Goal: Task Accomplishment & Management: Use online tool/utility

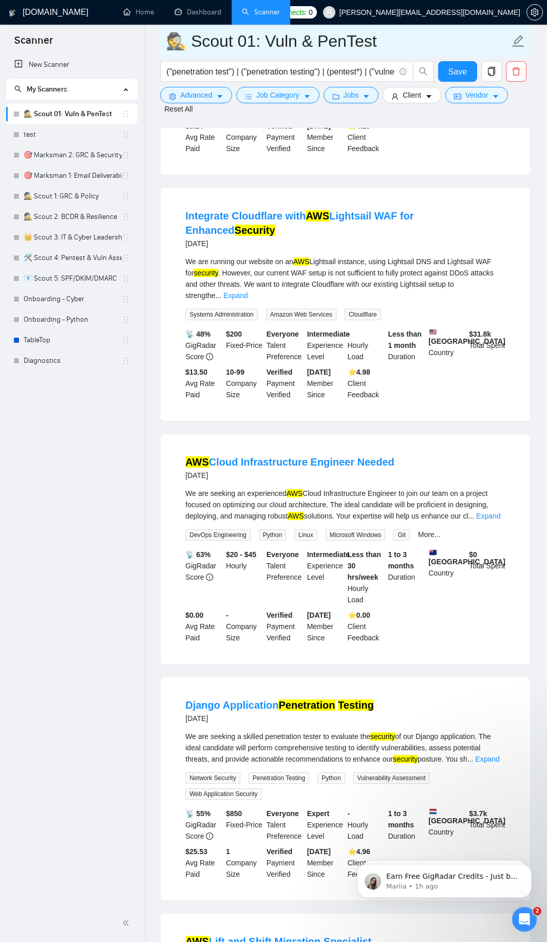
drag, startPoint x: 170, startPoint y: 40, endPoint x: 274, endPoint y: 44, distance: 103.9
click at [274, 44] on input "🕵️ Scout 01: Vuln & PenTest" at bounding box center [338, 41] width 344 height 26
click at [56, 63] on link "New Scanner" at bounding box center [71, 64] width 115 height 21
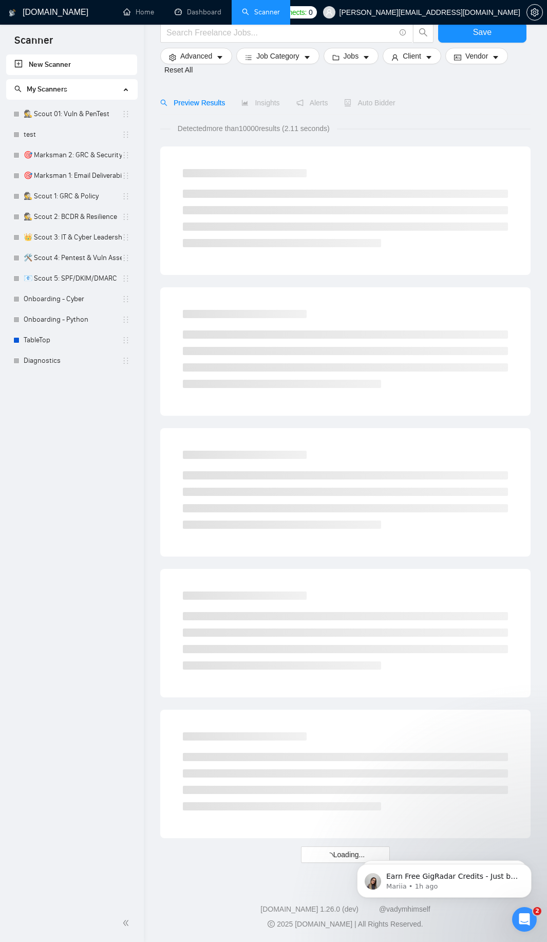
scroll to position [55, 0]
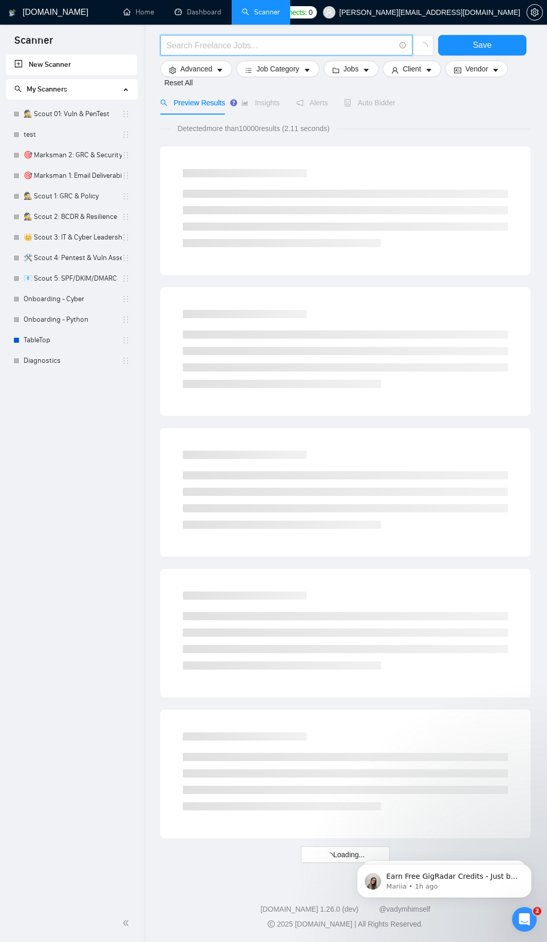
click at [305, 51] on input "text" at bounding box center [281, 45] width 229 height 13
click at [310, 44] on input "text" at bounding box center [281, 45] width 229 height 13
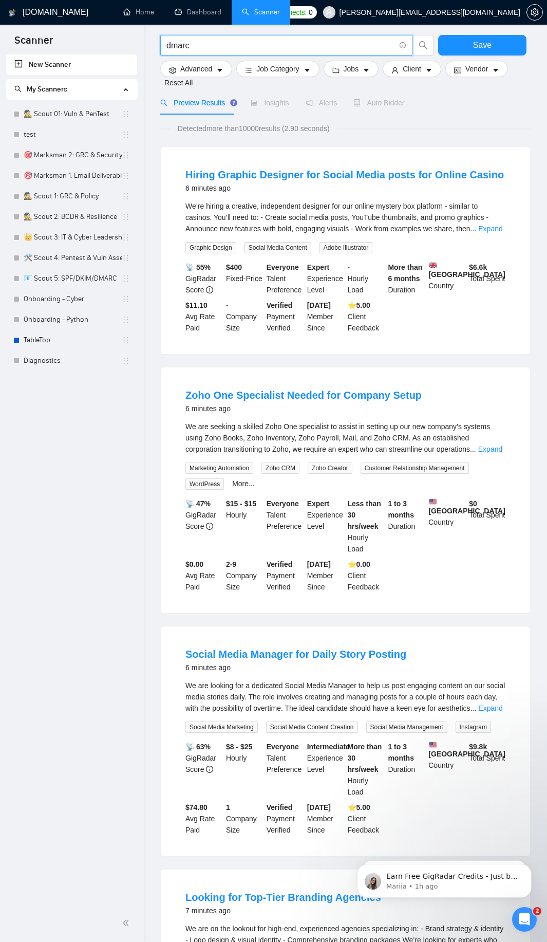
type input "dmarc"
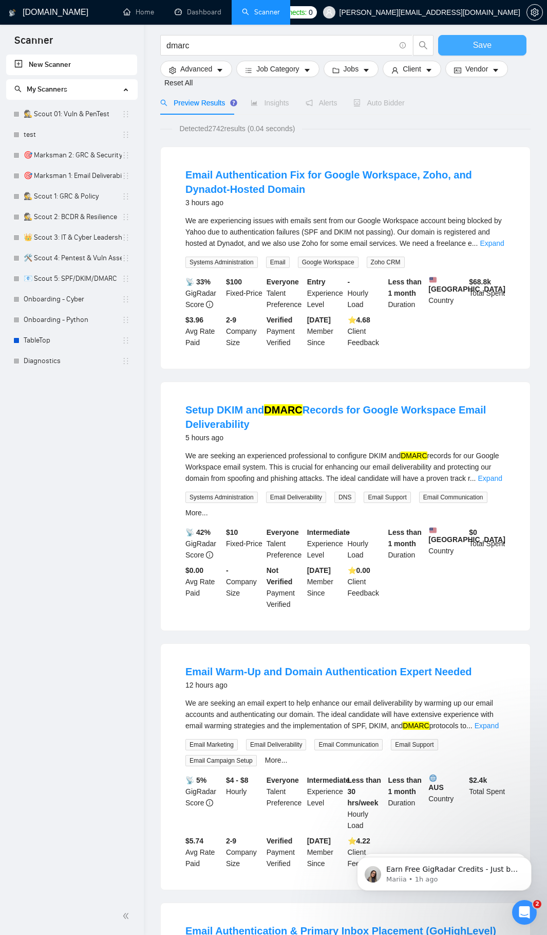
click at [463, 47] on button "Save" at bounding box center [482, 45] width 88 height 21
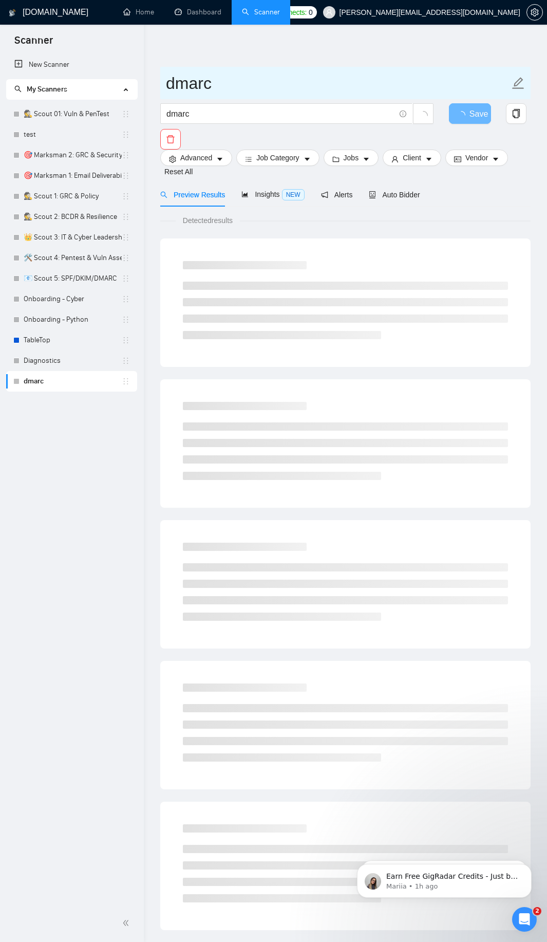
click at [260, 85] on input "dmarc" at bounding box center [338, 83] width 344 height 26
paste input "🕵️ Scout 01: V"
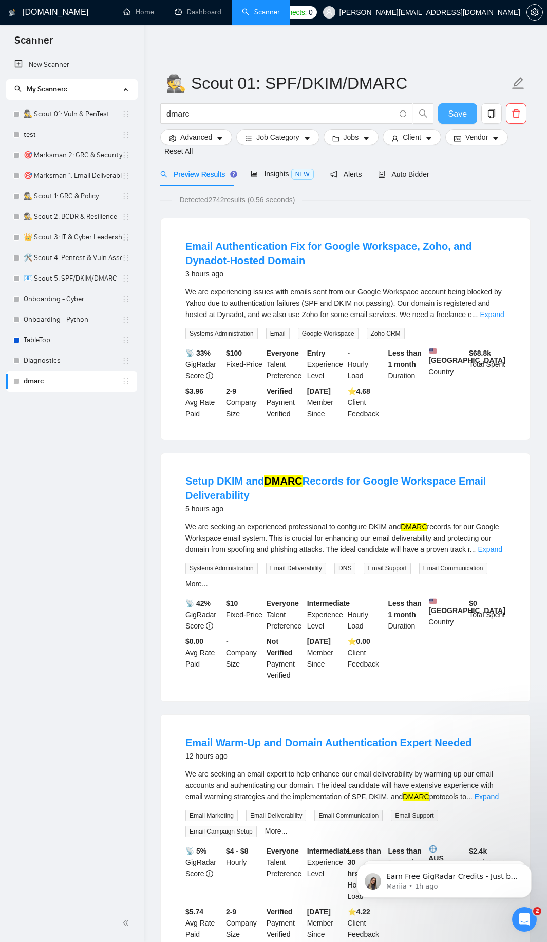
click at [468, 113] on button "Save" at bounding box center [457, 113] width 39 height 21
click at [497, 316] on link "Expand" at bounding box center [492, 314] width 24 height 8
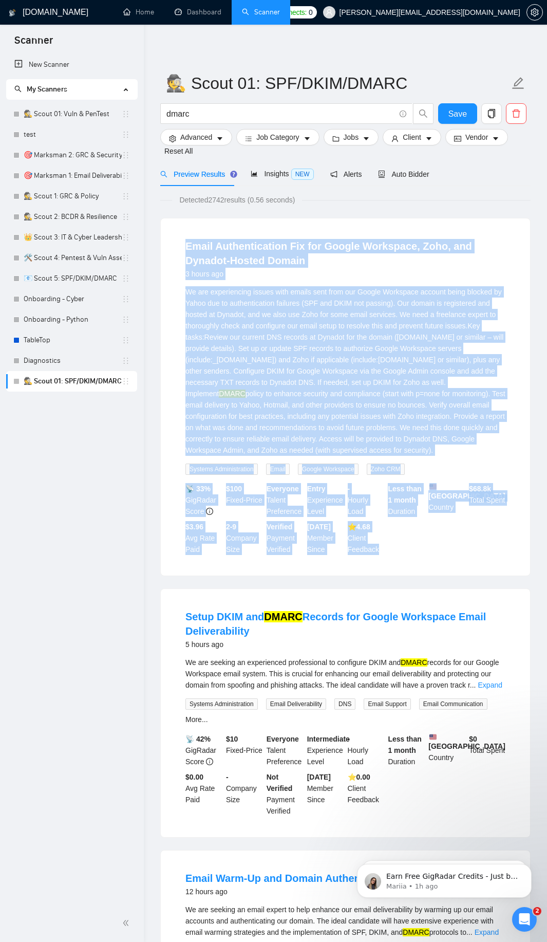
drag, startPoint x: 179, startPoint y: 248, endPoint x: 388, endPoint y: 562, distance: 377.1
click at [390, 563] on li "Email Authentication Fix for Google Workspace, Zoho, and Dynadot-Hosted Domain …" at bounding box center [345, 397] width 345 height 333
copy li "Lorem Ipsumdolorsita Con adi Elitse Doeiusmod, Temp, inc Utlabor-Etdolo Magnaa …"
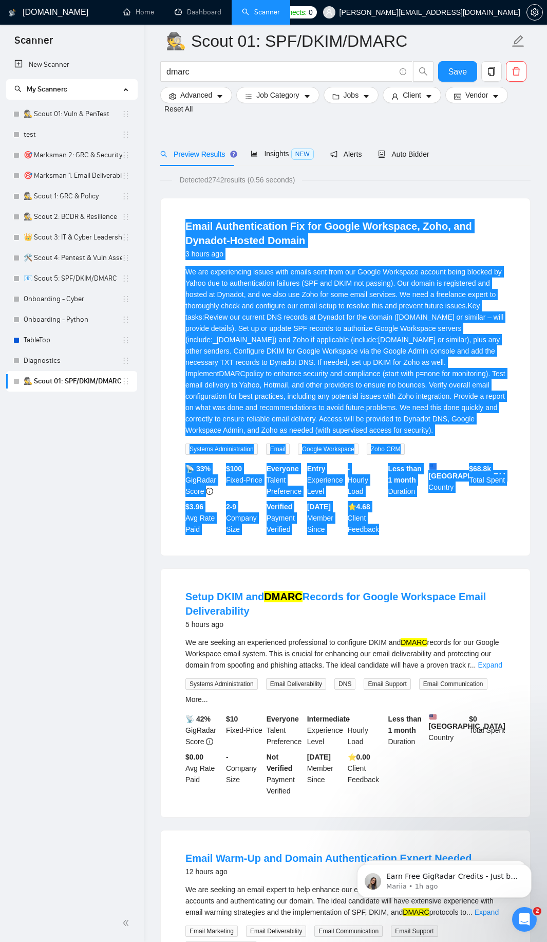
scroll to position [247, 0]
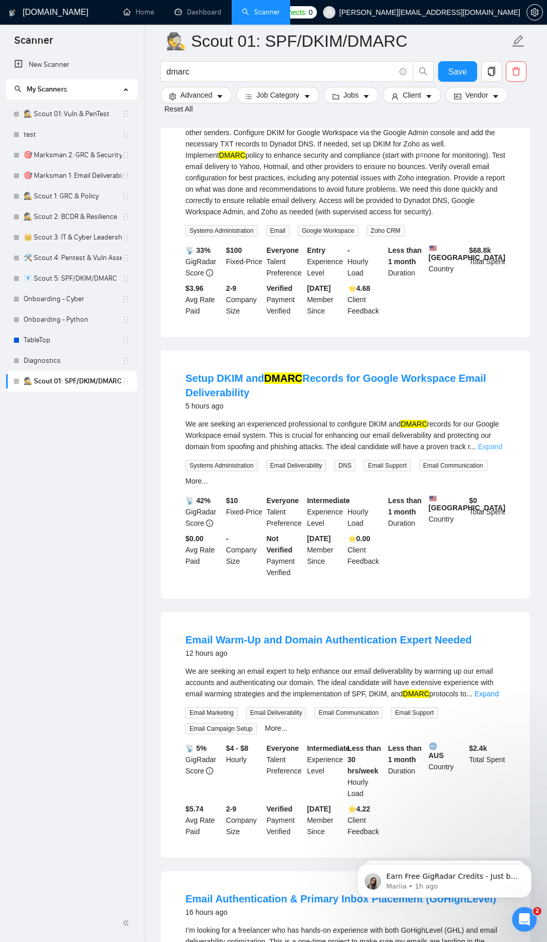
click at [493, 451] on link "Expand" at bounding box center [491, 447] width 24 height 8
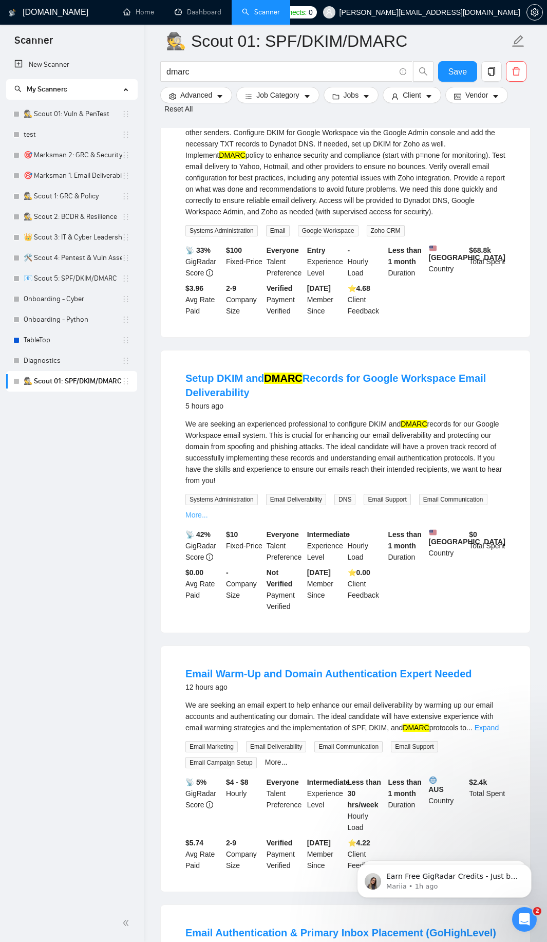
click at [192, 519] on link "More..." at bounding box center [197, 515] width 23 height 8
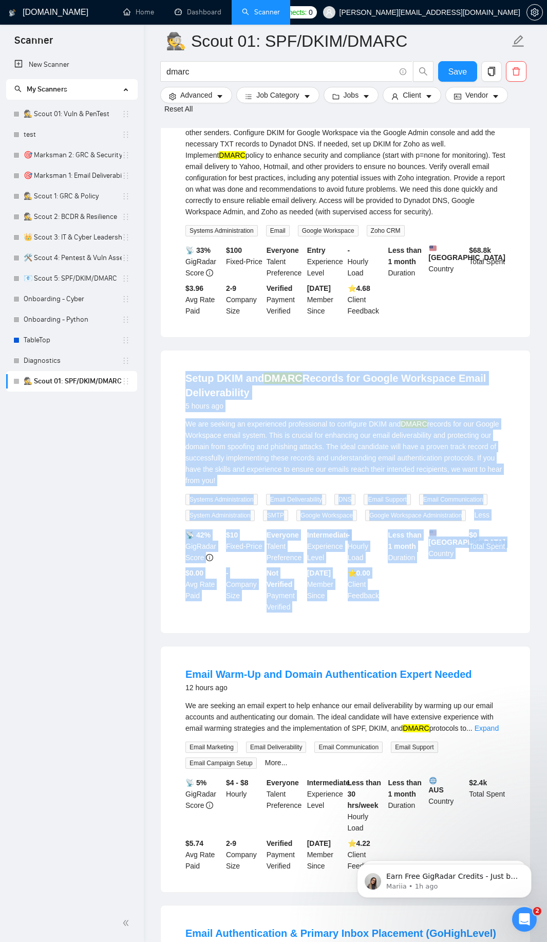
drag, startPoint x: 175, startPoint y: 389, endPoint x: 405, endPoint y: 627, distance: 330.8
click at [405, 621] on li "Setup DKIM and DMARC Records for Google Workspace Email Deliverability 5 hours …" at bounding box center [345, 492] width 345 height 258
copy li "Lorem IPSU dol SITAM Consect adi Elitse Doeiusmod Tempo Incididuntutla 4 etdol …"
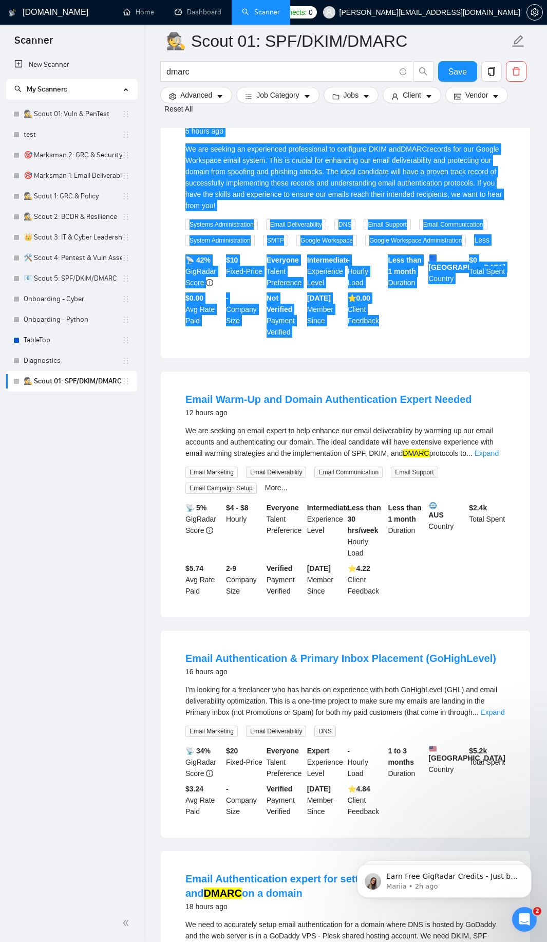
scroll to position [555, 0]
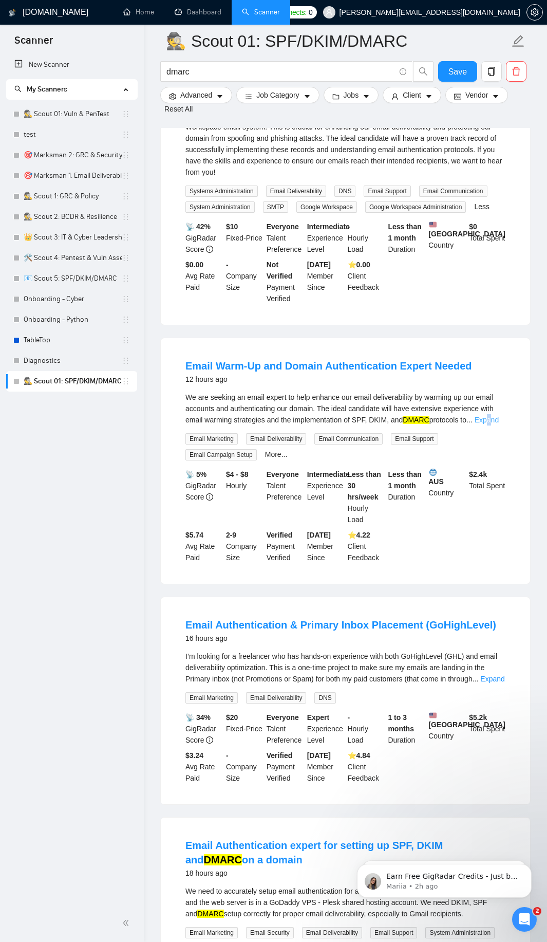
click at [492, 424] on link "Expand" at bounding box center [487, 420] width 24 height 8
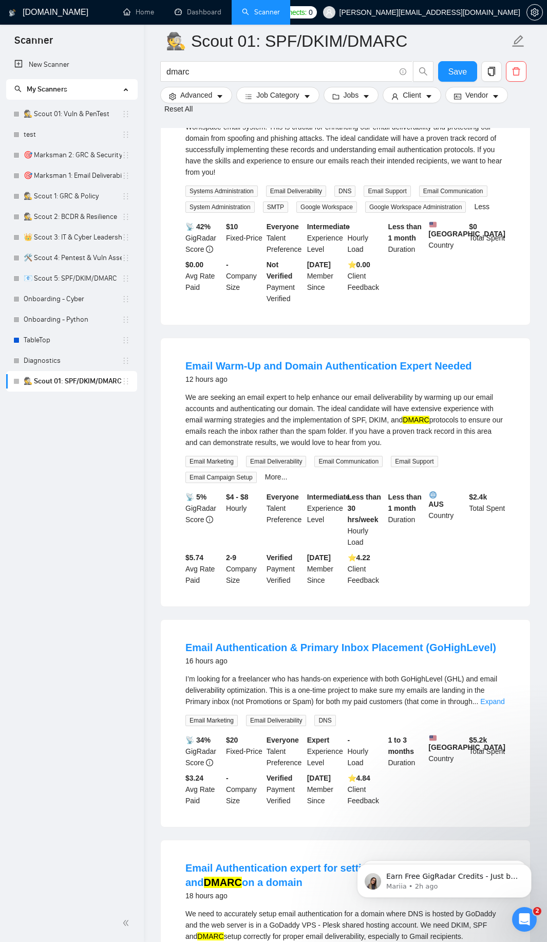
click at [271, 483] on div "More..." at bounding box center [276, 477] width 27 height 12
click at [267, 481] on link "More..." at bounding box center [276, 477] width 23 height 8
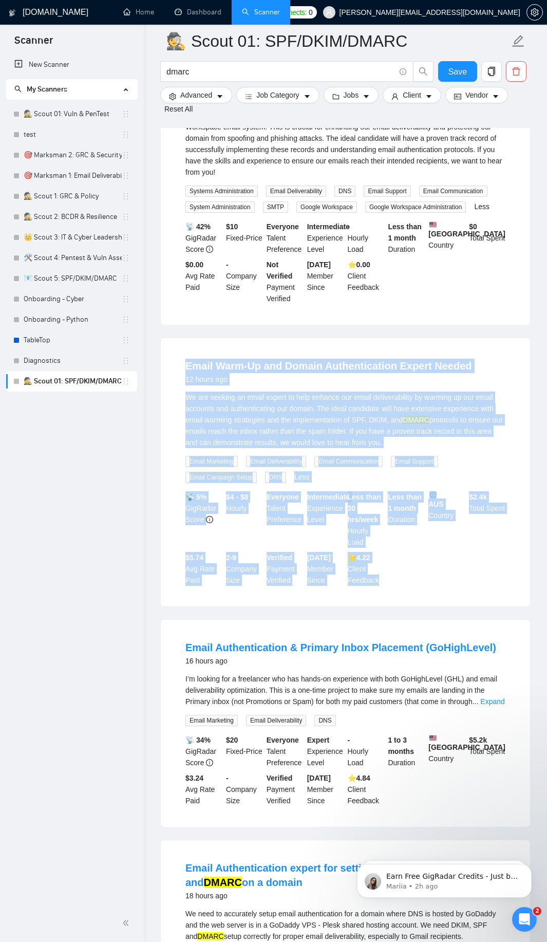
drag, startPoint x: 179, startPoint y: 384, endPoint x: 416, endPoint y: 598, distance: 319.5
click at [421, 594] on li "Email Warm-Up and Domain Authentication Expert Needed 12 hours ago We are seeki…" at bounding box center [345, 473] width 345 height 244
copy li "Email Warm-Up and Domain Authentication Expert Needed 12 hours ago We are seeki…"
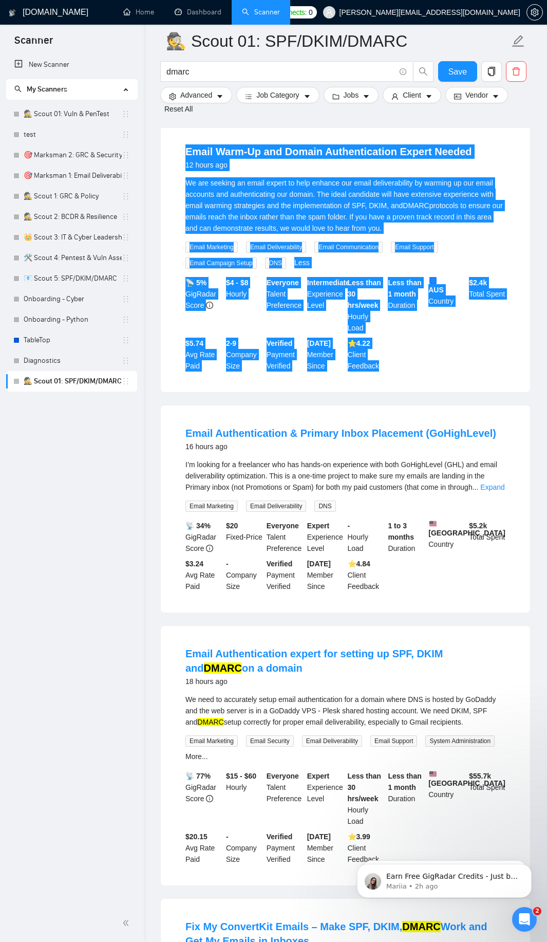
scroll to position [802, 0]
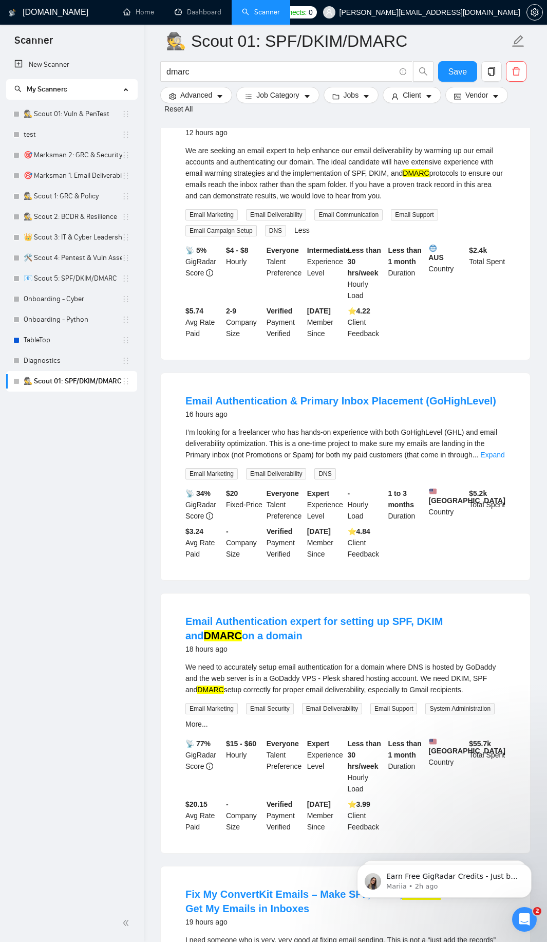
click at [489, 459] on link "Expand" at bounding box center [493, 455] width 24 height 8
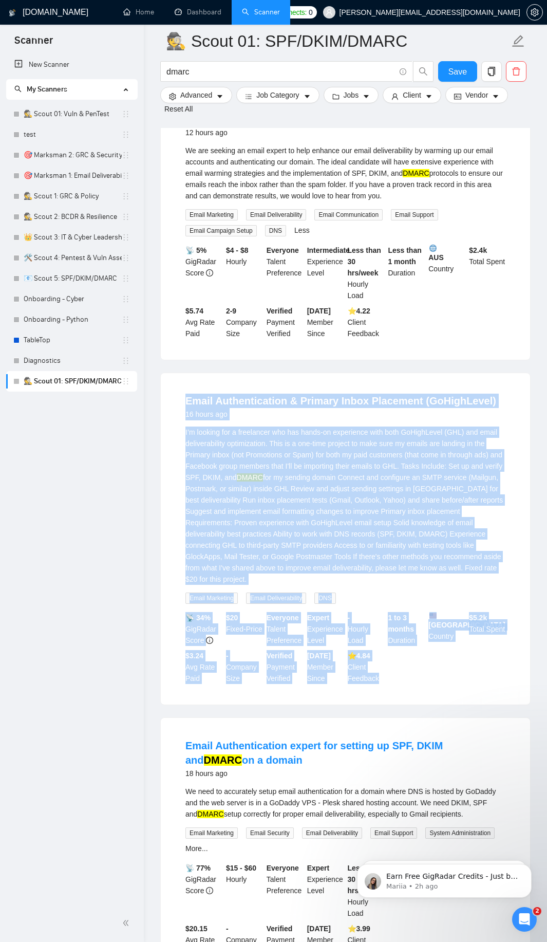
drag, startPoint x: 177, startPoint y: 415, endPoint x: 418, endPoint y: 695, distance: 369.3
click at [432, 705] on div "Email Authentication & Primary Inbox Placement (GoHighLevel) 16 hours ago I’m l…" at bounding box center [346, 539] width 370 height 332
copy li "Lorem Ipsumdolorsita & Consect Adipi Elitseddo (EiUsmoDtemp) 57 incid utl E’d m…"
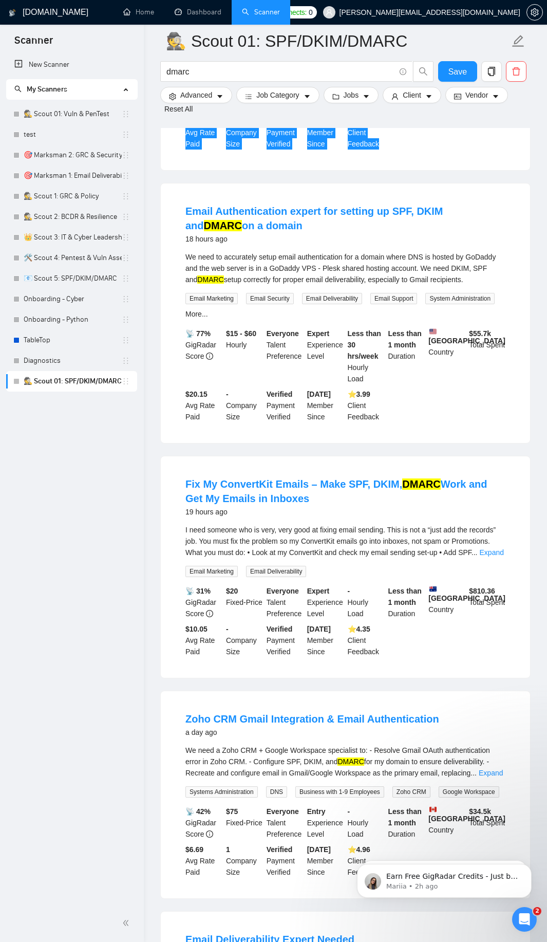
scroll to position [1357, 0]
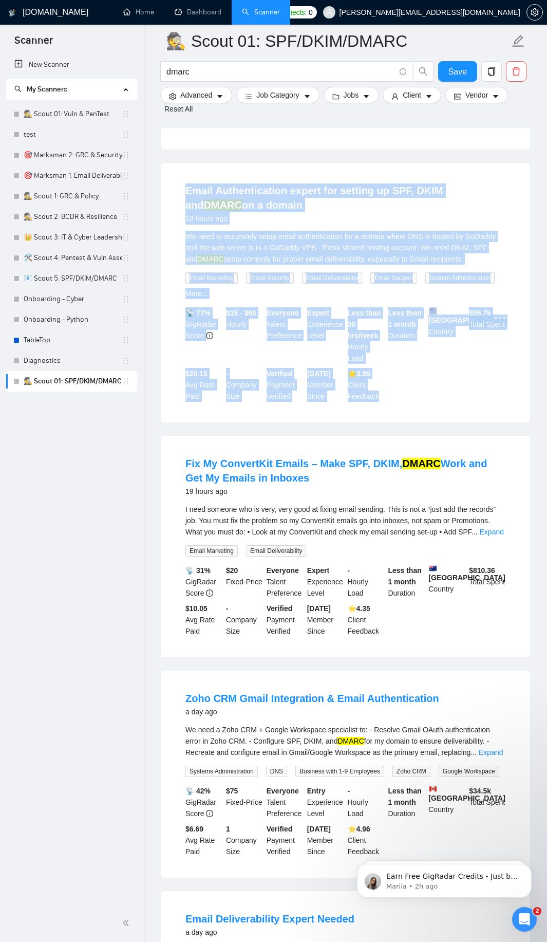
drag, startPoint x: 173, startPoint y: 204, endPoint x: 386, endPoint y: 411, distance: 296.6
click at [386, 410] on li "Email Authentication expert for setting up SPF, DKIM and DMARC on a domain 18 h…" at bounding box center [345, 292] width 345 height 235
copy li "Email Authentication expert for setting up SPF, DKIM and DMARC on a domain 18 h…"
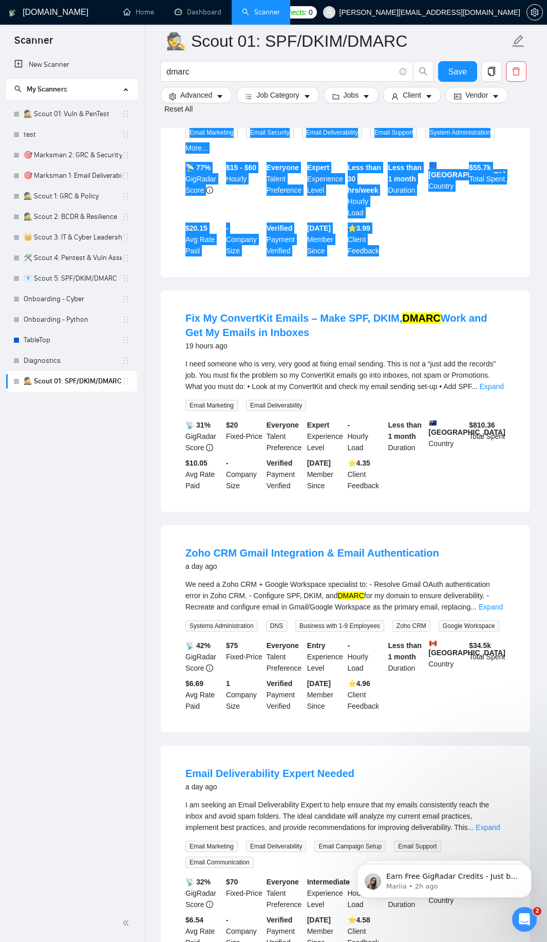
scroll to position [1542, 0]
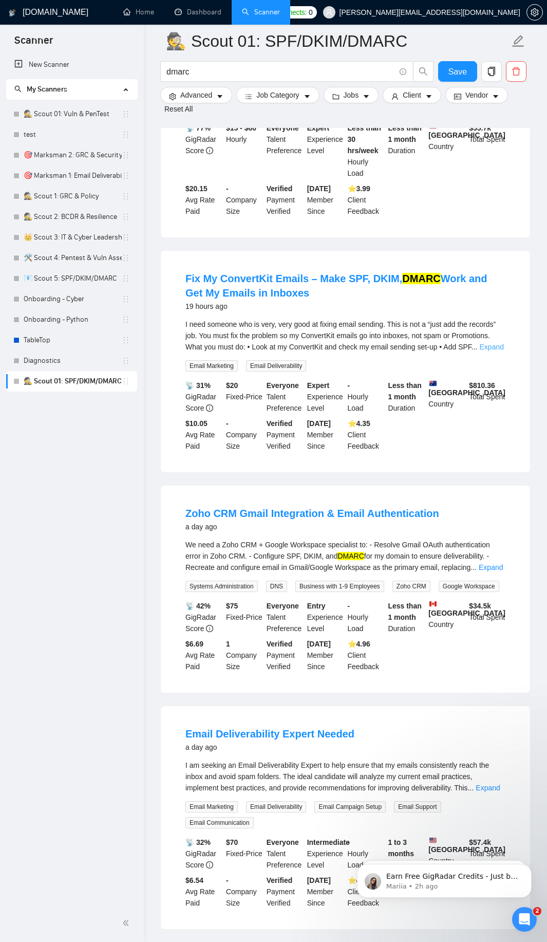
click at [494, 351] on link "Expand" at bounding box center [492, 347] width 24 height 8
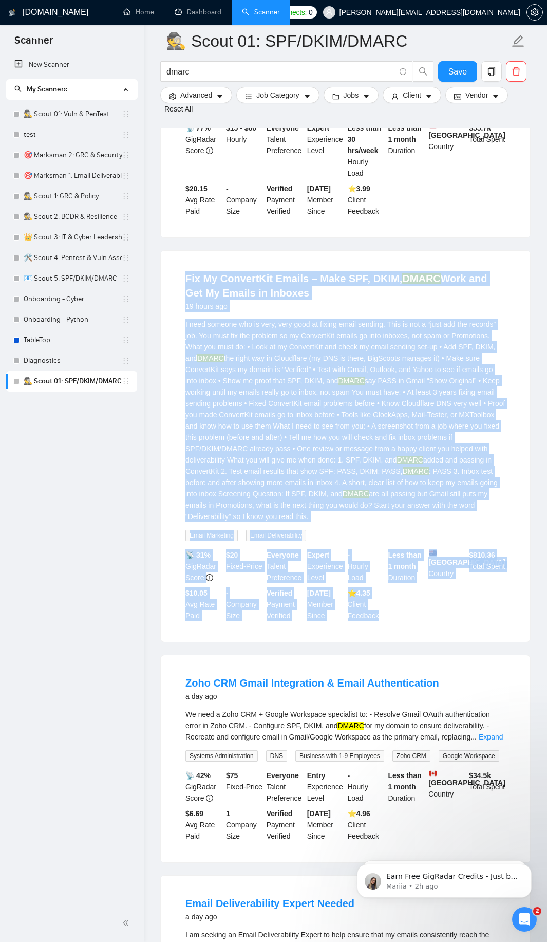
drag, startPoint x: 174, startPoint y: 286, endPoint x: 417, endPoint y: 632, distance: 422.7
click at [417, 630] on li "Fix My ConvertKit Emails – Make SPF, DKIM, DMARC Work and Get My Emails in Inbo…" at bounding box center [345, 446] width 345 height 367
copy li "Lor Ip DolorsiTam Consec – Adip ELI, SEDD, EIUSM Temp inc Utl Et Dolore ma Aliq…"
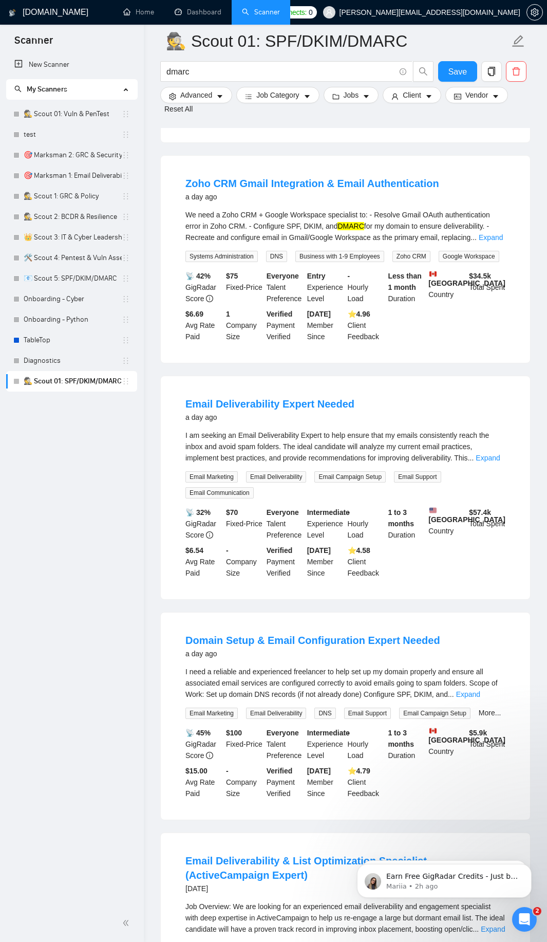
scroll to position [2036, 0]
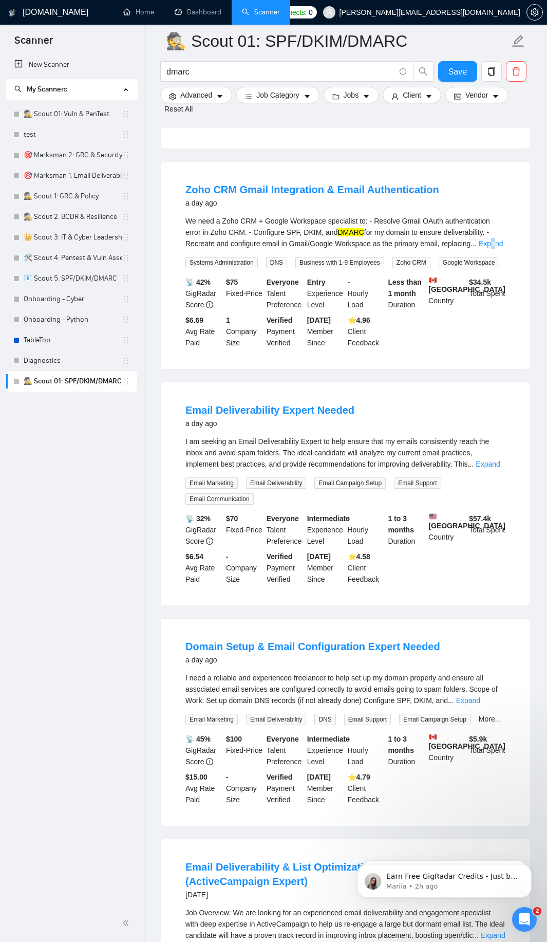
drag, startPoint x: 496, startPoint y: 254, endPoint x: 491, endPoint y: 260, distance: 7.7
click at [493, 249] on div "We need a Zoho CRM + Google Workspace specialist to: - Resolve Gmail OAuth auth…" at bounding box center [346, 232] width 320 height 34
click at [498, 249] on div "We need a Zoho CRM + Google Workspace specialist to: - Resolve Gmail OAuth auth…" at bounding box center [346, 232] width 320 height 34
click at [490, 248] on link "Expand" at bounding box center [491, 244] width 24 height 8
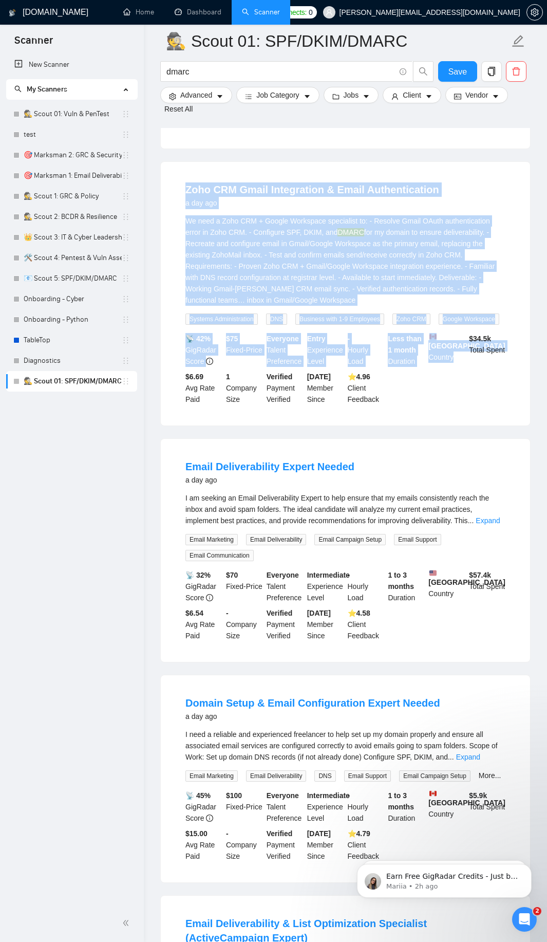
drag, startPoint x: 172, startPoint y: 193, endPoint x: 441, endPoint y: 409, distance: 345.1
click at [441, 414] on div "Zoho CRM Gmail Integration & Email Authentication a day ago We need a Zoho CRM …" at bounding box center [346, 294] width 370 height 264
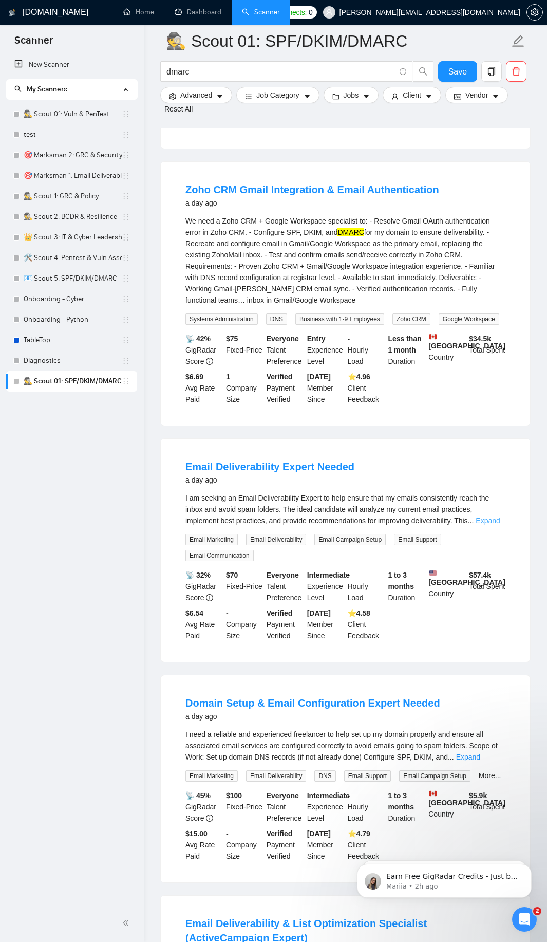
click at [490, 525] on link "Expand" at bounding box center [488, 521] width 24 height 8
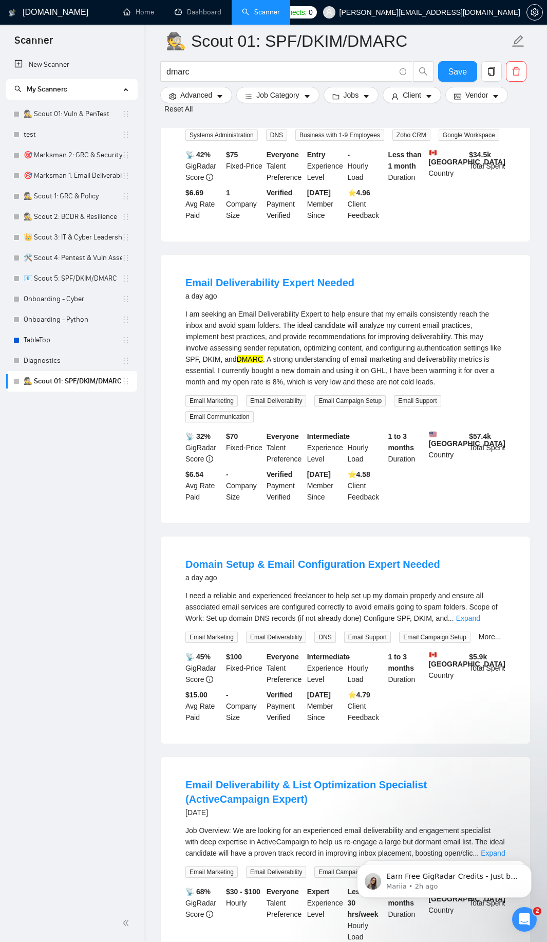
scroll to position [2221, 0]
click at [467, 621] on link "Expand" at bounding box center [468, 617] width 24 height 8
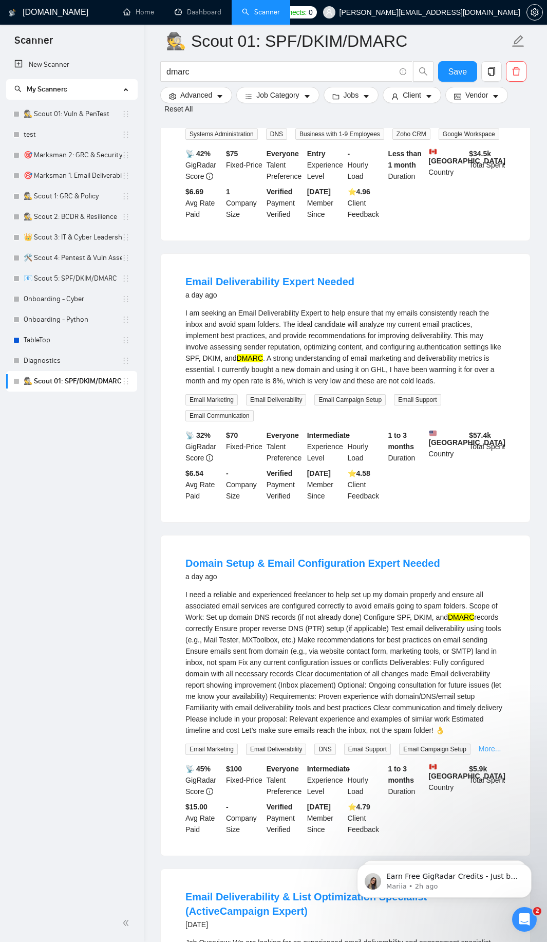
click at [495, 753] on link "More..." at bounding box center [490, 749] width 23 height 8
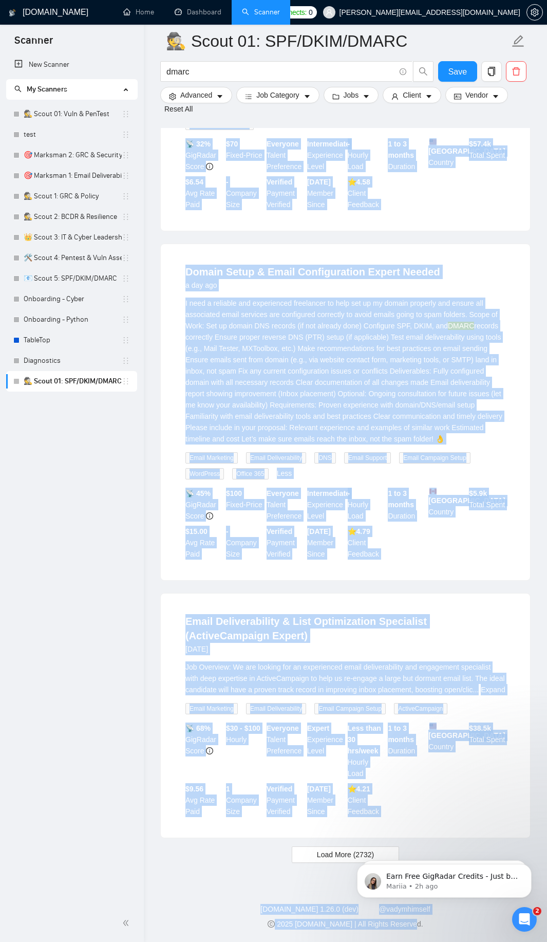
scroll to position [2530, 0]
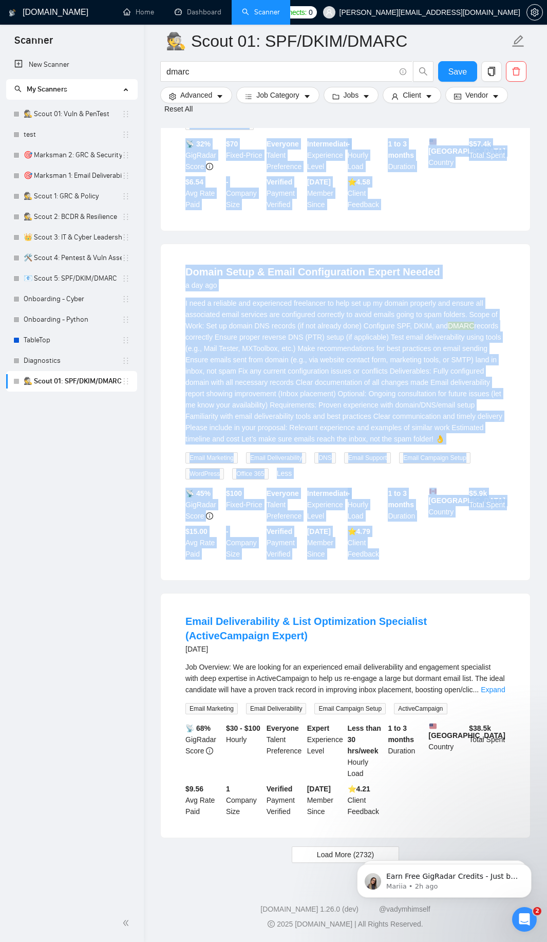
drag, startPoint x: 179, startPoint y: 348, endPoint x: 405, endPoint y: 558, distance: 308.1
copy ul "Lor Ip DolorsiTam Consec – Adip ELI, SEDD, EIUSM Temp inc Utl Et Dolore ma Aliq…"
click at [336, 862] on button "Load More (2732)" at bounding box center [345, 855] width 107 height 16
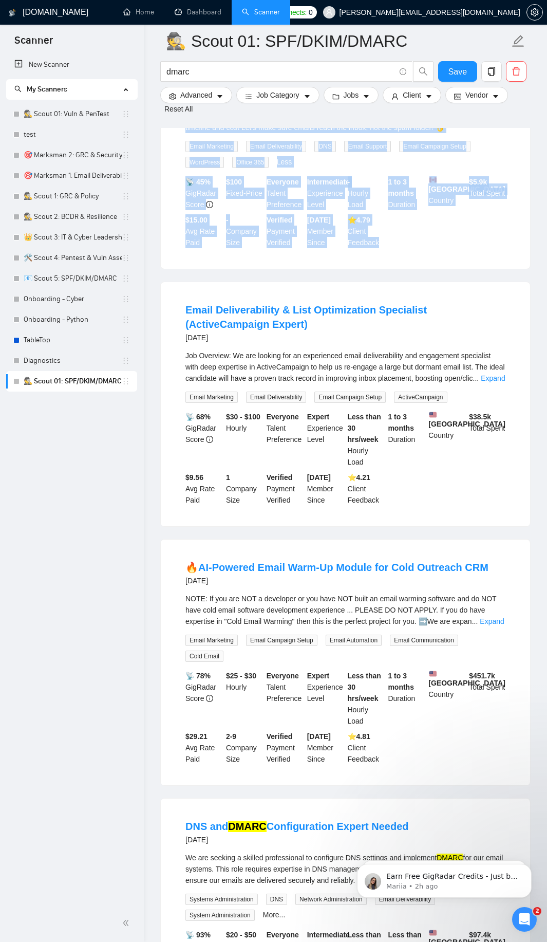
scroll to position [2900, 0]
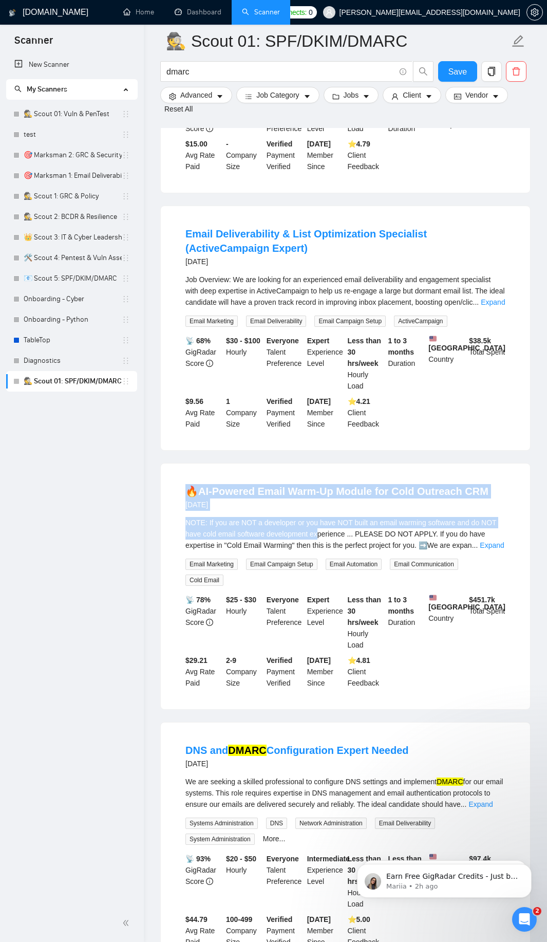
drag, startPoint x: 184, startPoint y: 505, endPoint x: 307, endPoint y: 555, distance: 133.1
click at [315, 555] on li "🔥AI‑Powered Email Warm‑Up Module for Cold Outreach CRM [DATE] NOTE: If you are …" at bounding box center [345, 586] width 345 height 221
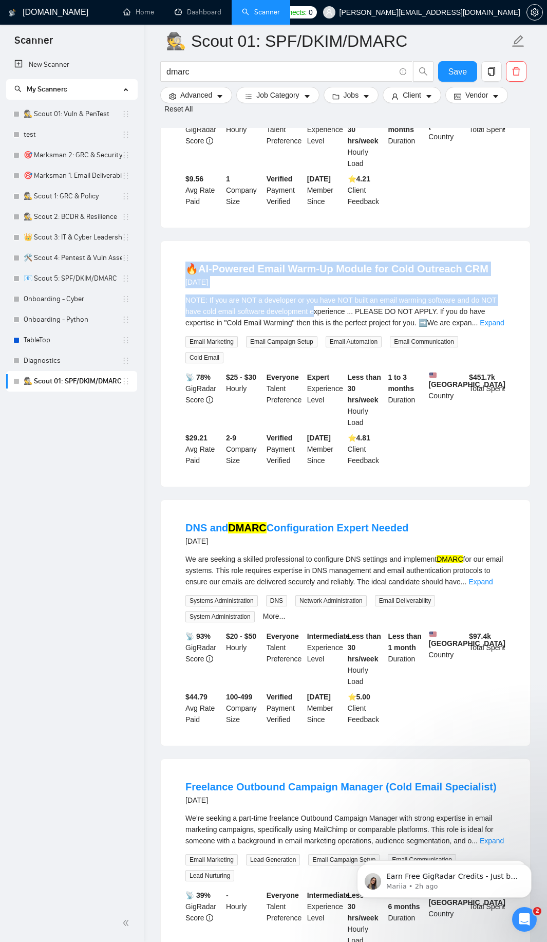
scroll to position [3147, 0]
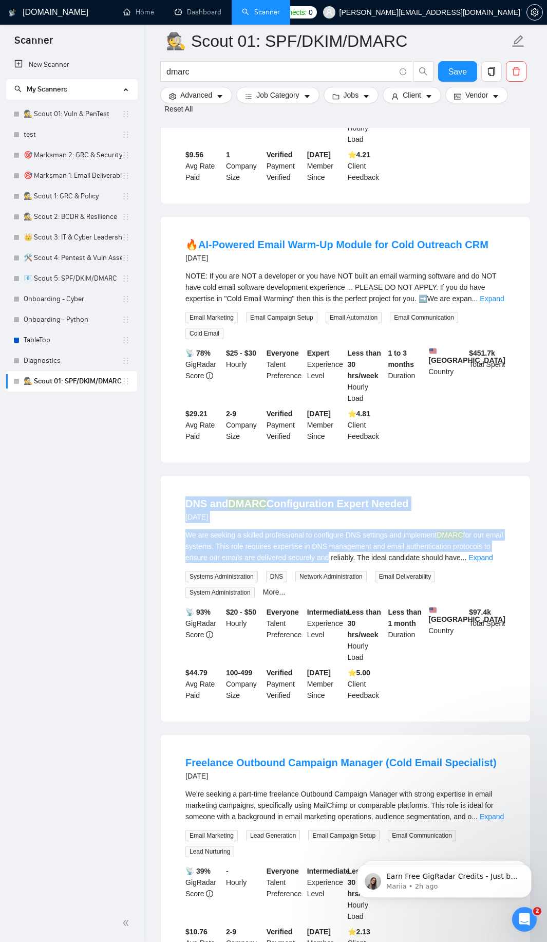
drag, startPoint x: 172, startPoint y: 519, endPoint x: 333, endPoint y: 572, distance: 168.7
click at [333, 572] on div "DNS and DMARC Configuration Expert Needed [DATE] We are seeking a skilled profe…" at bounding box center [346, 599] width 370 height 246
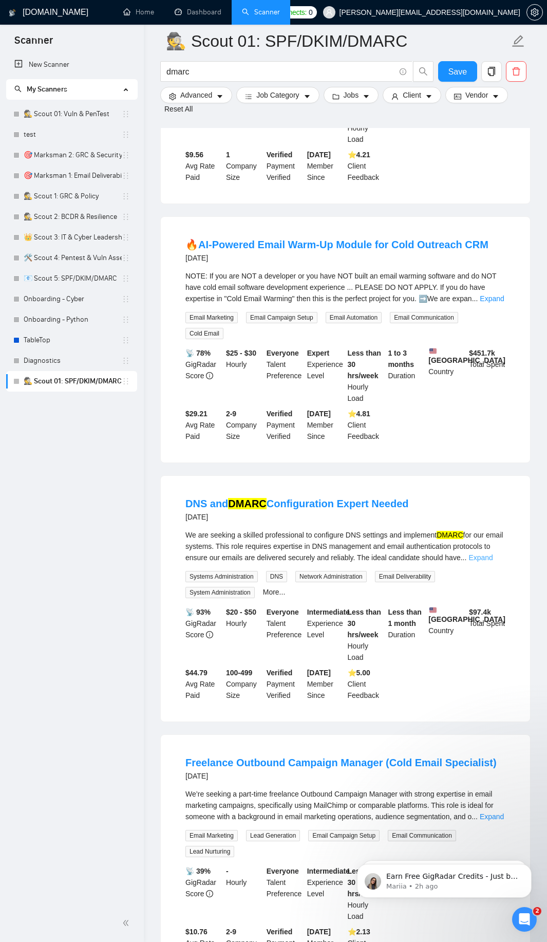
click at [493, 562] on link "Expand" at bounding box center [481, 558] width 24 height 8
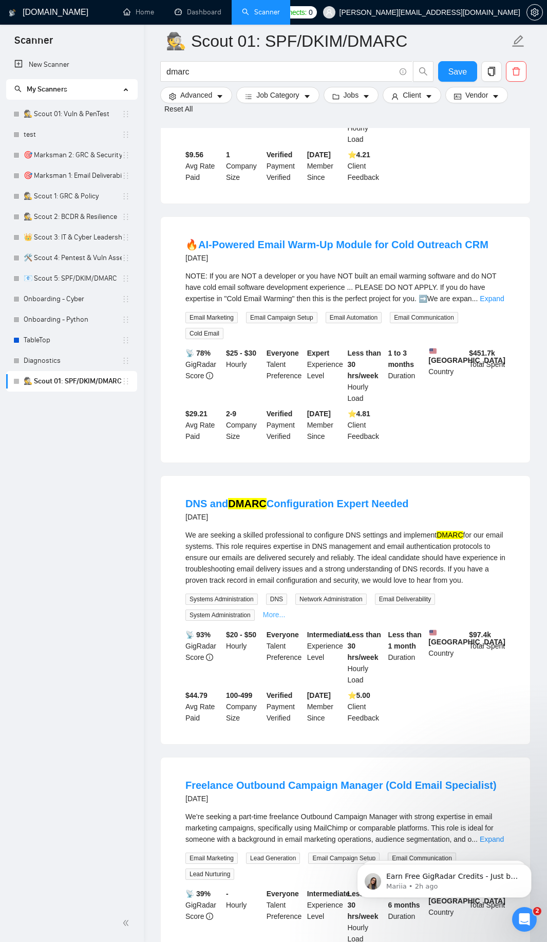
click at [276, 619] on link "More..." at bounding box center [274, 615] width 23 height 8
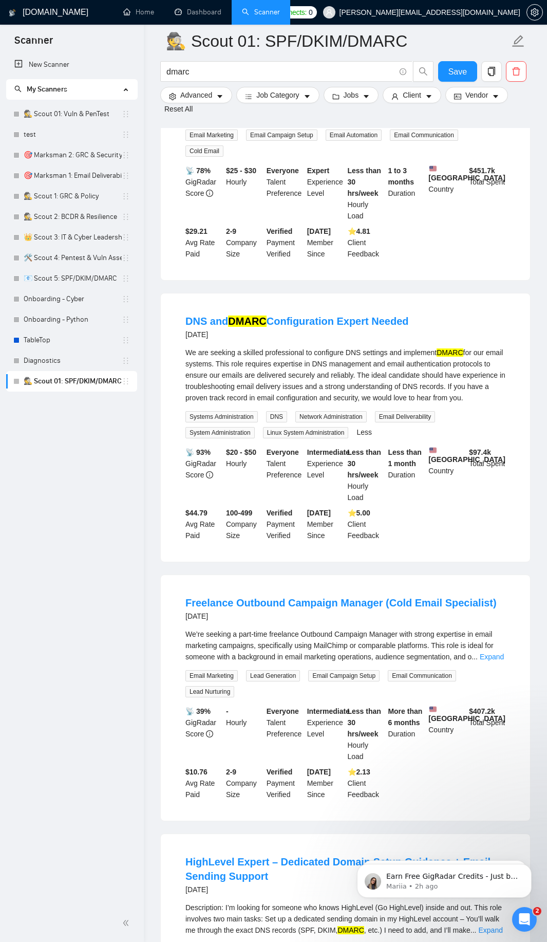
scroll to position [3332, 0]
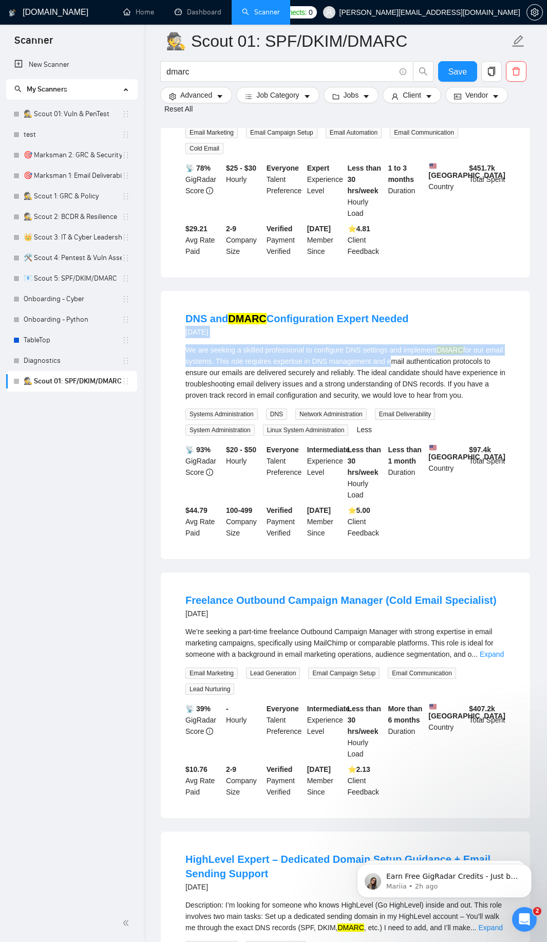
drag, startPoint x: 181, startPoint y: 344, endPoint x: 407, endPoint y: 375, distance: 228.3
click at [407, 375] on li "DNS and DMARC Configuration Expert Needed [DATE] We are seeking a skilled profe…" at bounding box center [345, 425] width 345 height 244
drag, startPoint x: 440, startPoint y: 339, endPoint x: 182, endPoint y: 341, distance: 257.0
click at [182, 341] on li "DNS and DMARC Configuration Expert Needed [DATE] We are seeking a skilled profe…" at bounding box center [345, 425] width 345 height 244
copy link "DNS and DMARC Configuration Expert Needed"
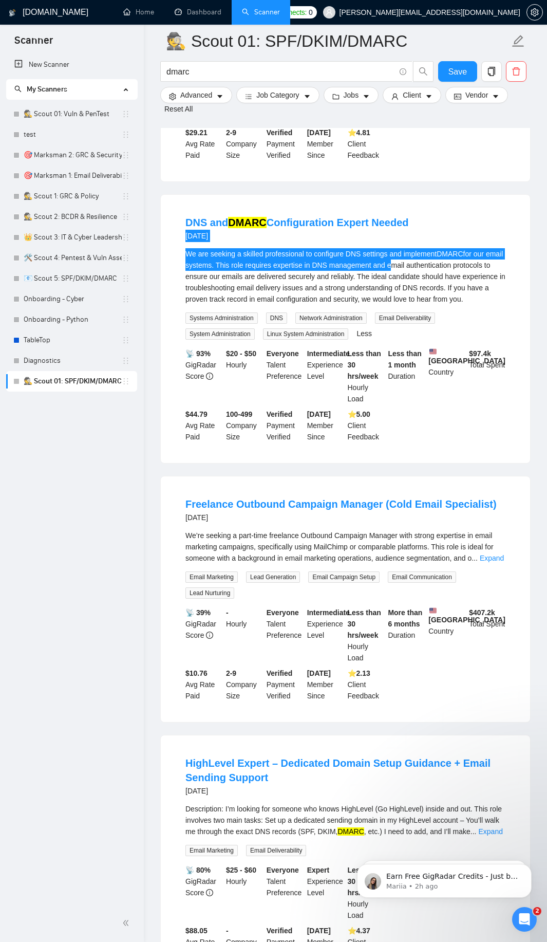
scroll to position [3455, 0]
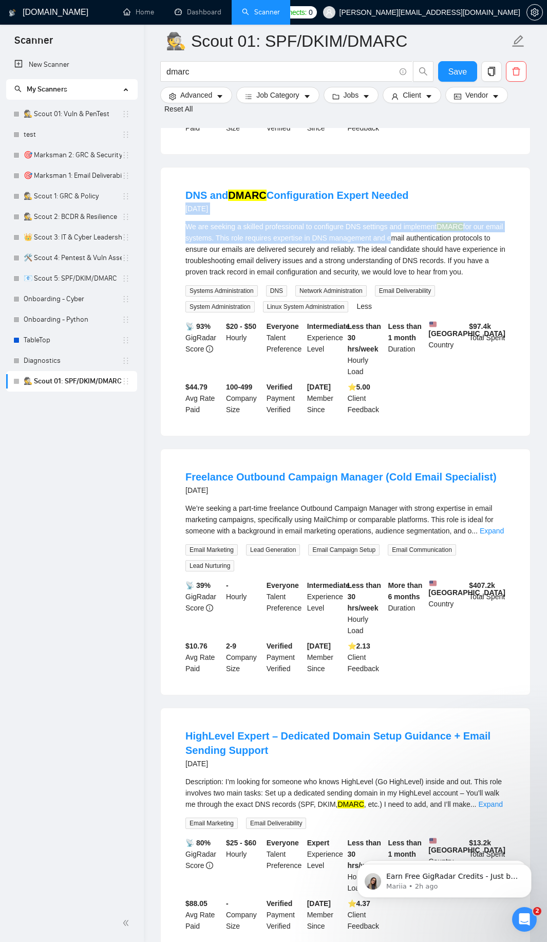
click at [172, 215] on div "DNS and DMARC Configuration Expert Needed [DATE] We are seeking a skilled profe…" at bounding box center [346, 302] width 370 height 268
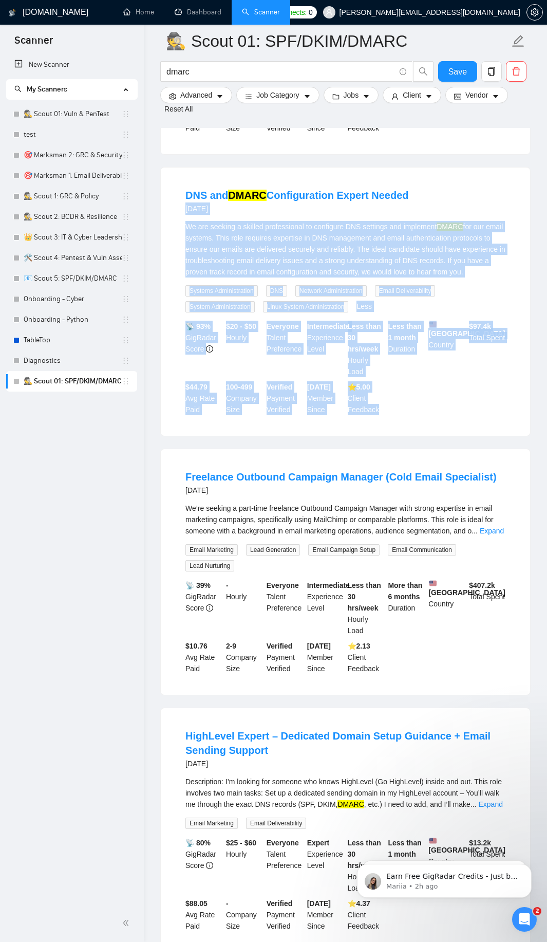
drag, startPoint x: 405, startPoint y: 431, endPoint x: 172, endPoint y: 222, distance: 313.4
click at [172, 222] on div "DNS and DMARC Configuration Expert Needed [DATE] We are seeking a skilled profe…" at bounding box center [346, 302] width 370 height 268
copy li "[DATE] We are seeking a skilled professional to configure DNS settings and impl…"
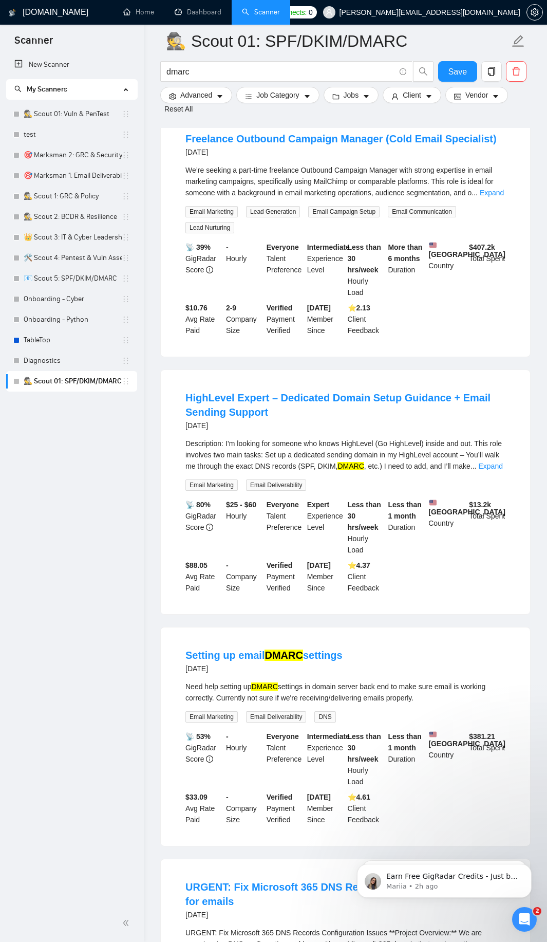
scroll to position [3825, 0]
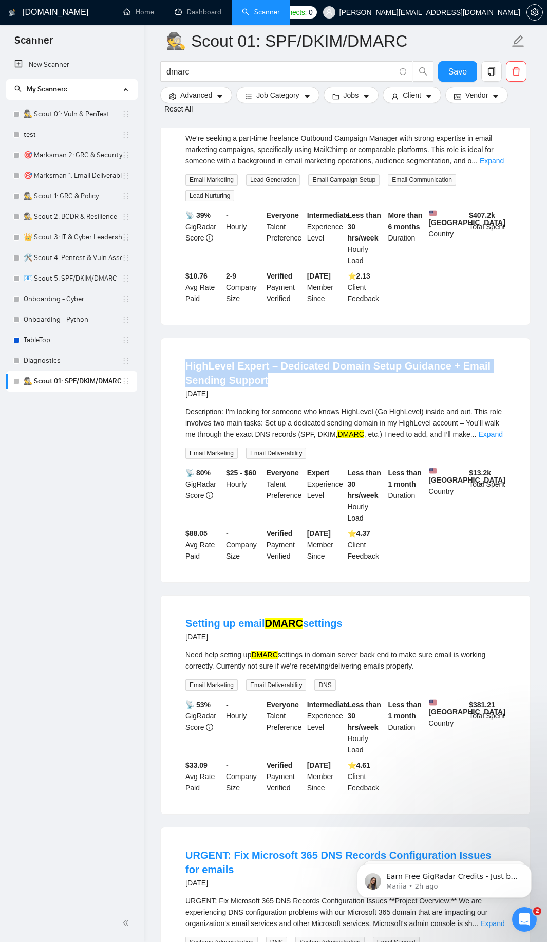
drag, startPoint x: 316, startPoint y: 395, endPoint x: 184, endPoint y: 385, distance: 133.1
click at [184, 385] on li "HighLevel Expert – Dedicated Domain Setup Guidance + Email Sending Support [DAT…" at bounding box center [345, 461] width 345 height 220
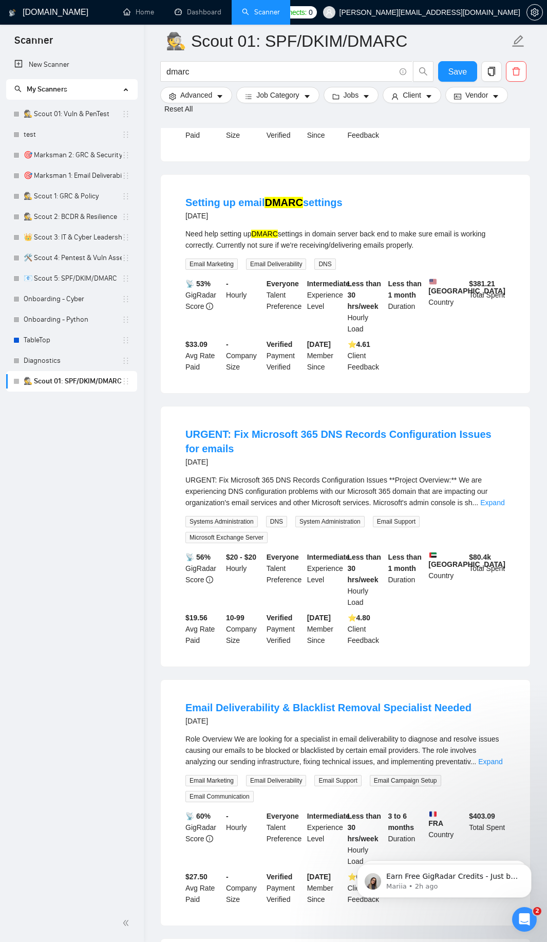
scroll to position [4257, 0]
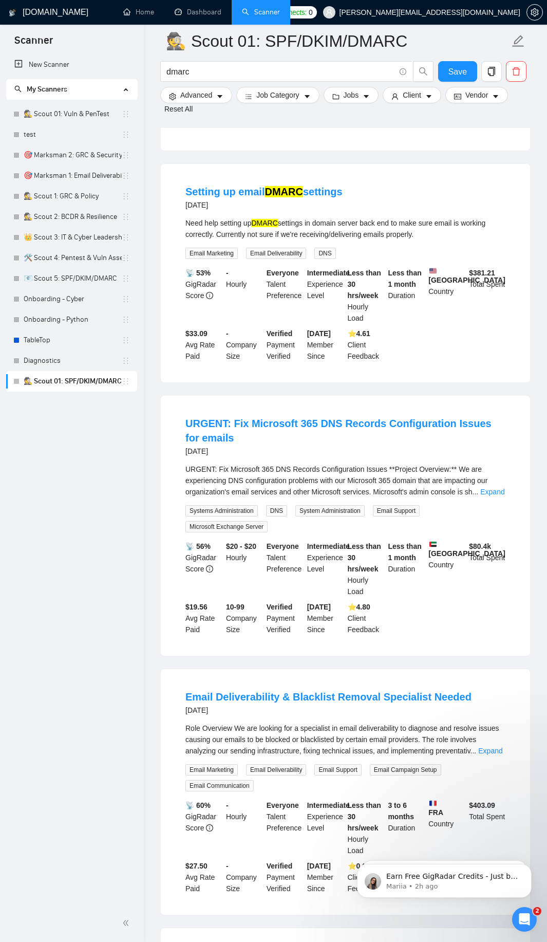
click at [495, 496] on link "Expand" at bounding box center [493, 492] width 24 height 8
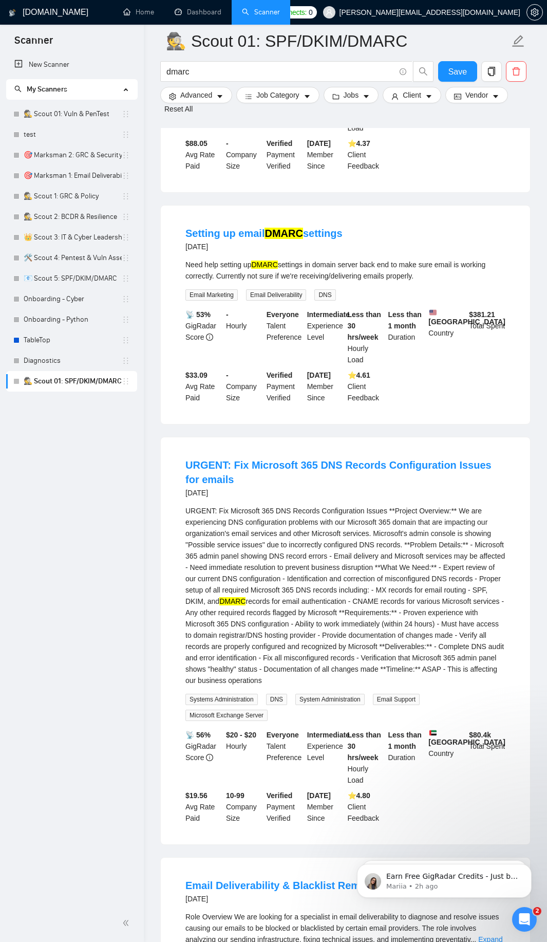
scroll to position [4195, 0]
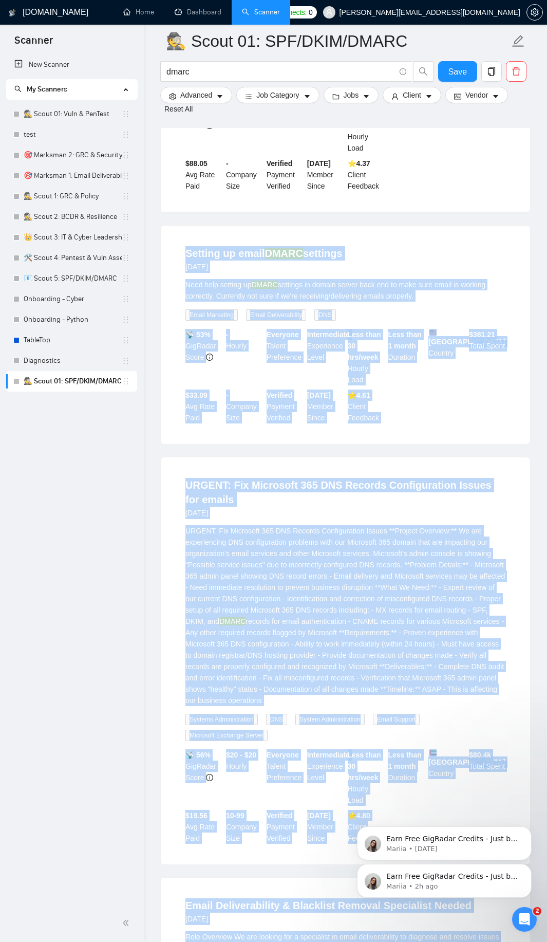
drag, startPoint x: 525, startPoint y: 1029, endPoint x: 409, endPoint y: 815, distance: 243.4
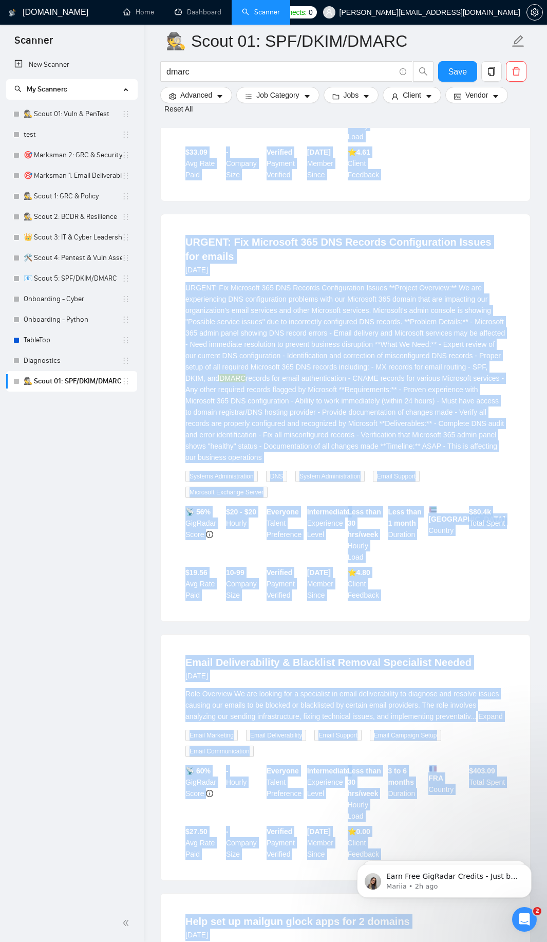
scroll to position [4442, 0]
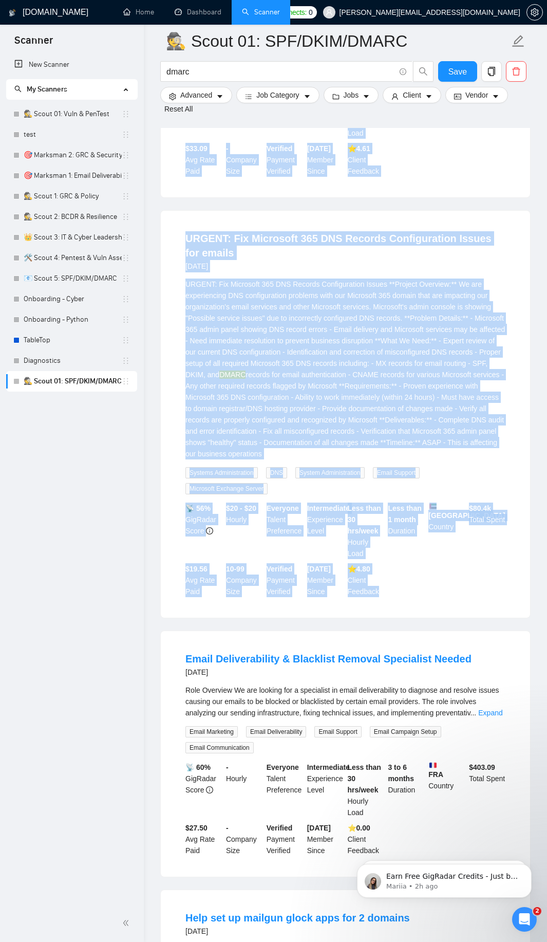
click at [409, 597] on div "📡 56% GigRadar Score $20 - $20 Hourly Everyone Talent Preference Intermediate E…" at bounding box center [346, 550] width 324 height 95
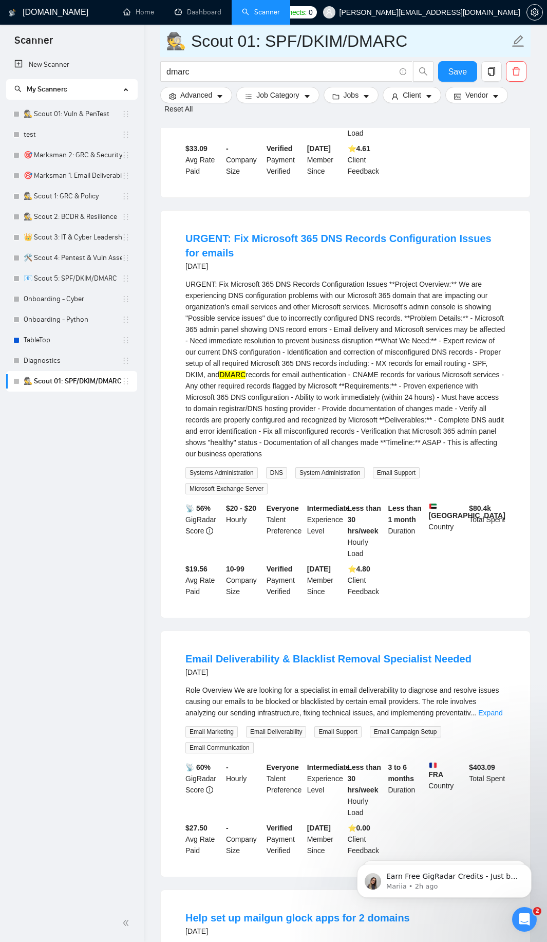
click at [250, 35] on input "🕵️ Scout 01: SPF/DKIM/DMARC" at bounding box center [338, 41] width 344 height 26
type input "🕵️ Scout 02: SPF/DKIM/DMARC"
click at [461, 72] on span "Save" at bounding box center [458, 71] width 19 height 13
click at [187, 74] on input "dmarc" at bounding box center [281, 71] width 229 height 13
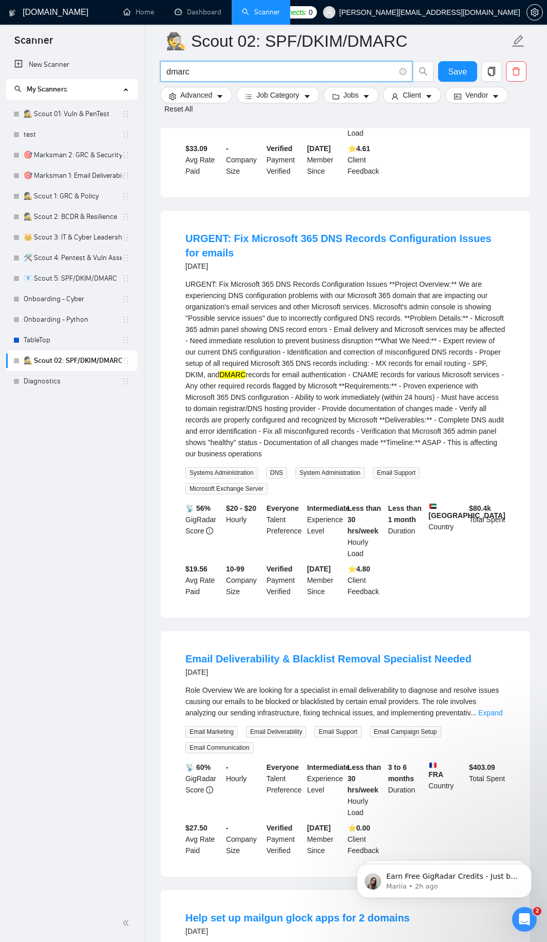
paste input "("email authentication") | (spf) | (dkim) | (dmarc) | (deliverability) | ("emai…"
type input "("email authentication") | (spf) | (dkim) | (dmarc) | (deliverability) | ("emai…"
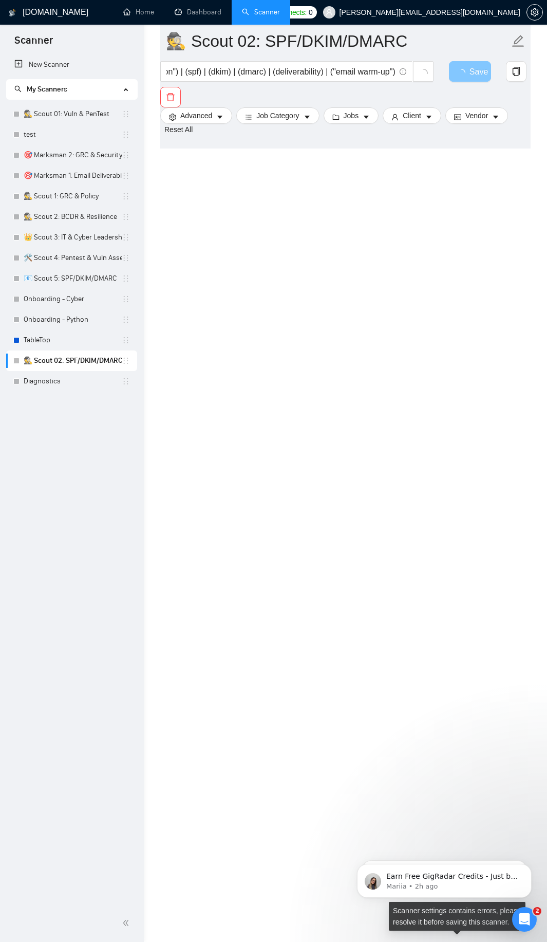
scroll to position [0, 0]
click at [455, 75] on button "Save" at bounding box center [470, 71] width 42 height 21
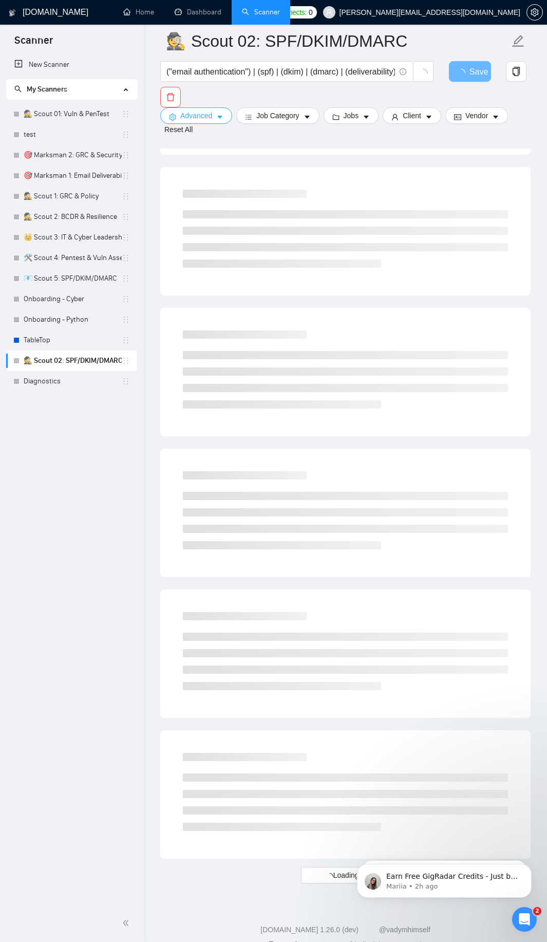
click at [185, 115] on span "Advanced" at bounding box center [196, 115] width 32 height 11
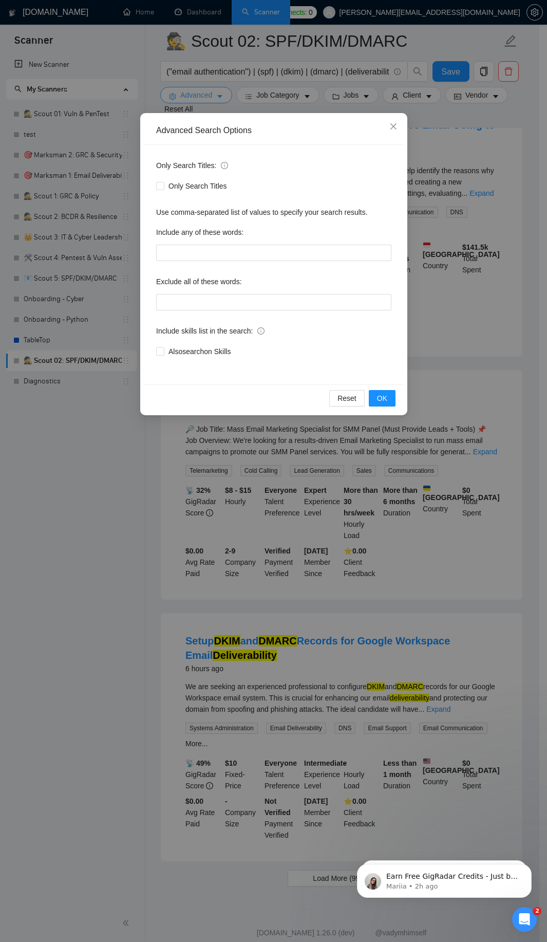
scroll to position [1936, 0]
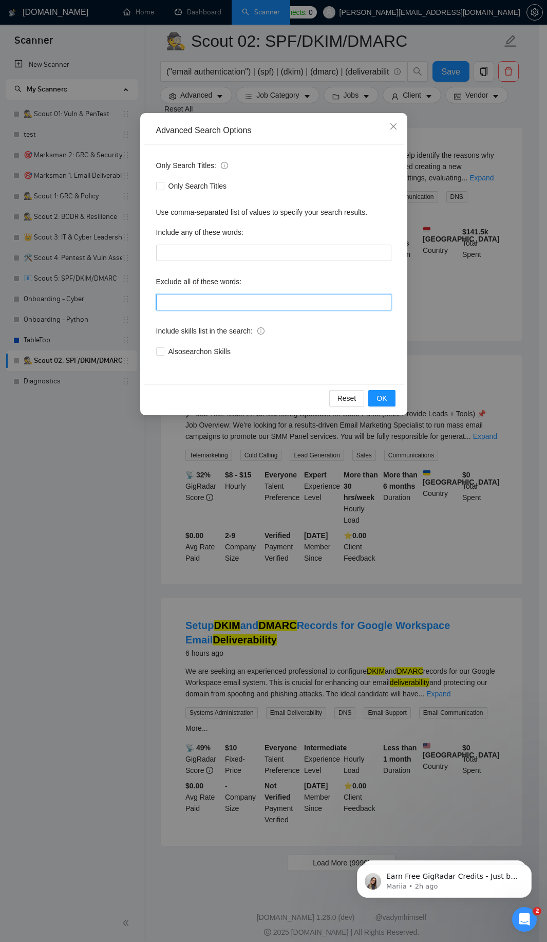
click at [172, 303] on input "text" at bounding box center [273, 302] width 235 height 16
paste input "developer, designer, writer, marketing, sales, support, recruiter, assistant, m…"
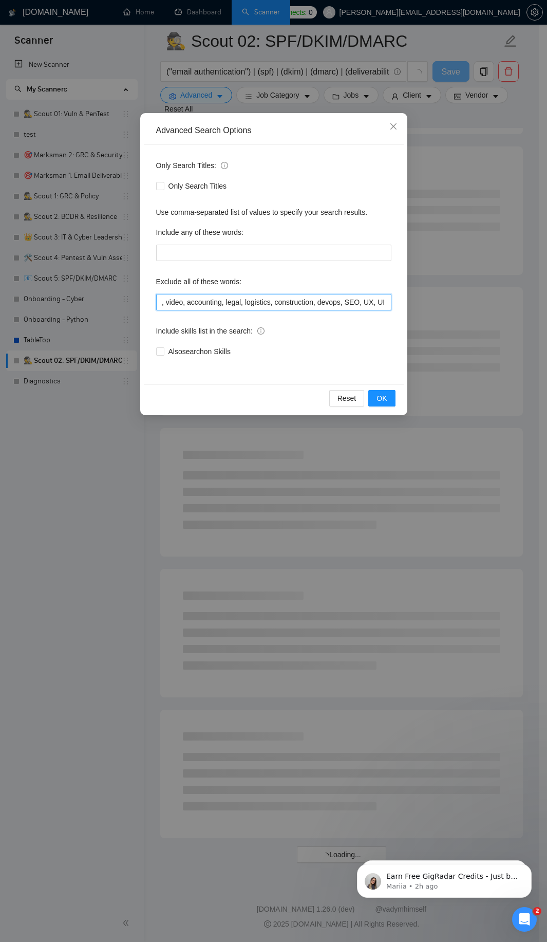
scroll to position [784, 0]
type input "developer, designer, writer, marketing, sales, support, recruiter, assistant, m…"
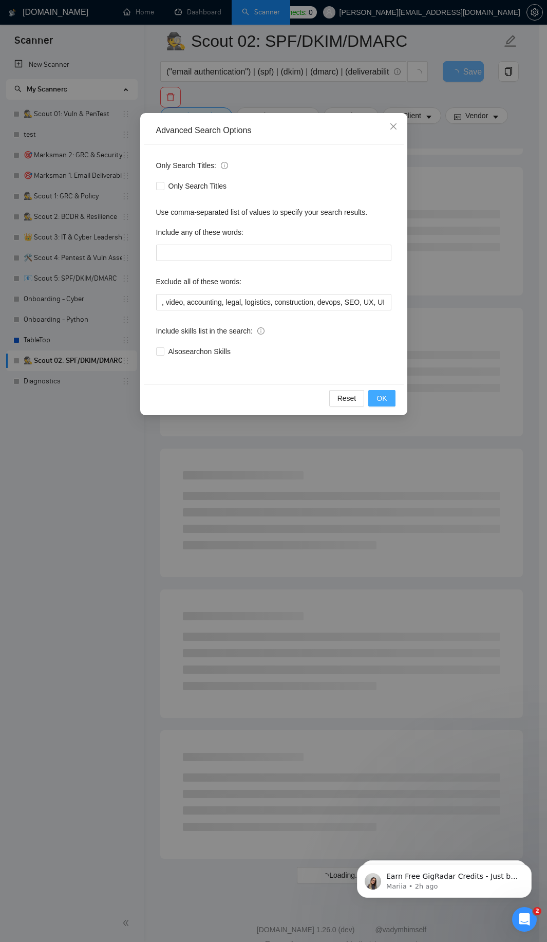
drag, startPoint x: 381, startPoint y: 396, endPoint x: 267, endPoint y: 141, distance: 279.6
click at [383, 396] on span "OK" at bounding box center [382, 398] width 10 height 11
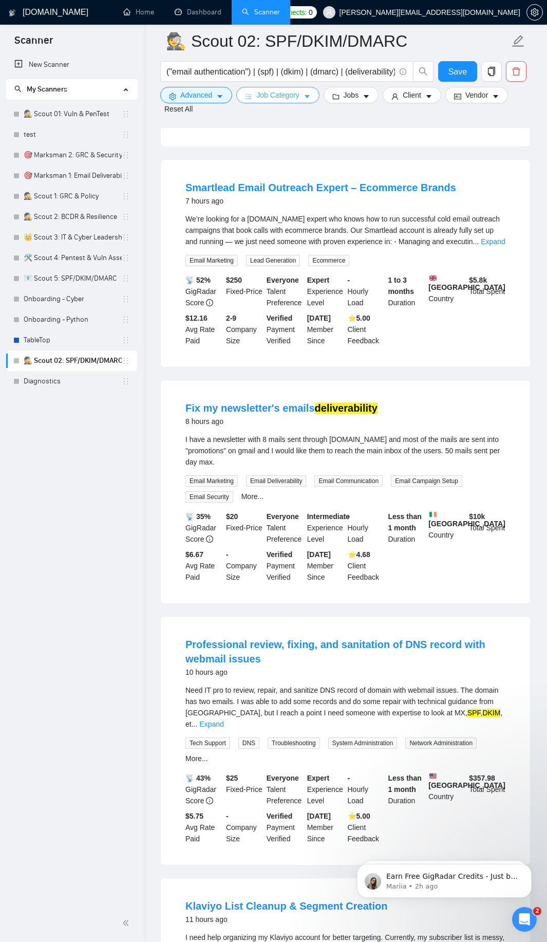
click at [279, 97] on span "Job Category" at bounding box center [278, 94] width 43 height 11
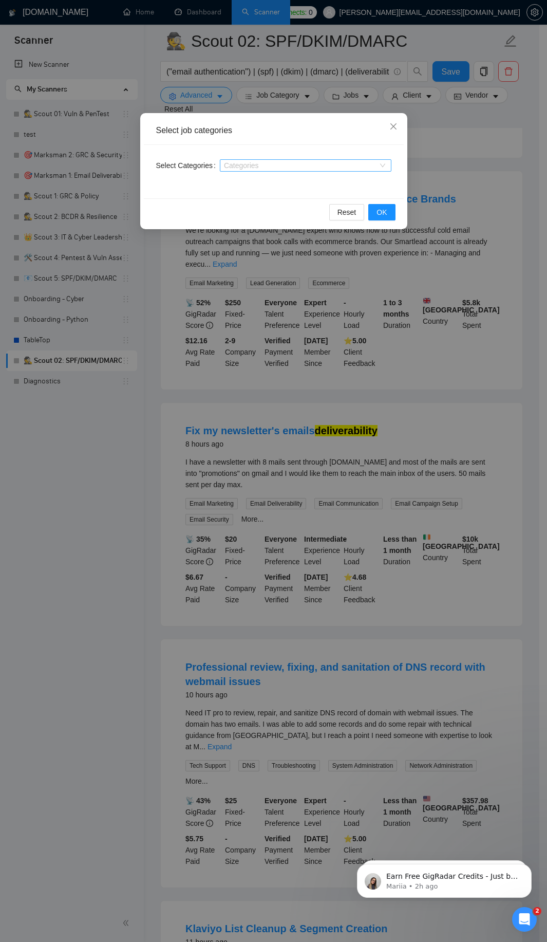
click at [241, 167] on div at bounding box center [301, 165] width 156 height 8
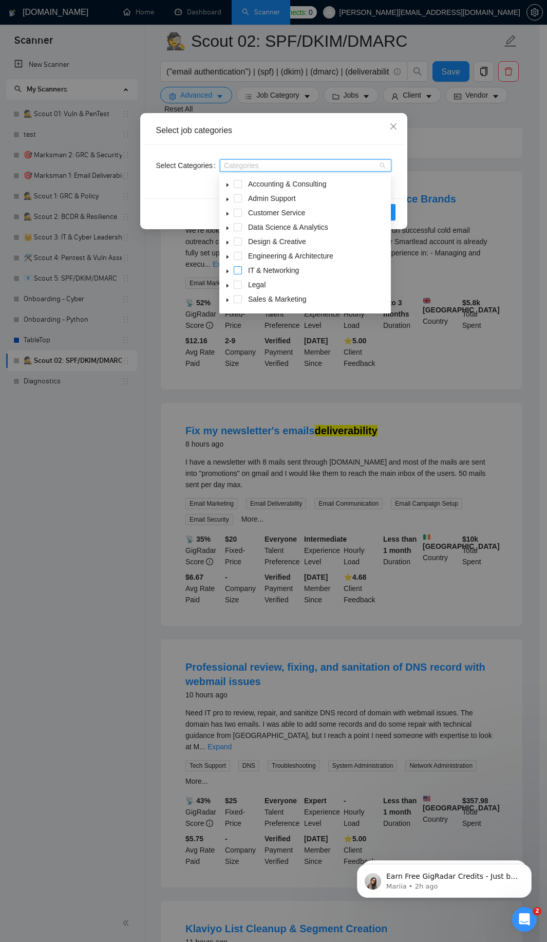
click at [236, 273] on span at bounding box center [238, 270] width 8 height 8
click at [393, 215] on button "OK" at bounding box center [382, 212] width 27 height 16
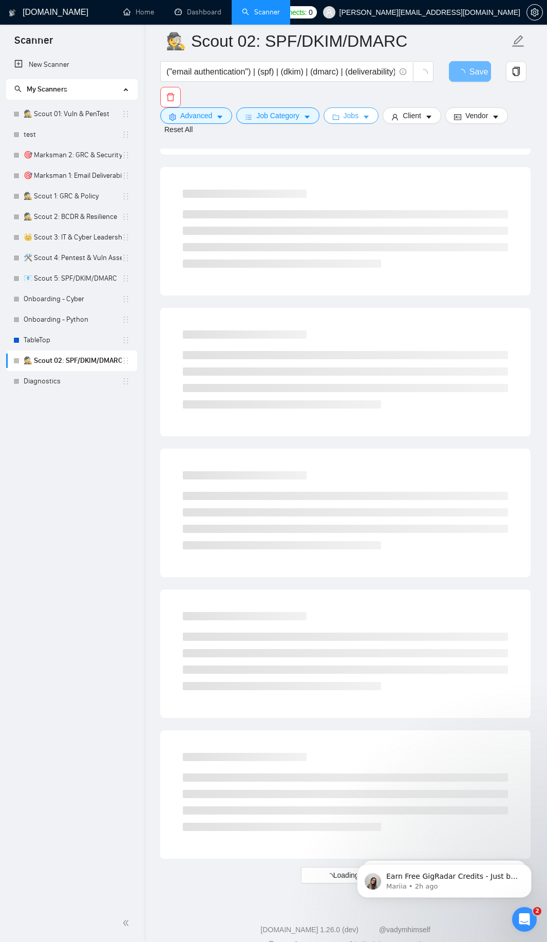
click at [361, 115] on button "Jobs" at bounding box center [352, 115] width 56 height 16
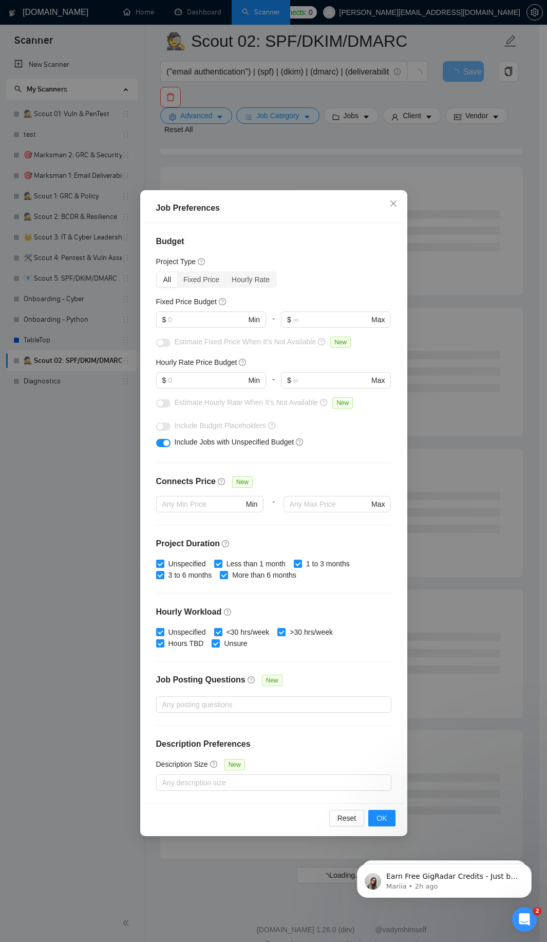
click at [266, 575] on span "More than 6 months" at bounding box center [264, 575] width 72 height 11
click at [227, 575] on input "More than 6 months" at bounding box center [223, 574] width 7 height 7
checkbox input "false"
click at [304, 632] on span ">30 hrs/week" at bounding box center [311, 632] width 51 height 11
click at [285, 632] on input ">30 hrs/week" at bounding box center [281, 631] width 7 height 7
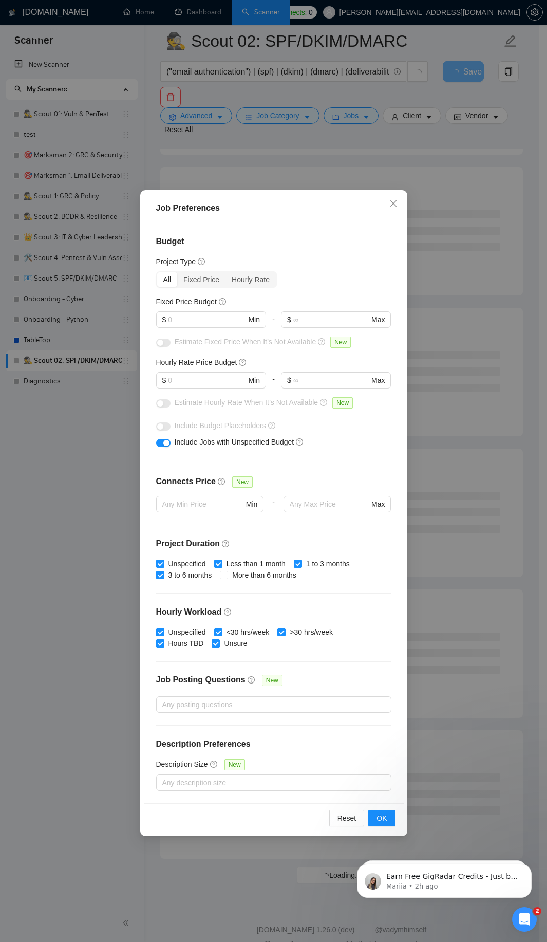
checkbox input "false"
drag, startPoint x: 386, startPoint y: 819, endPoint x: 382, endPoint y: 814, distance: 6.0
click at [385, 816] on span "OK" at bounding box center [382, 818] width 10 height 11
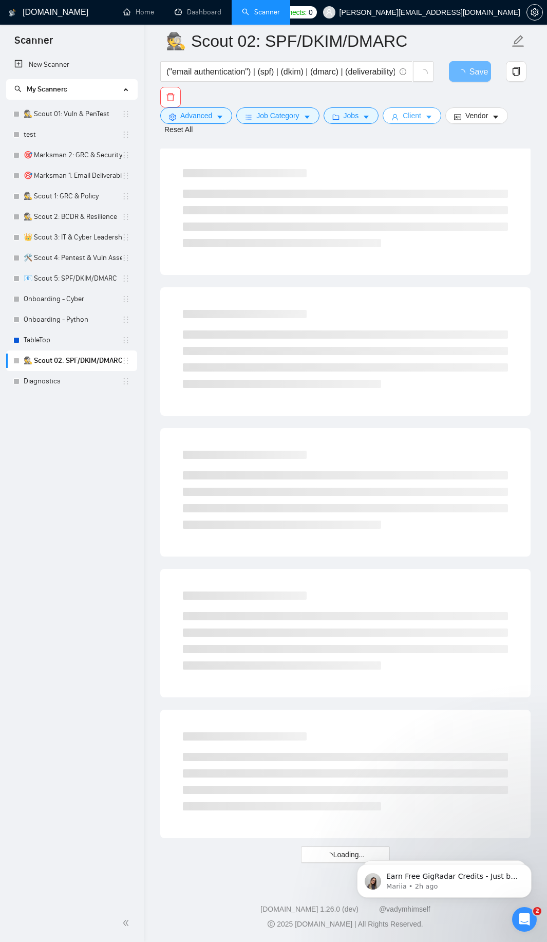
click at [415, 116] on span "Client" at bounding box center [412, 115] width 19 height 11
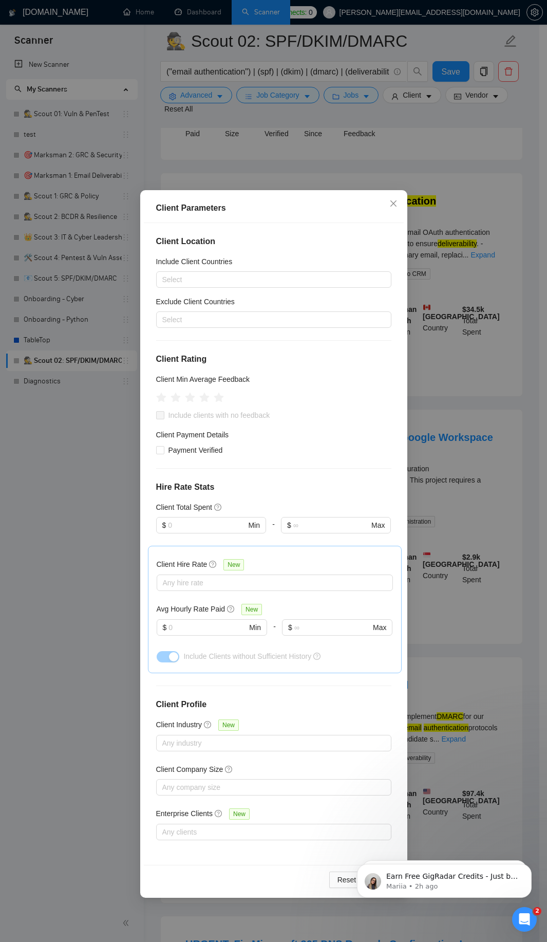
click at [484, 392] on div "Client Parameters Client Location Include Client Countries Select Exclude Clien…" at bounding box center [273, 471] width 547 height 942
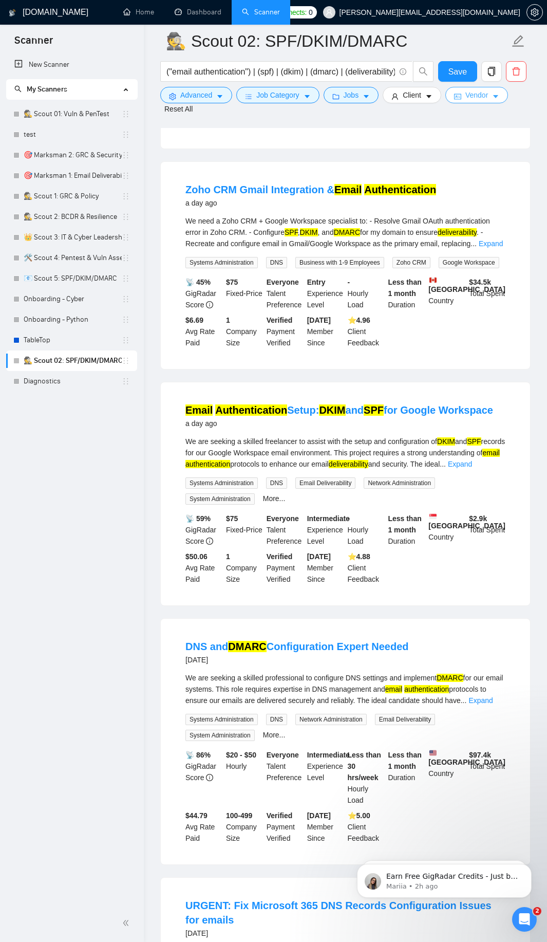
click at [495, 94] on icon "caret-down" at bounding box center [495, 96] width 7 height 7
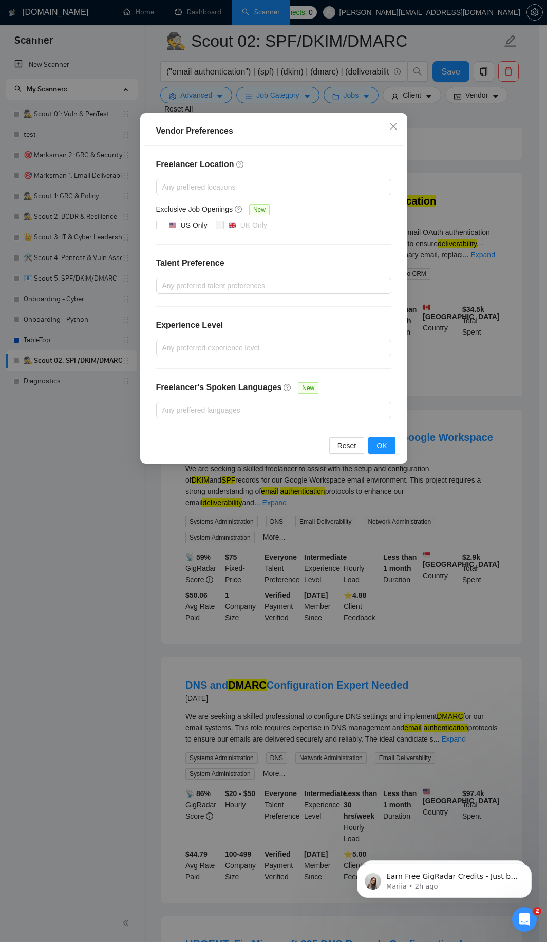
click at [479, 234] on div "Vendor Preferences Freelancer Location Any preffered locations Exclusive Job Op…" at bounding box center [273, 471] width 547 height 942
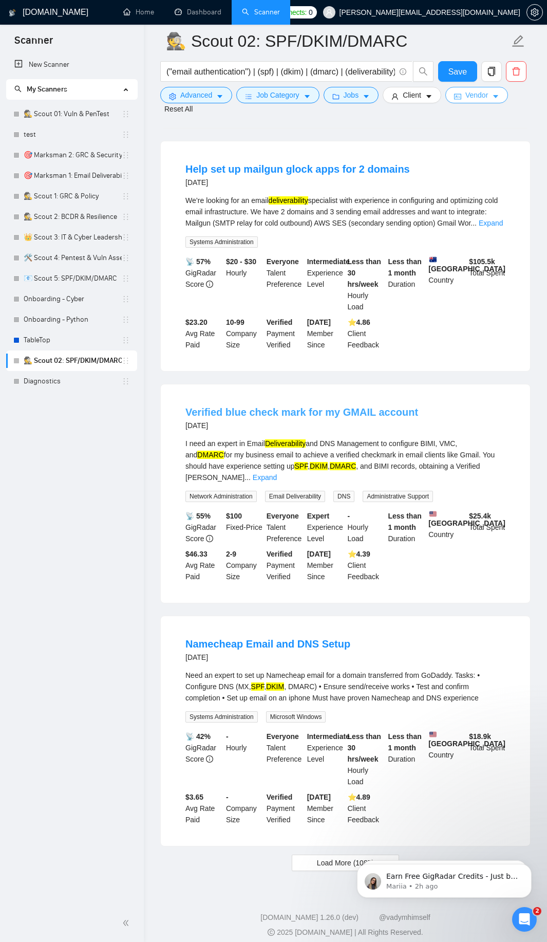
scroll to position [1848, 0]
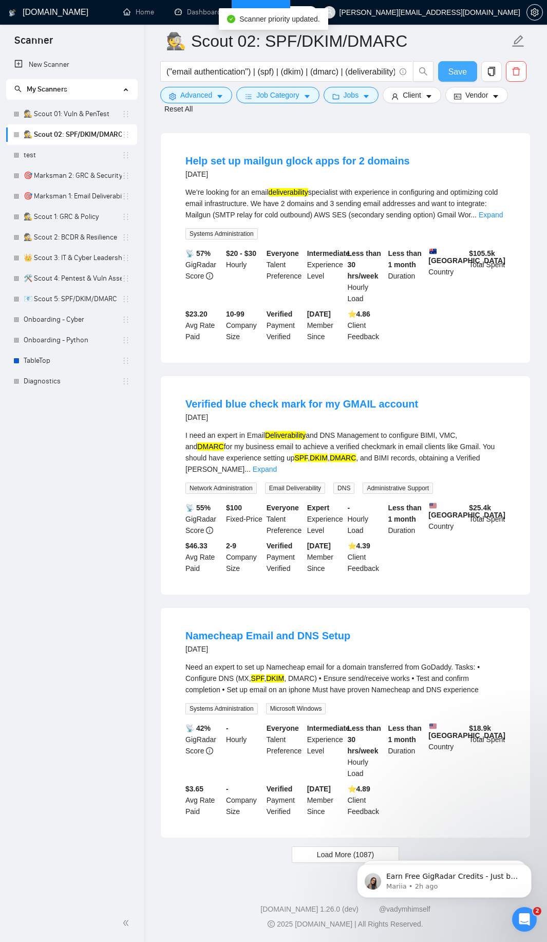
click at [463, 67] on span "Save" at bounding box center [458, 71] width 19 height 13
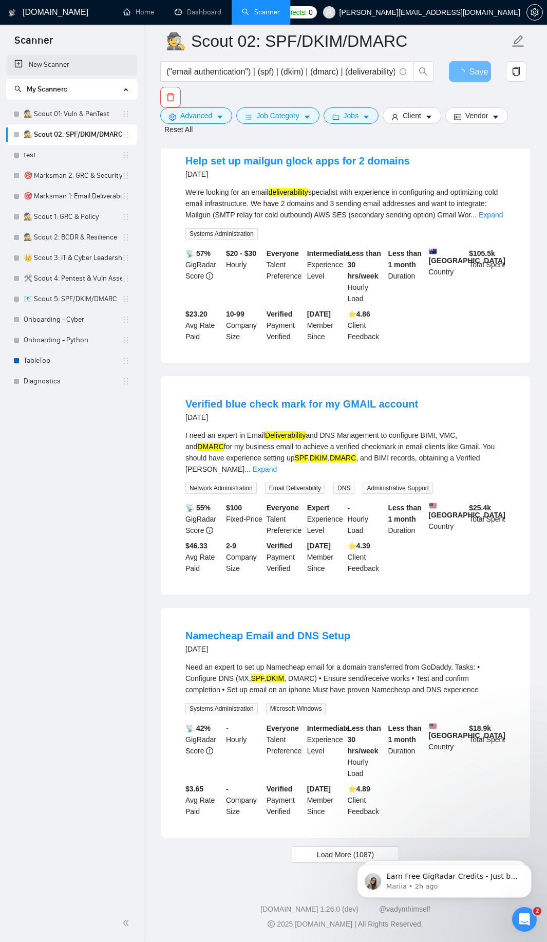
click at [36, 66] on link "New Scanner" at bounding box center [71, 64] width 115 height 21
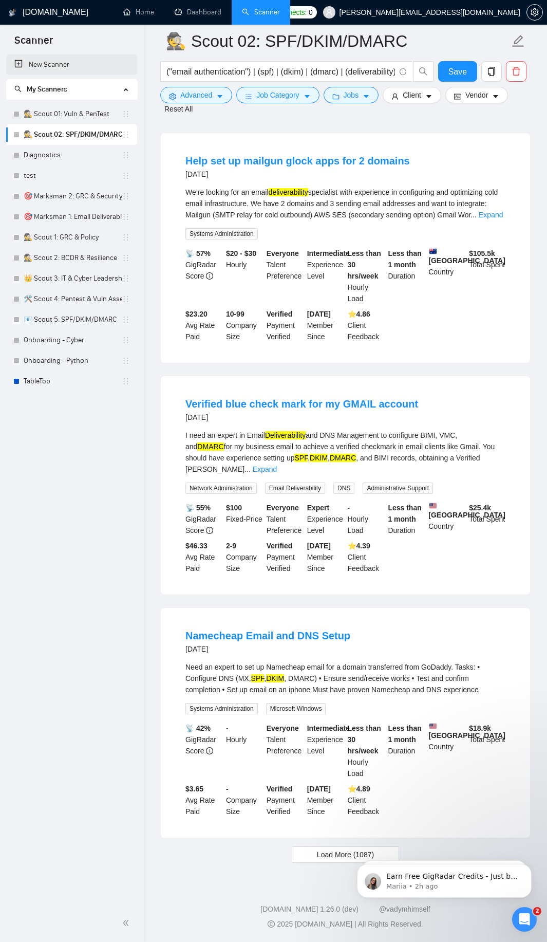
click at [68, 67] on link "New Scanner" at bounding box center [71, 64] width 115 height 21
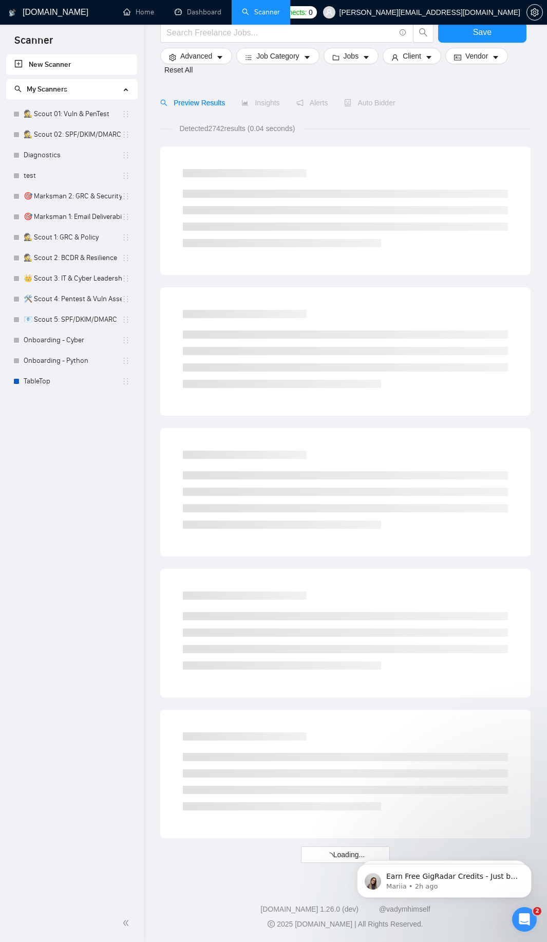
scroll to position [55, 0]
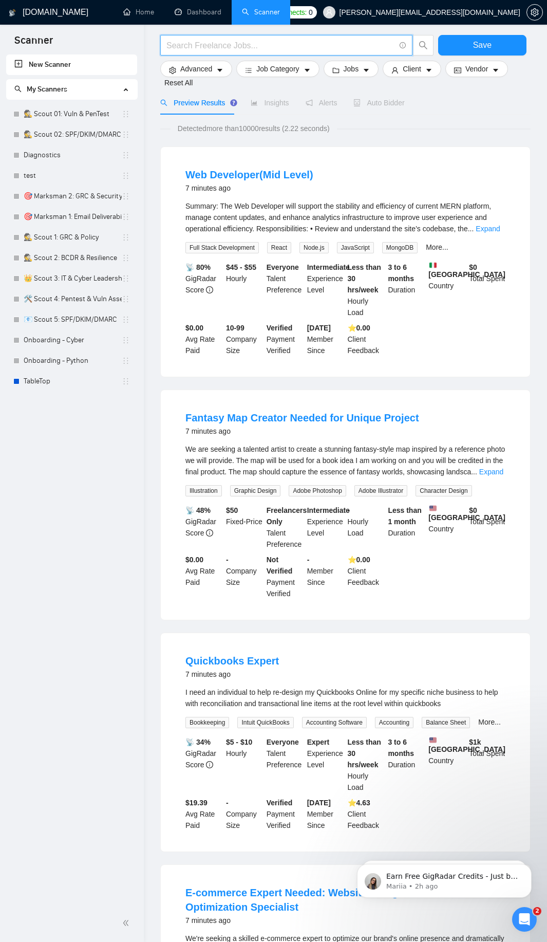
click at [261, 44] on input "text" at bounding box center [281, 45] width 229 height 13
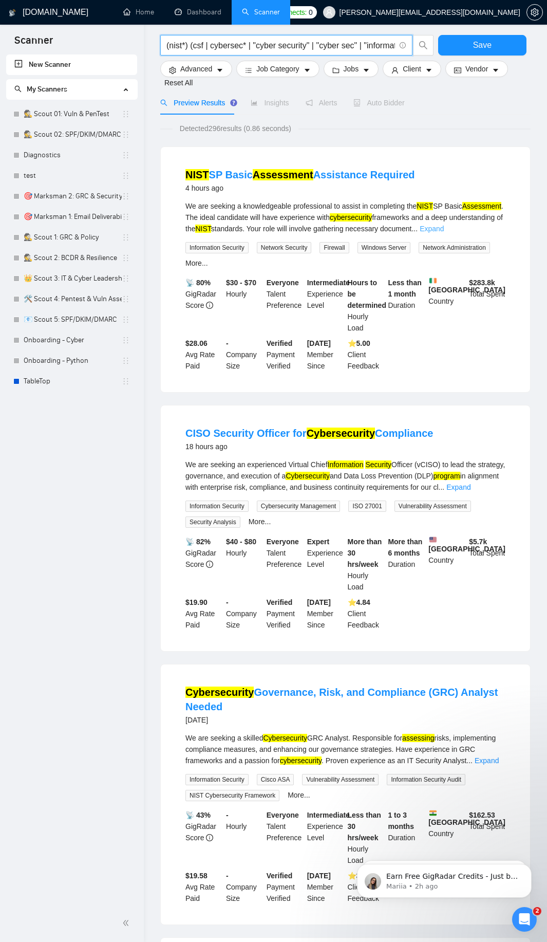
click at [444, 229] on link "Expand" at bounding box center [432, 229] width 24 height 8
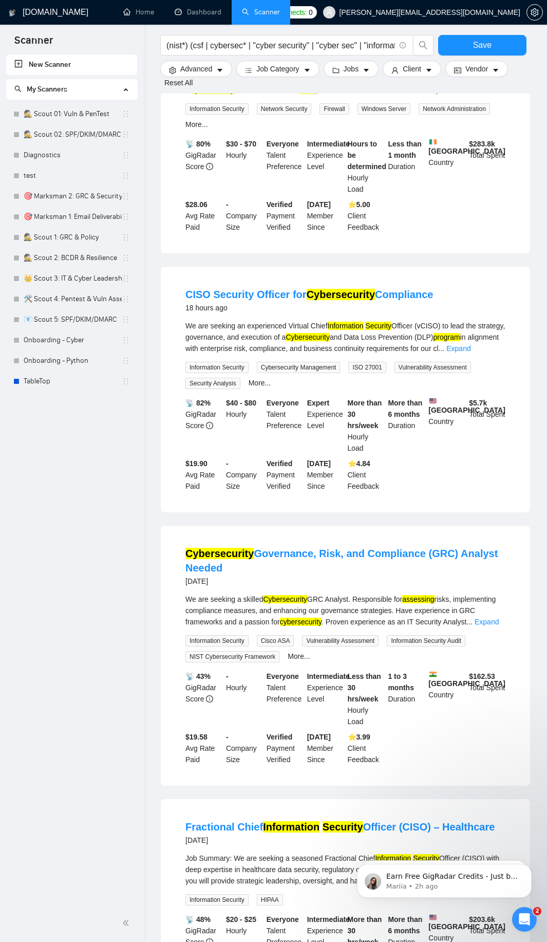
scroll to position [240, 0]
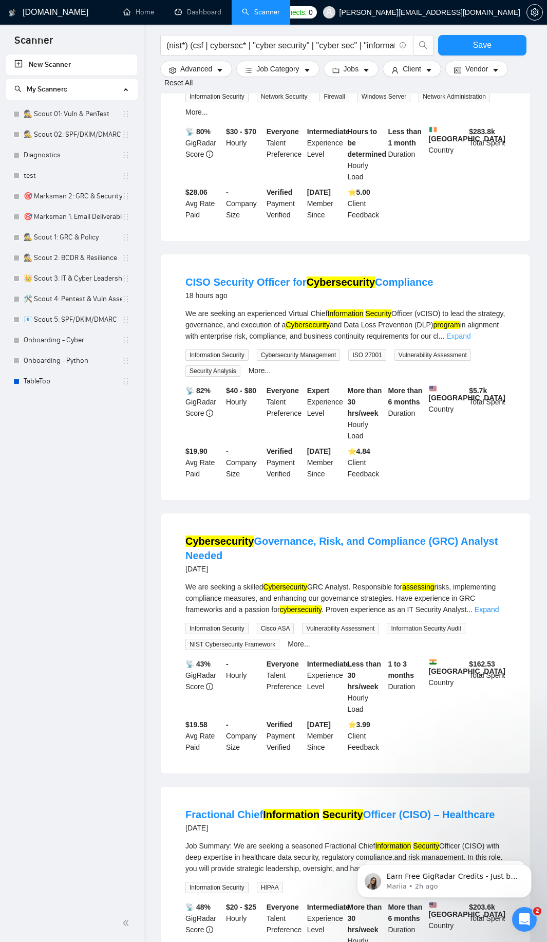
click at [471, 337] on link "Expand" at bounding box center [459, 336] width 24 height 8
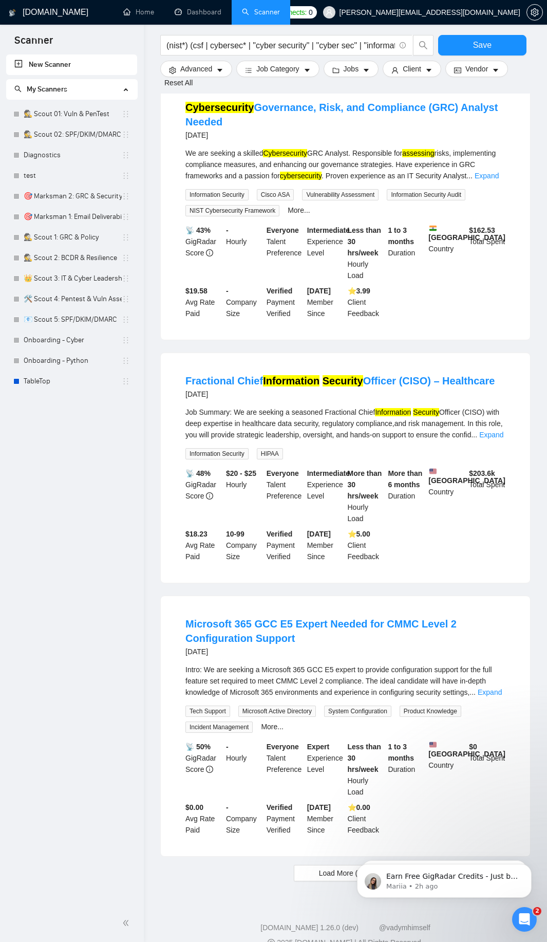
scroll to position [986, 0]
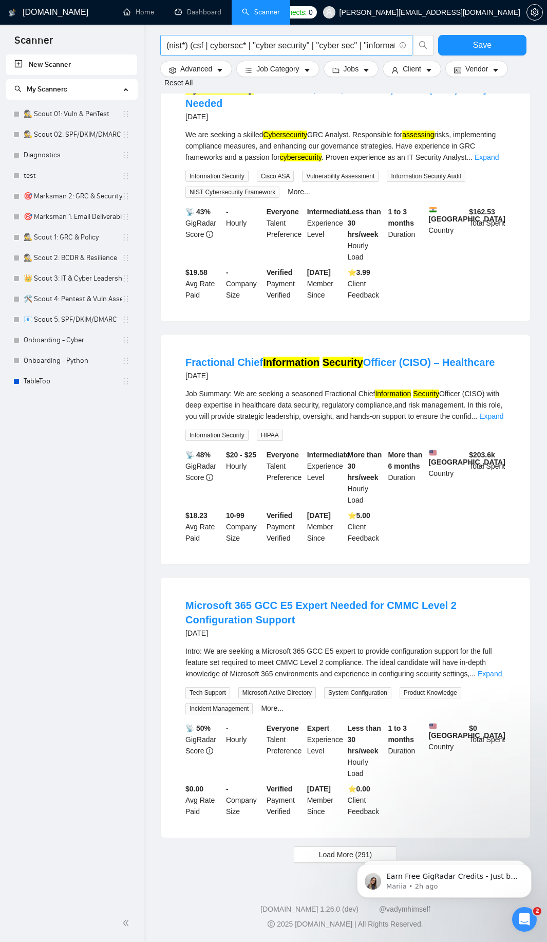
click at [302, 44] on input "(nist*) (csf | cybersec* | "cyber security" | "cyber sec" | "information securi…" at bounding box center [281, 45] width 229 height 13
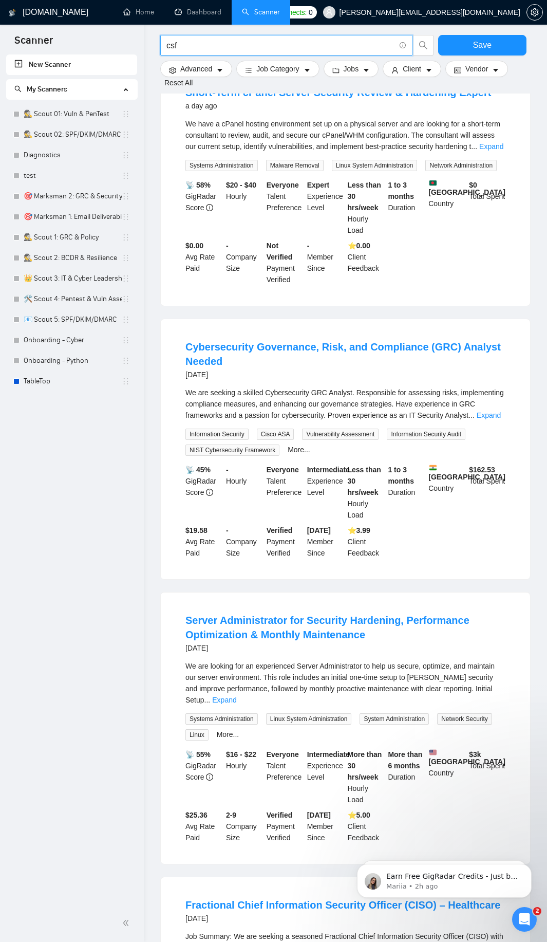
scroll to position [0, 0]
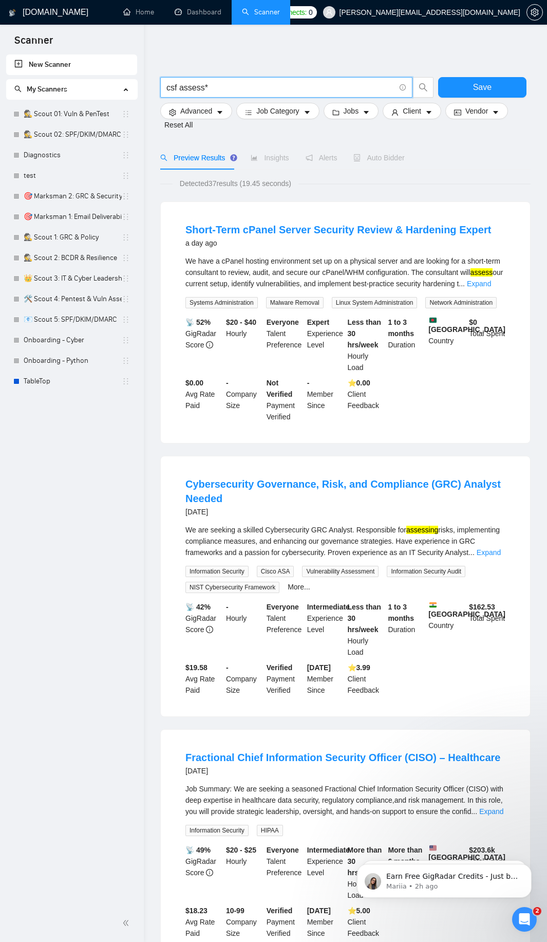
drag, startPoint x: 235, startPoint y: 93, endPoint x: 105, endPoint y: 81, distance: 130.6
click at [105, 81] on section "Scanner New Scanner My Scanners 🕵️ Scout 01: Vuln & PenTest 🕵️ Scout 02: SPF/DK…" at bounding box center [273, 775] width 547 height 1550
type input "tabletop | "table top" | irp | bcp | drp"
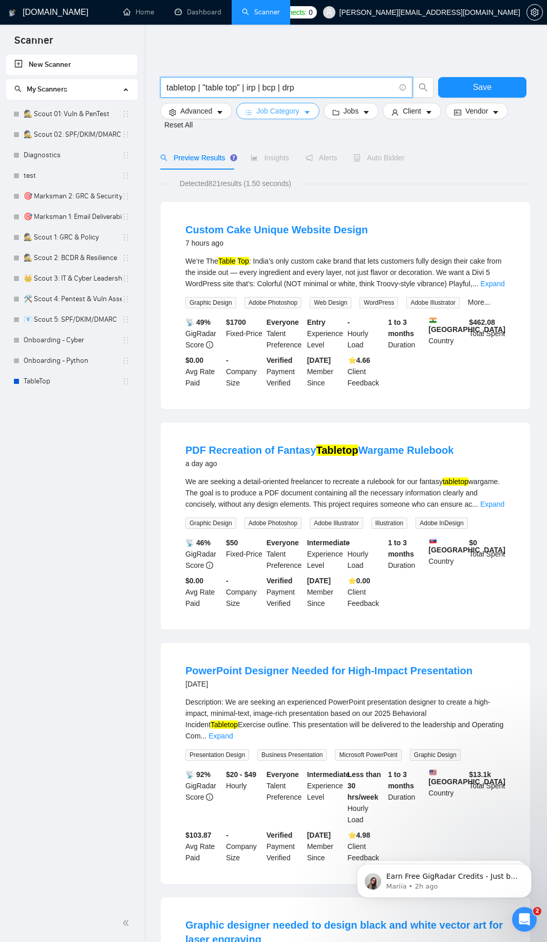
click at [296, 112] on span "Job Category" at bounding box center [278, 110] width 43 height 11
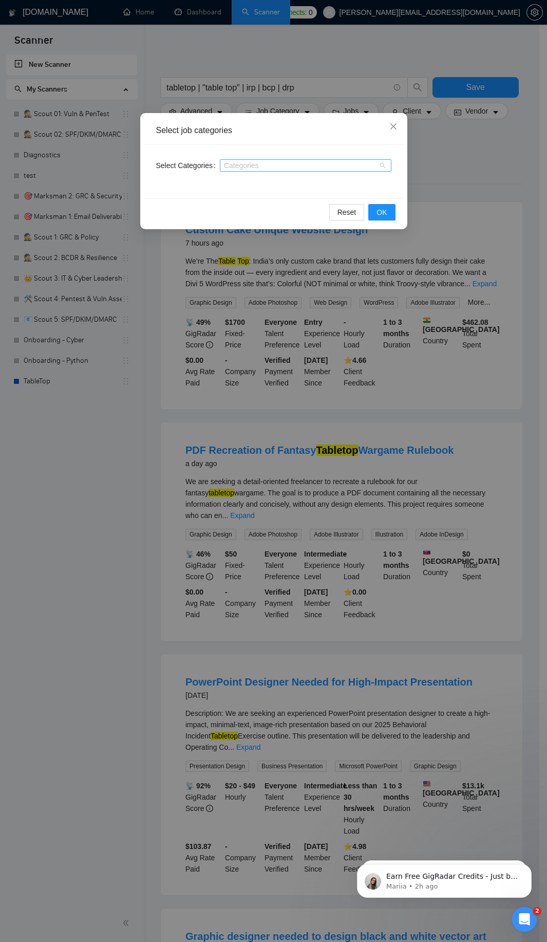
click at [233, 170] on div "Categories" at bounding box center [306, 165] width 172 height 12
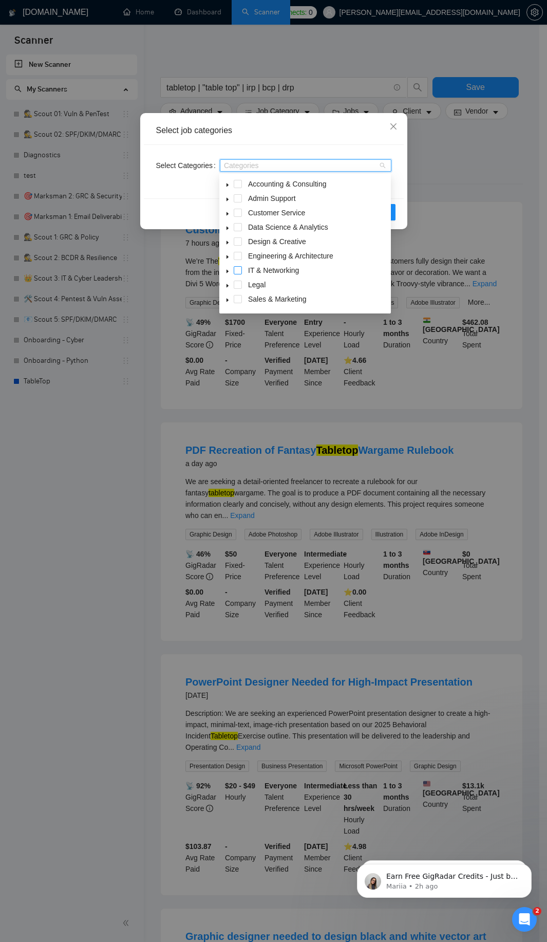
click at [239, 267] on span at bounding box center [238, 270] width 8 height 8
click at [395, 207] on button "OK" at bounding box center [382, 212] width 27 height 16
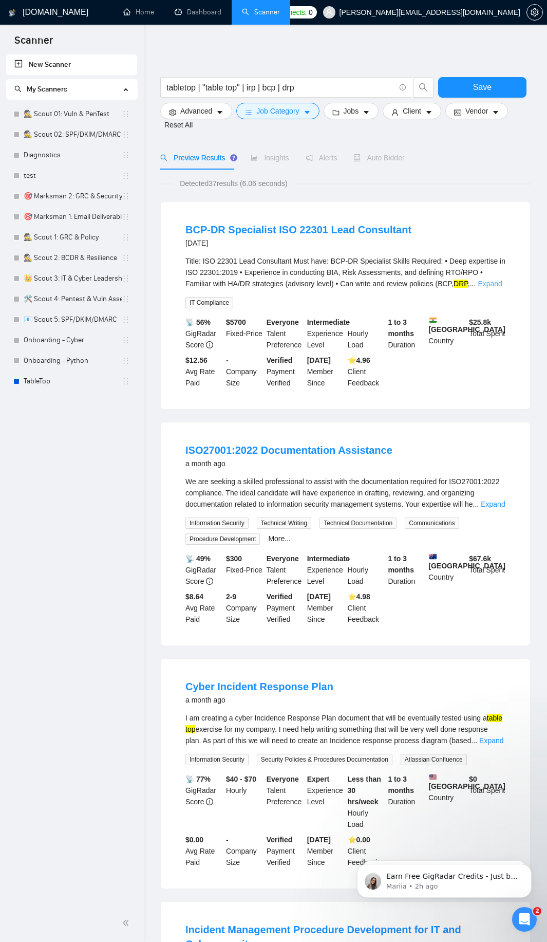
click at [488, 284] on link "Expand" at bounding box center [490, 284] width 24 height 8
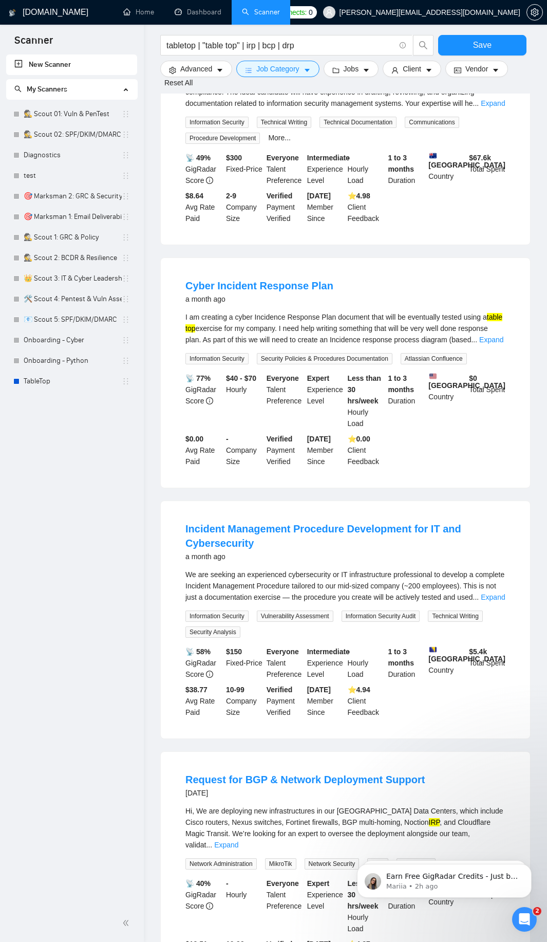
scroll to position [493, 0]
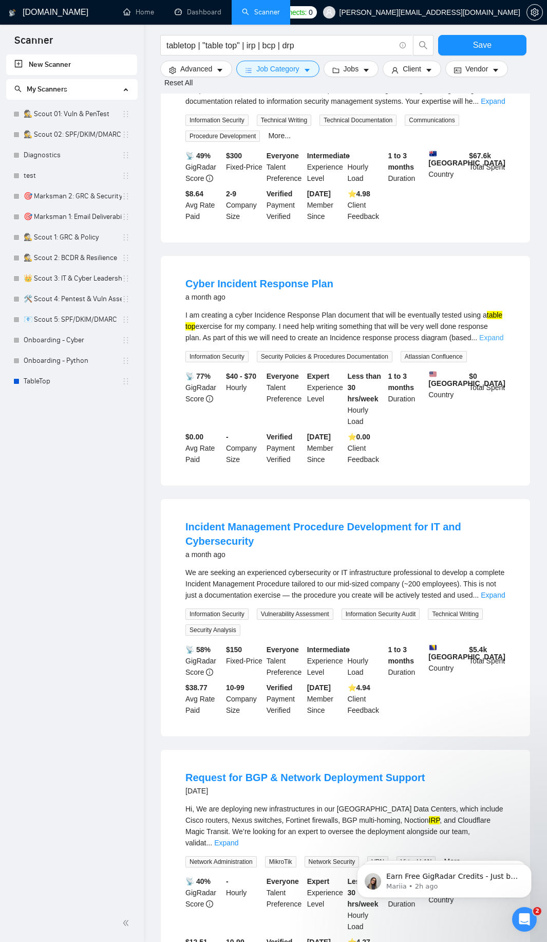
click at [490, 336] on link "Expand" at bounding box center [492, 338] width 24 height 8
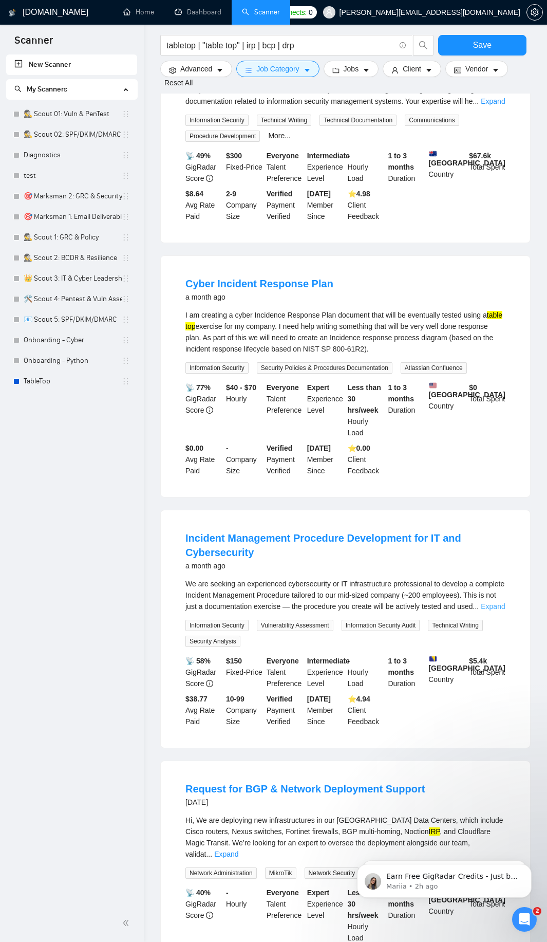
click at [502, 607] on link "Expand" at bounding box center [493, 606] width 24 height 8
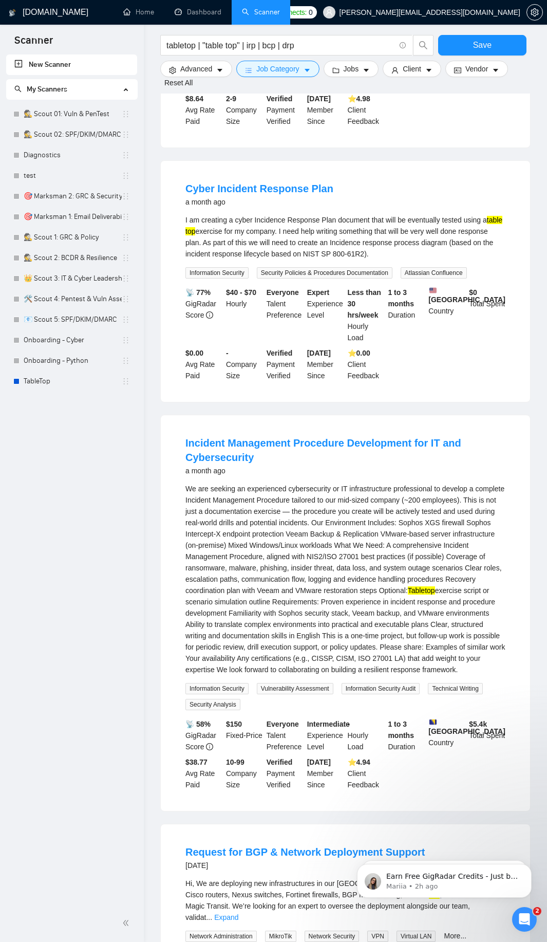
scroll to position [617, 0]
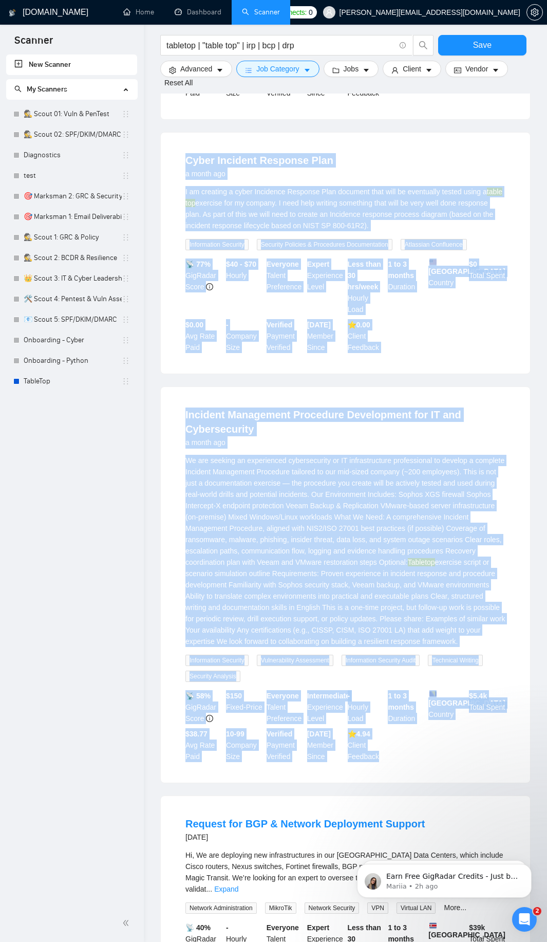
drag, startPoint x: 176, startPoint y: 162, endPoint x: 423, endPoint y: 795, distance: 679.2
click at [423, 795] on ul "BCP-DR Specialist ISO 22301 Lead Consultant [DATE] Title: ISO 22301 Lead Consul…" at bounding box center [345, 311] width 371 height 1453
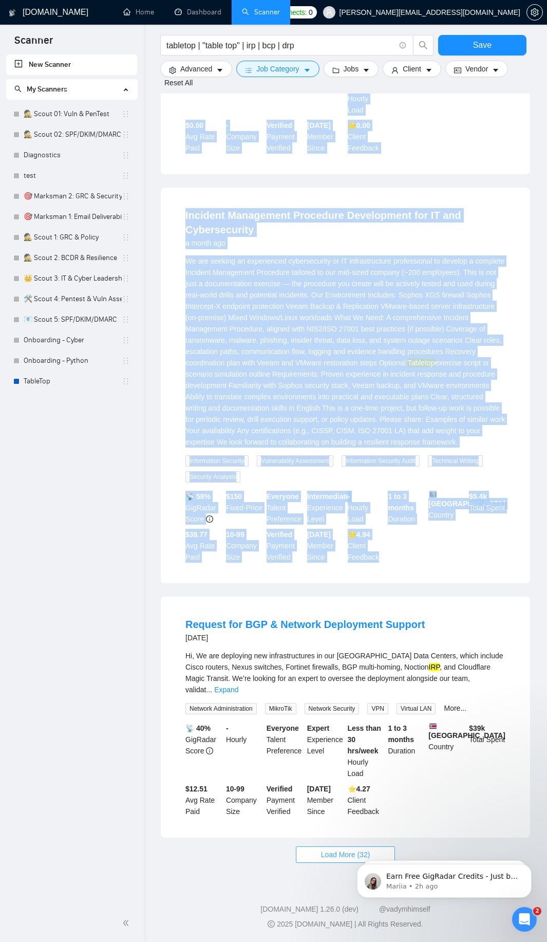
click at [325, 861] on span "Load More (32)" at bounding box center [345, 854] width 49 height 11
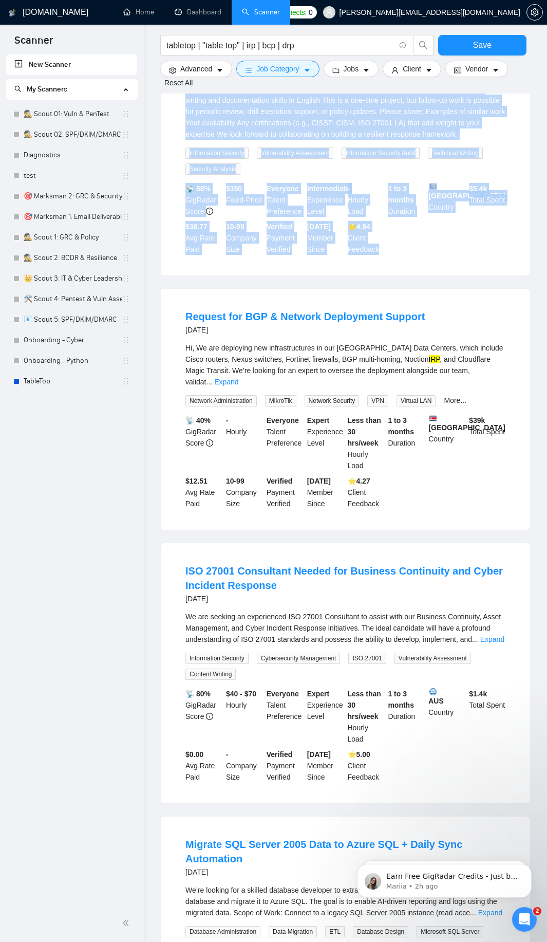
scroll to position [1255, 0]
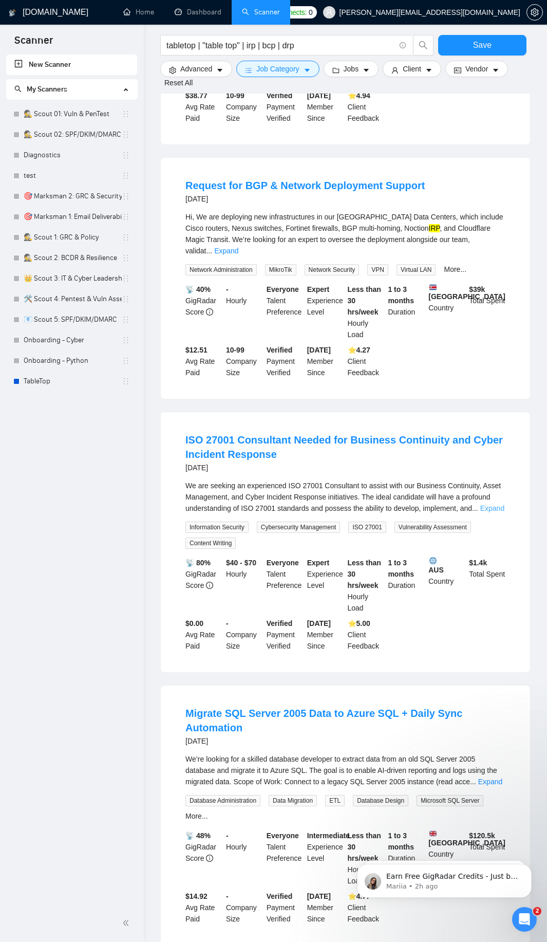
click at [498, 513] on link "Expand" at bounding box center [493, 508] width 24 height 8
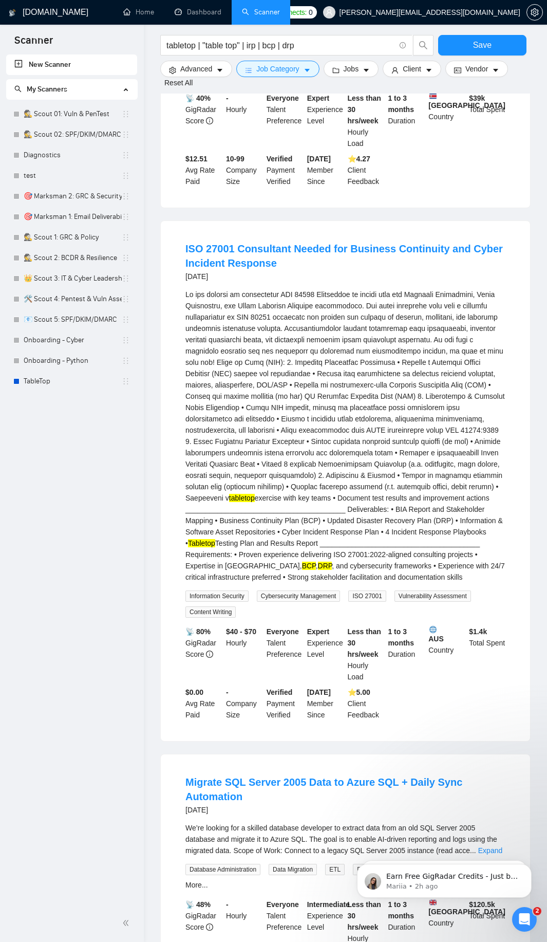
scroll to position [1440, 0]
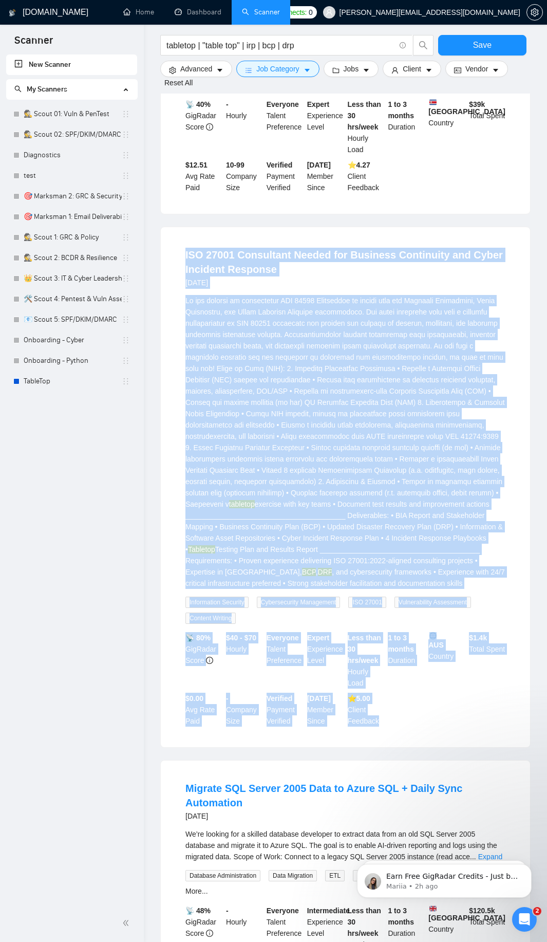
drag, startPoint x: 175, startPoint y: 255, endPoint x: 401, endPoint y: 724, distance: 520.5
click at [401, 724] on li "ISO 27001 Consultant Needed for Business Continuity and Cyber Incident Response…" at bounding box center [345, 488] width 345 height 496
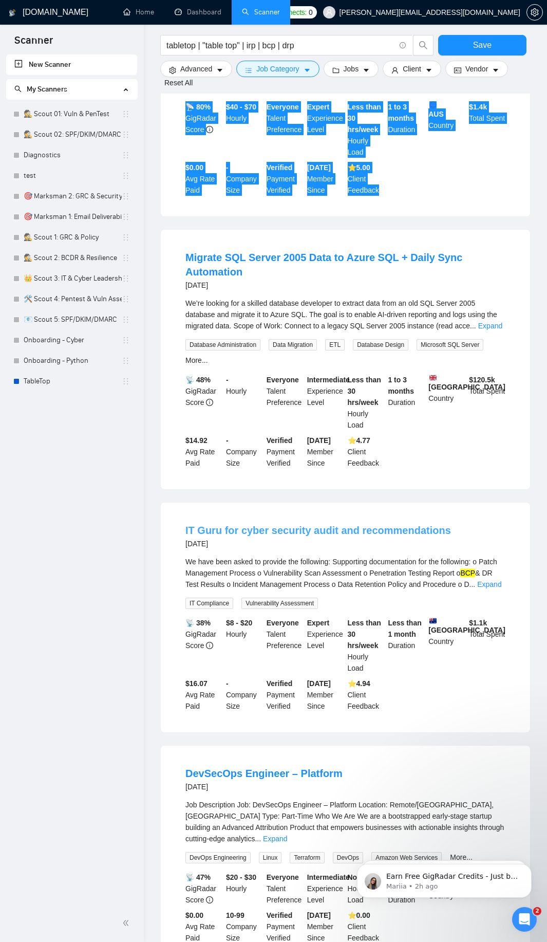
scroll to position [2057, 0]
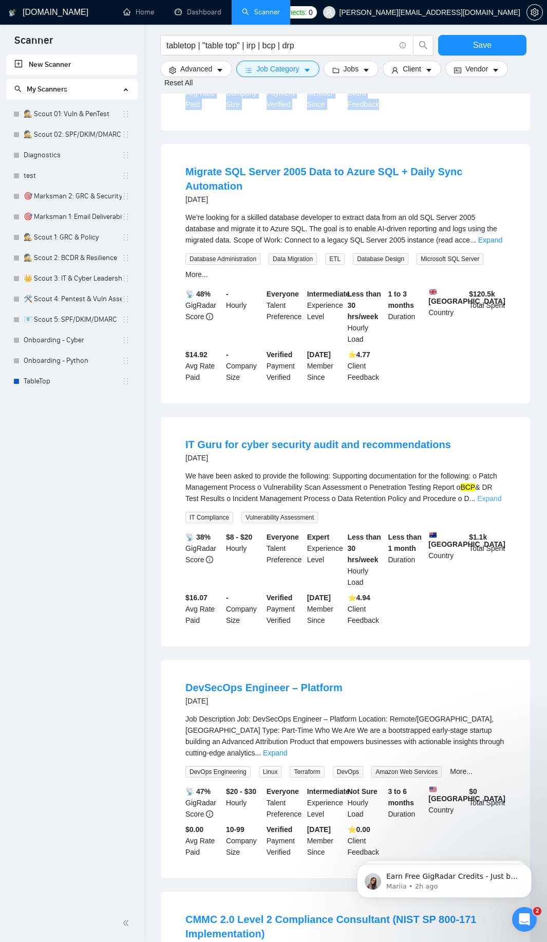
click at [485, 503] on link "Expand" at bounding box center [490, 499] width 24 height 8
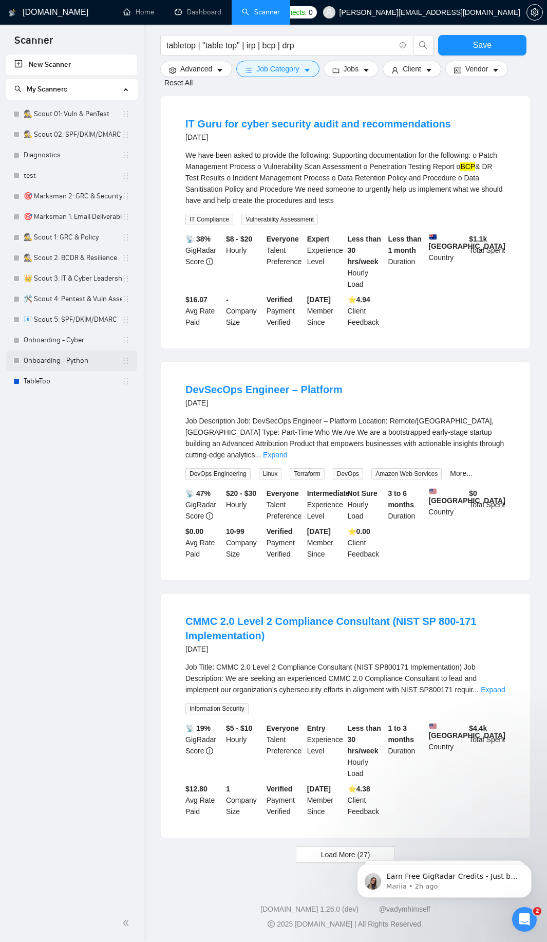
scroll to position [2381, 0]
click at [307, 856] on button "Load More (27)" at bounding box center [346, 855] width 100 height 16
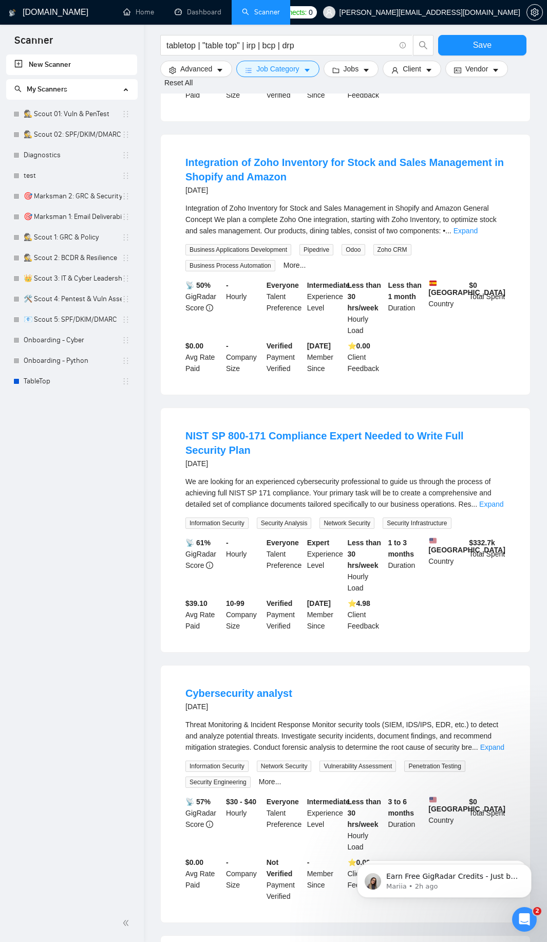
scroll to position [3368, 0]
click at [490, 508] on link "Expand" at bounding box center [492, 504] width 24 height 8
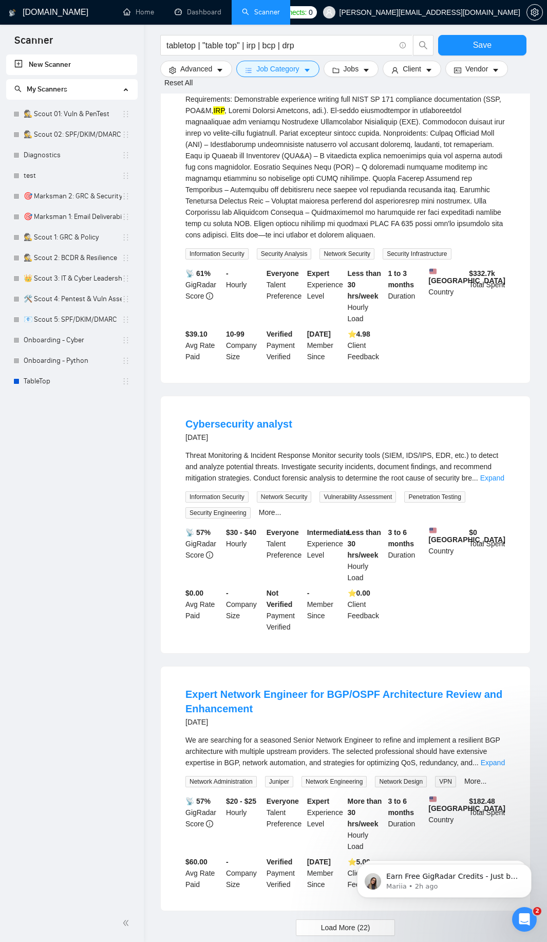
scroll to position [3928, 0]
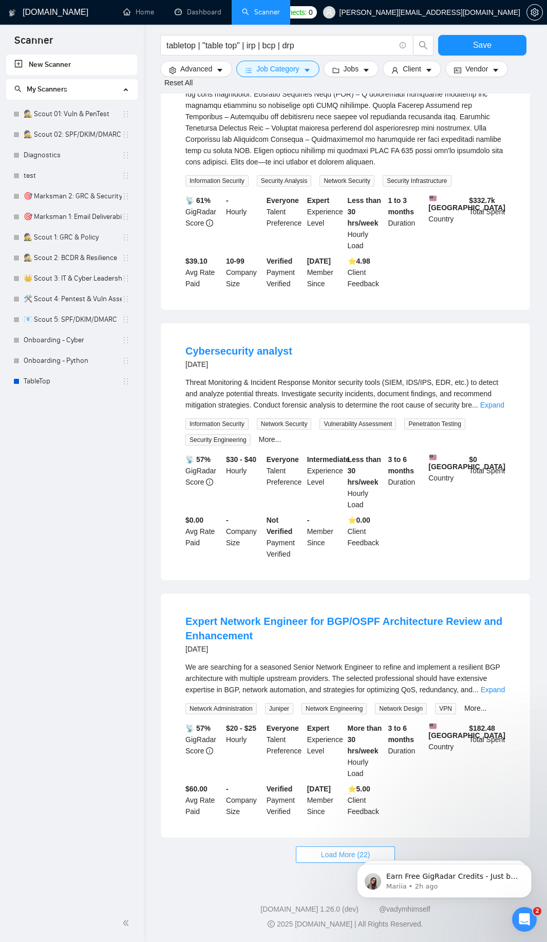
drag, startPoint x: 313, startPoint y: 850, endPoint x: 250, endPoint y: 599, distance: 258.7
click at [314, 852] on button "Load More (22)" at bounding box center [346, 855] width 100 height 16
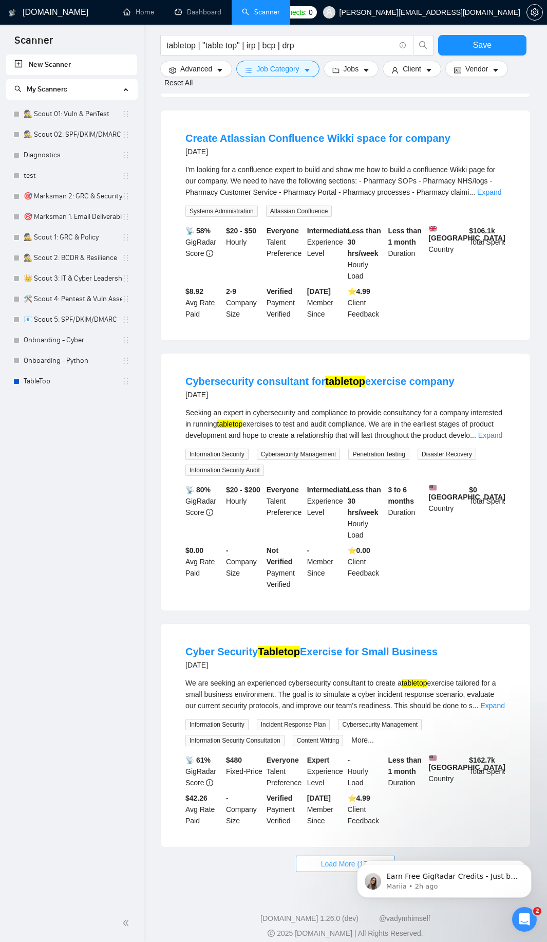
scroll to position [5200, 0]
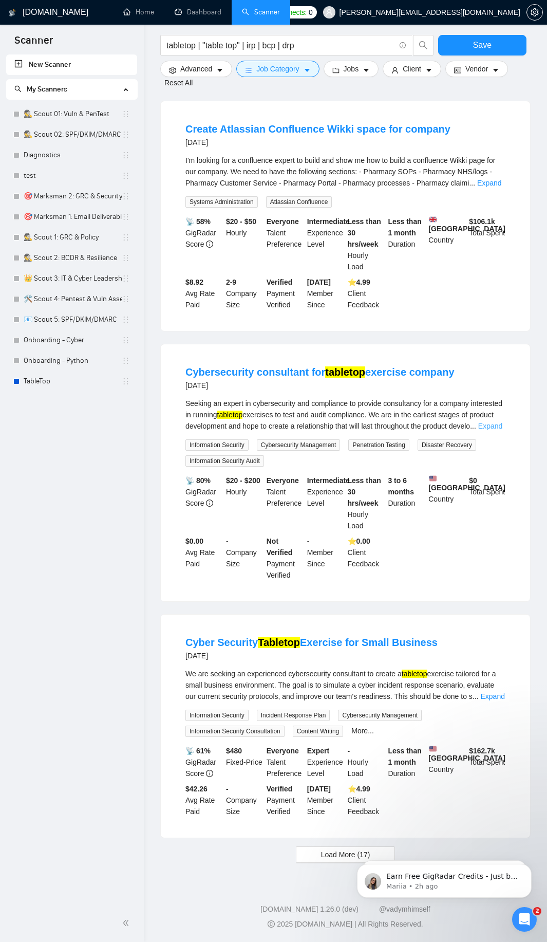
click at [497, 422] on link "Expand" at bounding box center [491, 426] width 24 height 8
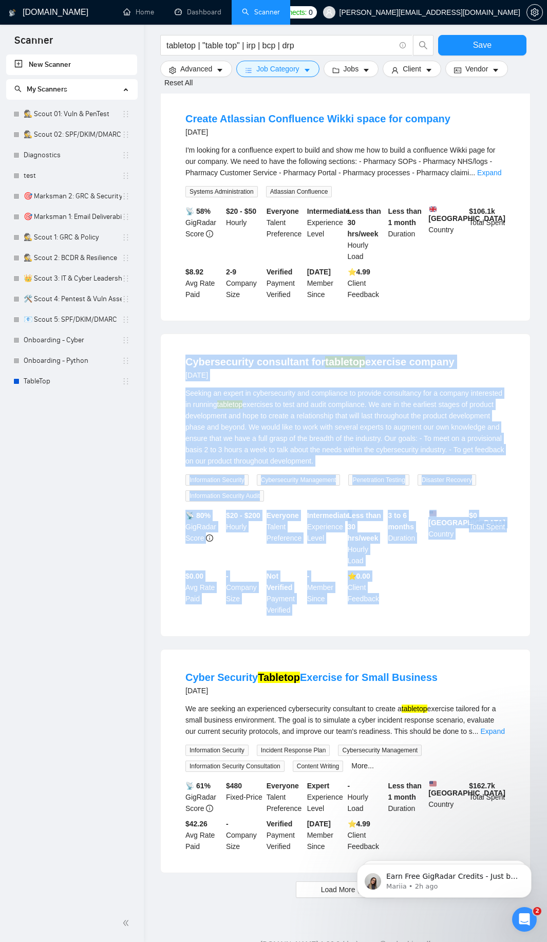
drag, startPoint x: 174, startPoint y: 364, endPoint x: 444, endPoint y: 633, distance: 380.9
click at [444, 633] on div "Cybersecurity consultant for tabletop exercise company [DATE] Seeking an expert…" at bounding box center [346, 485] width 370 height 302
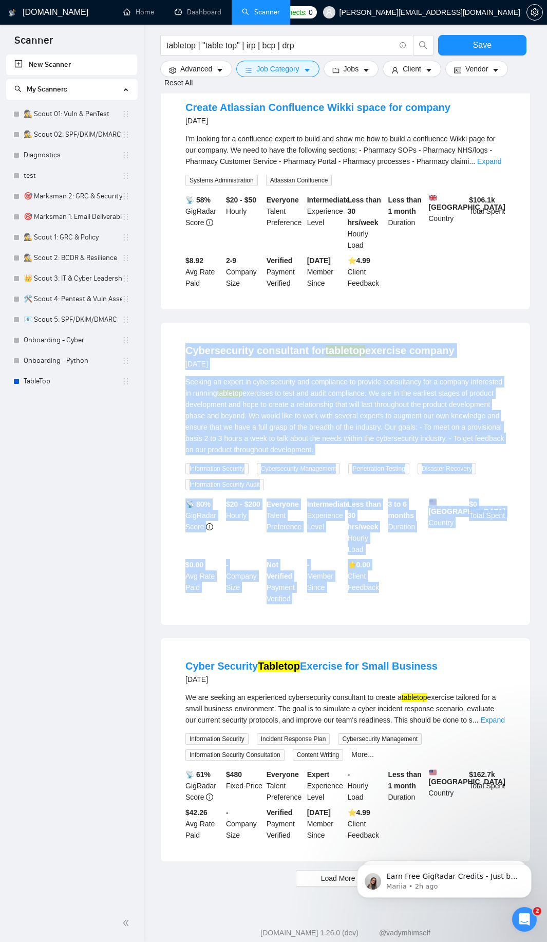
scroll to position [5245, 0]
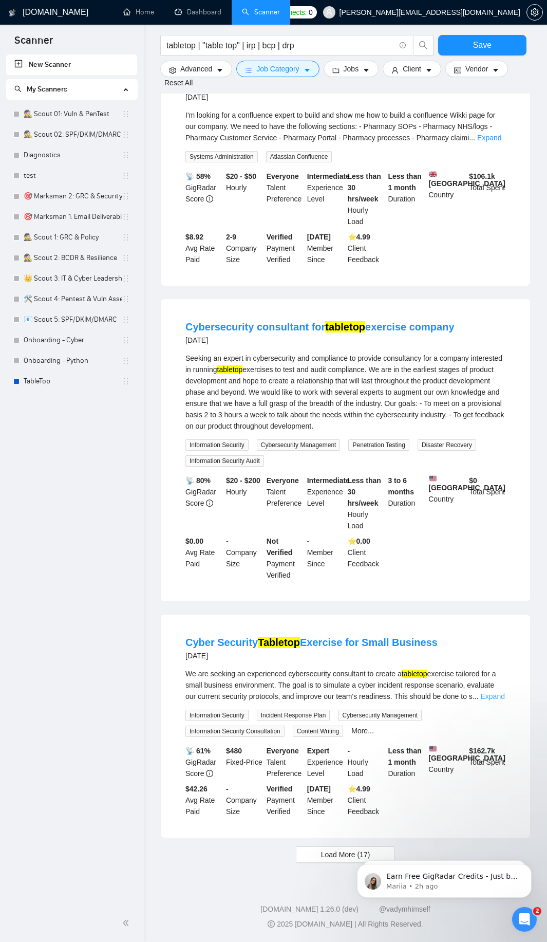
click at [503, 692] on link "Expand" at bounding box center [493, 696] width 24 height 8
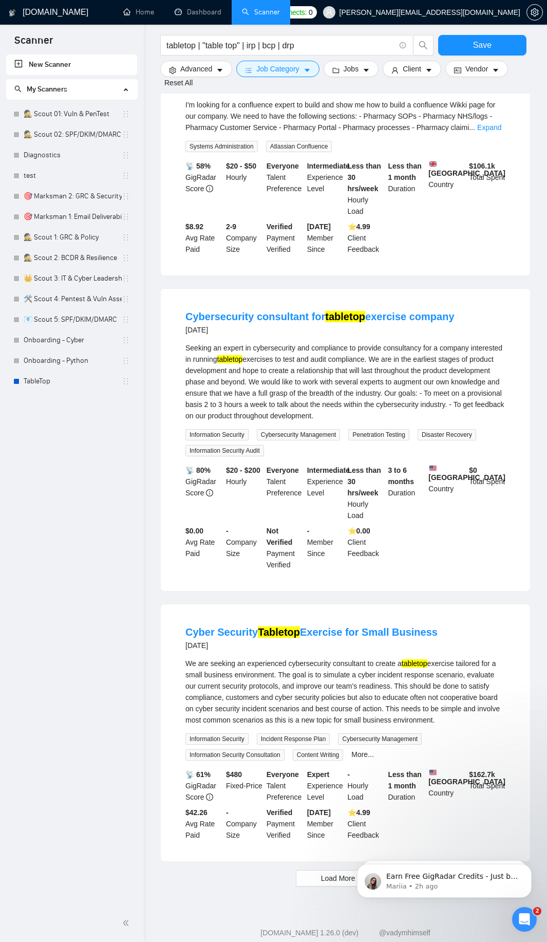
click at [331, 619] on div "Cyber Security Tabletop Exercise for Small Business [DATE] We are seeking an ex…" at bounding box center [346, 733] width 370 height 257
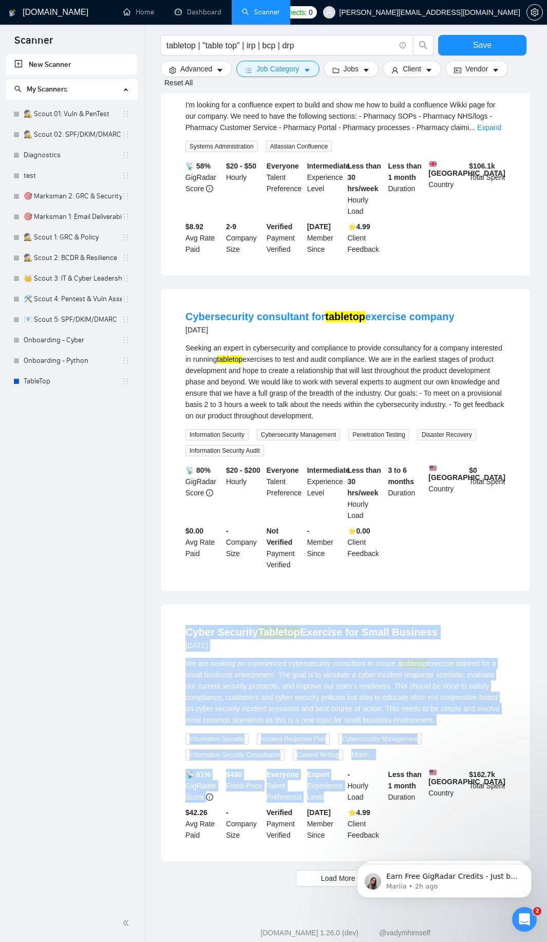
click at [372, 749] on div "Information Security Incident Response Plan Cybersecurity Management Informatio…" at bounding box center [346, 747] width 324 height 28
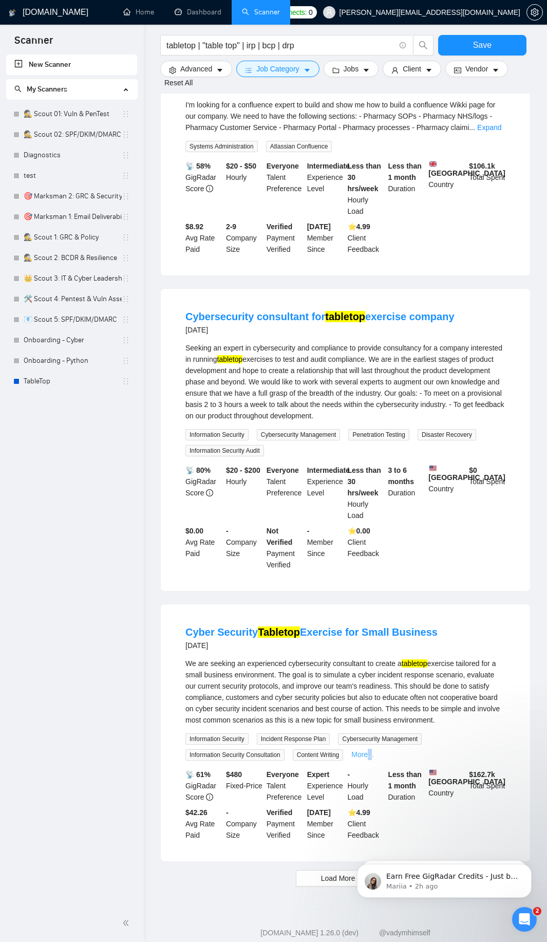
click at [372, 759] on link "More..." at bounding box center [363, 755] width 23 height 8
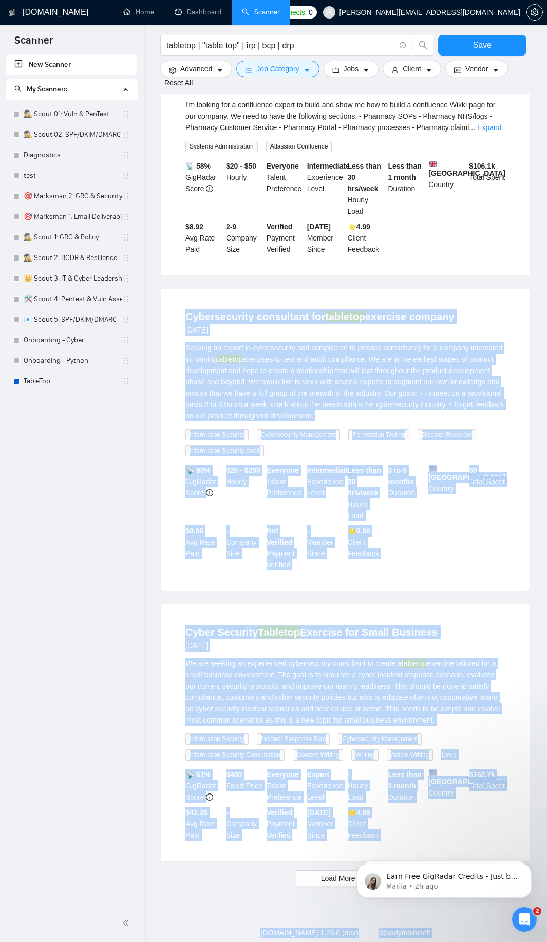
drag, startPoint x: 521, startPoint y: 1161, endPoint x: 368, endPoint y: 846, distance: 350.1
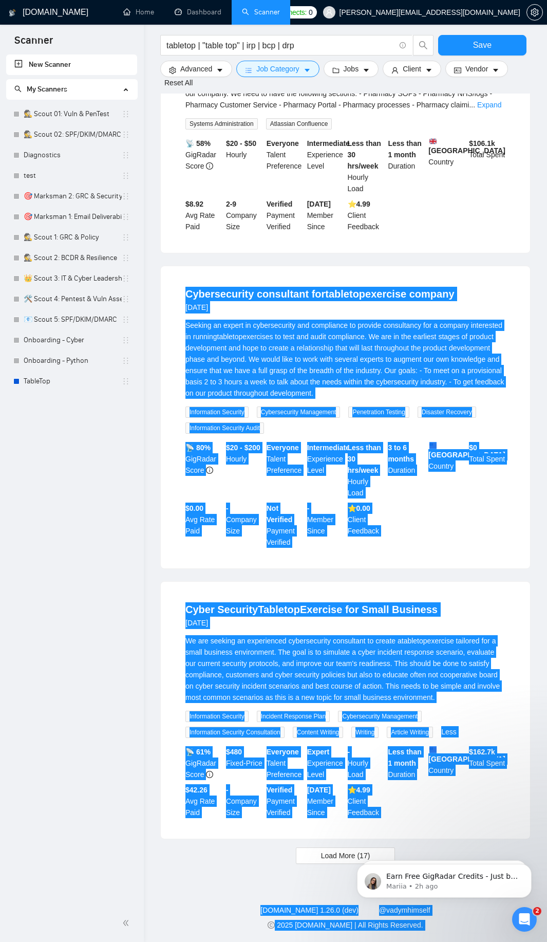
scroll to position [5279, 0]
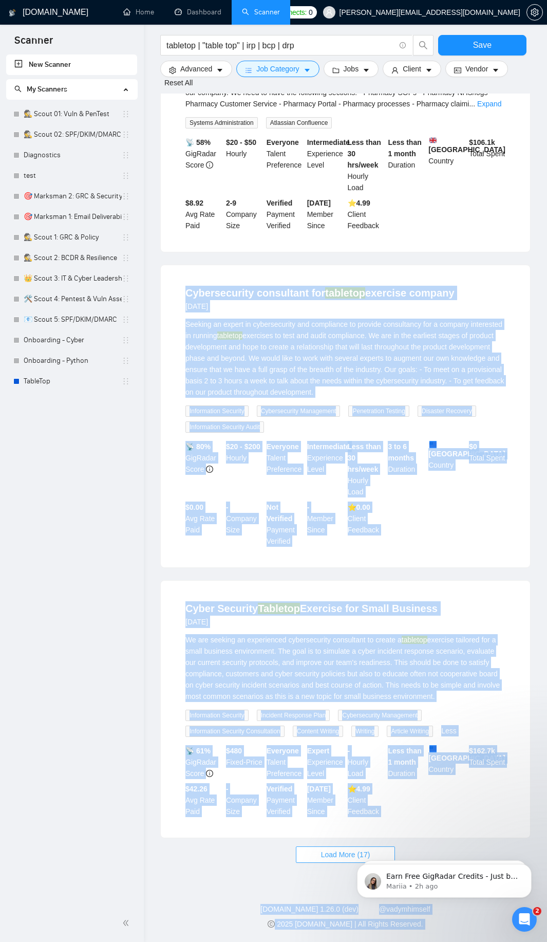
click at [330, 853] on span "Load More (17)" at bounding box center [345, 854] width 49 height 11
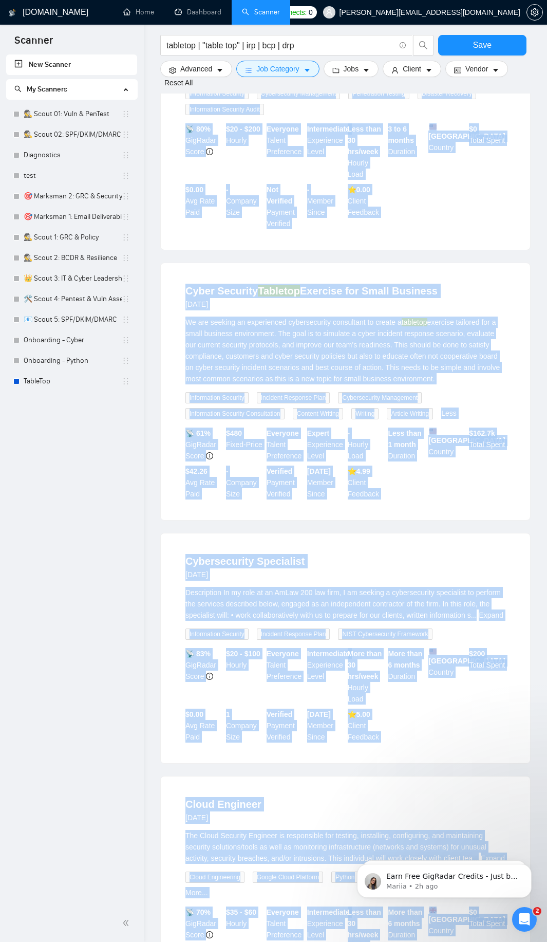
scroll to position [5588, 0]
click at [331, 580] on div "Cybersecurity Specialist [DATE]" at bounding box center [346, 566] width 320 height 27
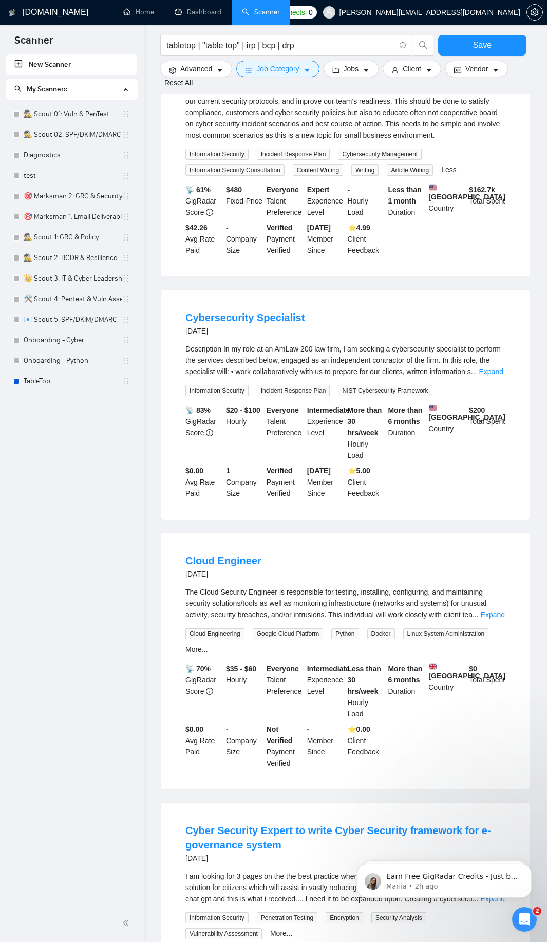
scroll to position [5835, 0]
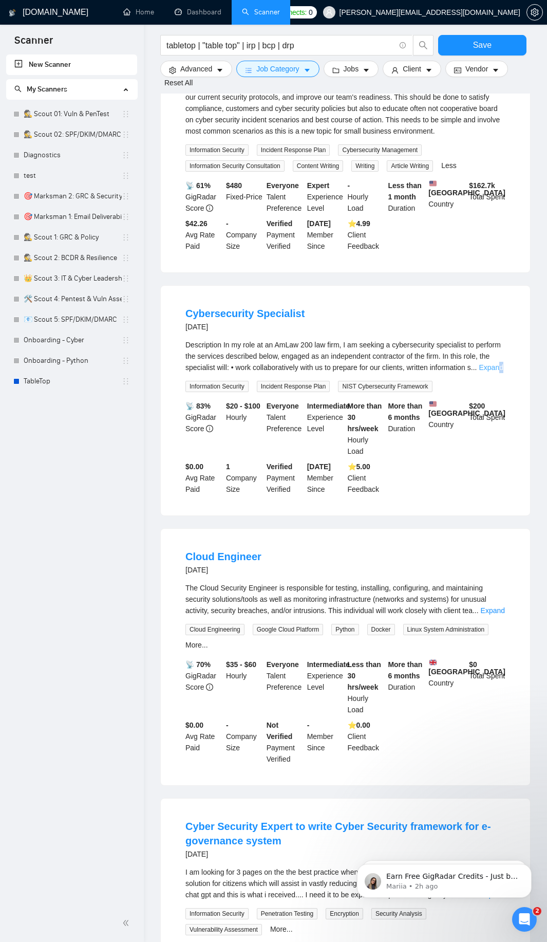
click at [502, 373] on div "Description In my role at an AmLaw 200 law firm, I am seeking a cybersecurity s…" at bounding box center [346, 356] width 320 height 34
click at [491, 372] on link "Expand" at bounding box center [491, 367] width 24 height 8
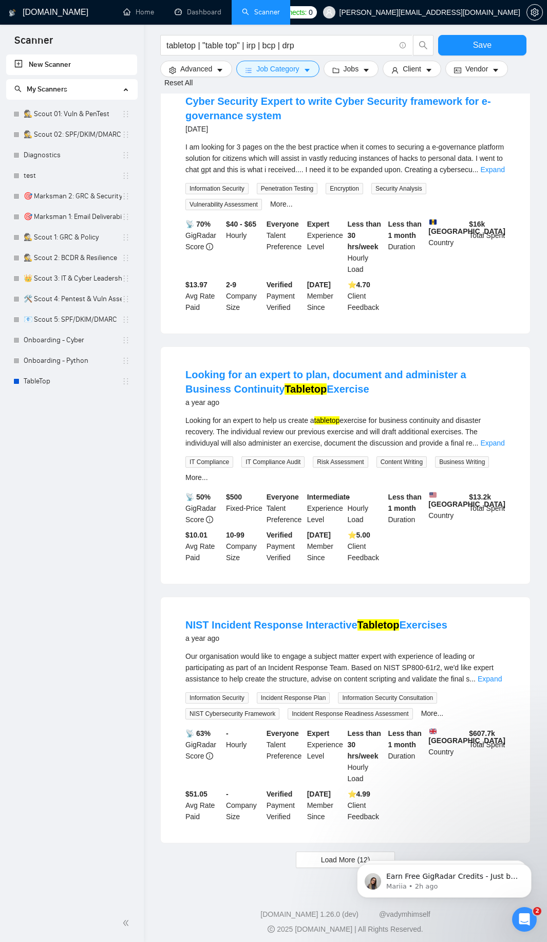
scroll to position [6888, 0]
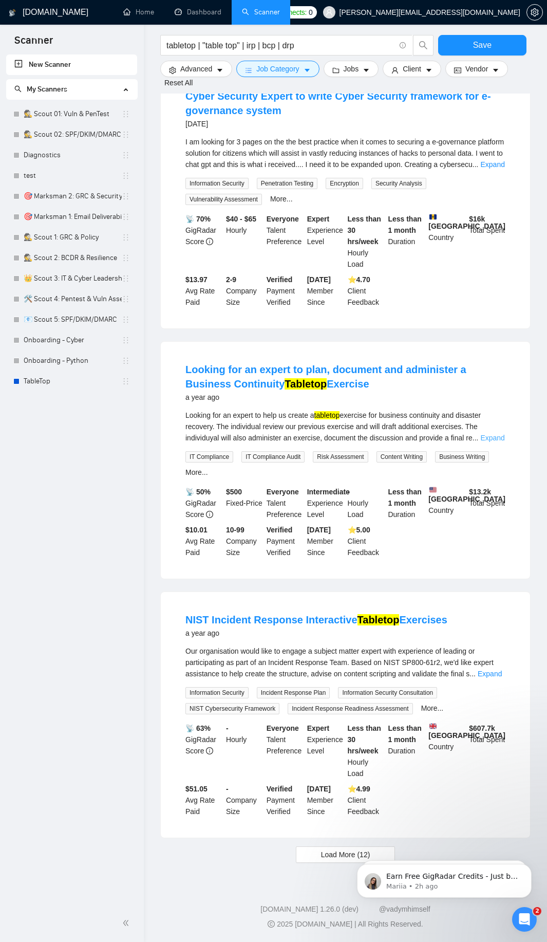
click at [498, 434] on link "Expand" at bounding box center [493, 438] width 24 height 8
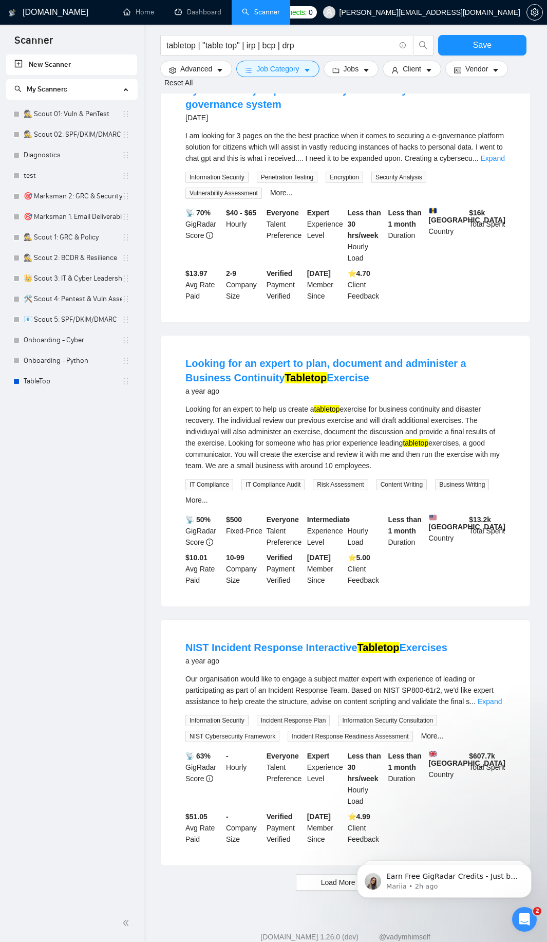
click at [182, 501] on li "Looking for an expert to plan, document and administer a Business Continuity Ta…" at bounding box center [345, 471] width 345 height 246
click at [193, 498] on link "More..." at bounding box center [197, 500] width 23 height 8
click at [486, 706] on link "Expand" at bounding box center [490, 702] width 24 height 8
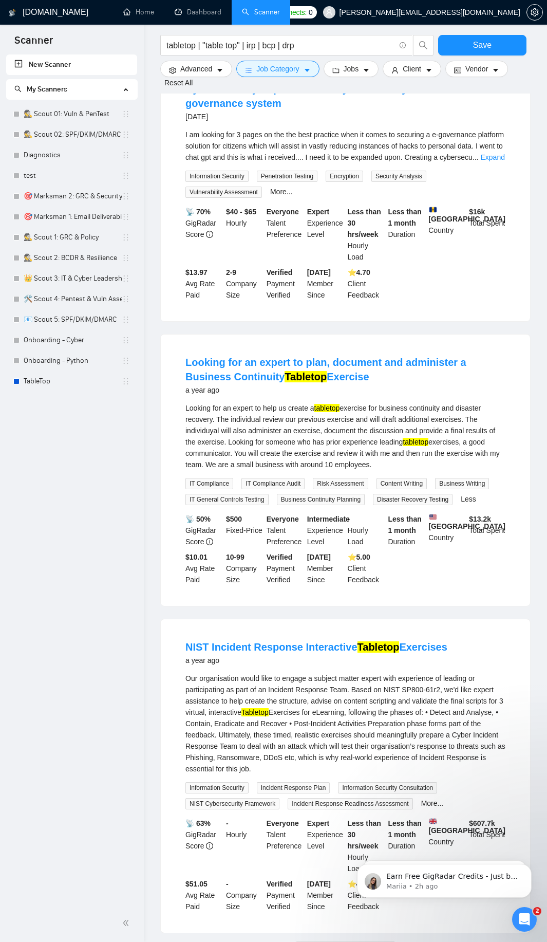
scroll to position [6950, 0]
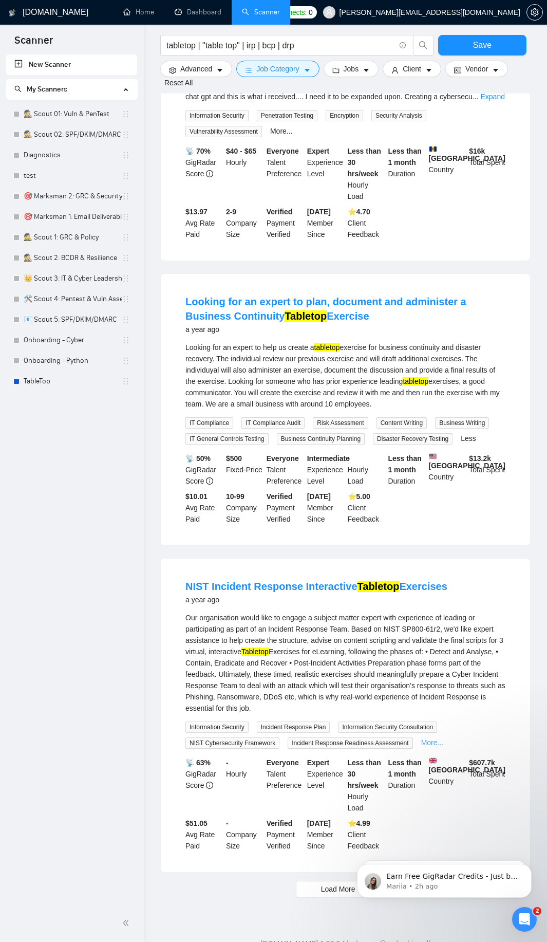
click at [430, 747] on link "More..." at bounding box center [433, 743] width 23 height 8
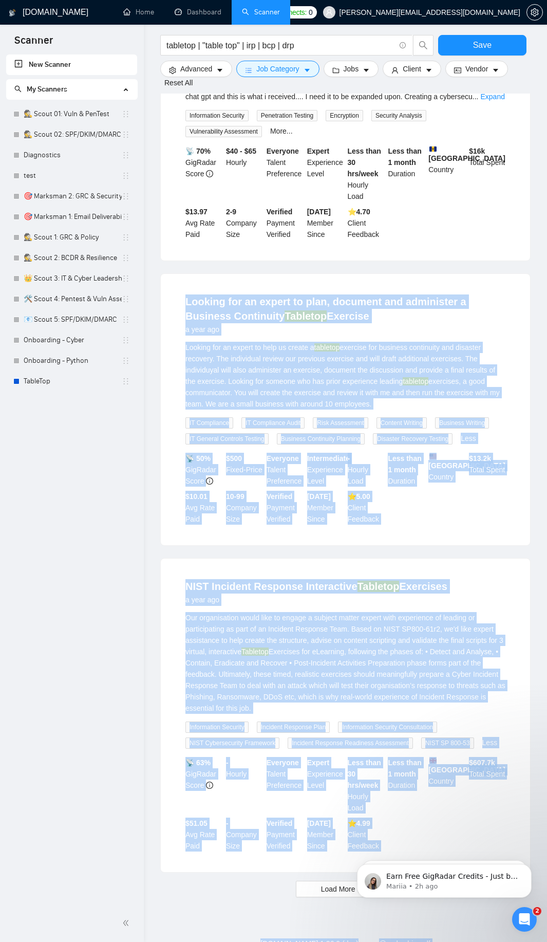
drag, startPoint x: 522, startPoint y: 1138, endPoint x: 429, endPoint y: 858, distance: 294.7
click at [320, 898] on button "Load More (12)" at bounding box center [346, 889] width 100 height 16
click at [320, 898] on button "Loading..." at bounding box center [345, 889] width 89 height 16
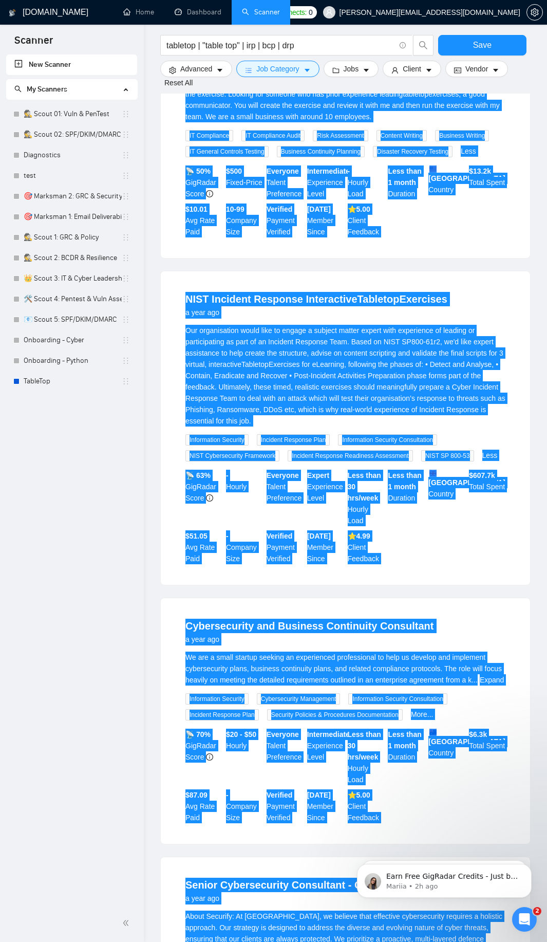
scroll to position [7381, 0]
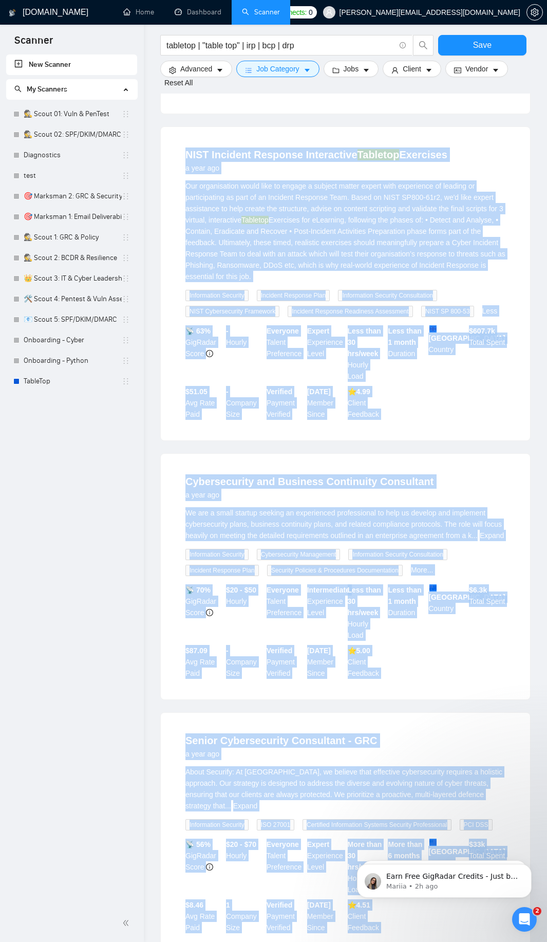
click at [312, 513] on li "Cybersecurity and Business Continuity Consultant a year ago We are a small star…" at bounding box center [345, 576] width 345 height 221
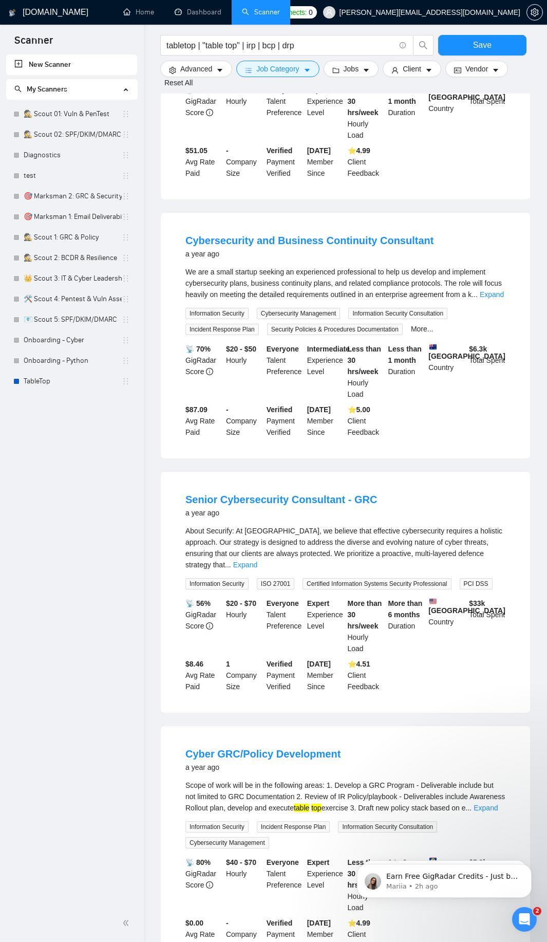
scroll to position [7628, 0]
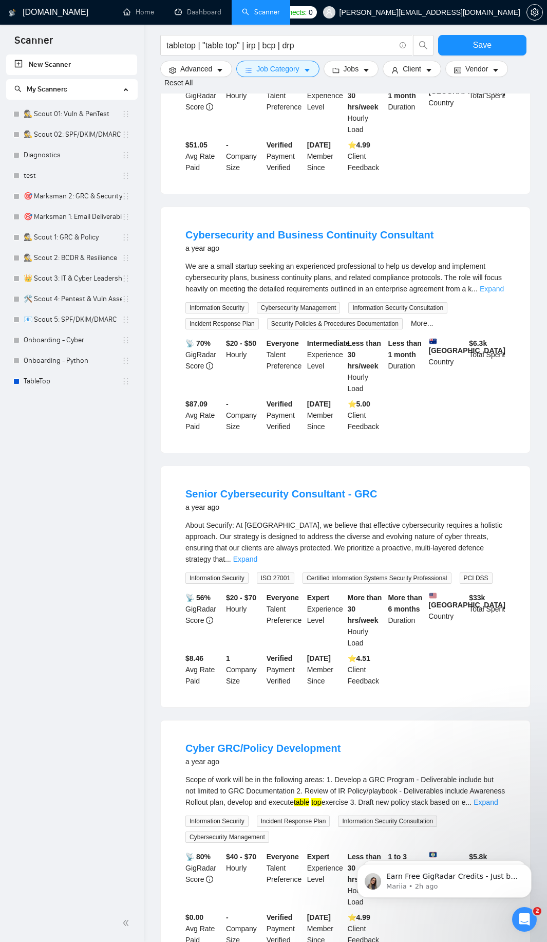
click at [485, 293] on link "Expand" at bounding box center [492, 289] width 24 height 8
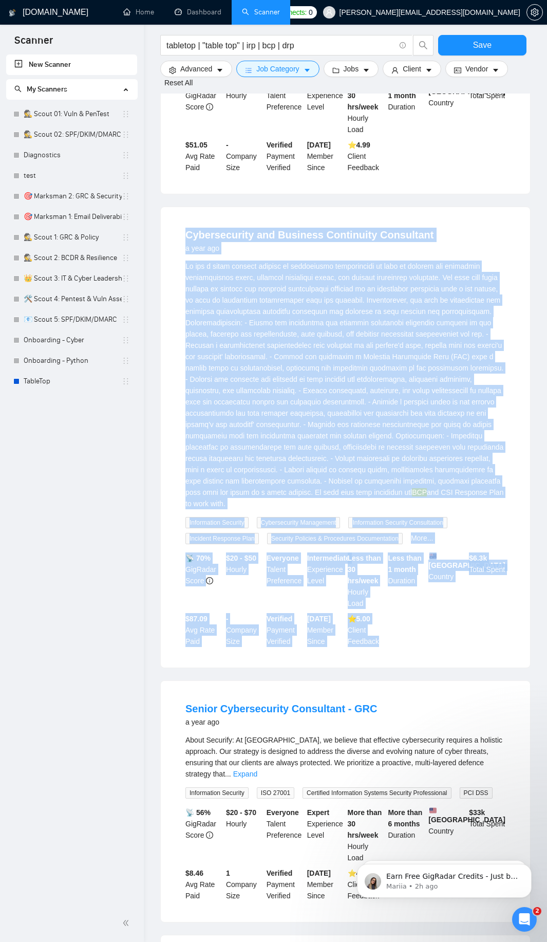
drag, startPoint x: 171, startPoint y: 245, endPoint x: 401, endPoint y: 635, distance: 453.1
click at [401, 635] on div "Cybersecurity and Business Continuity Consultant a year ago BCP and CSI Respons…" at bounding box center [346, 437] width 370 height 461
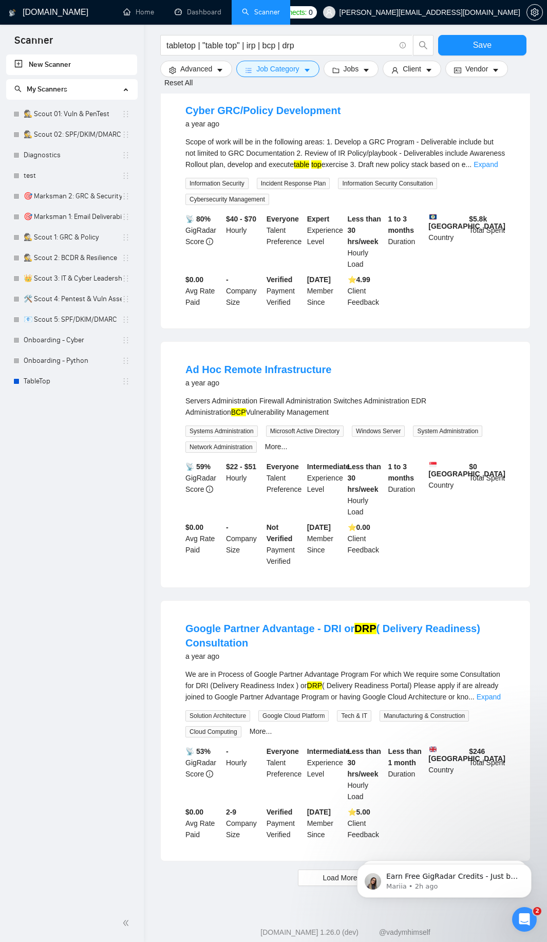
scroll to position [8488, 0]
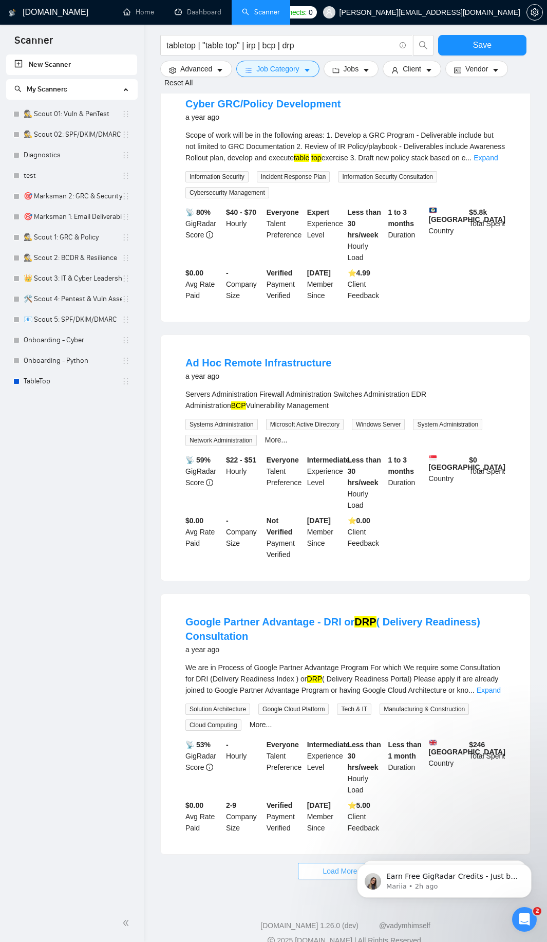
drag, startPoint x: 322, startPoint y: 852, endPoint x: 0, endPoint y: 641, distance: 385.2
click at [324, 863] on button "Load More (7)" at bounding box center [346, 871] width 96 height 16
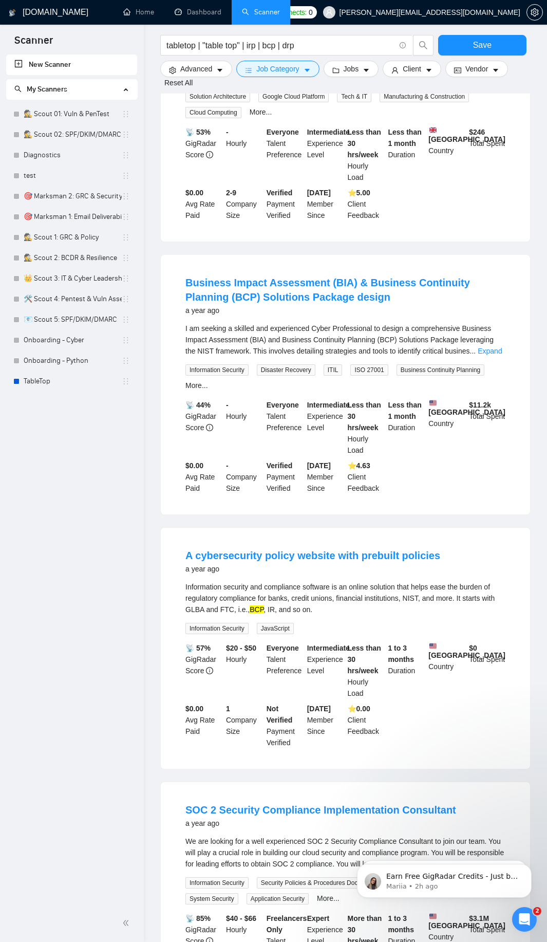
scroll to position [9104, 0]
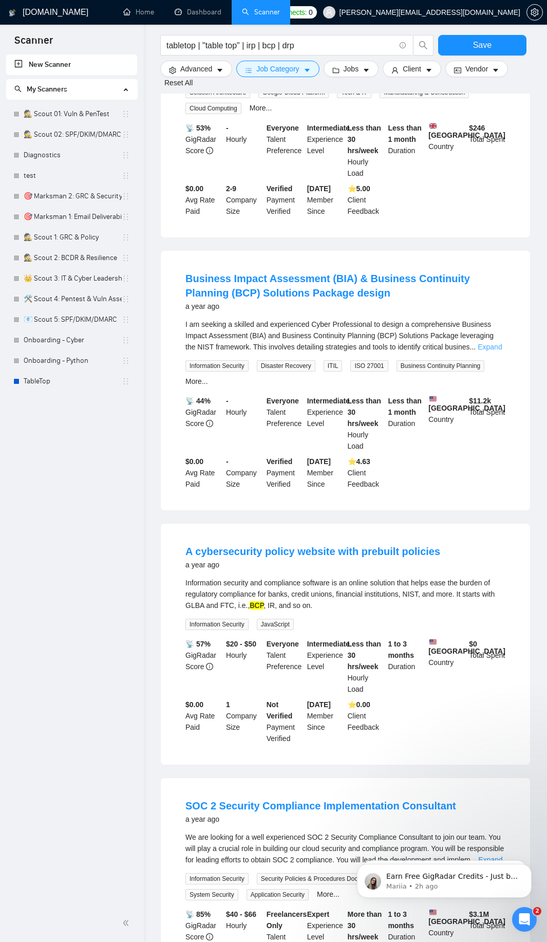
click at [493, 343] on link "Expand" at bounding box center [490, 347] width 24 height 8
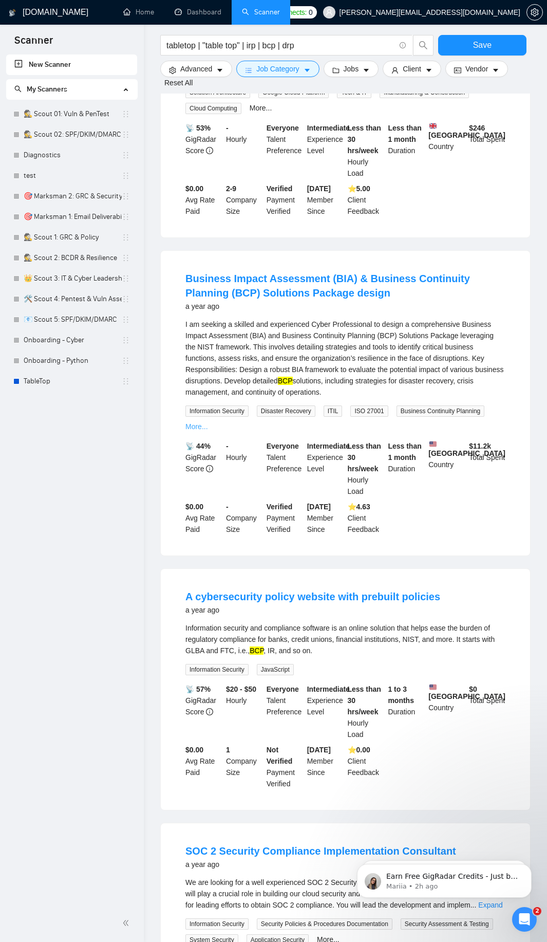
click at [196, 423] on link "More..." at bounding box center [197, 427] width 23 height 8
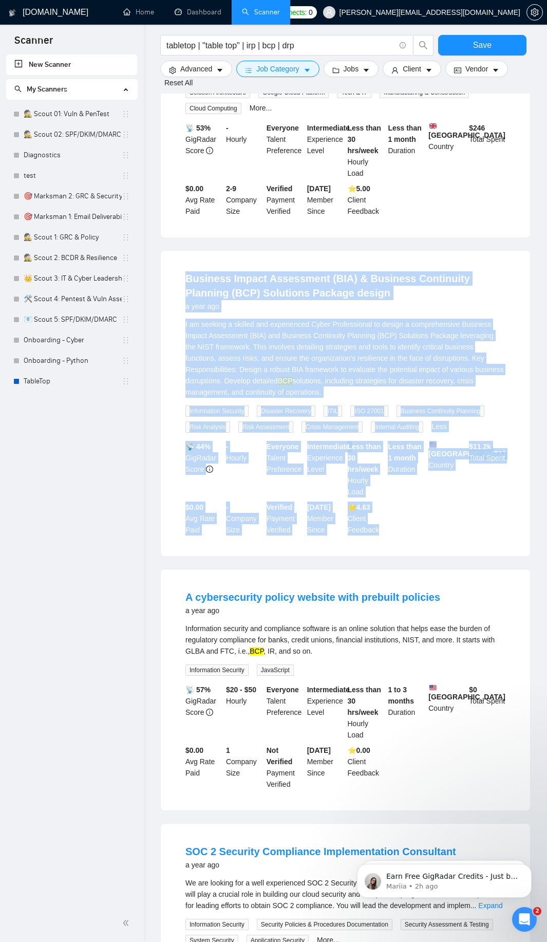
drag, startPoint x: 180, startPoint y: 262, endPoint x: 388, endPoint y: 513, distance: 326.1
click at [398, 522] on li "Business Impact Assessment (BIA) & Business Continuity Planning (BCP) Solutions…" at bounding box center [345, 403] width 345 height 281
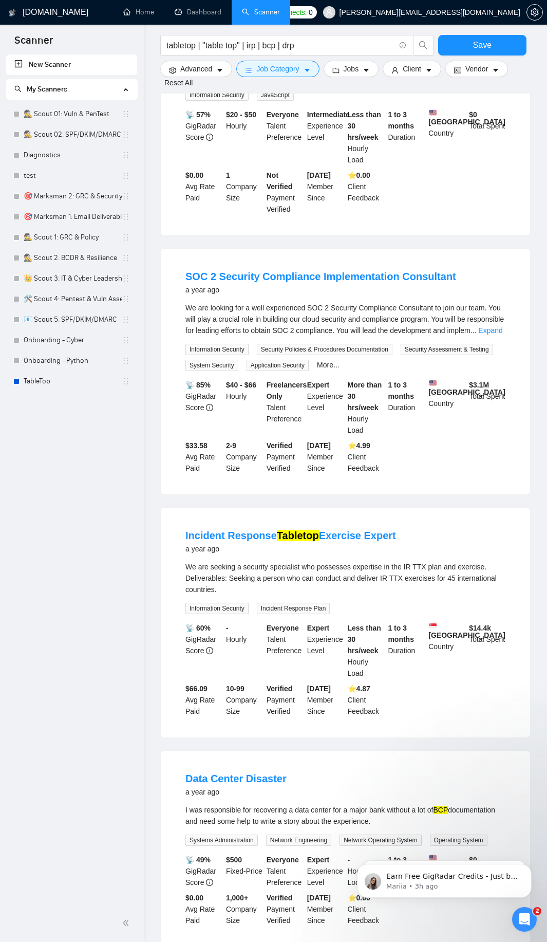
scroll to position [9779, 0]
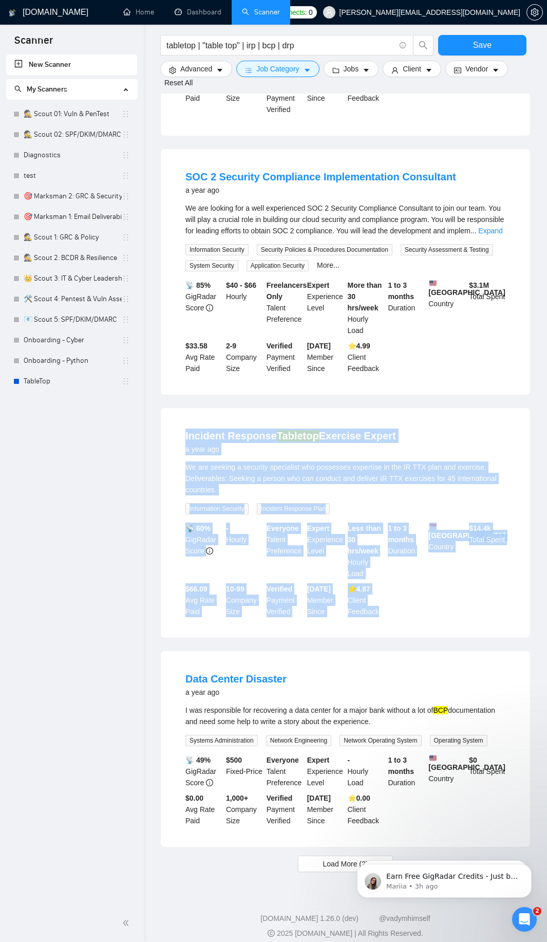
drag, startPoint x: 172, startPoint y: 422, endPoint x: 391, endPoint y: 590, distance: 276.4
click at [391, 590] on div "Incident Response Tabletop Exercise Expert a year ago We are seeking a security…" at bounding box center [346, 523] width 370 height 230
click at [334, 858] on span "Load More (2)" at bounding box center [345, 863] width 45 height 11
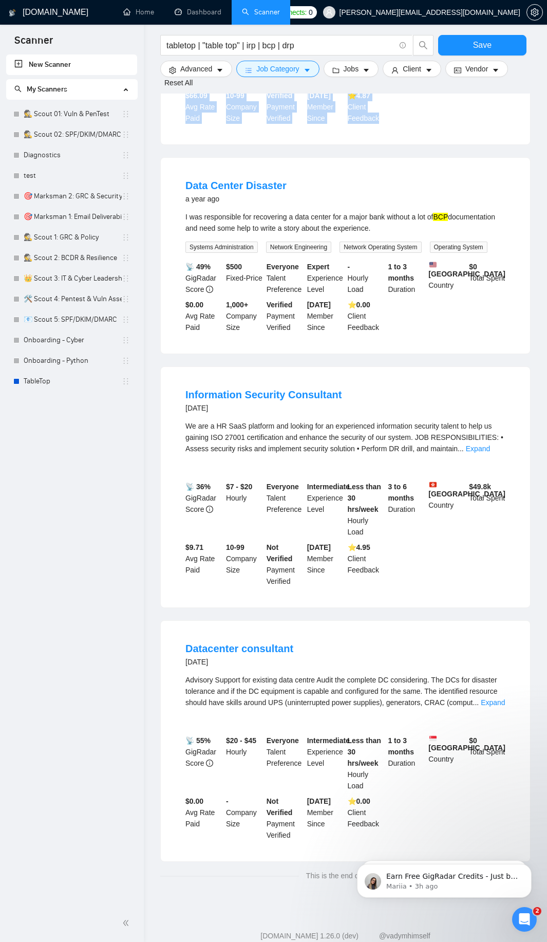
scroll to position [10290, 0]
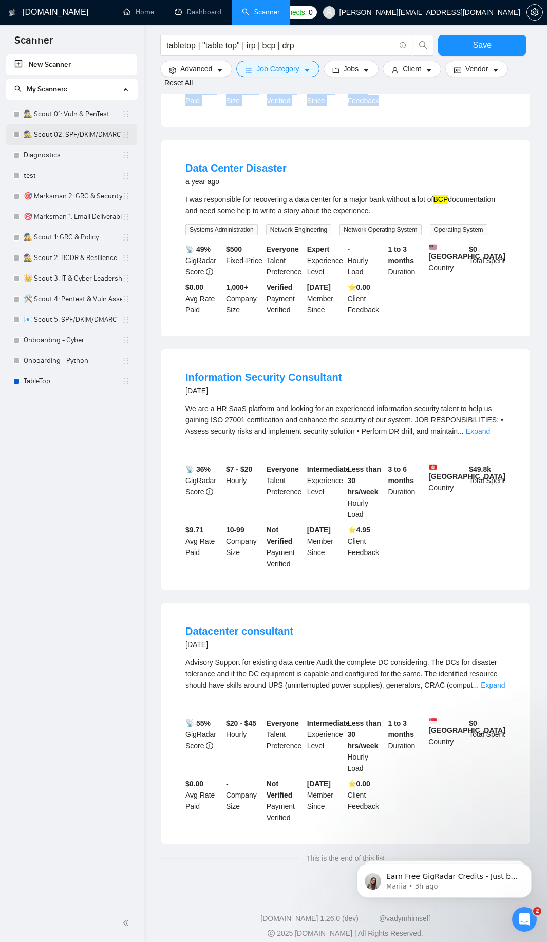
click at [47, 137] on link "🕵️ Scout 02: SPF/DKIM/DMARC" at bounding box center [73, 134] width 98 height 21
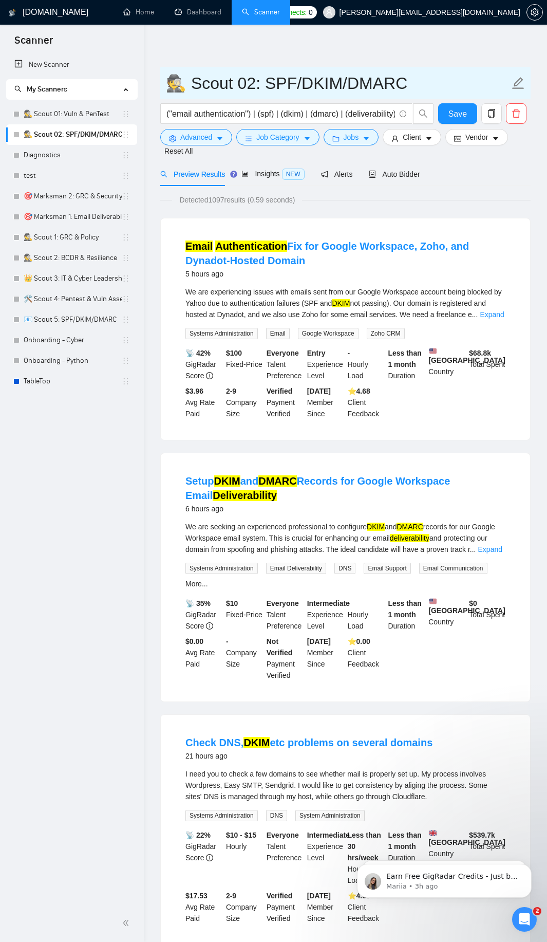
drag, startPoint x: 166, startPoint y: 78, endPoint x: 278, endPoint y: 81, distance: 111.6
click at [278, 81] on input "🕵️ Scout 02: SPF/DKIM/DMARC" at bounding box center [338, 83] width 344 height 26
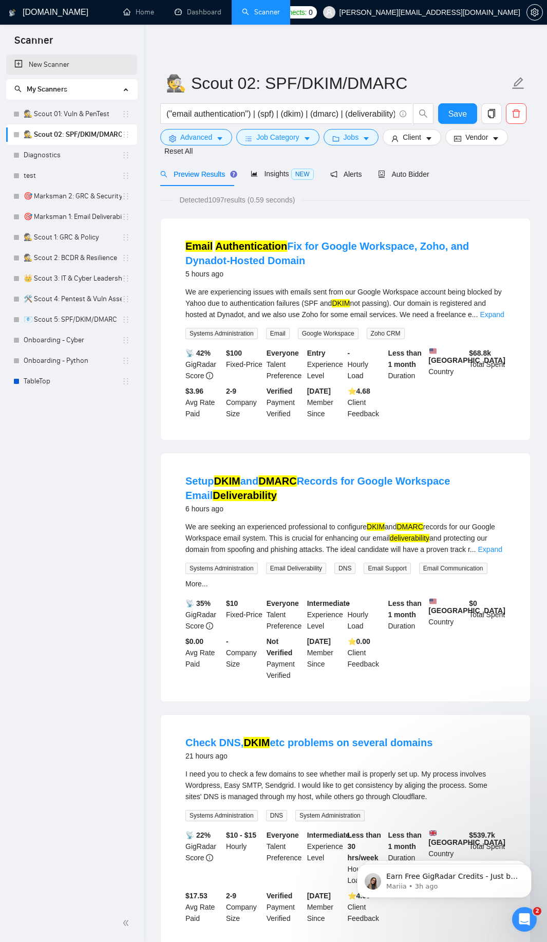
click at [51, 61] on link "New Scanner" at bounding box center [71, 64] width 115 height 21
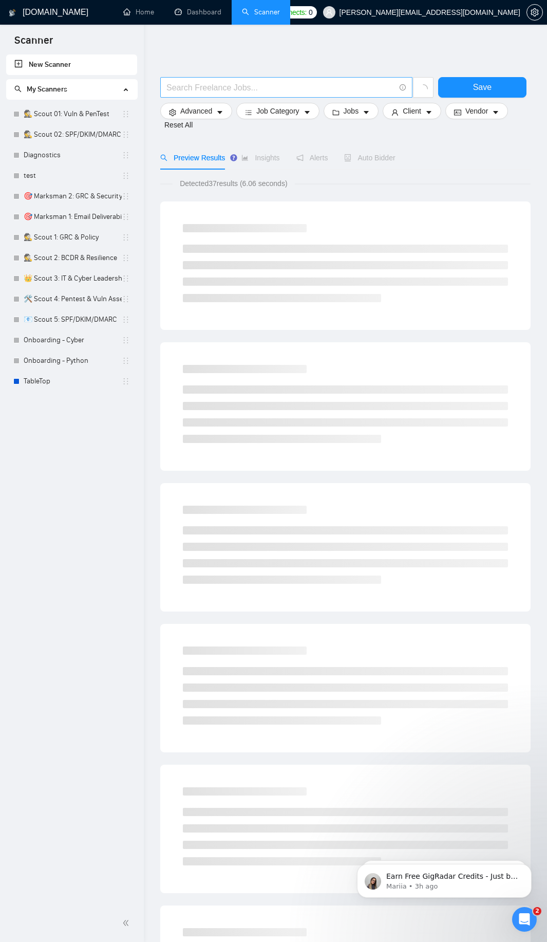
click at [318, 87] on input "text" at bounding box center [281, 87] width 229 height 13
type input "asdf"
click at [459, 86] on button "Save" at bounding box center [482, 87] width 88 height 21
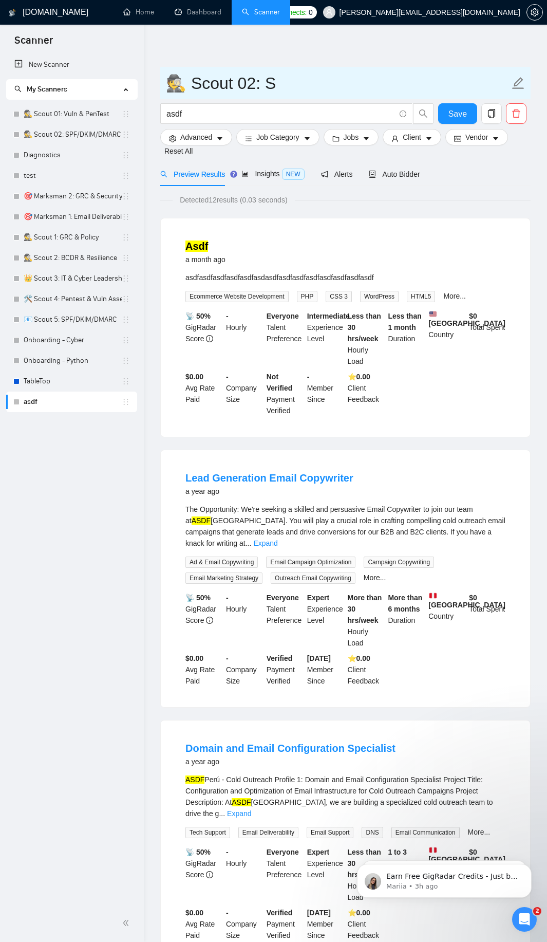
click at [253, 85] on input "🕵️ Scout 02: S" at bounding box center [338, 83] width 344 height 26
click at [308, 88] on input "🕵️ Scout 03: S" at bounding box center [338, 83] width 344 height 26
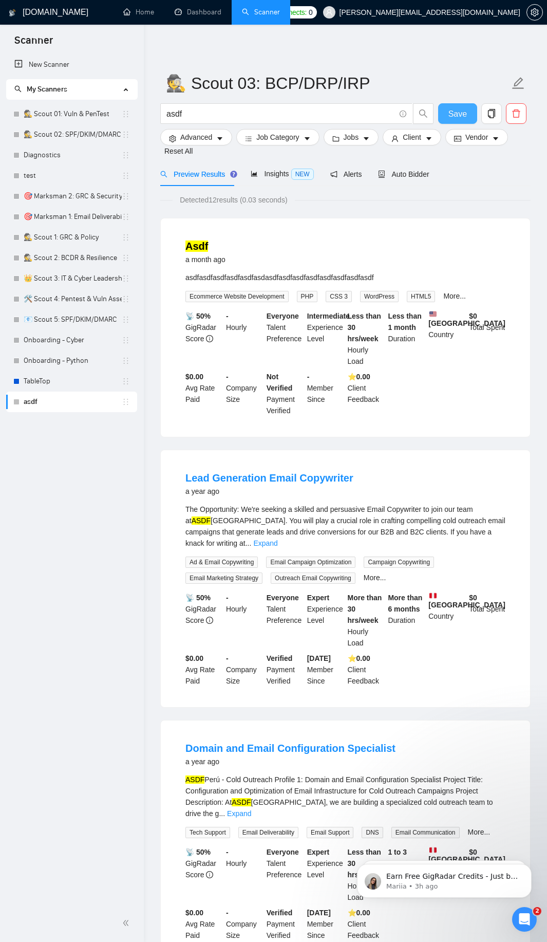
type input "🕵️ Scout 03: BCP/DRP/IRP"
click at [465, 115] on span "Save" at bounding box center [458, 113] width 19 height 13
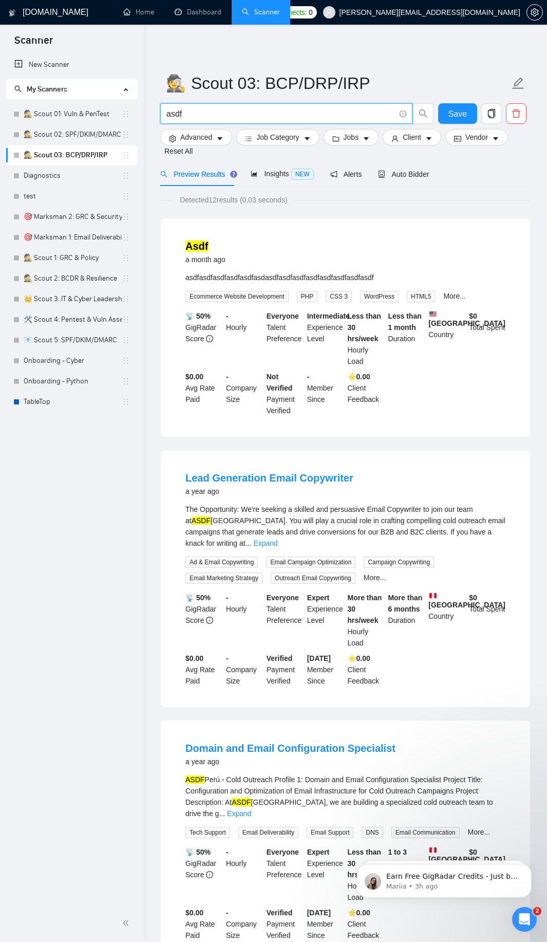
click at [205, 116] on input "asdf" at bounding box center [281, 113] width 229 height 13
paste input "(("business continuity plan*") | (bcp)) | (("disaster recovery plan*") | (drp))…"
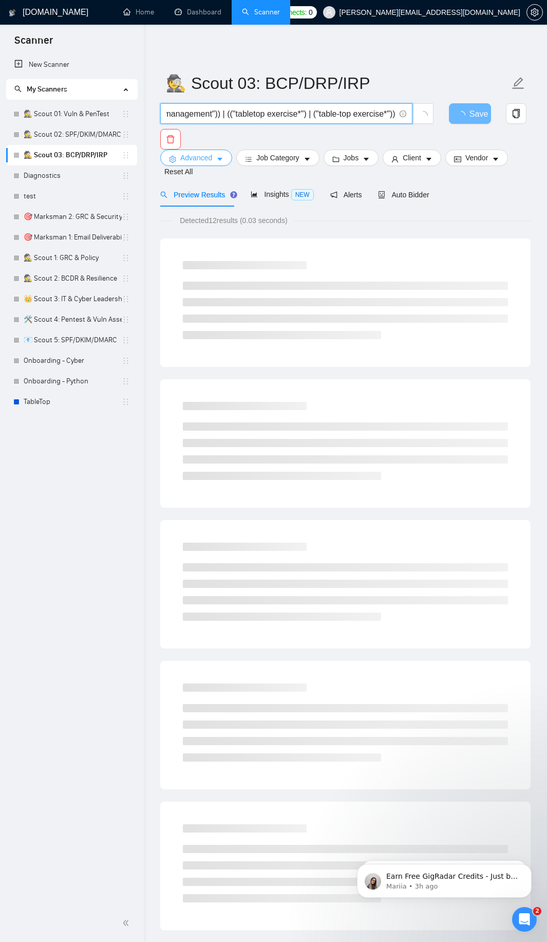
type input "(("business continuity plan*") | (bcp)) | (("disaster recovery plan*") | (drp))…"
click at [191, 156] on span "Advanced" at bounding box center [196, 157] width 32 height 11
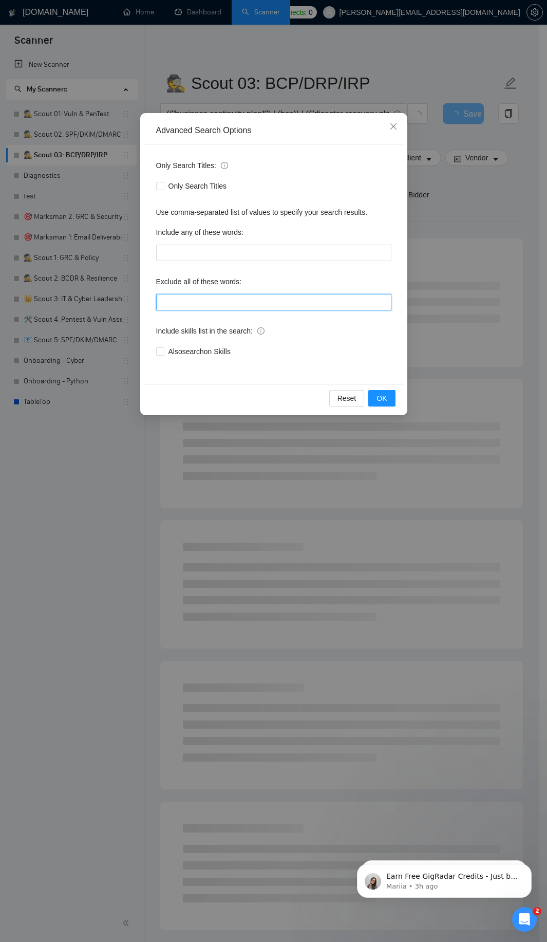
click at [191, 304] on input "text" at bounding box center [273, 302] width 235 height 16
paste input "developer, designer, writer, marketing, sales, support, recruiter, assistant, m…"
type input "developer, designer, writer, marketing, sales, support, recruiter, assistant, m…"
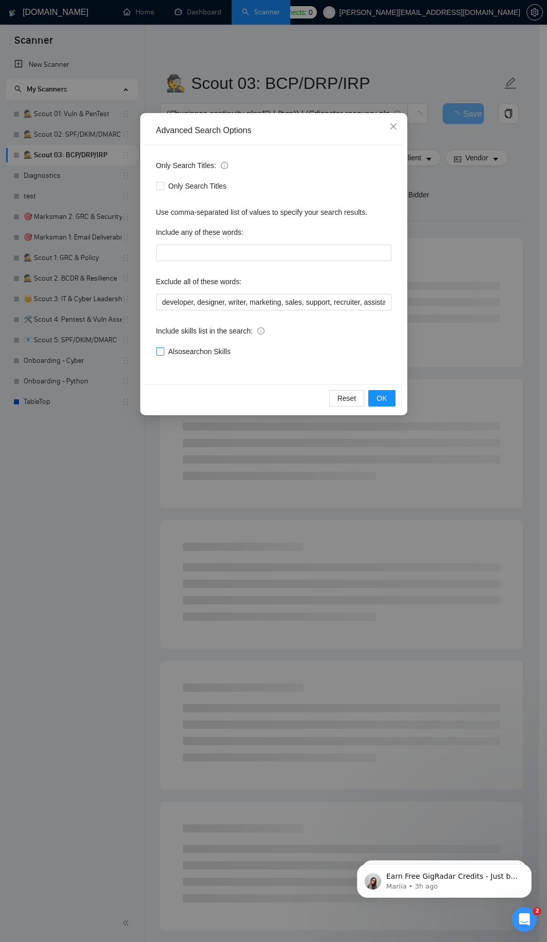
click at [185, 349] on span "Also search on Skills" at bounding box center [199, 351] width 70 height 11
click at [163, 349] on input "Also search on Skills" at bounding box center [159, 351] width 7 height 7
checkbox input "true"
click at [381, 401] on span "OK" at bounding box center [382, 398] width 10 height 11
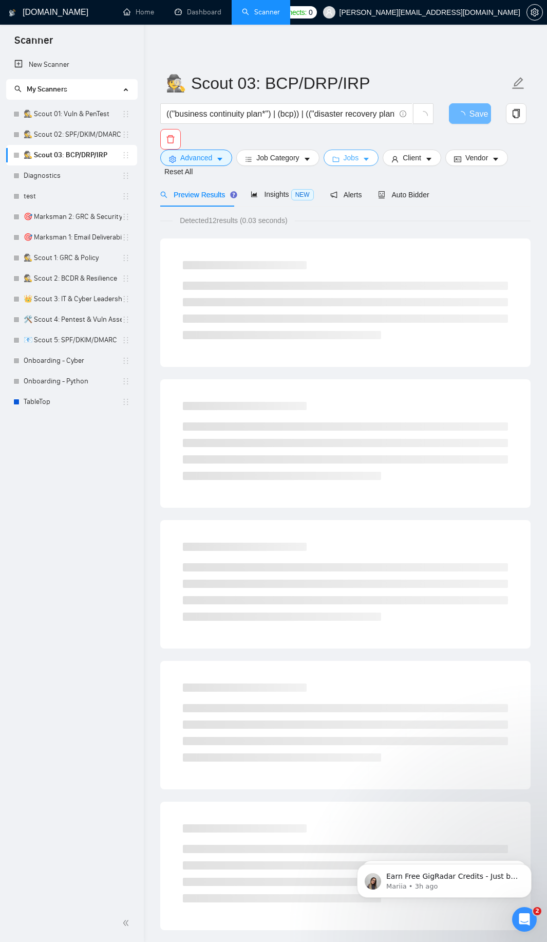
click at [357, 157] on span "Jobs" at bounding box center [351, 157] width 15 height 11
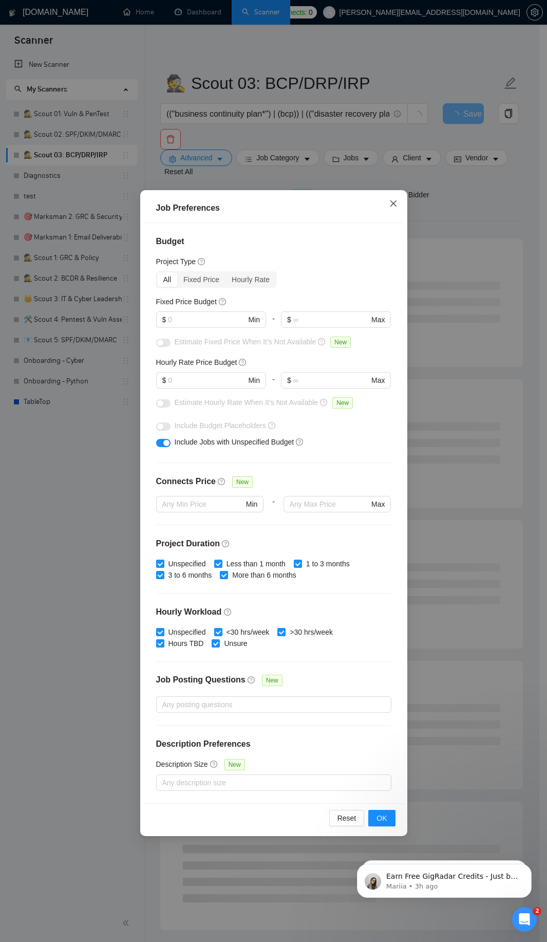
click at [395, 203] on icon "close" at bounding box center [394, 203] width 8 height 8
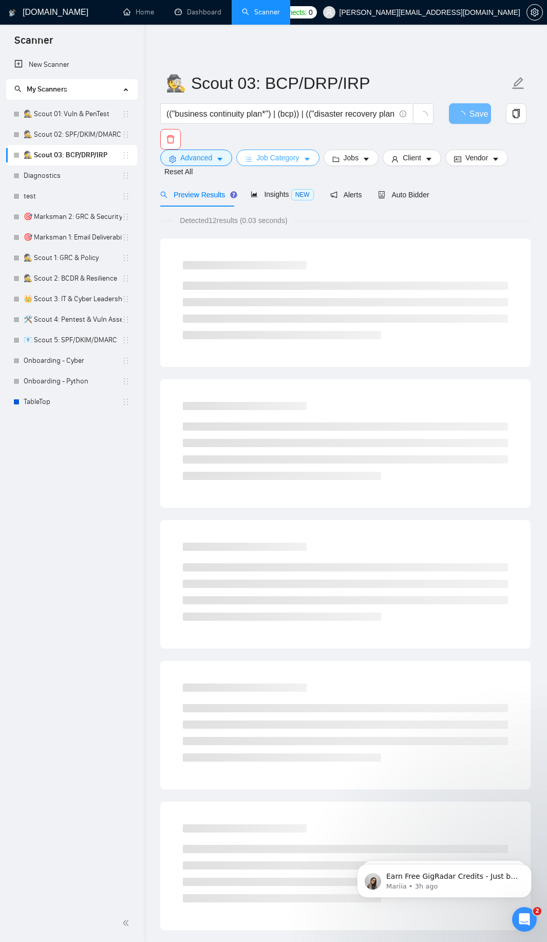
click at [287, 154] on span "Job Category" at bounding box center [278, 157] width 43 height 11
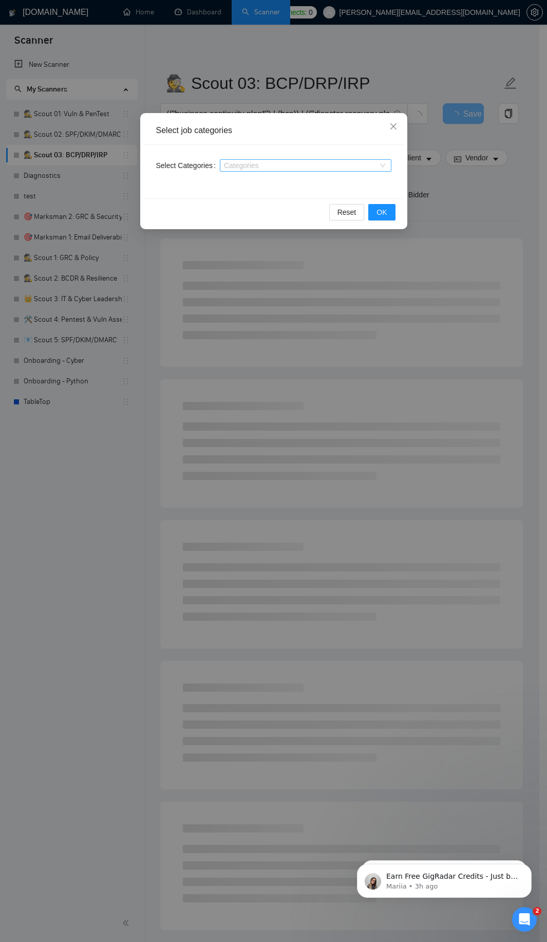
click at [273, 166] on div at bounding box center [301, 165] width 156 height 8
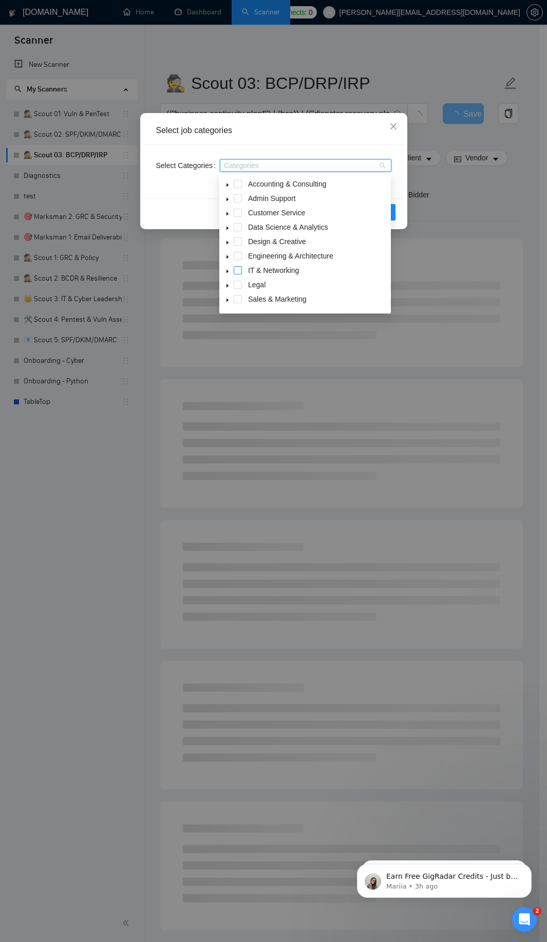
click at [239, 269] on span at bounding box center [238, 270] width 8 height 8
click at [398, 213] on div "Reset OK" at bounding box center [274, 211] width 260 height 27
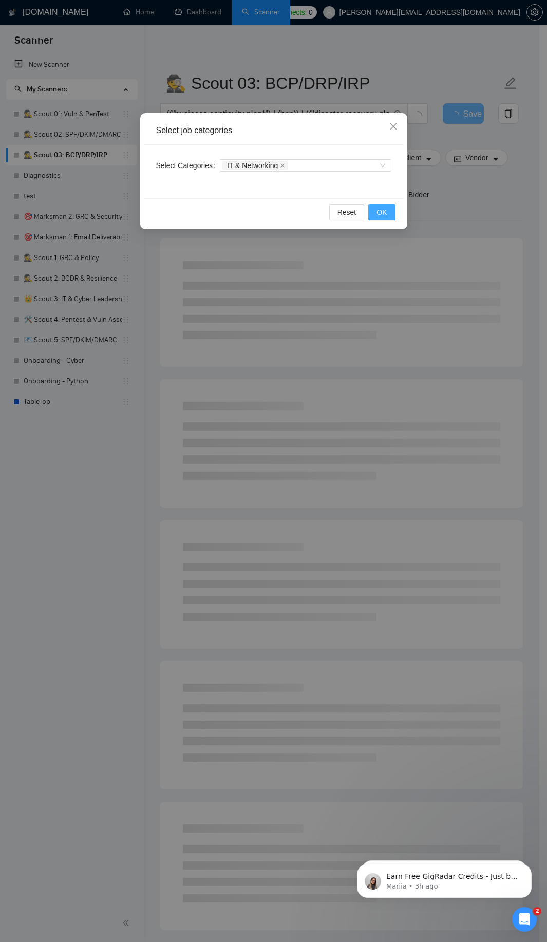
drag, startPoint x: 392, startPoint y: 215, endPoint x: 385, endPoint y: 212, distance: 8.3
click at [392, 214] on button "OK" at bounding box center [382, 212] width 27 height 16
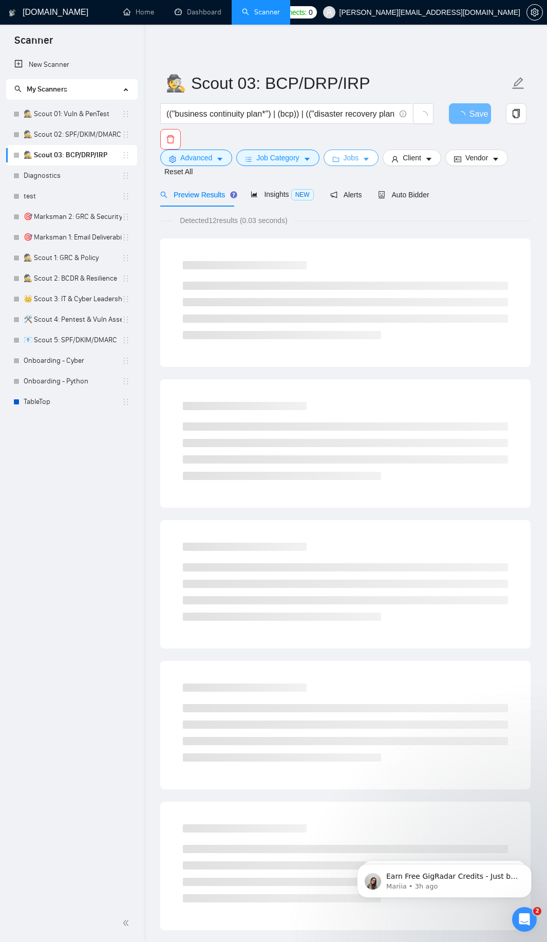
click at [357, 164] on button "Jobs" at bounding box center [352, 158] width 56 height 16
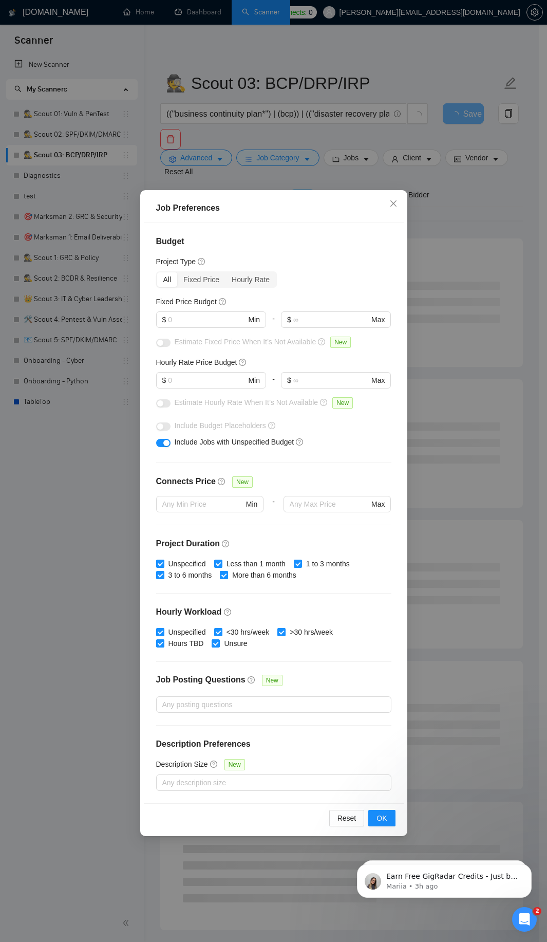
click at [247, 575] on span "More than 6 months" at bounding box center [264, 575] width 72 height 11
click at [227, 575] on input "More than 6 months" at bounding box center [223, 574] width 7 height 7
checkbox input "false"
click at [299, 629] on span ">30 hrs/week" at bounding box center [311, 632] width 51 height 11
click at [285, 629] on input ">30 hrs/week" at bounding box center [281, 631] width 7 height 7
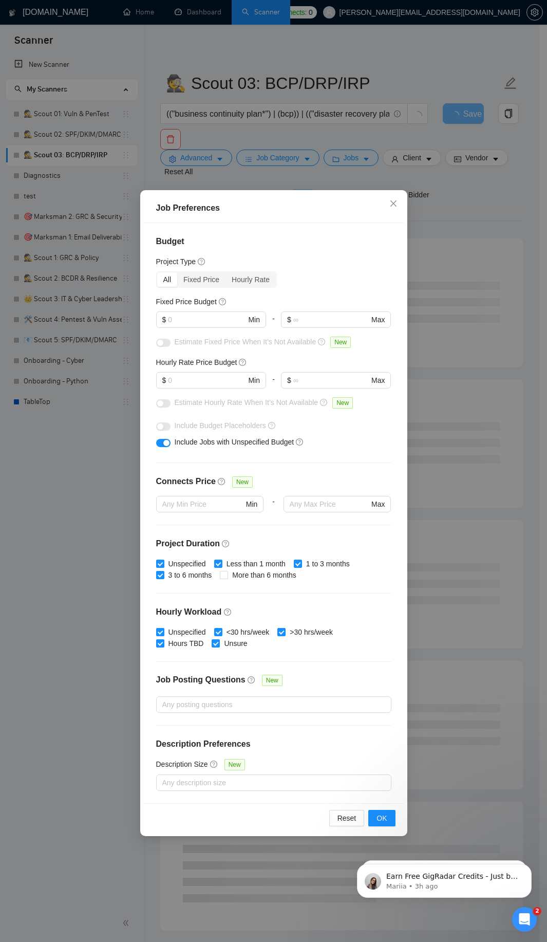
checkbox input "false"
click at [374, 815] on button "OK" at bounding box center [382, 818] width 27 height 16
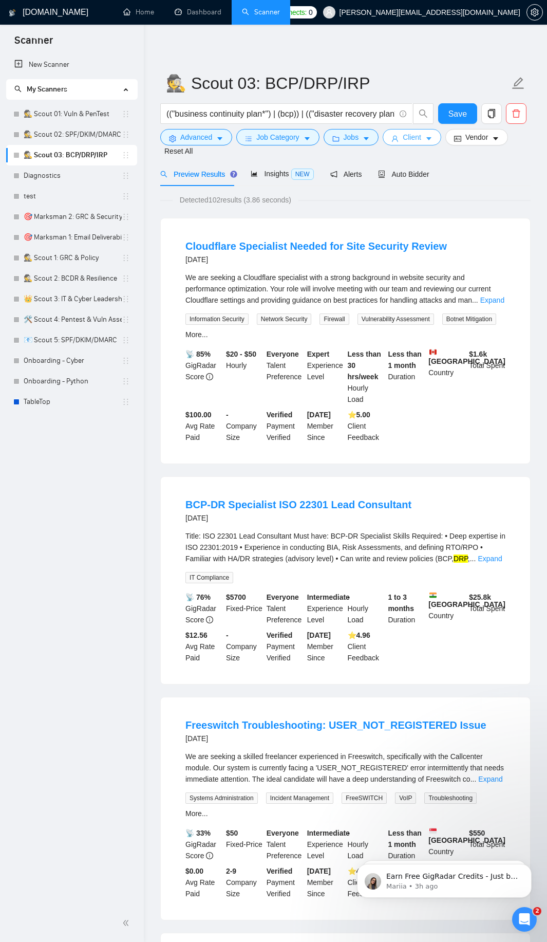
click at [410, 137] on span "Client" at bounding box center [412, 137] width 19 height 11
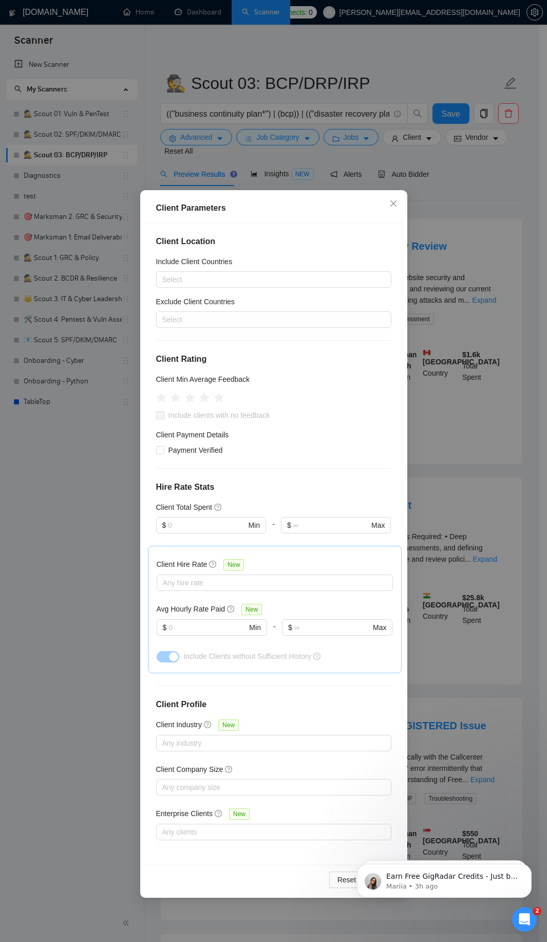
click at [498, 323] on div "Client Parameters Client Location Include Client Countries Select Exclude Clien…" at bounding box center [273, 471] width 547 height 942
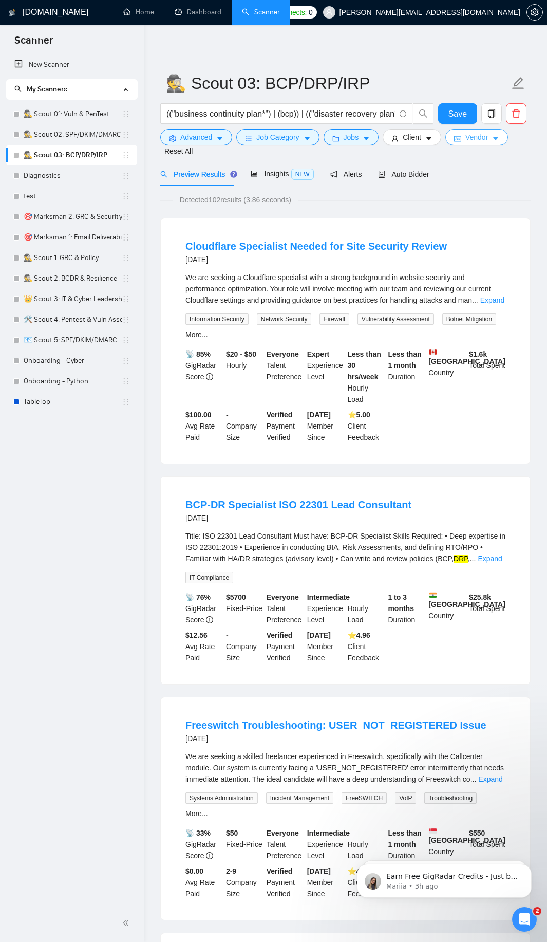
click at [464, 130] on form "🕵️ Scout 03: BCP/DRP/IRP (("business continuity plan*") | (bcp)) | (("disaster …" at bounding box center [345, 114] width 371 height 95
click at [468, 138] on span "Vendor" at bounding box center [477, 137] width 23 height 11
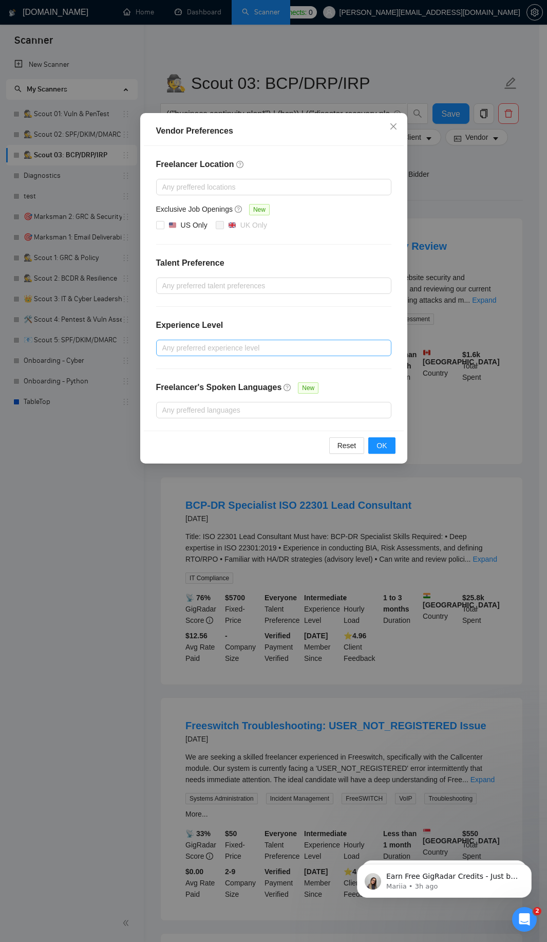
click at [193, 342] on div at bounding box center [269, 348] width 220 height 12
click at [184, 385] on span "Intermediate" at bounding box center [194, 385] width 40 height 8
click at [169, 385] on input "Intermediate" at bounding box center [165, 384] width 7 height 7
checkbox input "true"
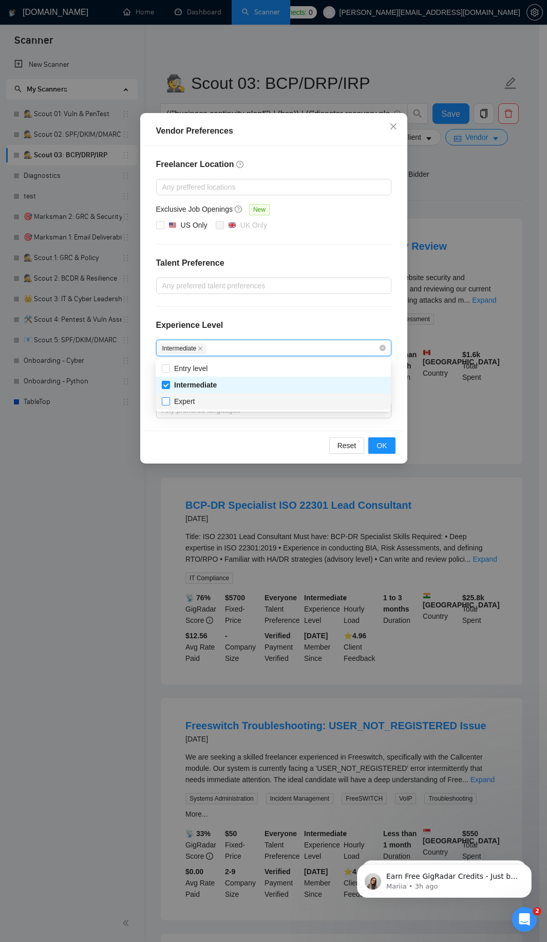
click at [188, 404] on span "Expert" at bounding box center [184, 401] width 21 height 8
click at [169, 404] on input "Expert" at bounding box center [165, 400] width 7 height 7
checkbox input "true"
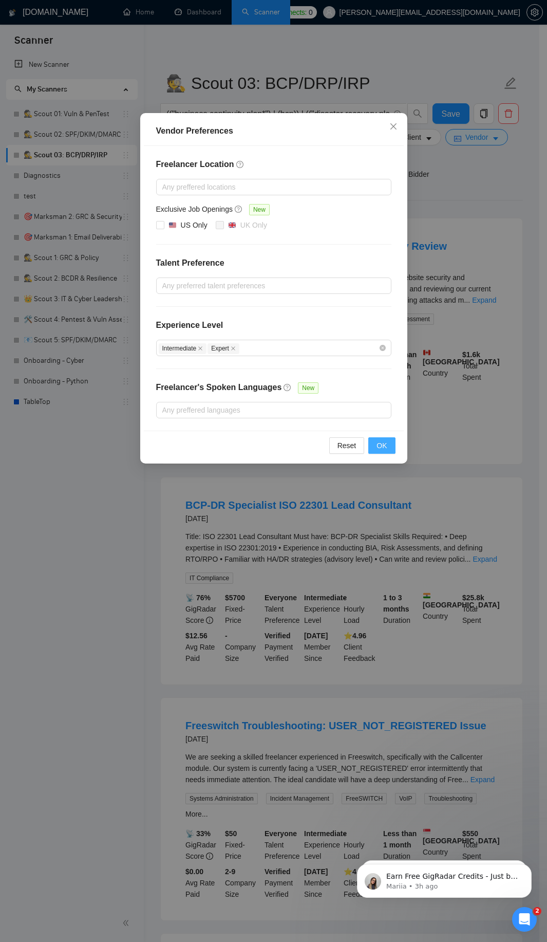
click at [382, 441] on span "OK" at bounding box center [382, 445] width 10 height 11
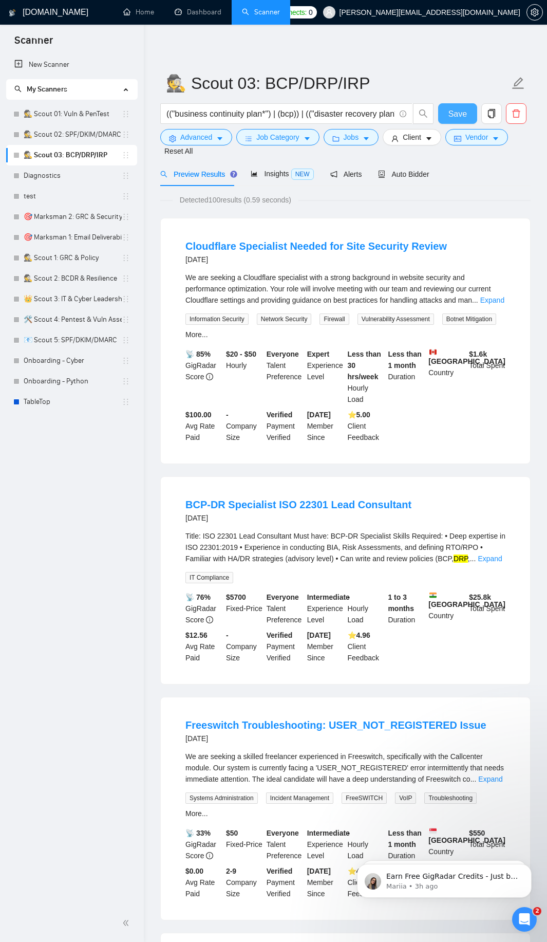
click at [470, 116] on button "Save" at bounding box center [457, 113] width 39 height 21
click at [466, 116] on span "Save" at bounding box center [458, 113] width 19 height 13
click at [491, 301] on link "Expand" at bounding box center [493, 300] width 24 height 8
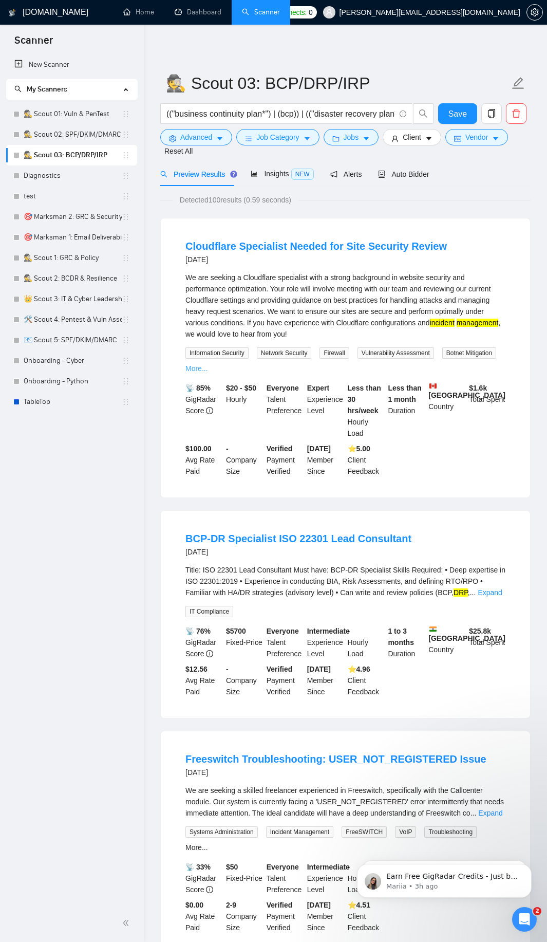
click at [194, 369] on link "More..." at bounding box center [197, 368] width 23 height 8
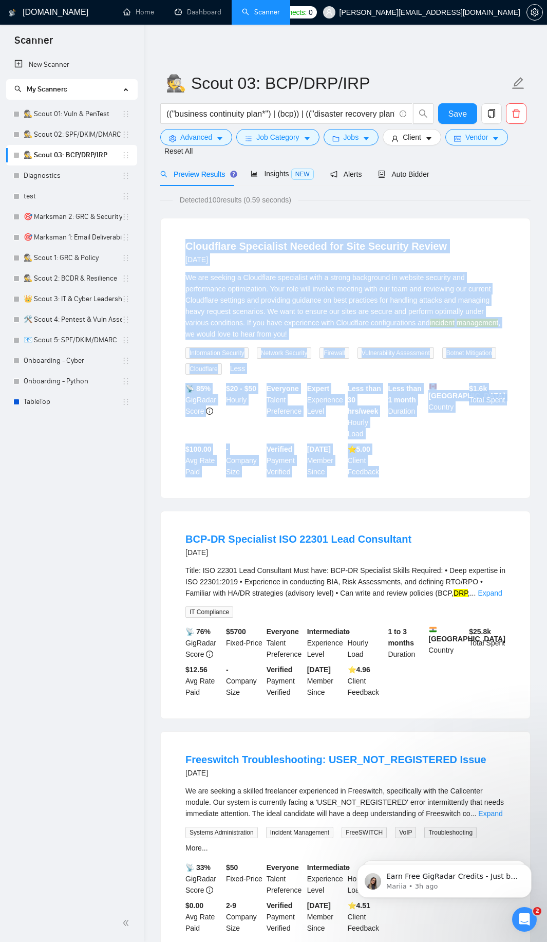
drag, startPoint x: 181, startPoint y: 245, endPoint x: 406, endPoint y: 482, distance: 326.5
click at [406, 482] on li "Cloudflare Specialist Needed for Site Security Review [DATE] We are seeking a C…" at bounding box center [345, 358] width 345 height 255
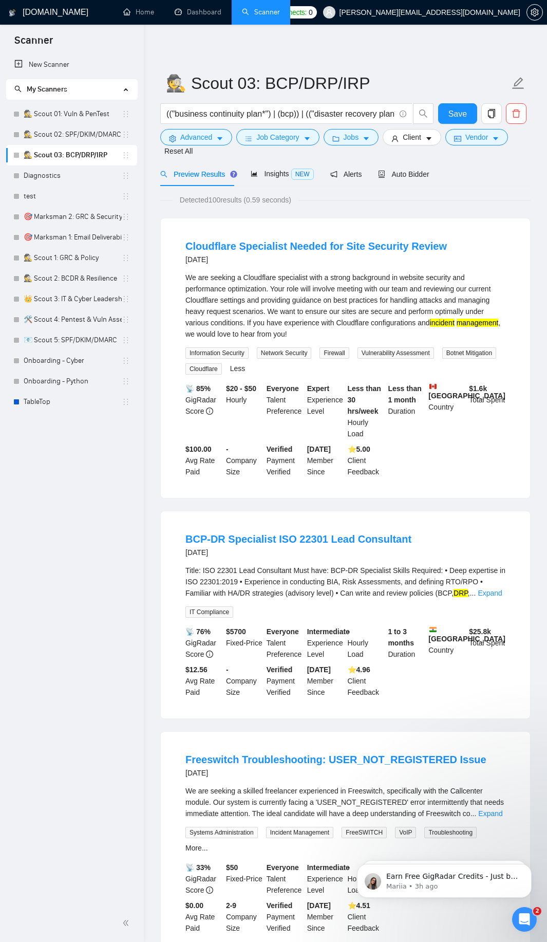
click at [218, 148] on div "Advanced Job Category Jobs Client Vendor Reset All" at bounding box center [343, 143] width 371 height 28
click at [218, 141] on icon "caret-down" at bounding box center [219, 138] width 7 height 7
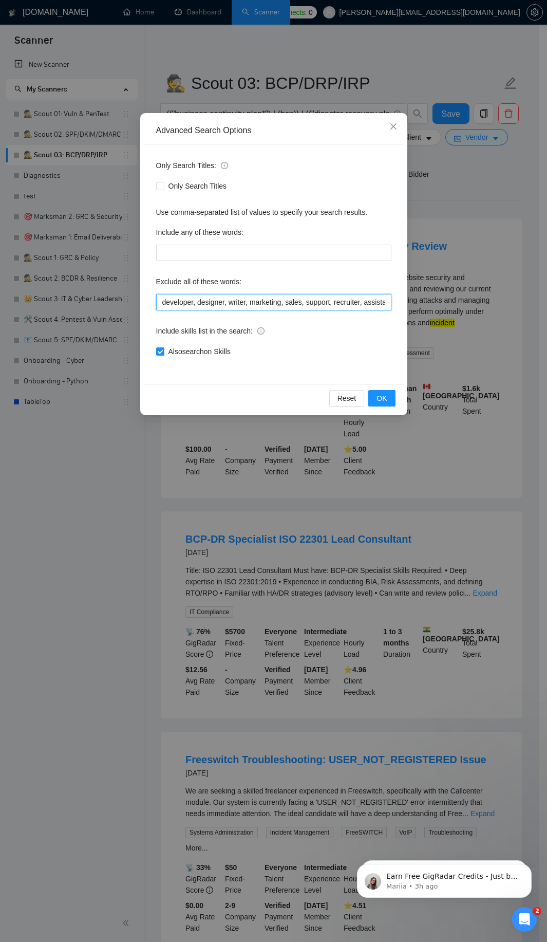
click at [237, 299] on input "developer, designer, writer, marketing, sales, support, recruiter, assistant, m…" at bounding box center [273, 302] width 235 height 16
paste input ", Cloudflare"
type input "developer, designer, writer, marketing, sales, support, recruiter, assistant, m…"
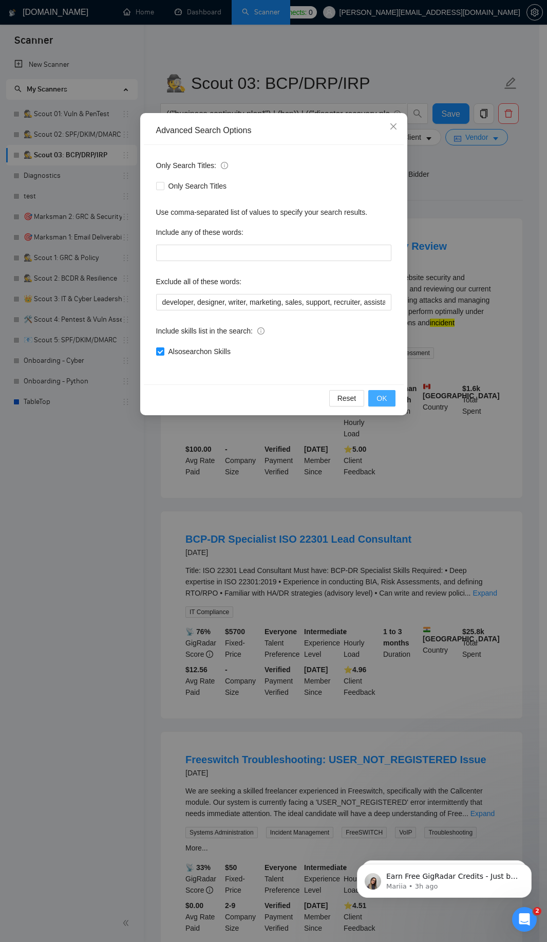
click at [388, 399] on button "OK" at bounding box center [382, 398] width 27 height 16
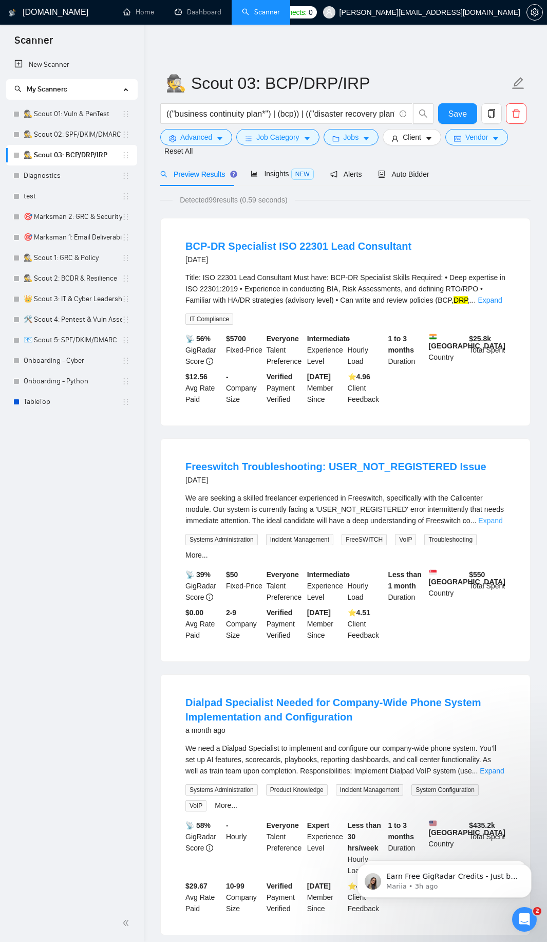
click at [497, 519] on link "Expand" at bounding box center [491, 521] width 24 height 8
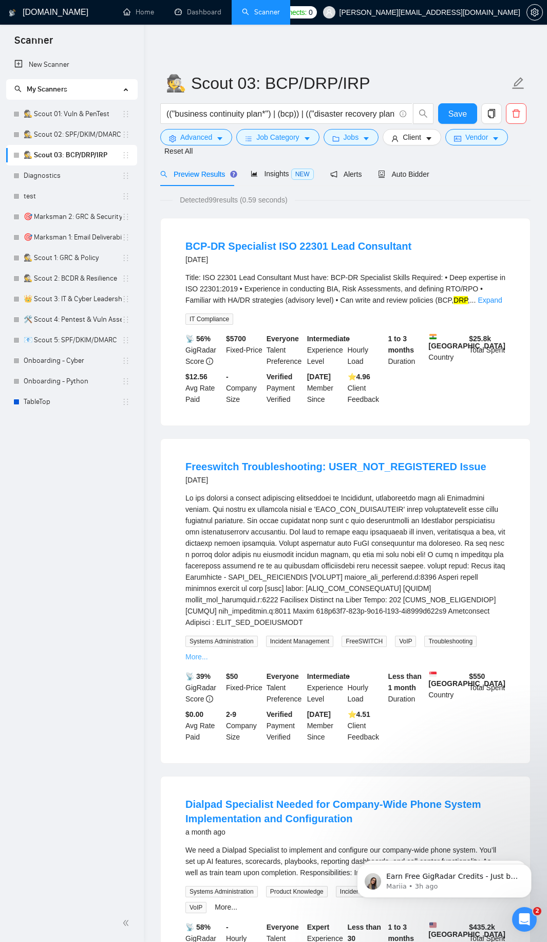
click at [191, 656] on link "More..." at bounding box center [197, 657] width 23 height 8
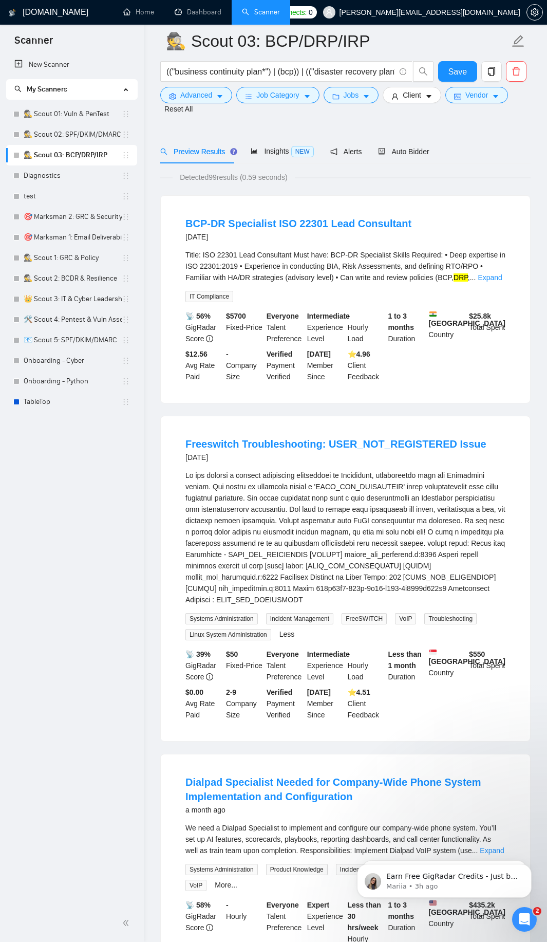
scroll to position [185, 0]
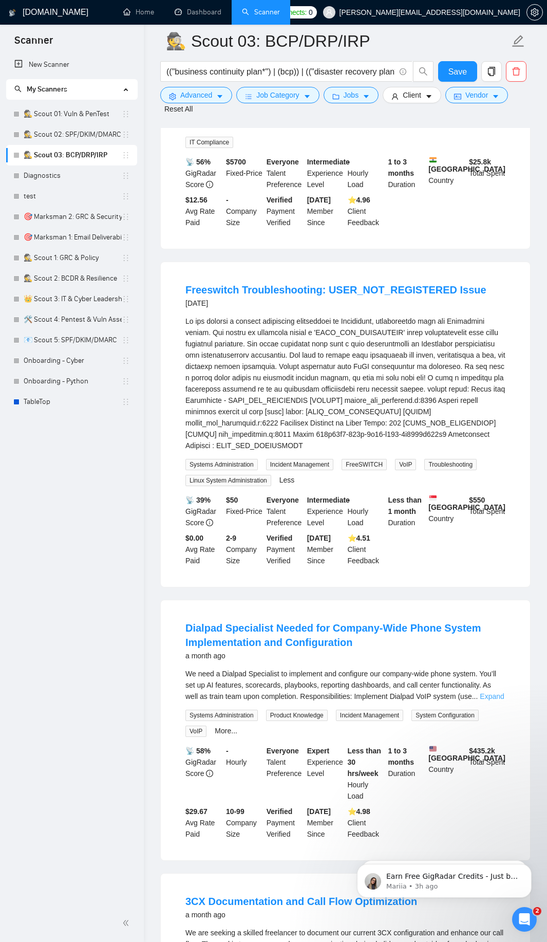
click at [487, 696] on link "Expand" at bounding box center [492, 696] width 24 height 8
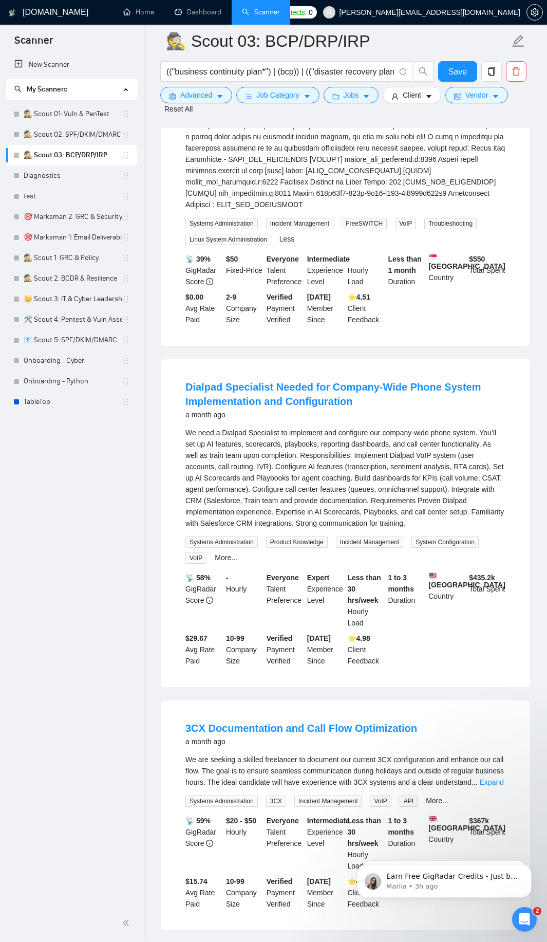
scroll to position [432, 0]
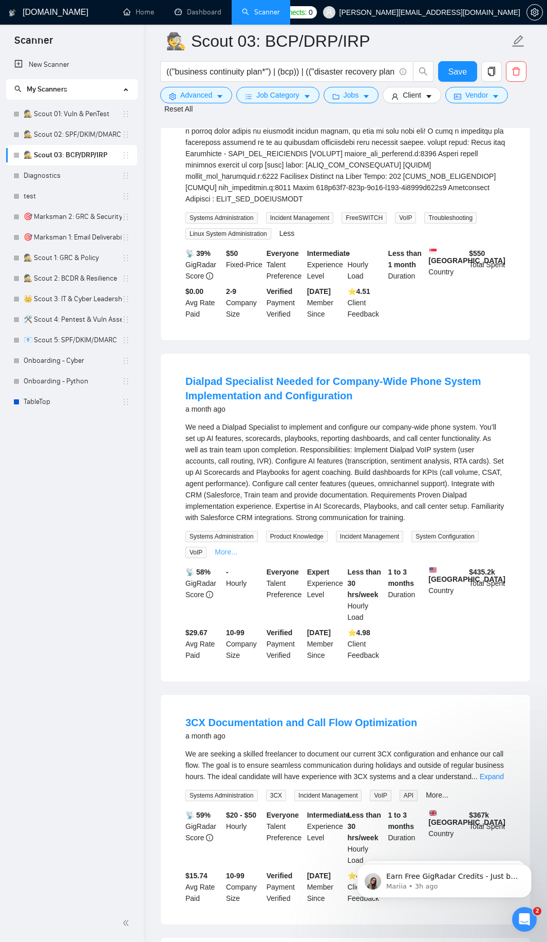
click at [226, 550] on link "More..." at bounding box center [226, 552] width 23 height 8
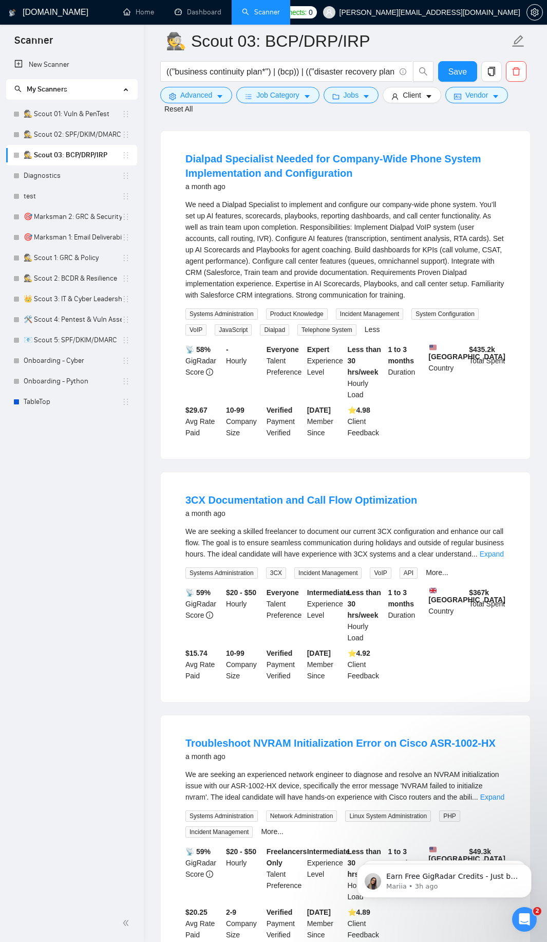
scroll to position [679, 0]
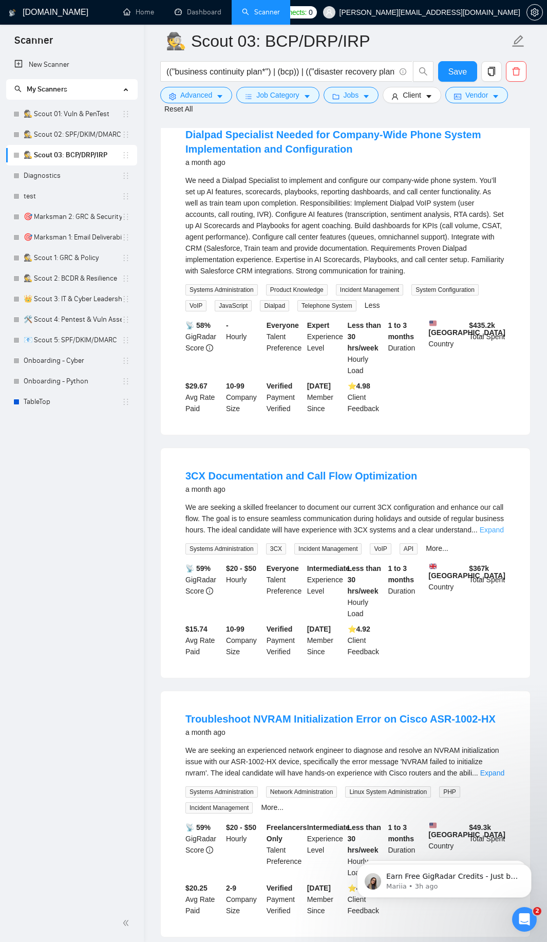
click at [487, 533] on link "Expand" at bounding box center [492, 530] width 24 height 8
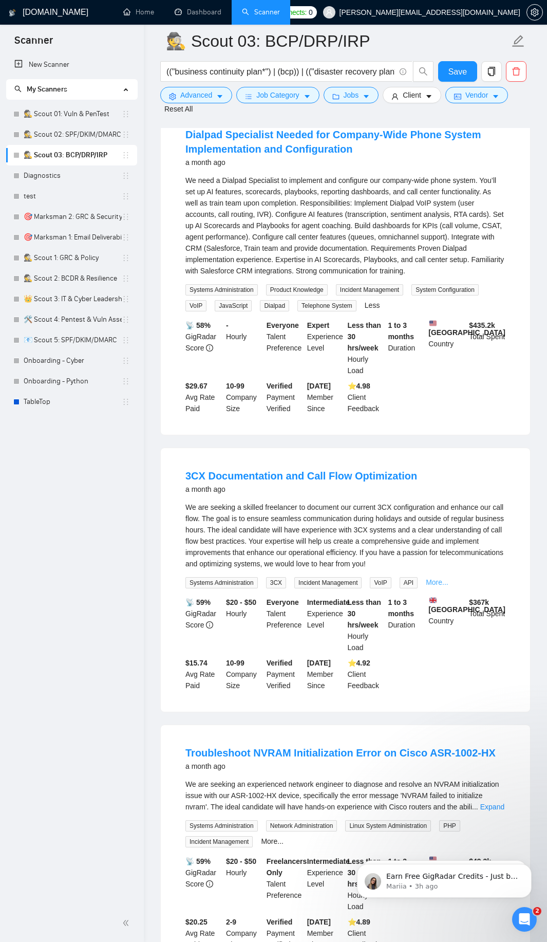
click at [438, 584] on link "More..." at bounding box center [437, 582] width 23 height 8
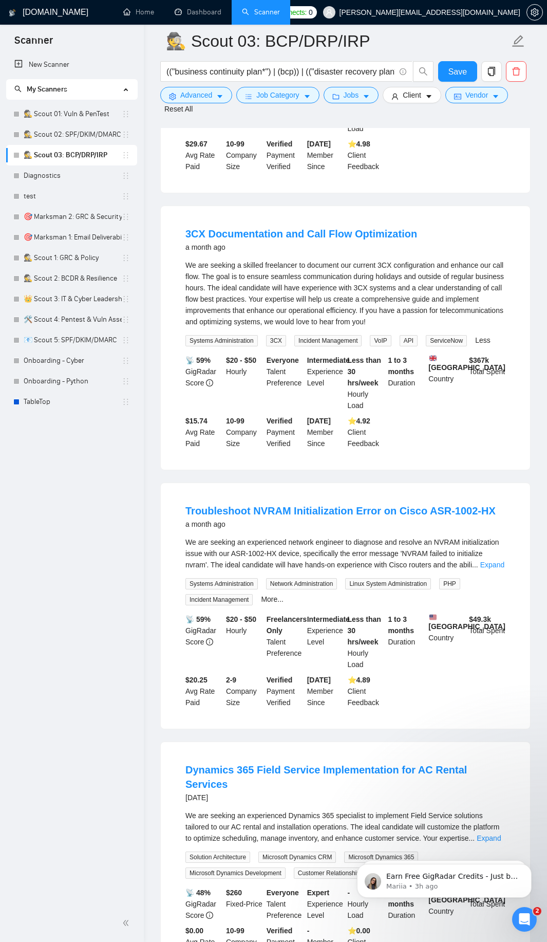
scroll to position [925, 0]
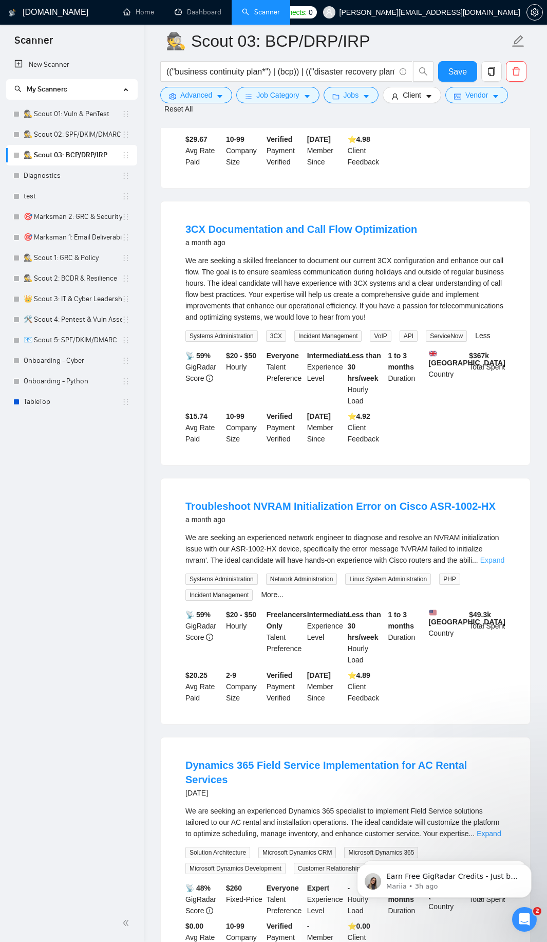
click at [495, 561] on link "Expand" at bounding box center [493, 560] width 24 height 8
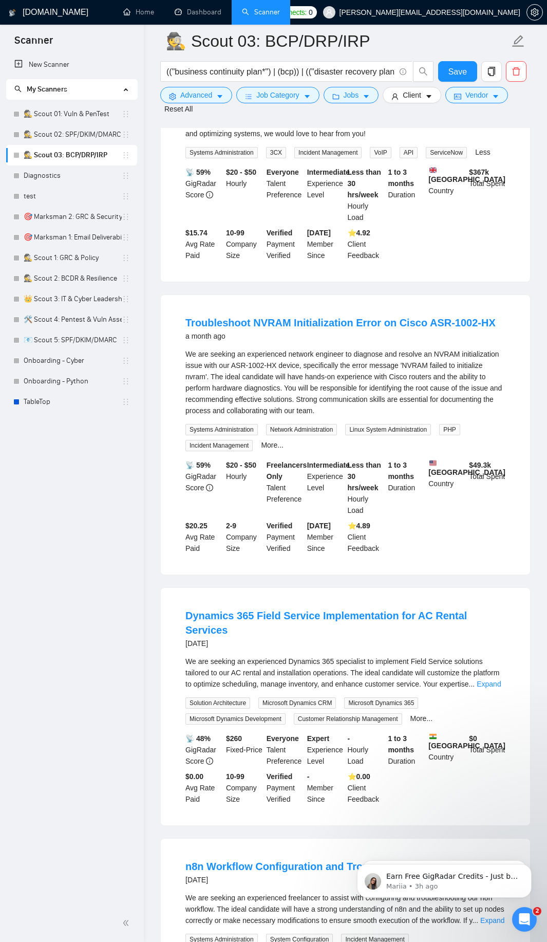
scroll to position [1110, 0]
click at [266, 447] on link "More..." at bounding box center [272, 444] width 23 height 8
click at [493, 684] on link "Expand" at bounding box center [489, 683] width 24 height 8
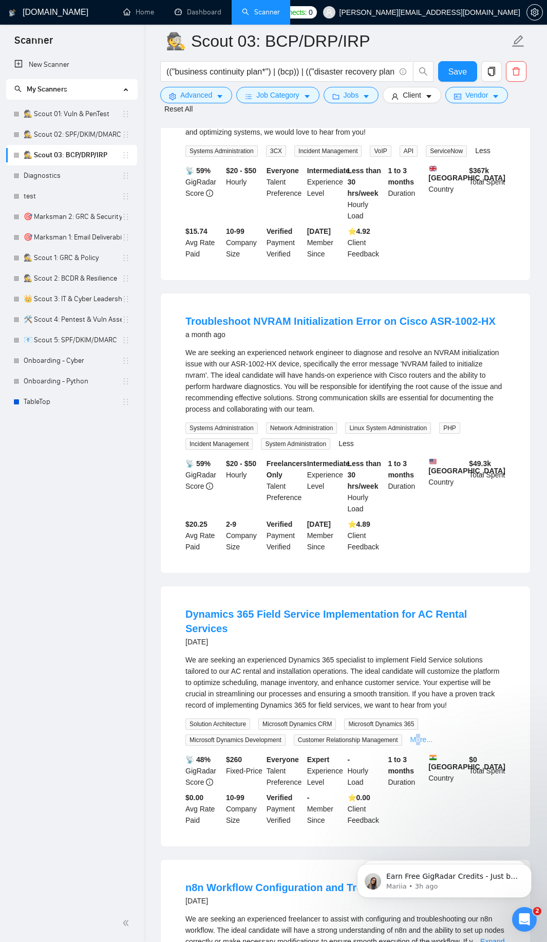
click at [416, 738] on link "More..." at bounding box center [422, 740] width 23 height 8
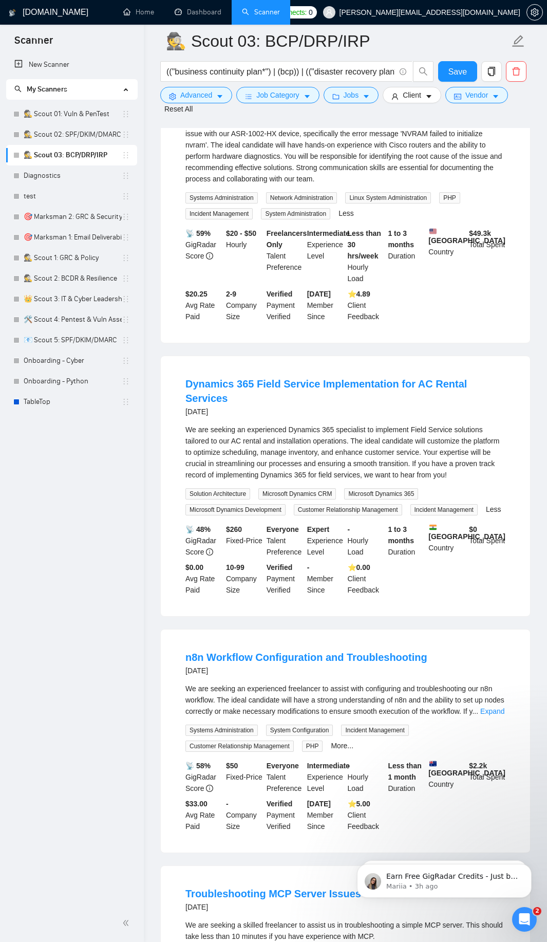
scroll to position [1419, 0]
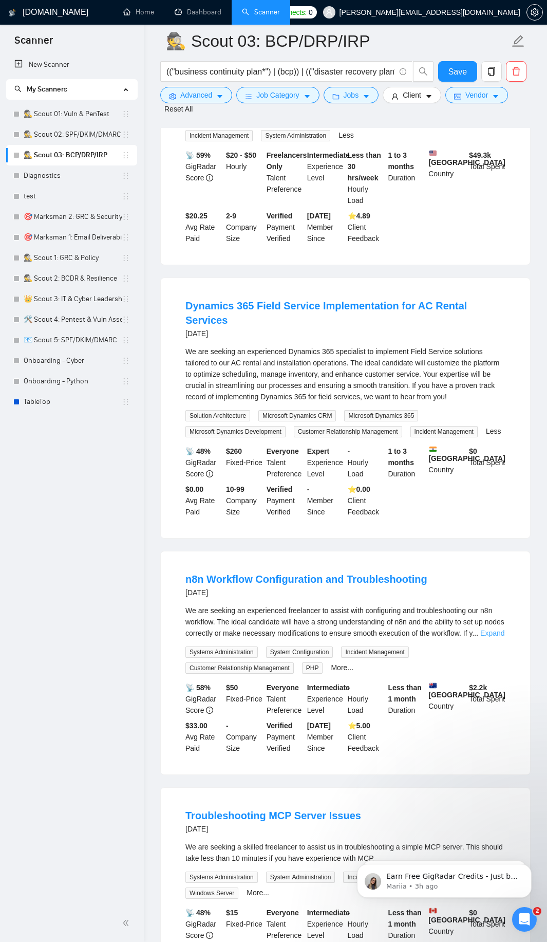
click at [495, 631] on link "Expand" at bounding box center [493, 633] width 24 height 8
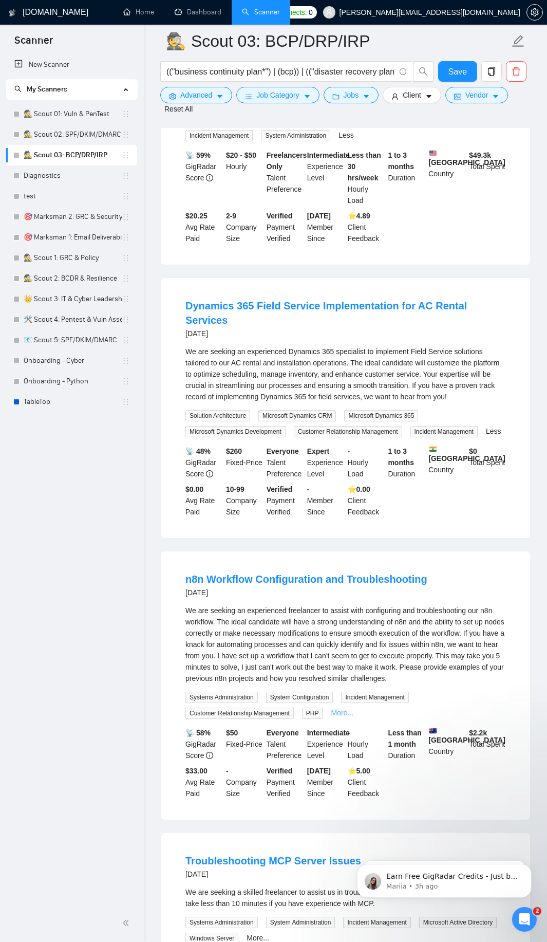
click at [346, 717] on link "More..." at bounding box center [342, 713] width 23 height 8
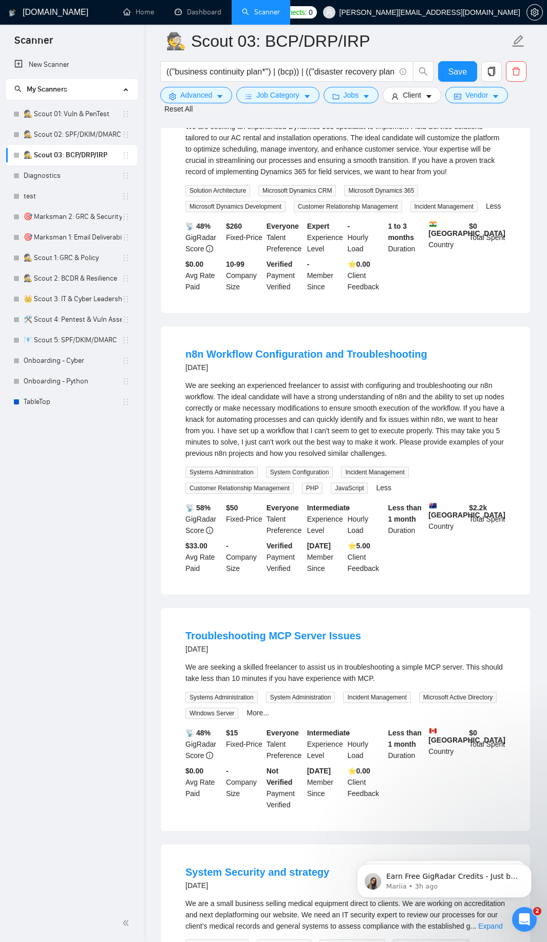
scroll to position [1666, 0]
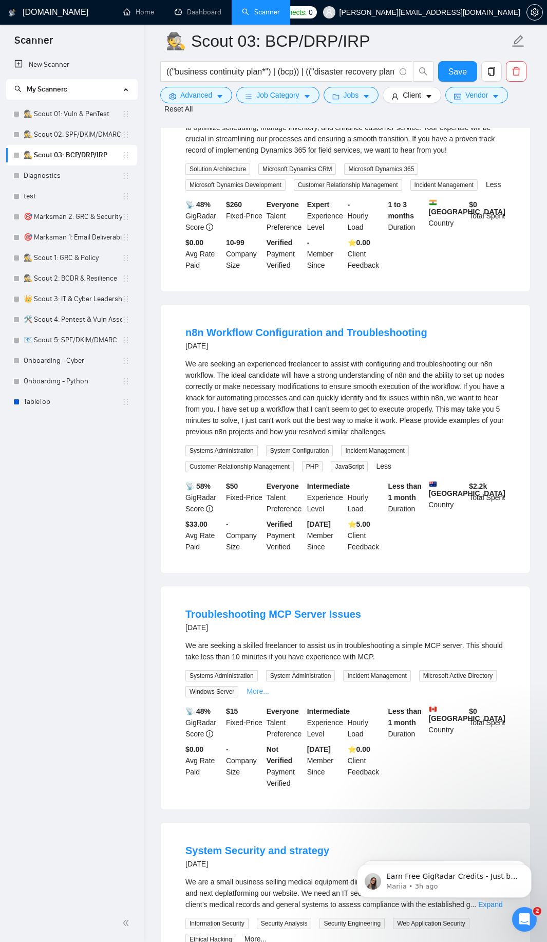
click at [262, 694] on link "More..." at bounding box center [258, 691] width 23 height 8
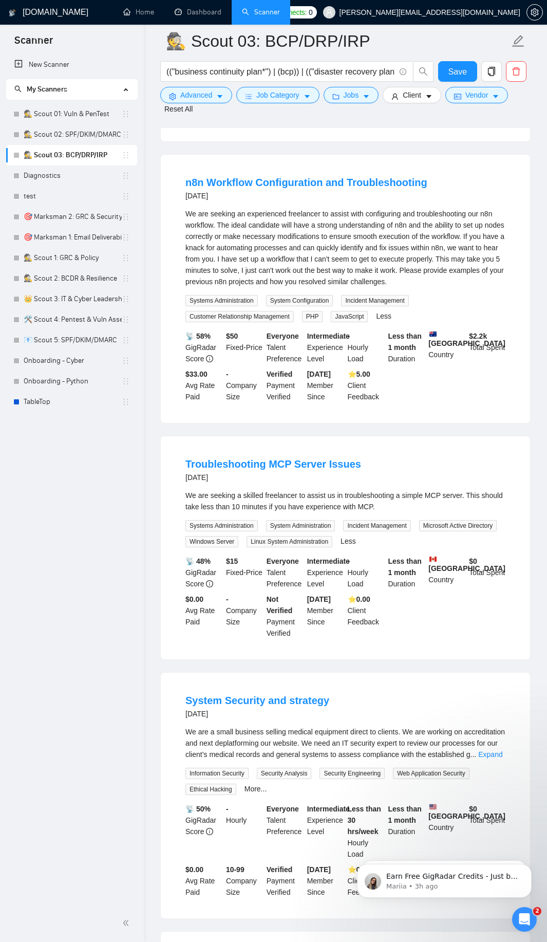
scroll to position [1851, 0]
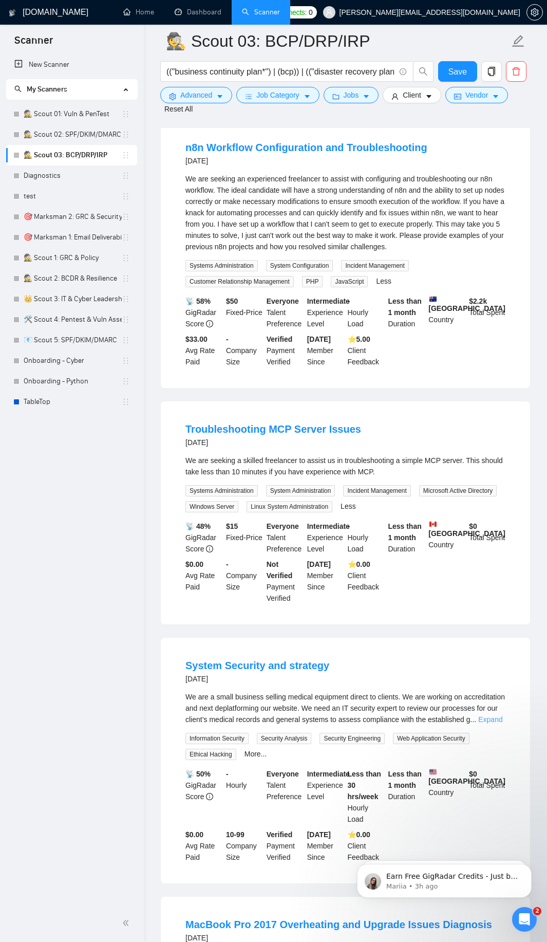
click at [497, 720] on link "Expand" at bounding box center [491, 720] width 24 height 8
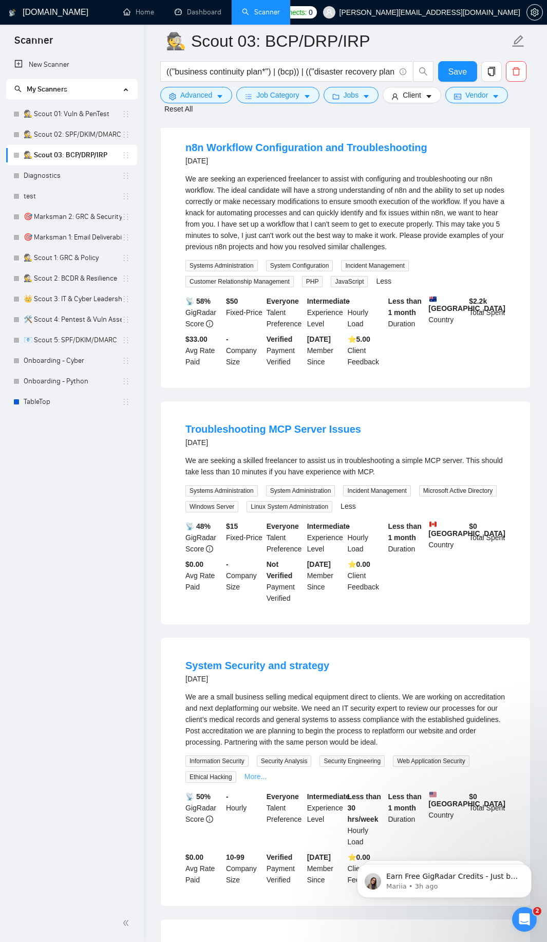
click at [254, 778] on link "More..." at bounding box center [256, 777] width 23 height 8
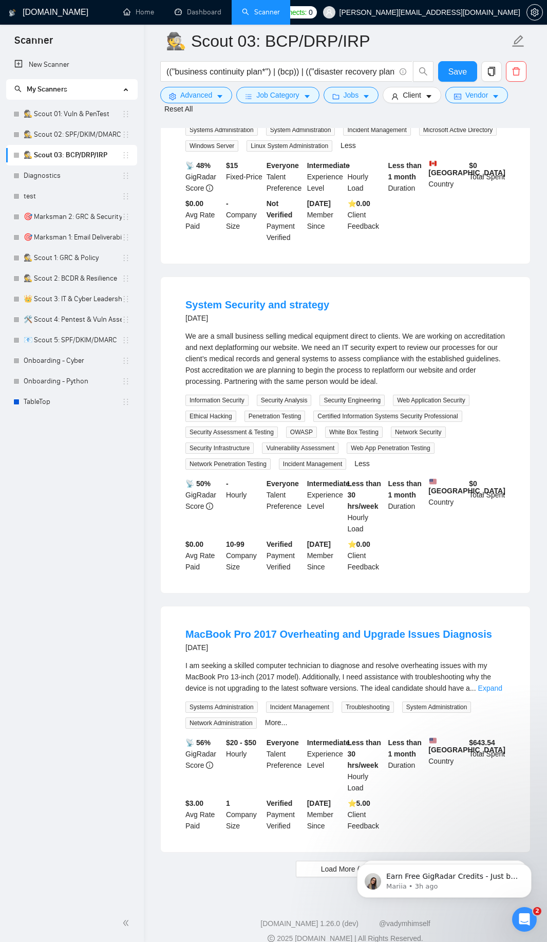
scroll to position [2226, 0]
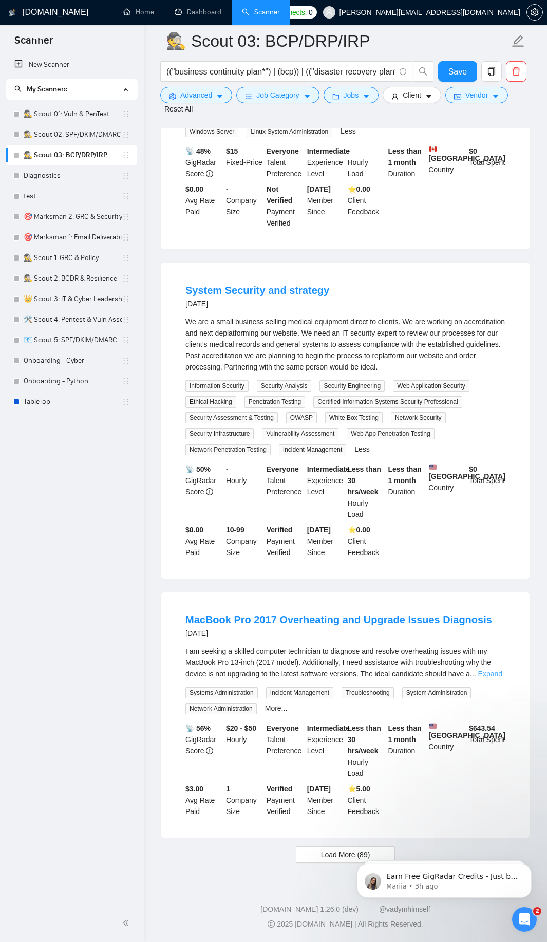
click at [490, 675] on link "Expand" at bounding box center [491, 674] width 24 height 8
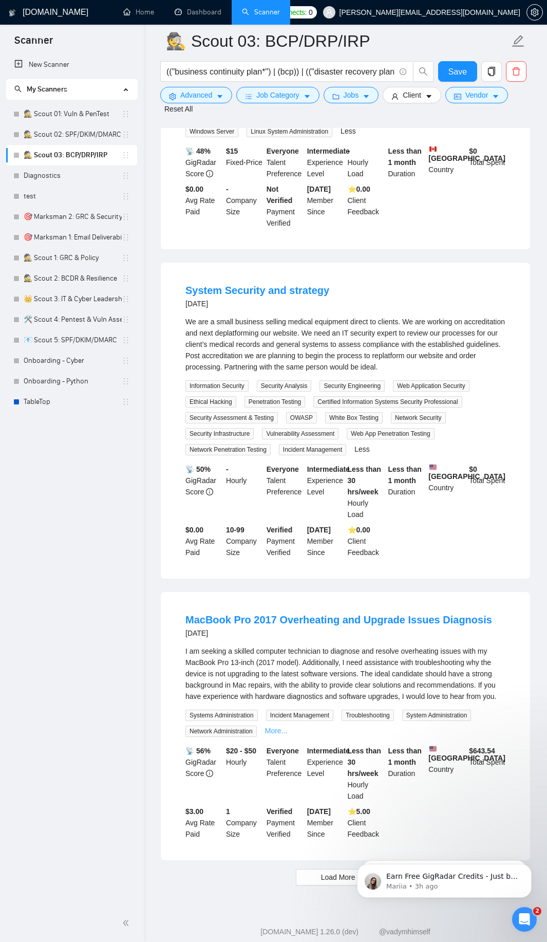
click at [269, 731] on link "More..." at bounding box center [276, 731] width 23 height 8
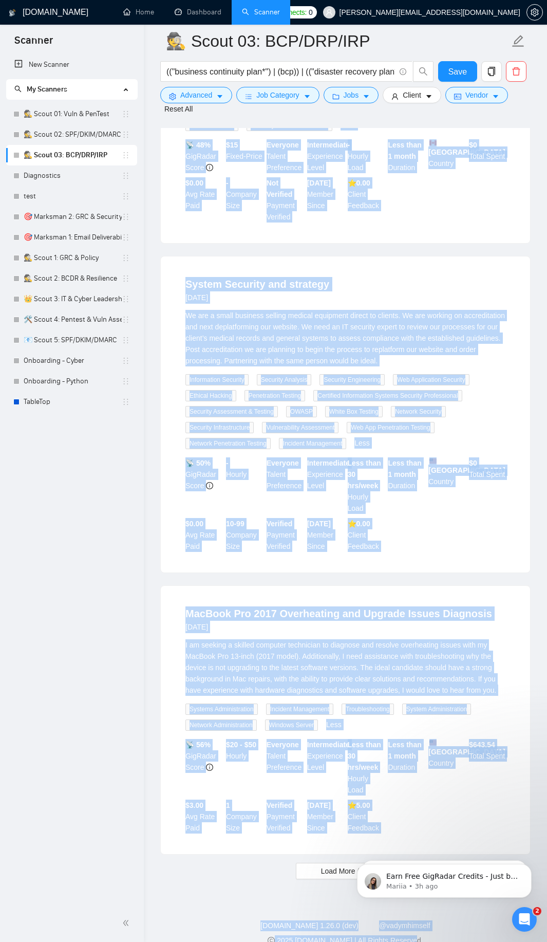
scroll to position [2248, 0]
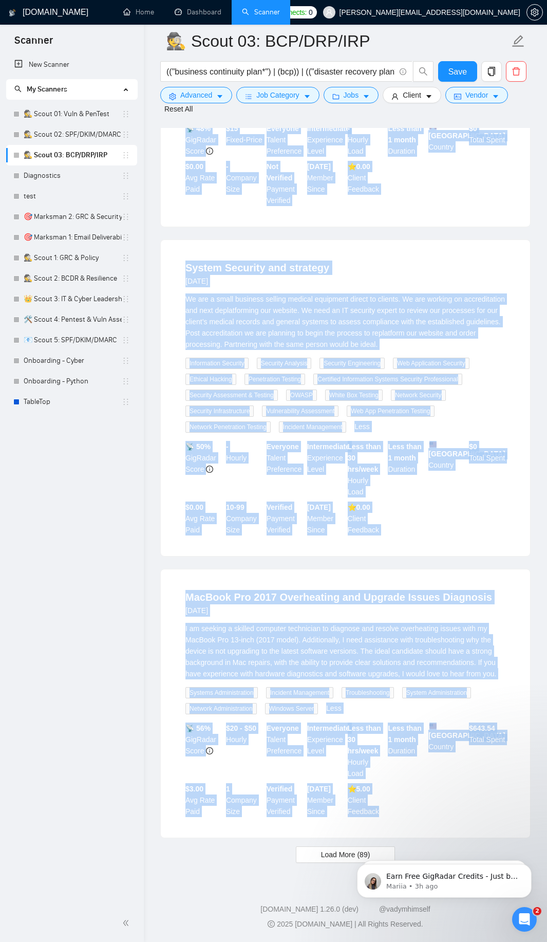
drag, startPoint x: 168, startPoint y: 464, endPoint x: 389, endPoint y: 815, distance: 415.2
click at [217, 71] on input "(("business continuity plan*") | (bcp)) | (("disaster recovery plan*") | (drp))…" at bounding box center [281, 71] width 229 height 13
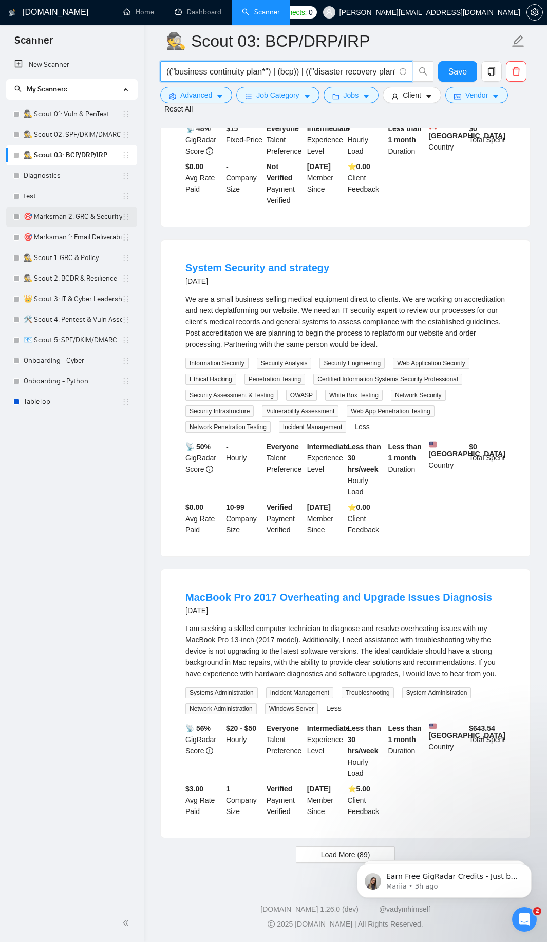
paste input "text"
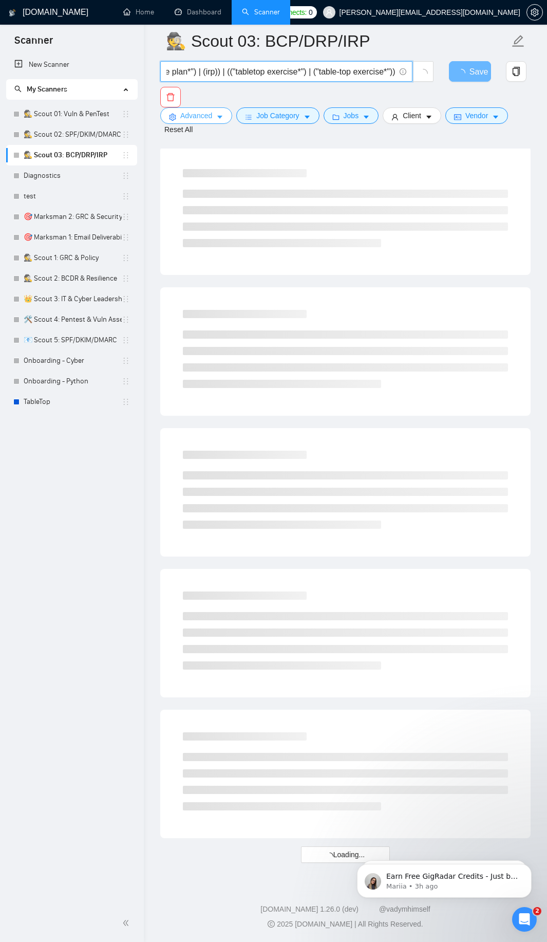
scroll to position [784, 0]
type input "(("business continuity plan*") | (bcp)) | (("disaster recovery plan*") | (drp))…"
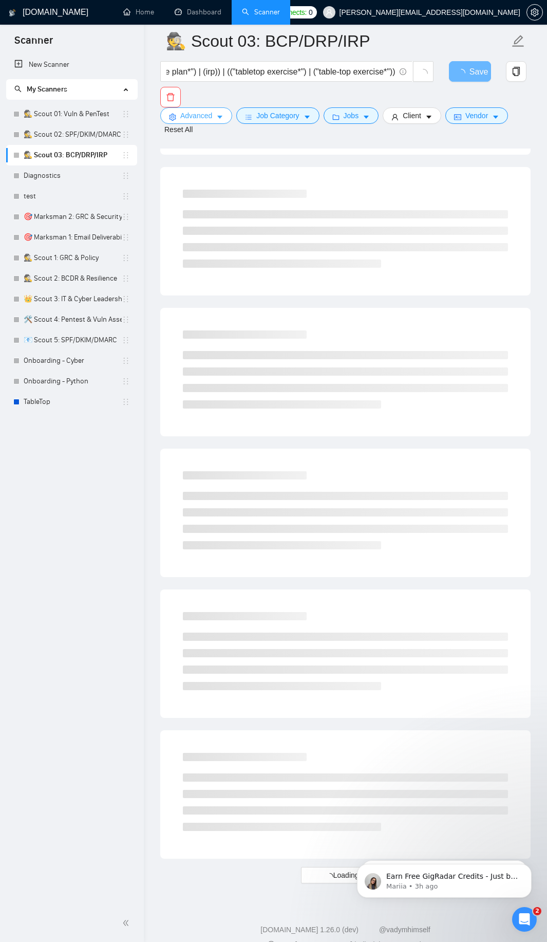
scroll to position [0, 0]
click at [219, 94] on div "(("business continuity plan*") | (bcp)) | (("disaster recovery plan*") | (drp))…" at bounding box center [343, 84] width 371 height 46
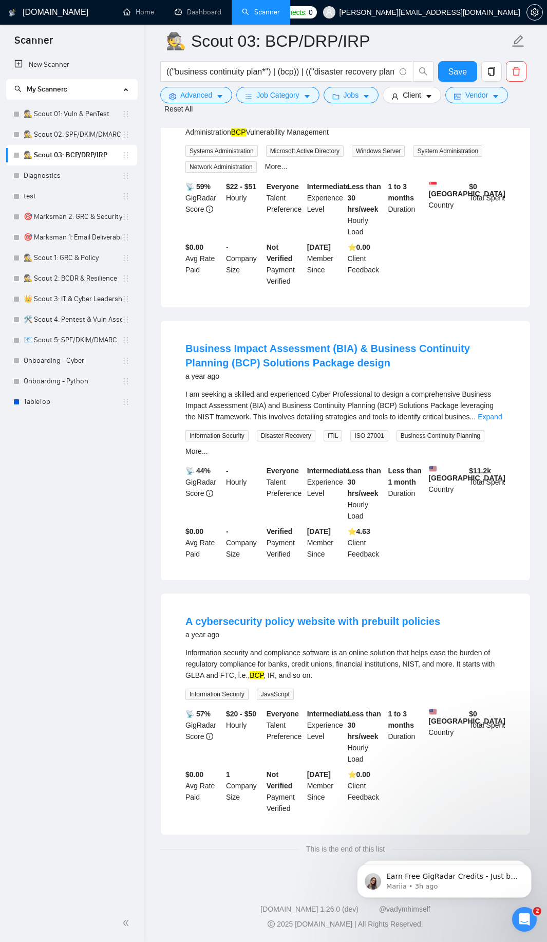
scroll to position [386, 0]
click at [214, 100] on button "Advanced" at bounding box center [196, 95] width 72 height 16
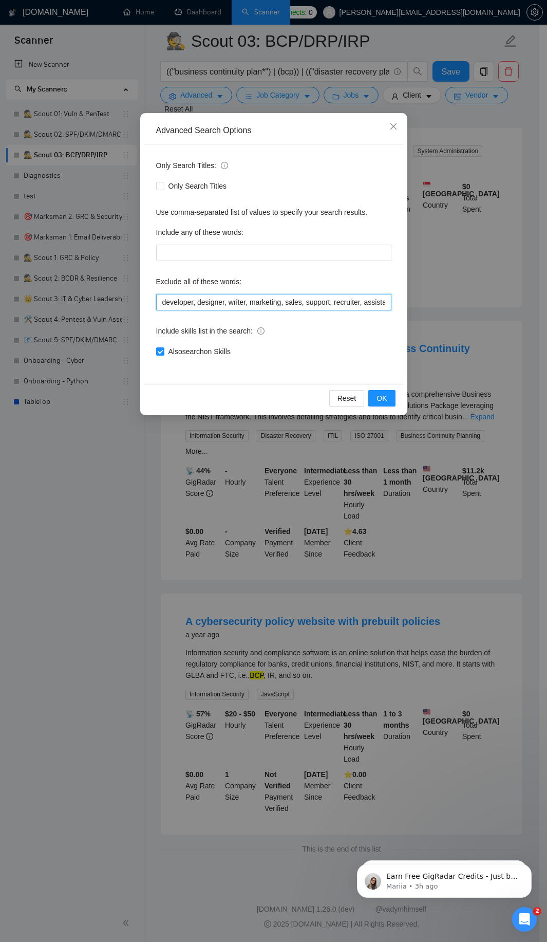
click at [208, 303] on input "developer, designer, writer, marketing, sales, support, recruiter, assistant, m…" at bounding box center [273, 302] width 235 height 16
paste input ", Freeswitch, VoIP, troubleshooting, Dialpad, "phone system", telecommunication…"
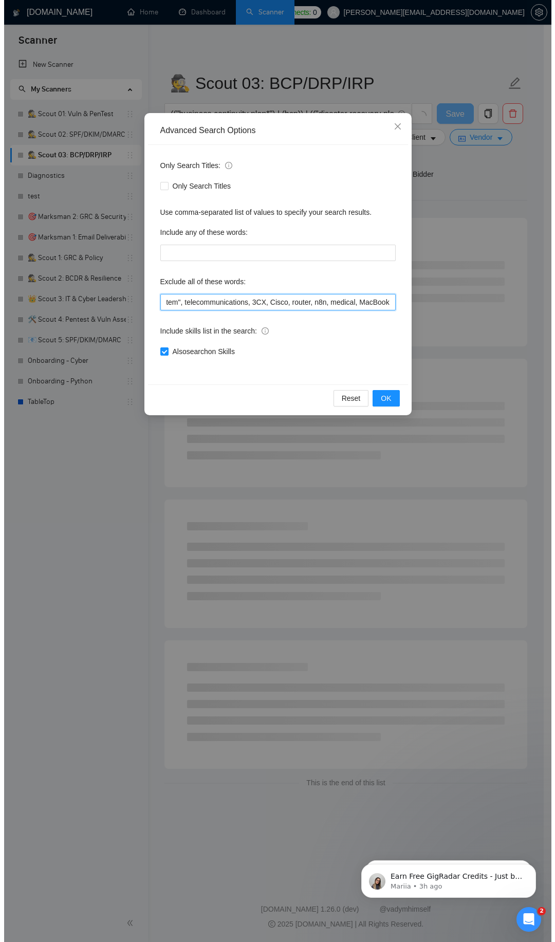
scroll to position [0, 0]
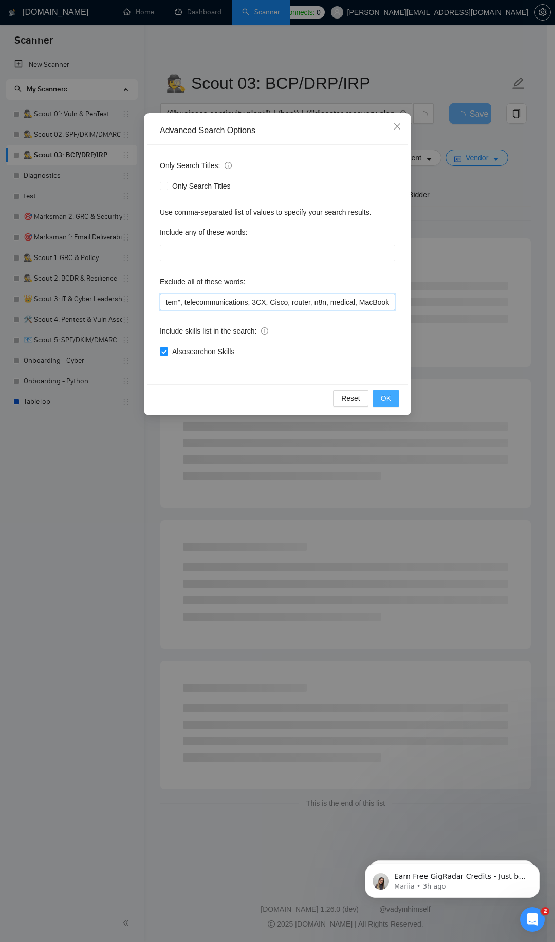
type input "developer, designer, writer, marketing, sales, support, recruiter, assistant, m…"
click at [383, 398] on span "OK" at bounding box center [386, 398] width 10 height 11
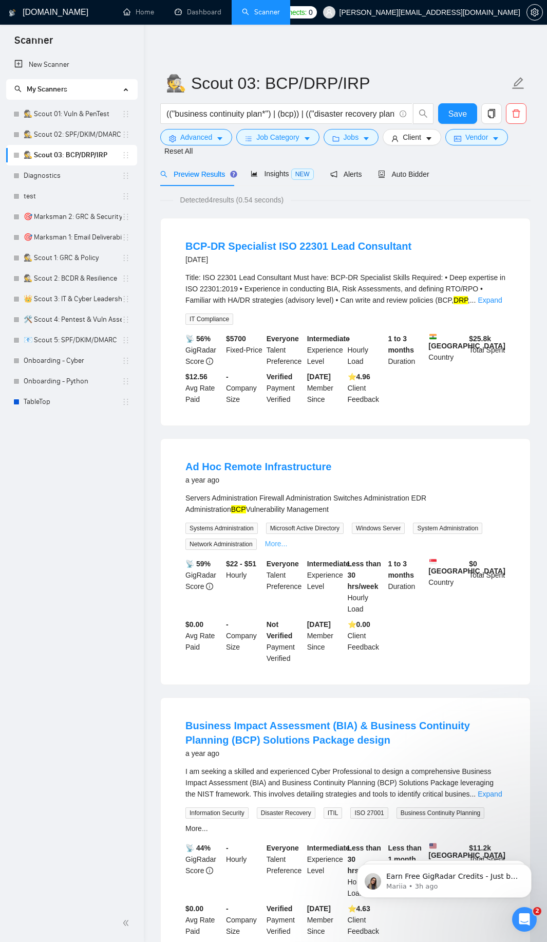
click at [278, 542] on link "More..." at bounding box center [276, 544] width 23 height 8
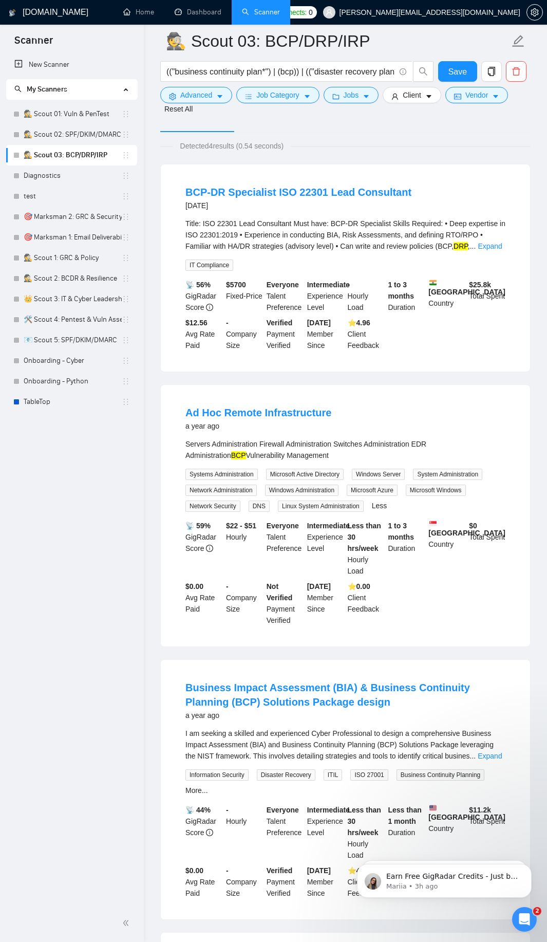
scroll to position [62, 0]
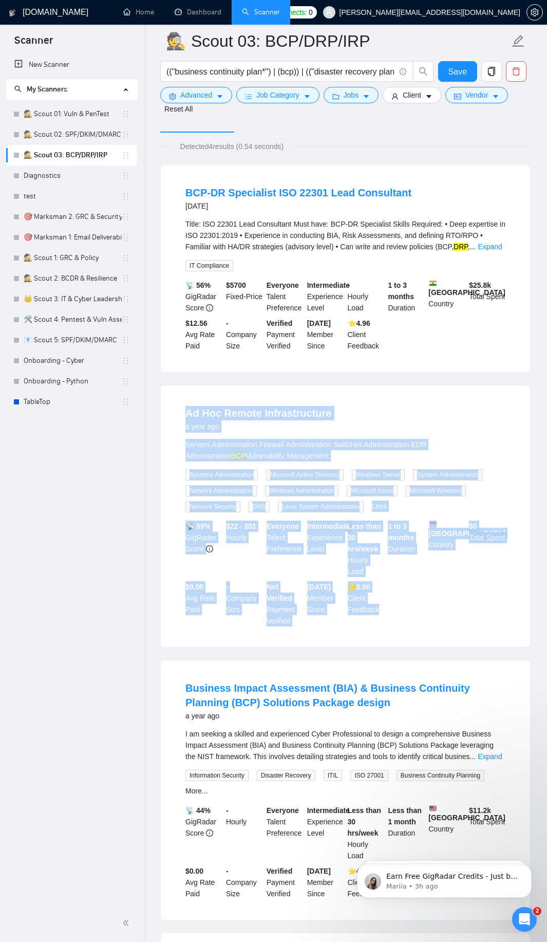
drag, startPoint x: 174, startPoint y: 418, endPoint x: 388, endPoint y: 605, distance: 283.8
click at [388, 605] on li "Ad Hoc Remote Infrastructure a year ago Servers Administration Firewall Adminis…" at bounding box center [345, 516] width 345 height 237
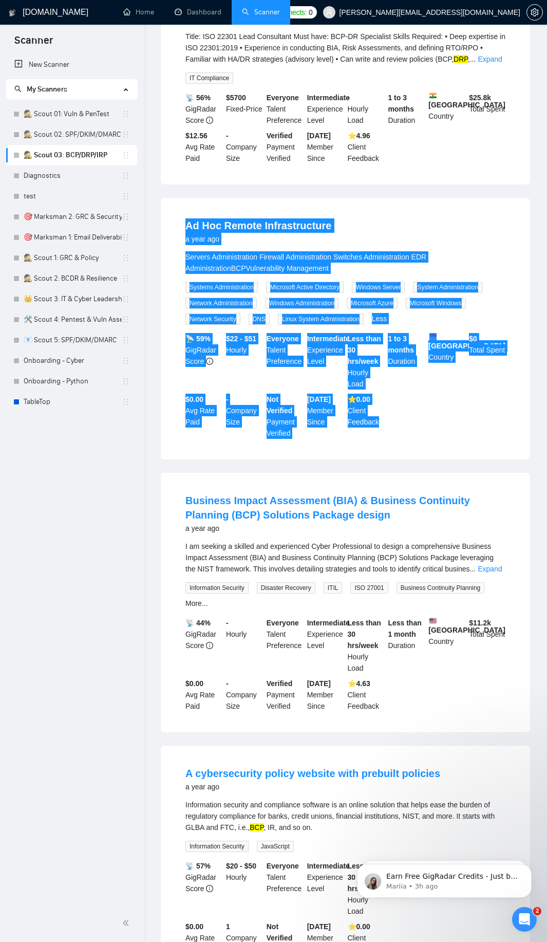
scroll to position [0, 0]
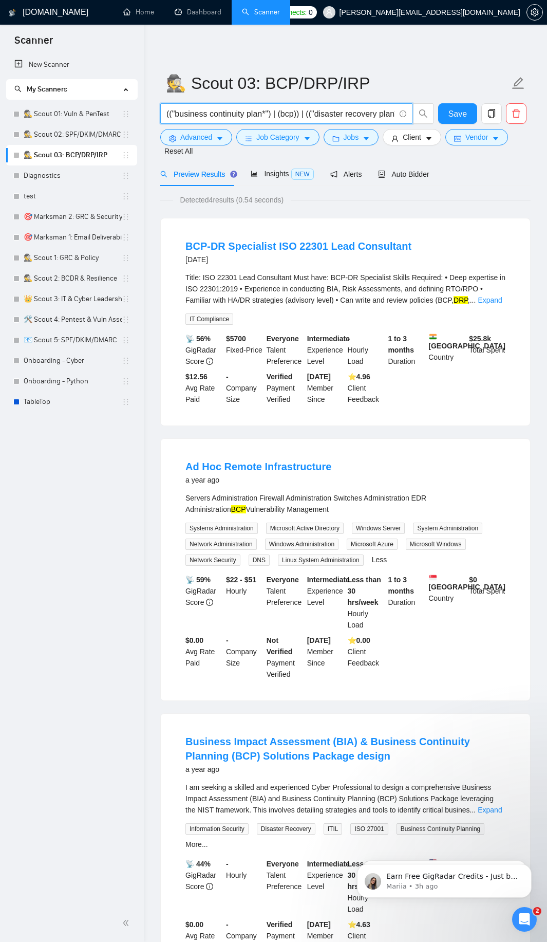
click at [309, 112] on input "(("business continuity plan*") | (bcp)) | (("disaster recovery plan*") | (drp))…" at bounding box center [281, 113] width 229 height 13
paste input "| (((cyber*) | (secur*)) ((plan*) | (continuity) | (resilience) | (framework)))"
click at [208, 136] on span "Advanced" at bounding box center [196, 137] width 32 height 11
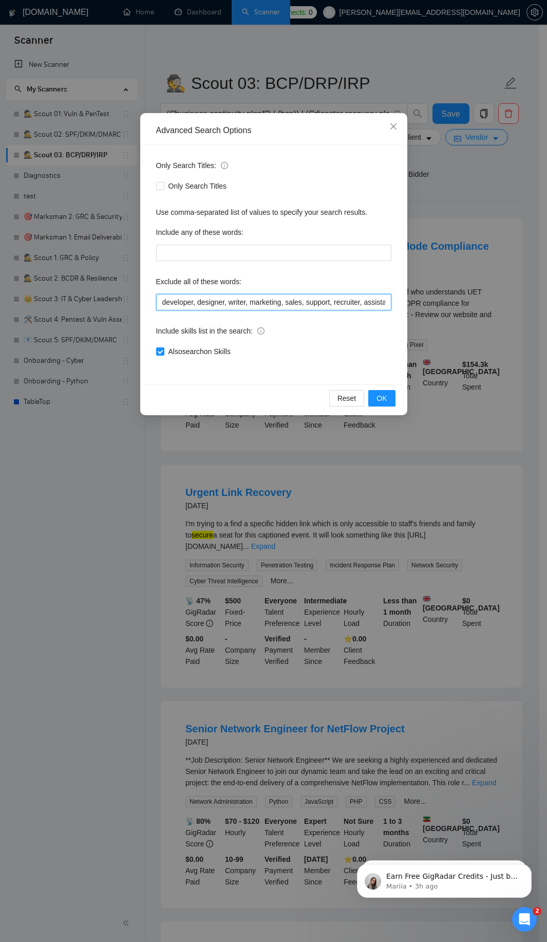
click at [259, 304] on input "developer, designer, writer, marketing, sales, support, recruiter, assistant, m…" at bounding box center [273, 302] width 235 height 16
click at [378, 396] on span "OK" at bounding box center [382, 398] width 10 height 11
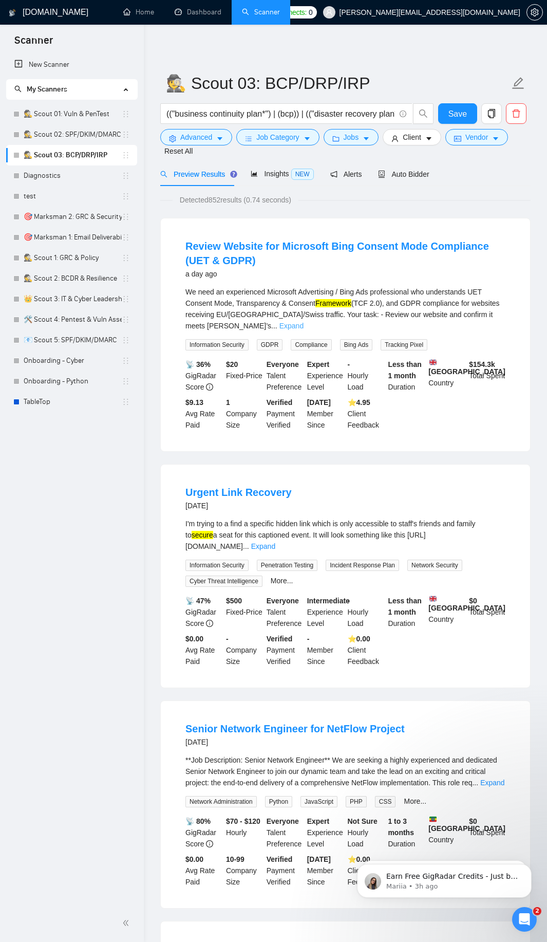
click at [304, 322] on link "Expand" at bounding box center [292, 326] width 24 height 8
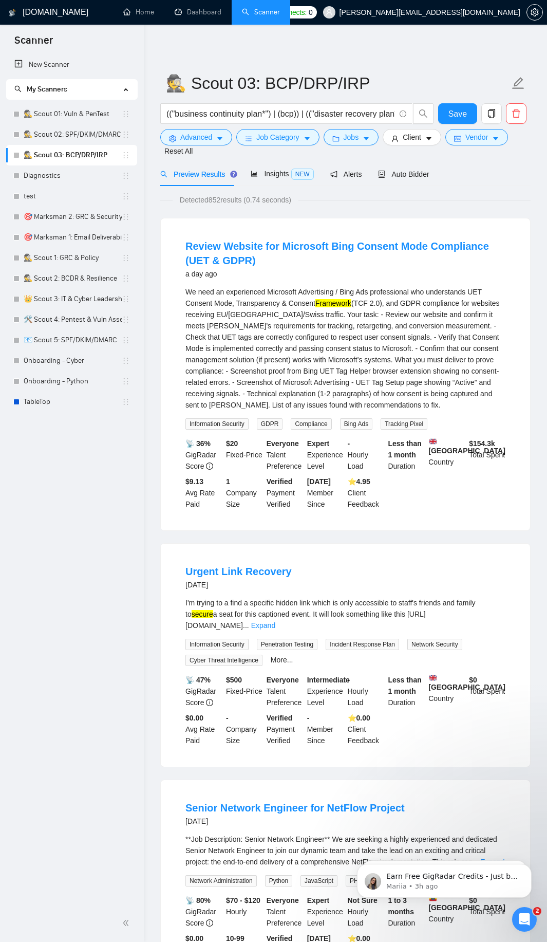
click at [492, 628] on div "I'm trying to a find a specific hidden link which is only accessible to staff's…" at bounding box center [346, 614] width 320 height 34
click at [276, 630] on link "Expand" at bounding box center [263, 625] width 24 height 8
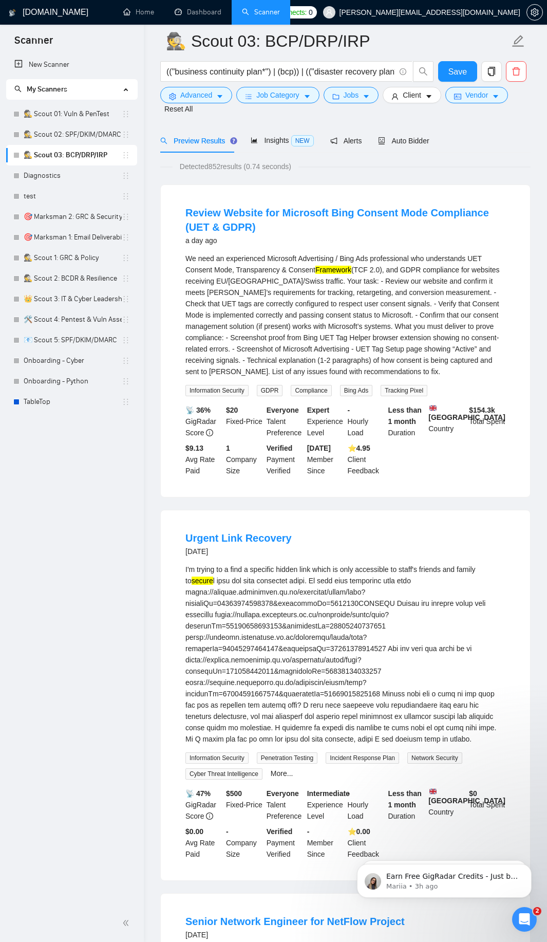
scroll to position [123, 0]
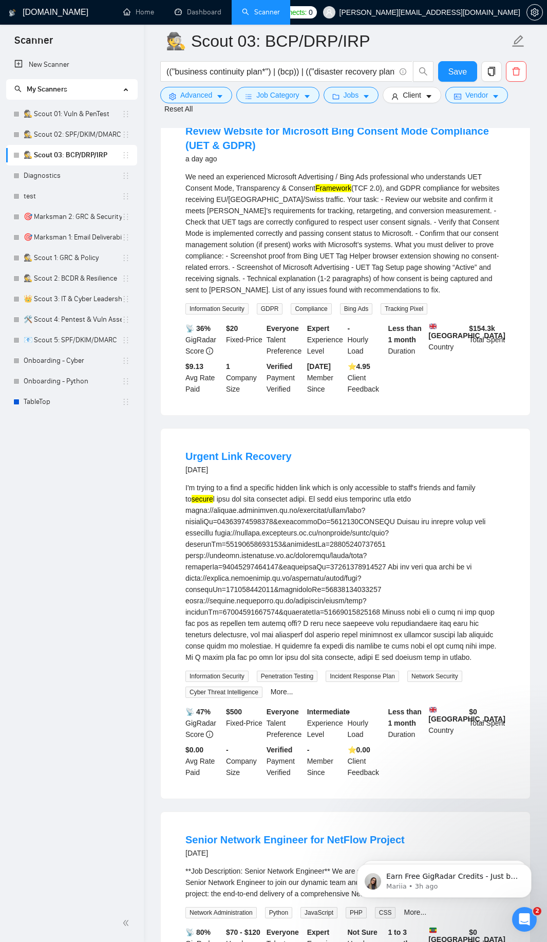
click at [288, 698] on div "More..." at bounding box center [282, 692] width 27 height 12
click at [276, 696] on link "More..." at bounding box center [282, 692] width 23 height 8
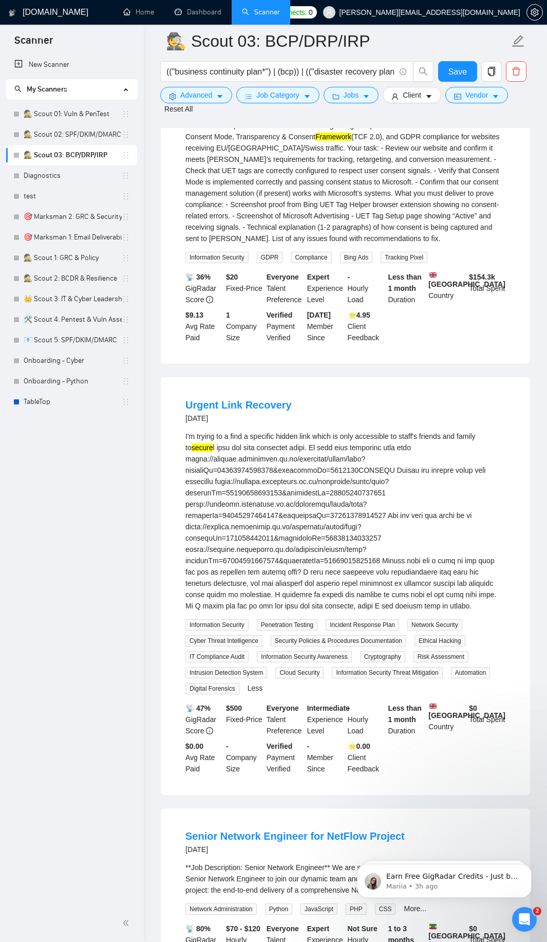
scroll to position [370, 0]
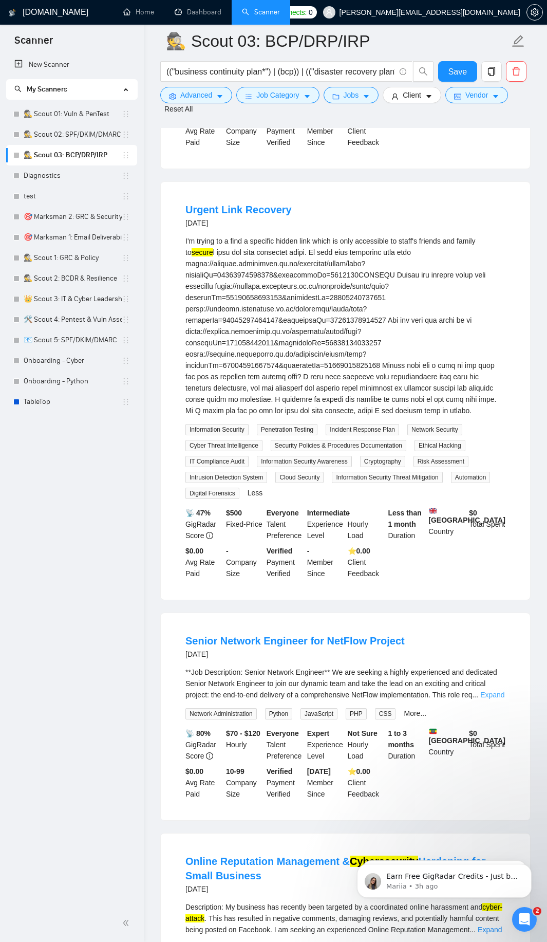
click at [492, 699] on link "Expand" at bounding box center [493, 695] width 24 height 8
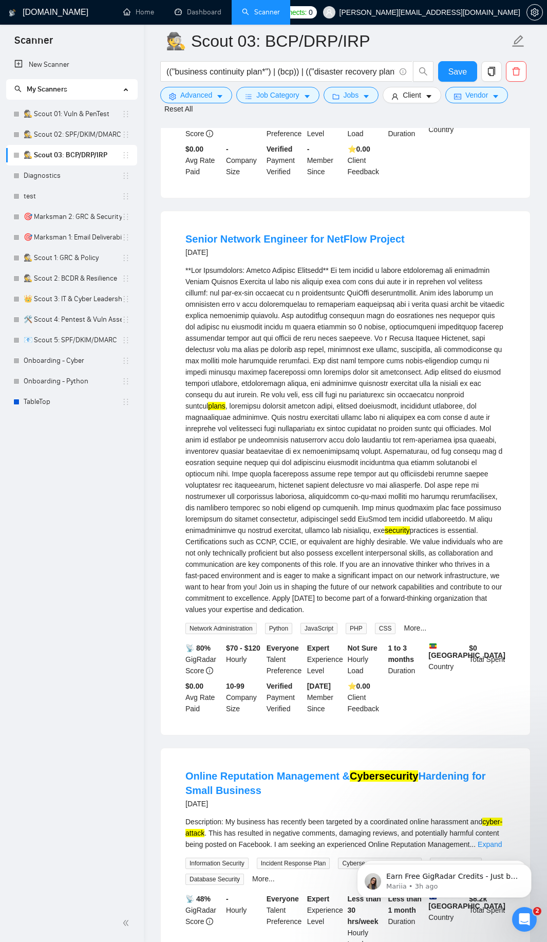
scroll to position [802, 0]
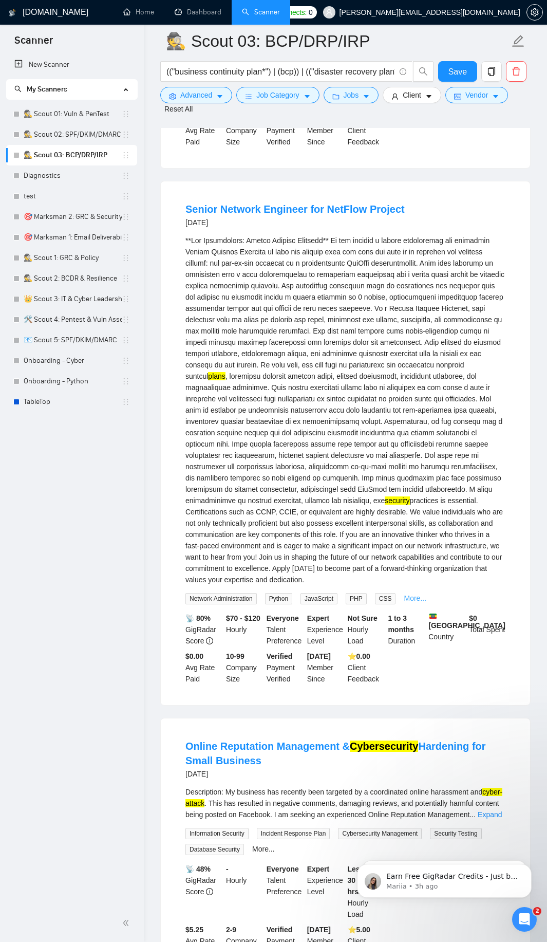
click at [412, 602] on link "More..." at bounding box center [415, 598] width 23 height 8
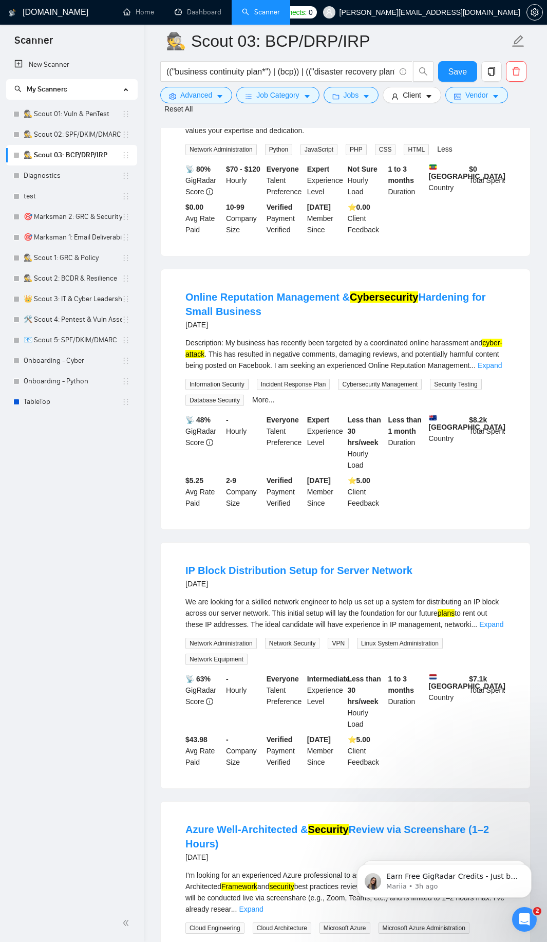
scroll to position [1295, 0]
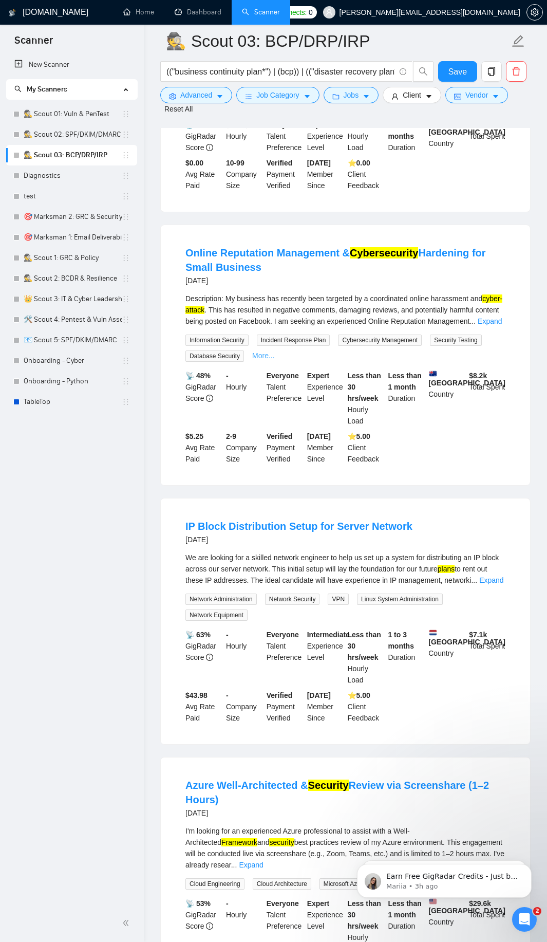
click at [262, 356] on link "More..." at bounding box center [263, 356] width 23 height 8
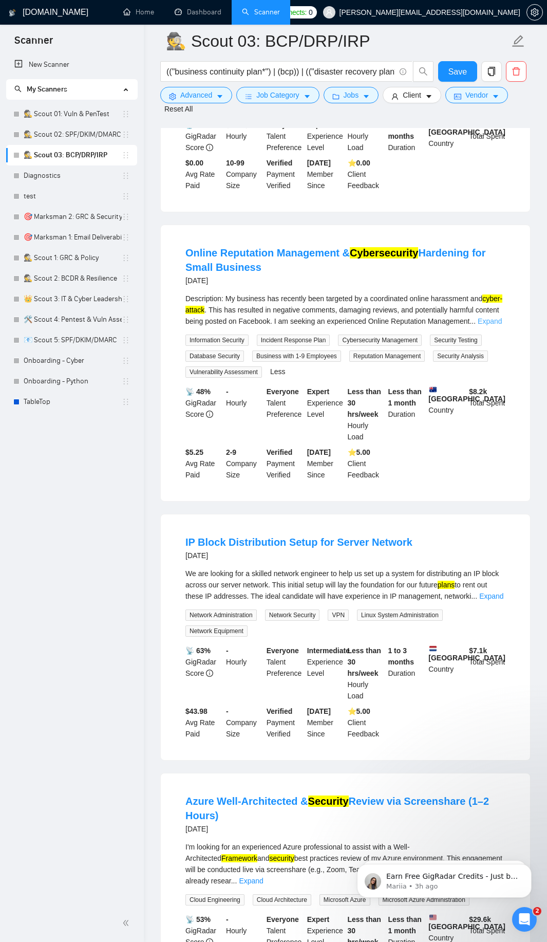
click at [495, 324] on link "Expand" at bounding box center [490, 321] width 24 height 8
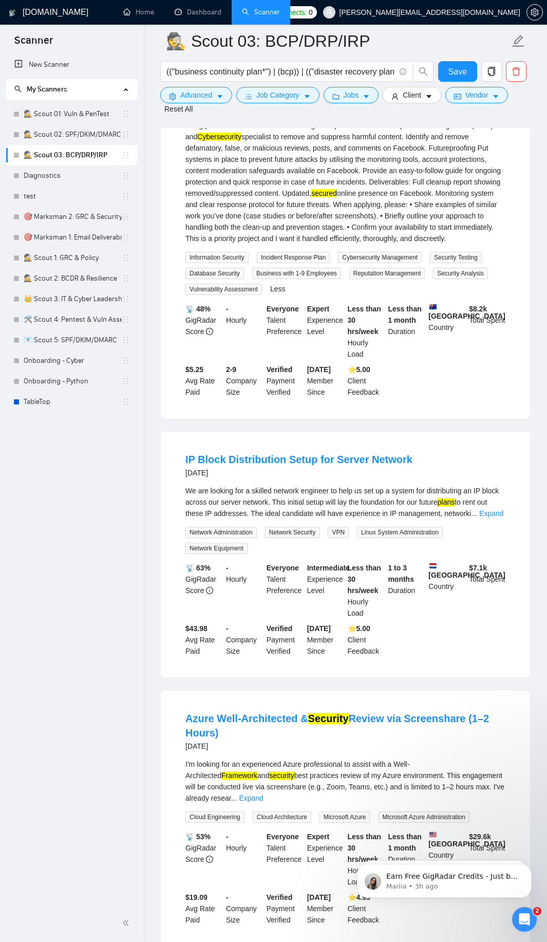
scroll to position [1542, 0]
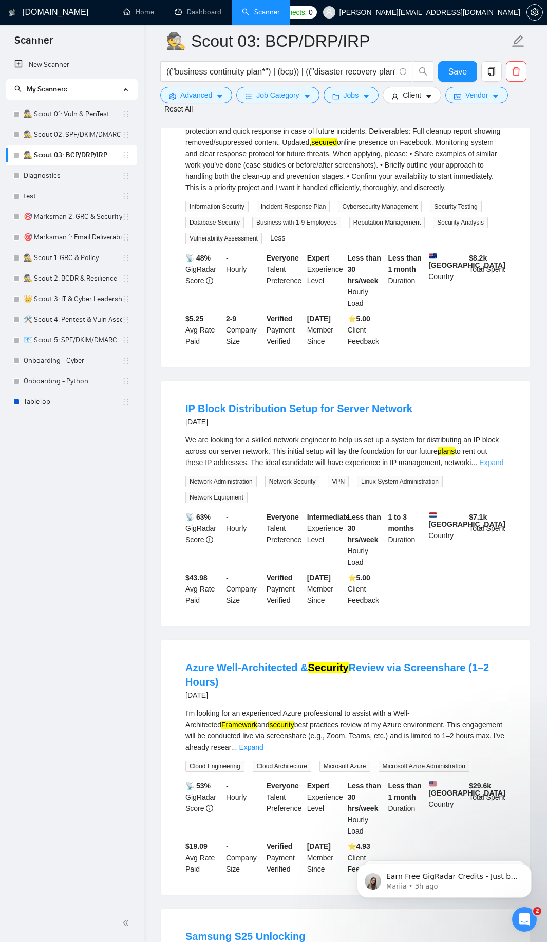
click at [498, 466] on link "Expand" at bounding box center [492, 463] width 24 height 8
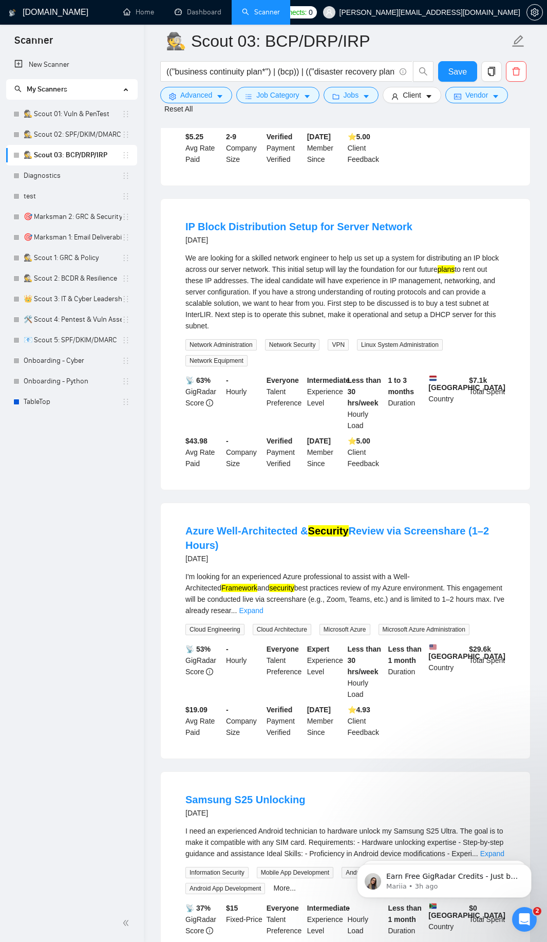
scroll to position [1727, 0]
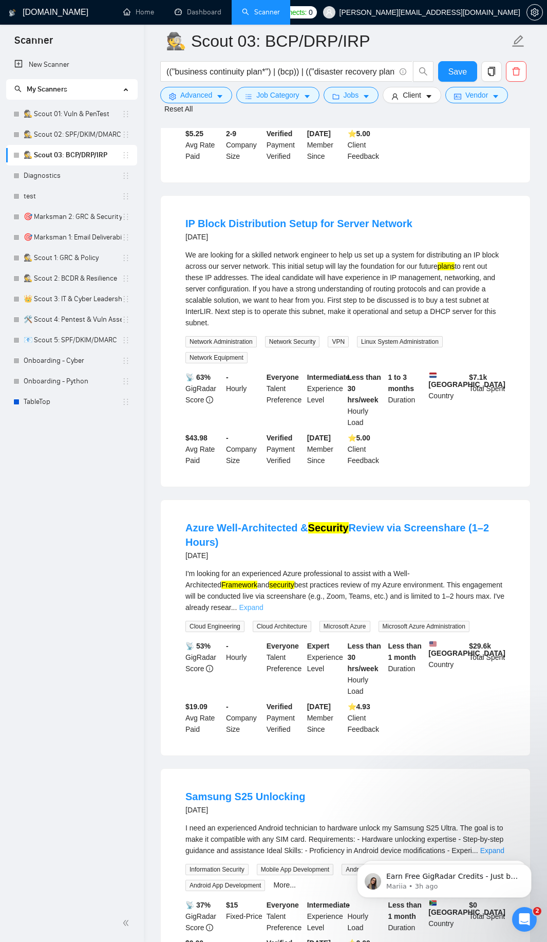
click at [263, 604] on link "Expand" at bounding box center [251, 608] width 24 height 8
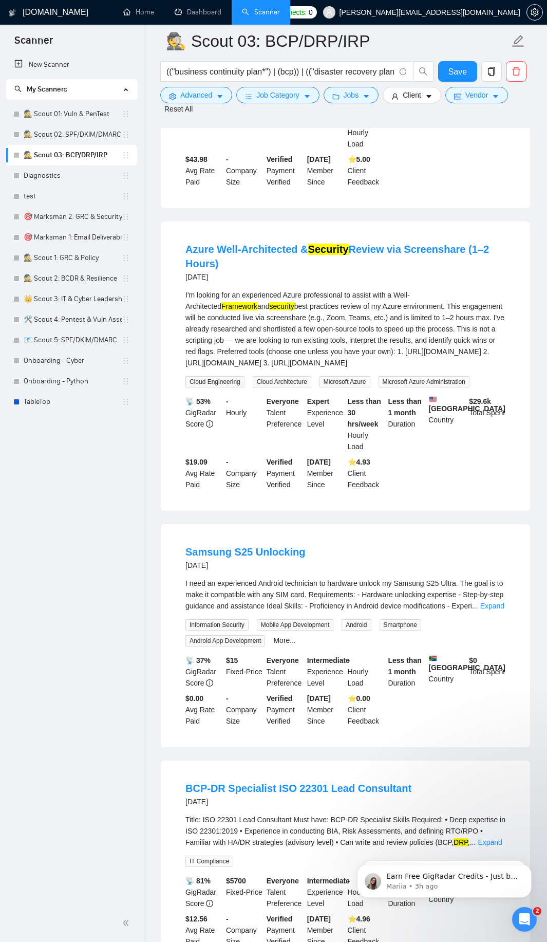
scroll to position [2036, 0]
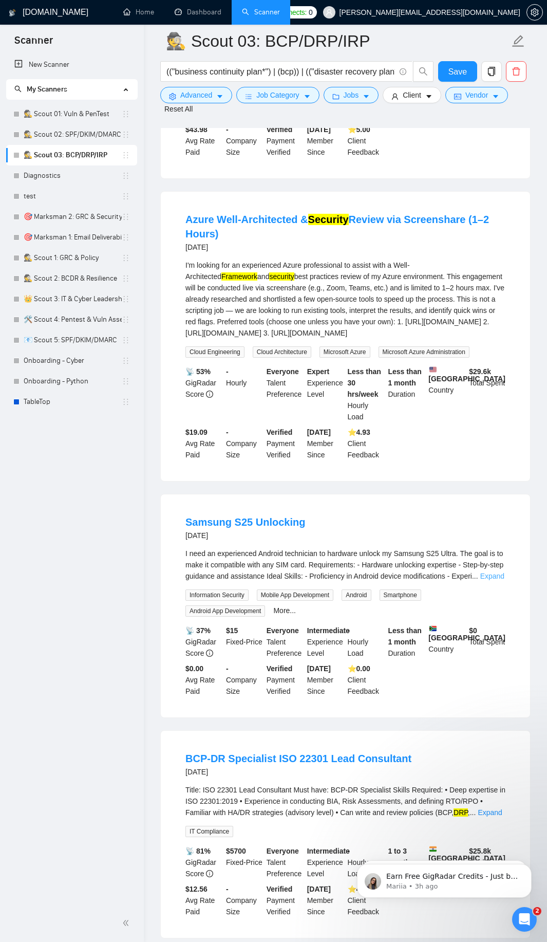
click at [495, 580] on link "Expand" at bounding box center [493, 576] width 24 height 8
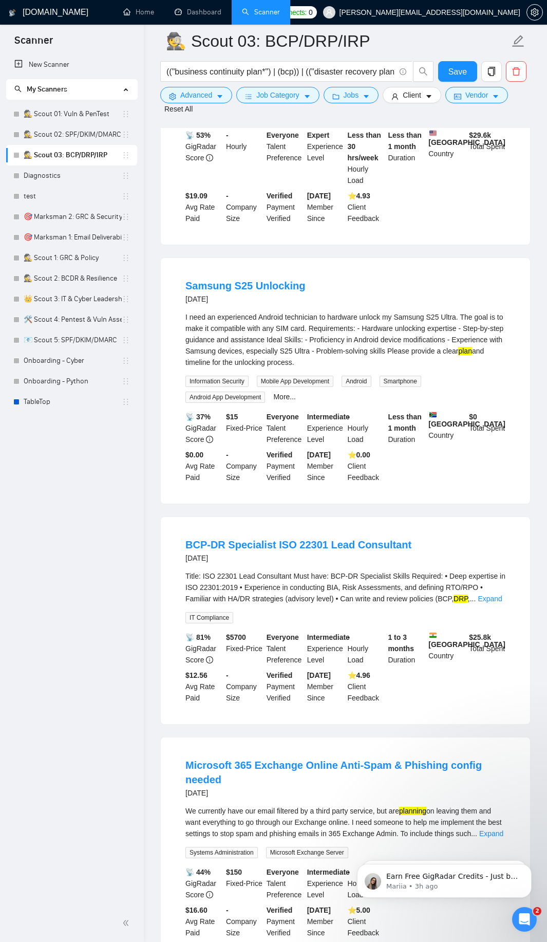
scroll to position [2282, 0]
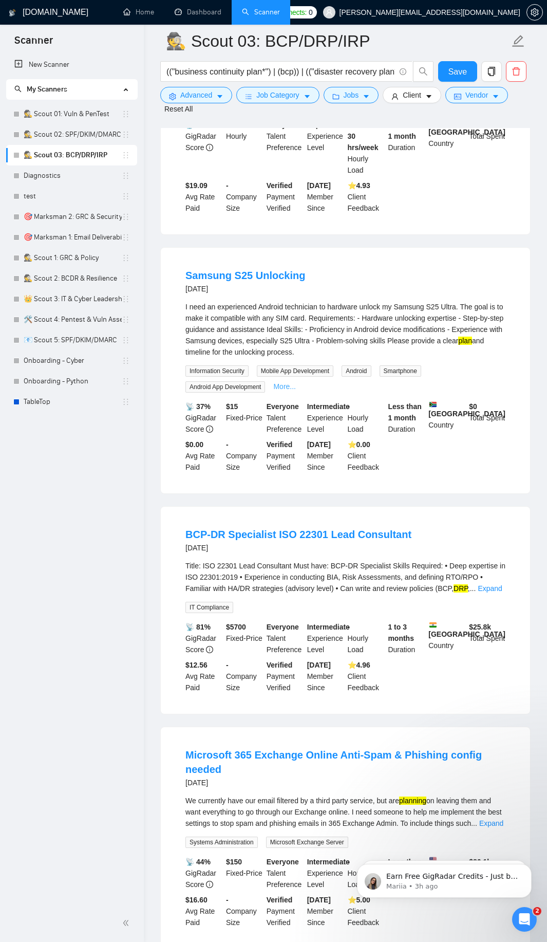
click at [281, 391] on link "More..." at bounding box center [284, 386] width 23 height 8
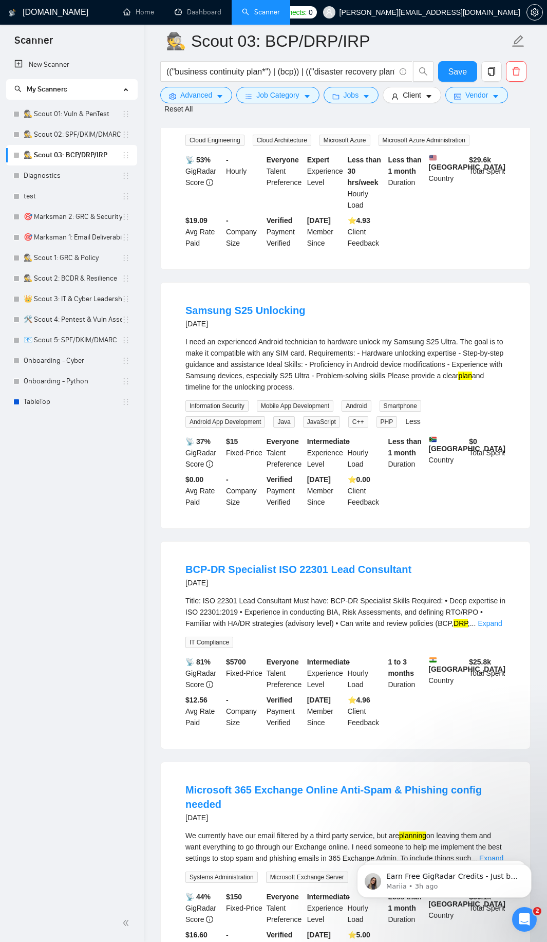
scroll to position [2221, 0]
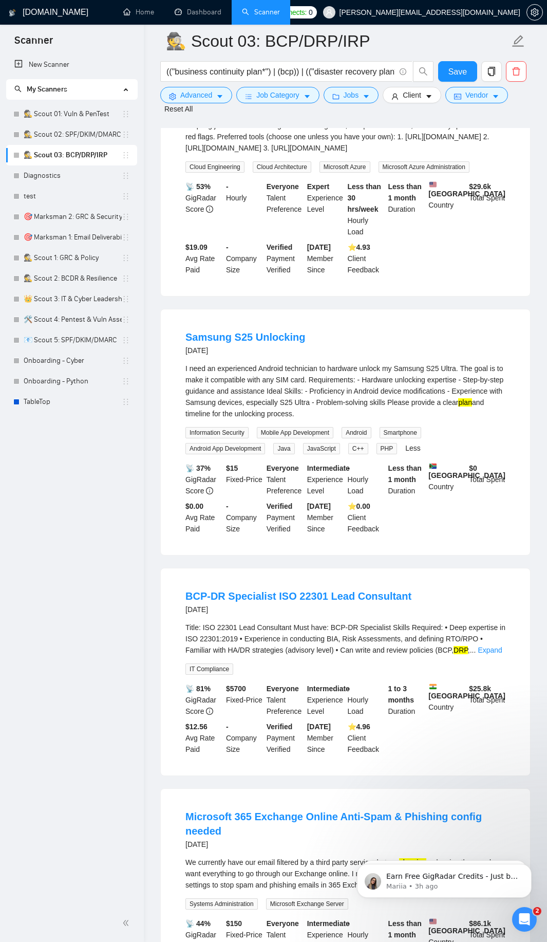
click at [485, 656] on div "Title: ISO 22301 Lead Consultant Must have: BCP-DR Specialist Skills Required: …" at bounding box center [346, 639] width 320 height 34
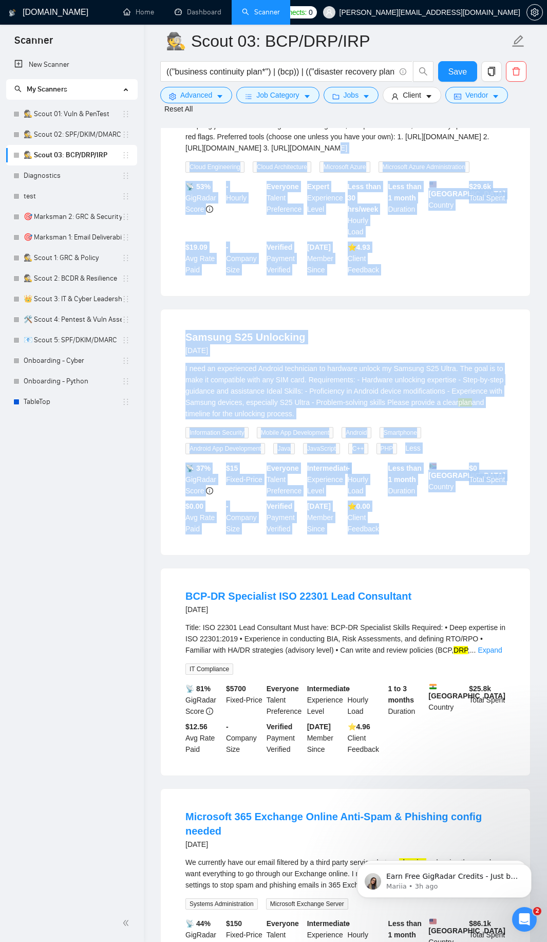
drag, startPoint x: 397, startPoint y: 549, endPoint x: 250, endPoint y: 148, distance: 427.5
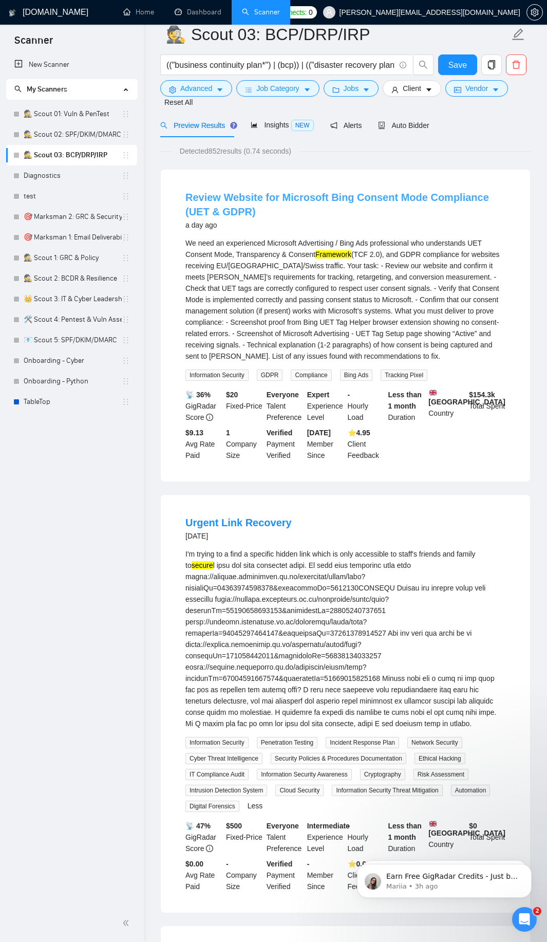
scroll to position [0, 0]
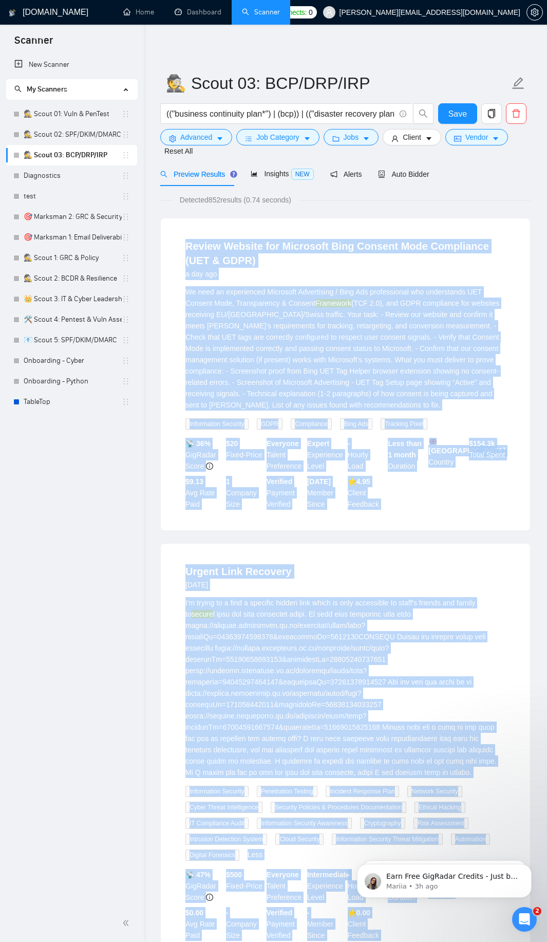
click at [175, 242] on li "Review Website for Microsoft Bing Consent Mode Compliance (UET & GDPR) a day ag…" at bounding box center [345, 374] width 345 height 287
click at [299, 108] on input "(("business continuity plan*") | (bcp)) | (("disaster recovery plan*") | (drp))…" at bounding box center [281, 113] width 229 height 13
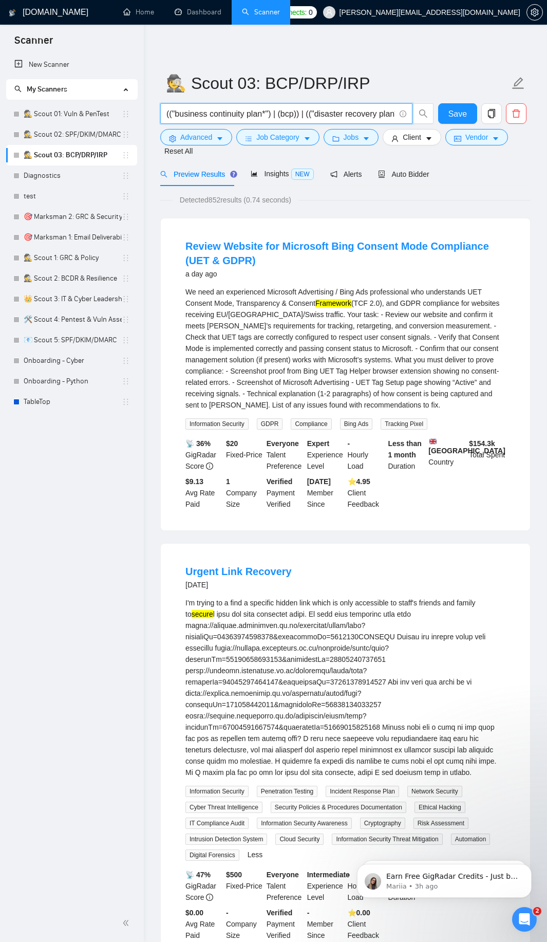
paste input "| (ttx)"
click at [299, 109] on input "(("business continuity plan*") | (bcp)) | (("disaster recovery plan*") | (drp))…" at bounding box center [281, 113] width 229 height 13
type input "(("business continuity plan*") | (bcp)) | (("disaster recovery plan*") | (drp))…"
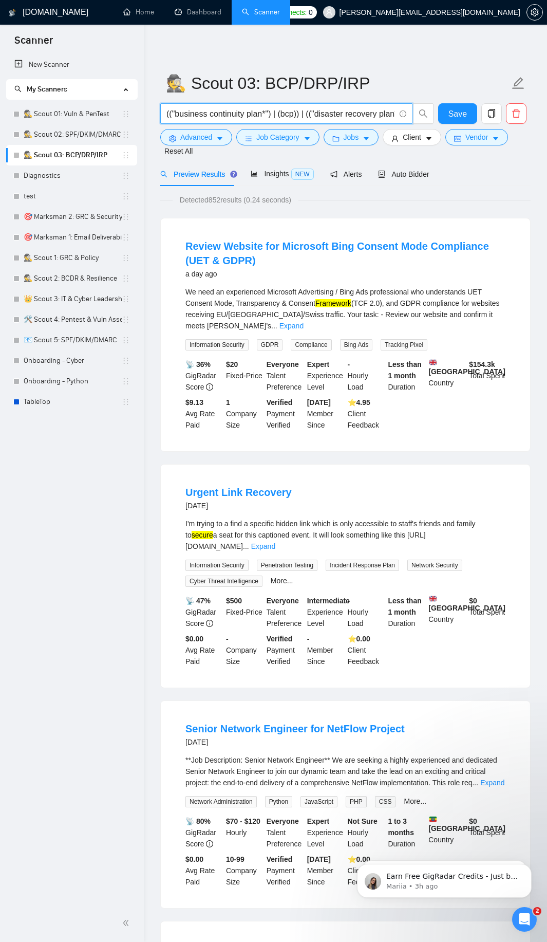
click at [301, 118] on input "(("business continuity plan*") | (bcp)) | (("disaster recovery plan*") | (drp))…" at bounding box center [281, 113] width 229 height 13
drag, startPoint x: 272, startPoint y: 191, endPoint x: 287, endPoint y: 239, distance: 49.7
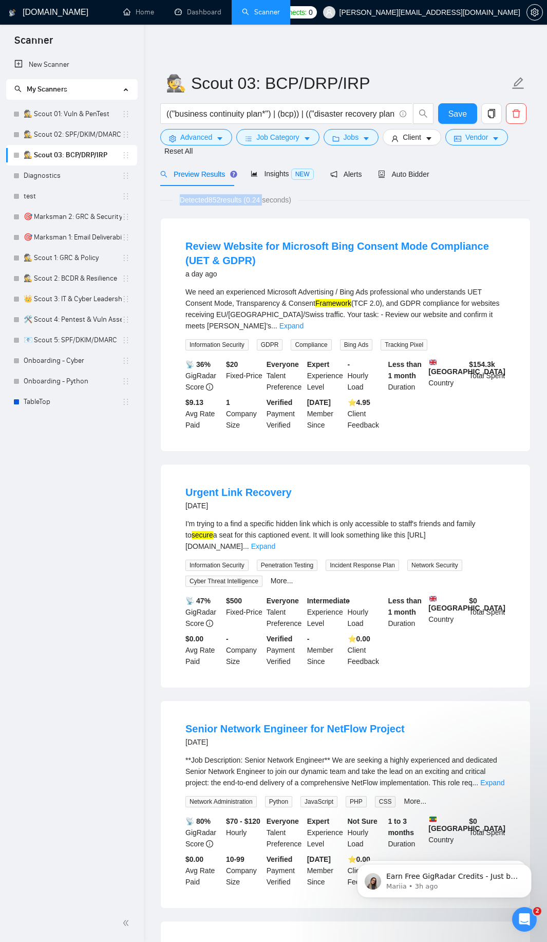
click at [422, 220] on div "Review Website for Microsoft Bing Consent Mode Compliance (UET & GDPR) a day ag…" at bounding box center [346, 334] width 370 height 233
click at [207, 134] on span "Advanced" at bounding box center [196, 137] width 32 height 11
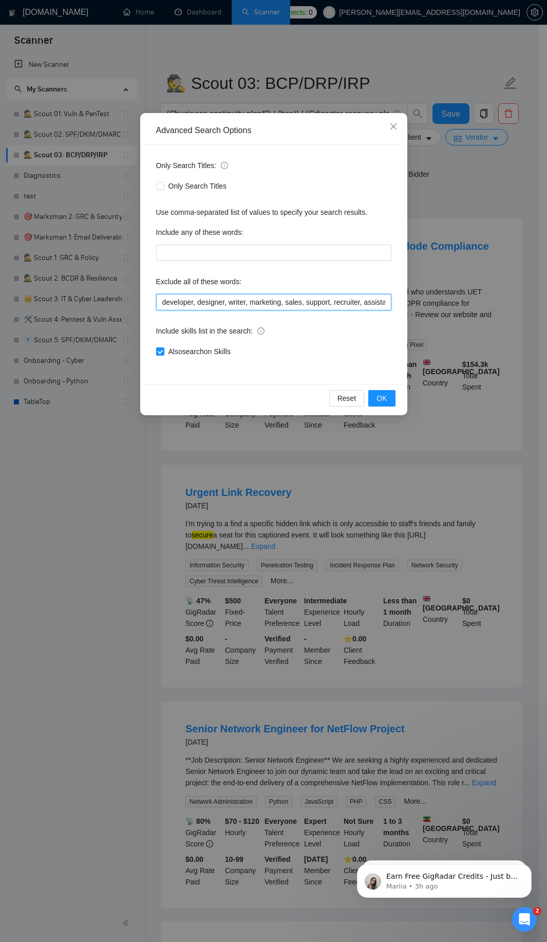
click at [240, 308] on input "developer, designer, writer, marketing, sales, support, recruiter, assistant, m…" at bounding box center [273, 302] width 235 height 16
click at [236, 303] on input "developer, designer, writer, marketing, sales, support, recruiter, assistant, m…" at bounding box center [273, 302] width 235 height 16
paste input ", Bing, GDPR, NetFlow, engineer, "Reputation Management", ORM, Facebook, review…"
click at [359, 345] on div "Only Search Titles: Only Search Titles Use comma-separated list of values to sp…" at bounding box center [274, 265] width 260 height 240
click at [378, 394] on span "OK" at bounding box center [382, 398] width 10 height 11
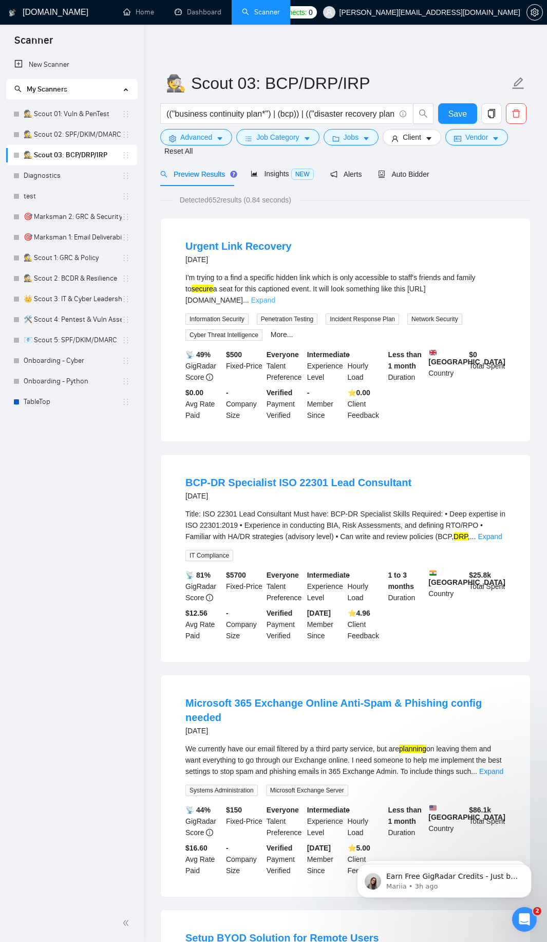
click at [276, 301] on link "Expand" at bounding box center [263, 300] width 24 height 8
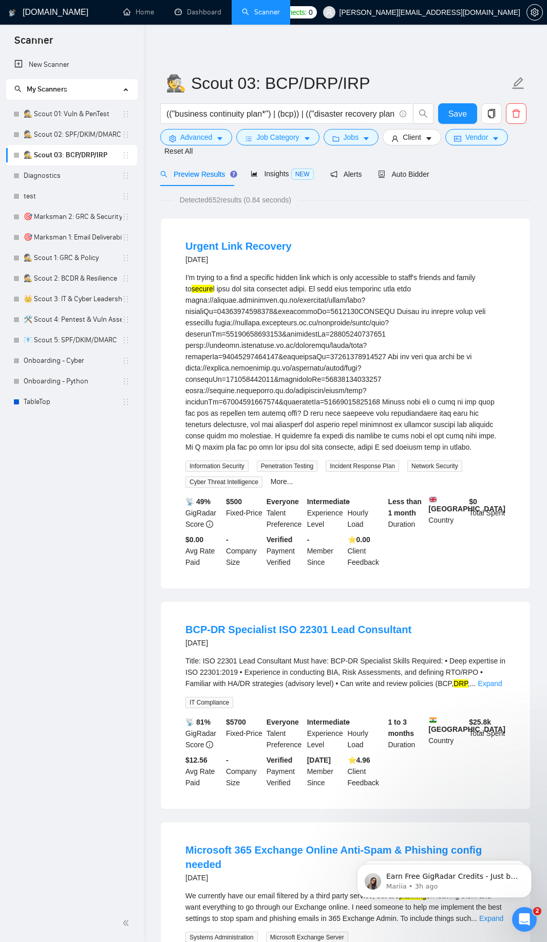
click at [276, 486] on div "More..." at bounding box center [282, 482] width 27 height 12
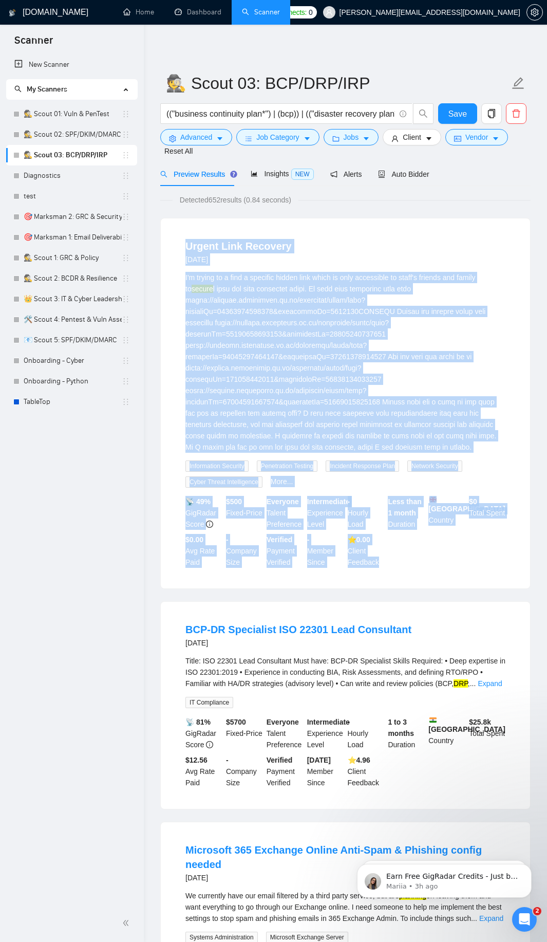
drag, startPoint x: 172, startPoint y: 241, endPoint x: 390, endPoint y: 568, distance: 392.8
click at [390, 568] on div "Urgent Link Recovery [DATE] I'm trying to a find a specific hidden link which i…" at bounding box center [346, 403] width 370 height 370
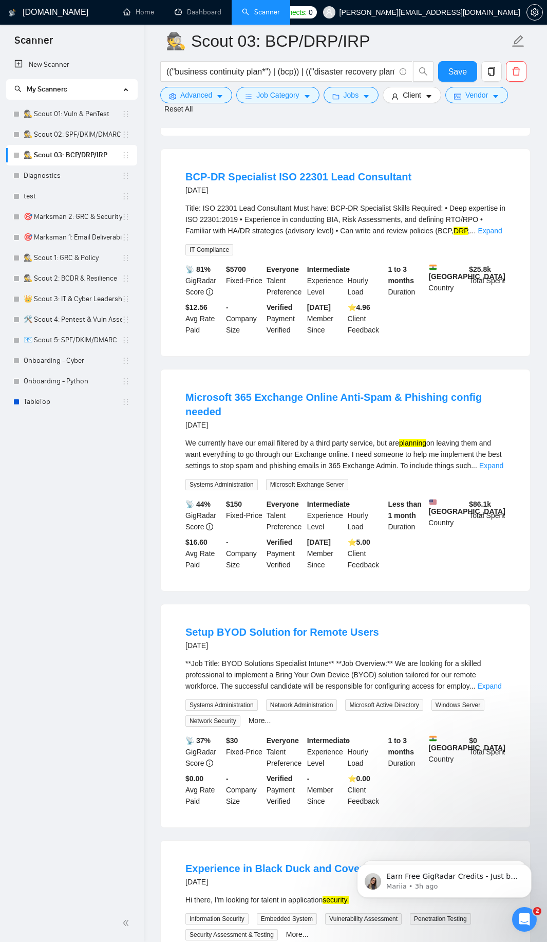
scroll to position [555, 0]
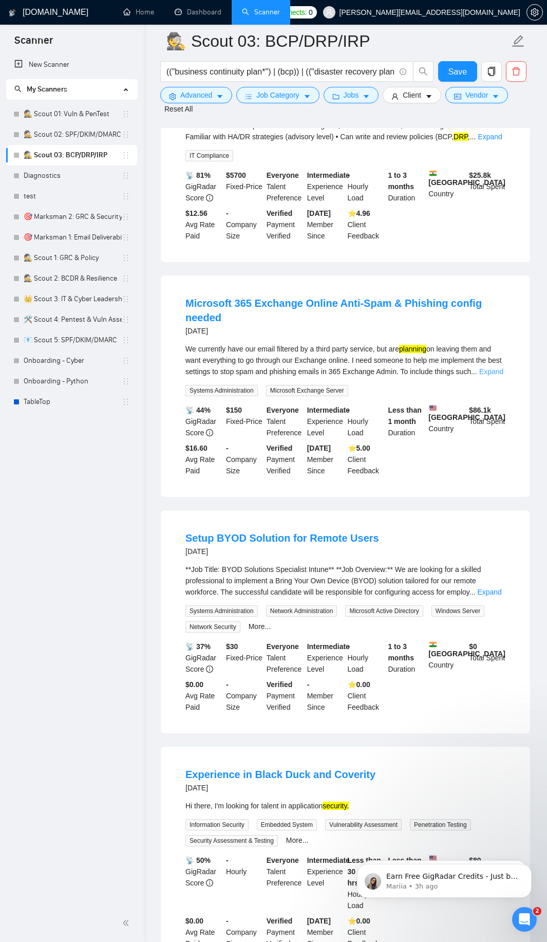
click at [490, 376] on link "Expand" at bounding box center [492, 372] width 24 height 8
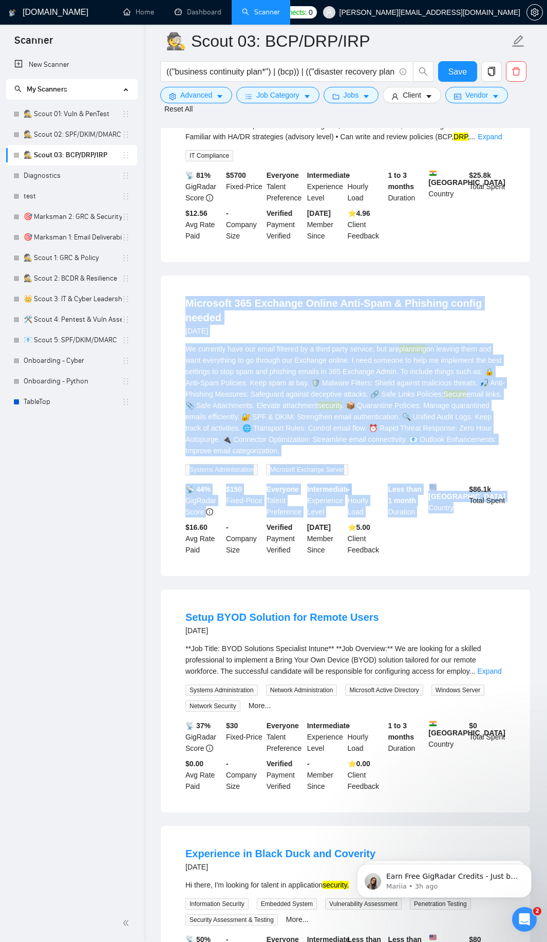
drag, startPoint x: 178, startPoint y: 310, endPoint x: 443, endPoint y: 567, distance: 369.0
click at [443, 564] on li "Microsoft 365 Exchange Online Anti-Spam & Phishing config needed [DATE] We curr…" at bounding box center [345, 426] width 345 height 276
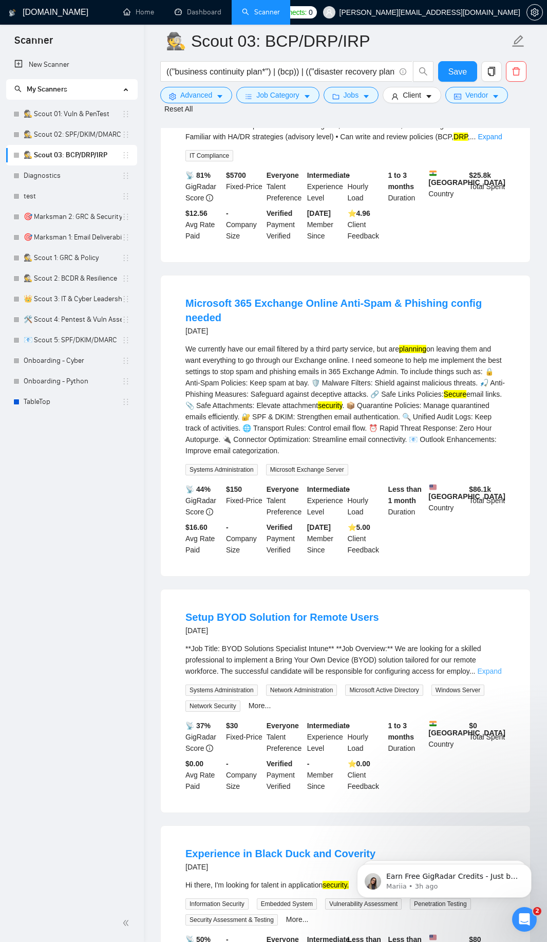
click at [485, 675] on link "Expand" at bounding box center [490, 671] width 24 height 8
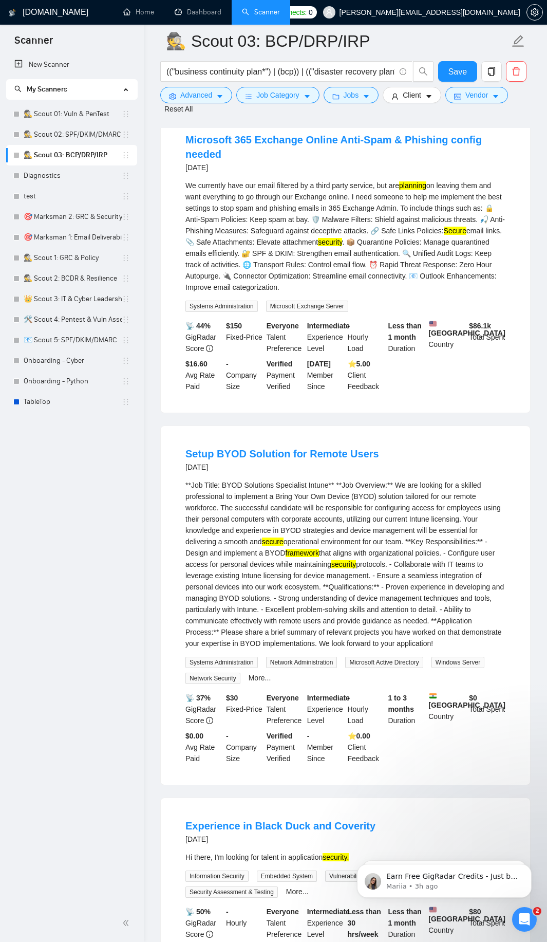
scroll to position [740, 0]
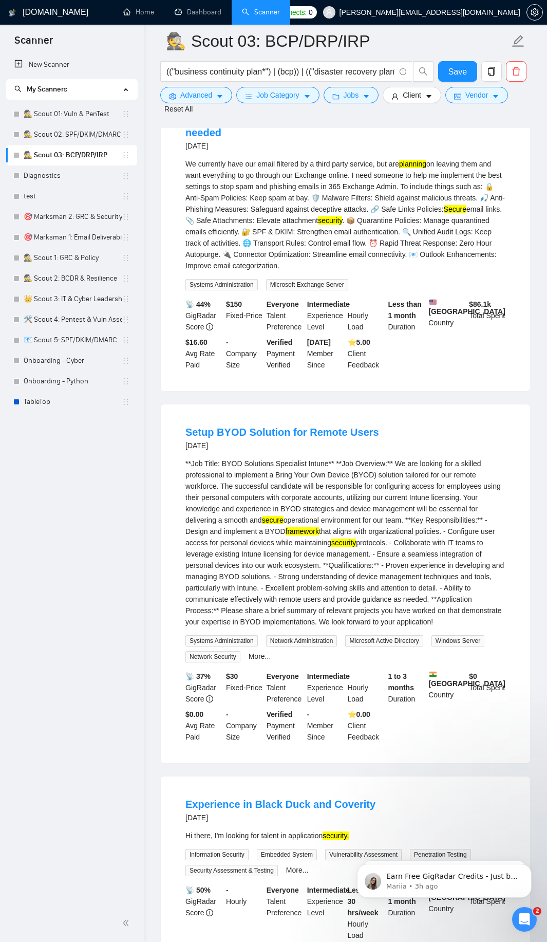
click at [258, 663] on div "More..." at bounding box center [260, 657] width 27 height 12
click at [255, 661] on link "More..." at bounding box center [260, 656] width 23 height 8
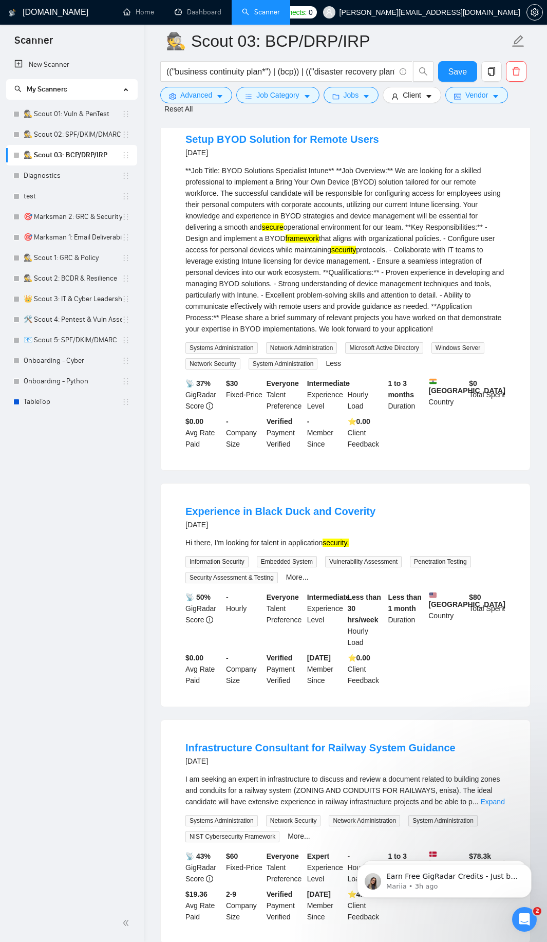
scroll to position [1049, 0]
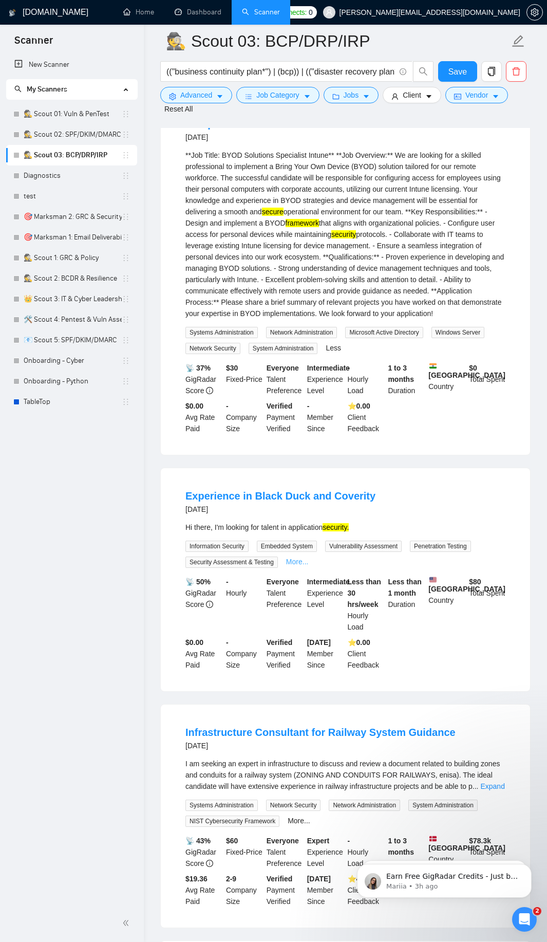
click at [299, 566] on link "More..." at bounding box center [297, 562] width 23 height 8
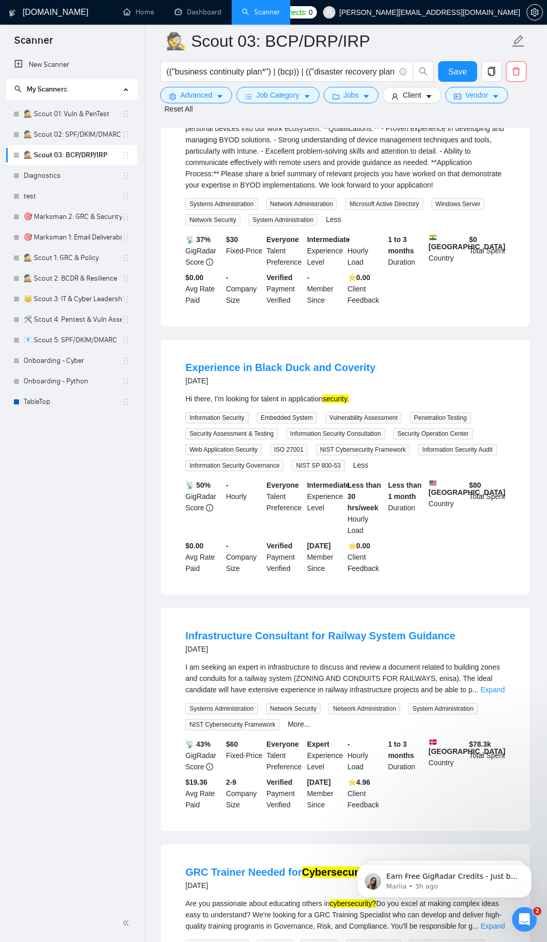
scroll to position [1234, 0]
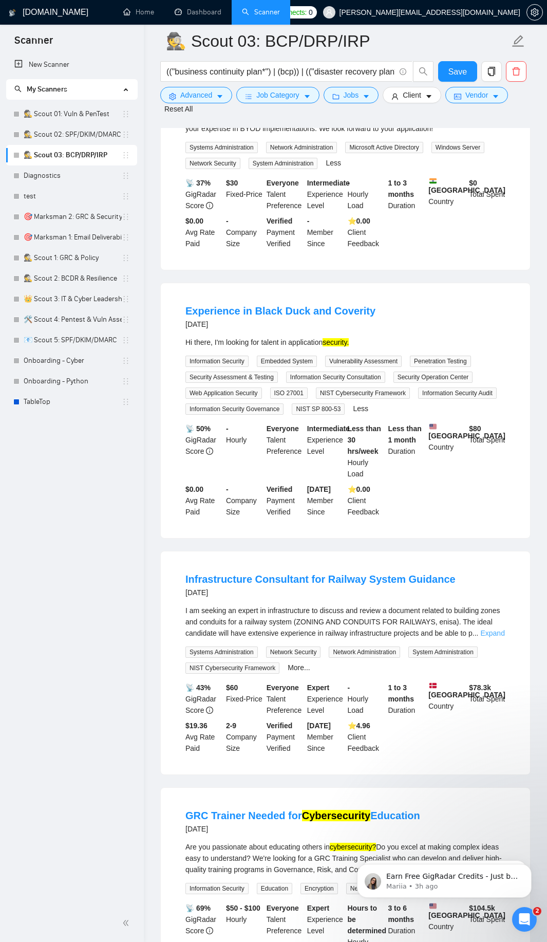
click at [497, 637] on link "Expand" at bounding box center [493, 633] width 24 height 8
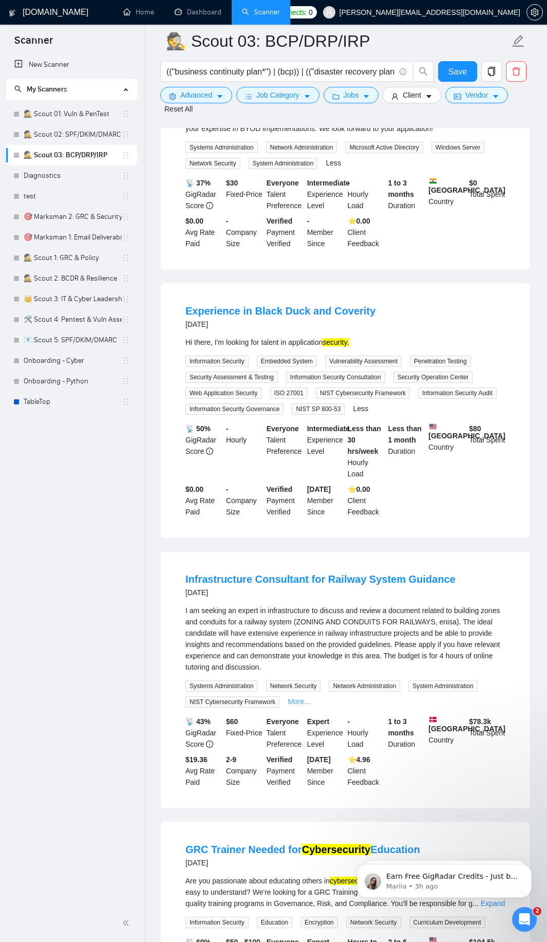
click at [292, 706] on link "More..." at bounding box center [299, 702] width 23 height 8
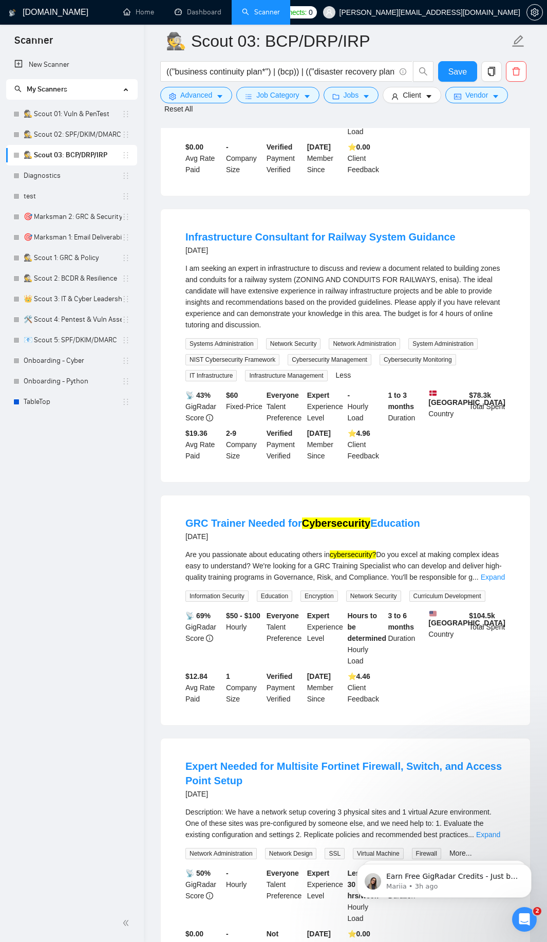
scroll to position [1604, 0]
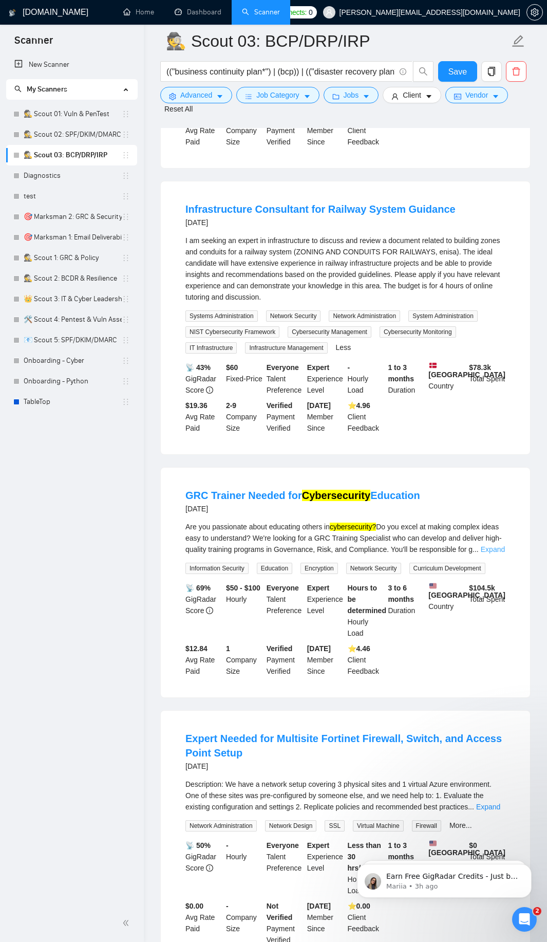
click at [496, 554] on link "Expand" at bounding box center [493, 549] width 24 height 8
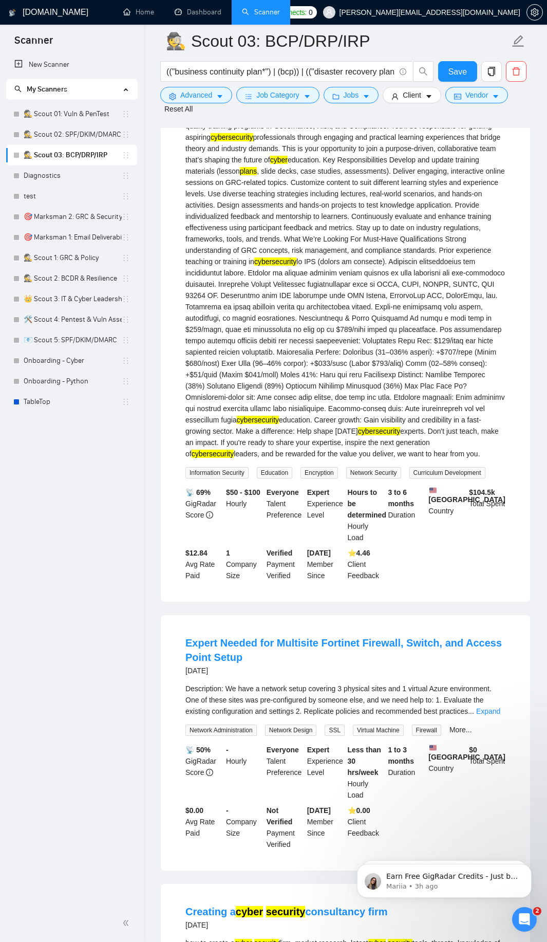
scroll to position [2036, 0]
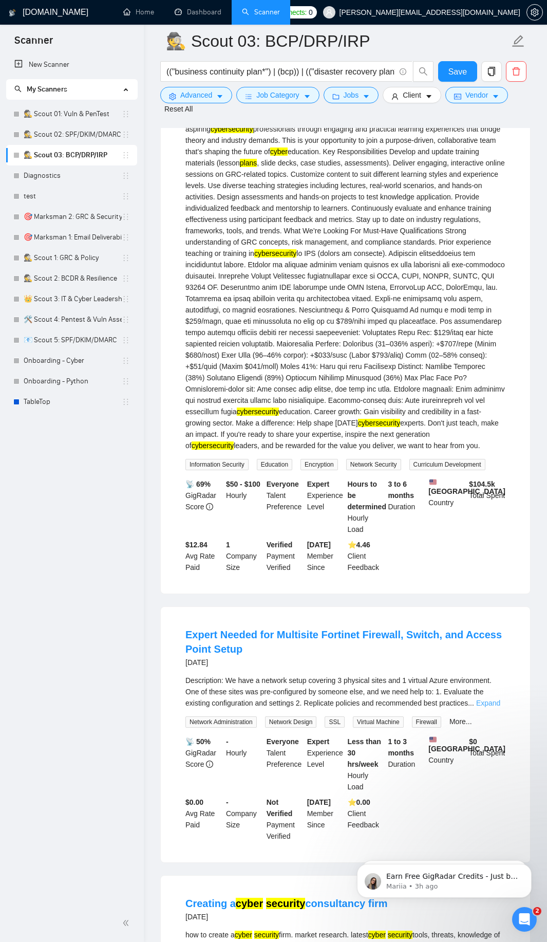
click at [486, 707] on link "Expand" at bounding box center [489, 703] width 24 height 8
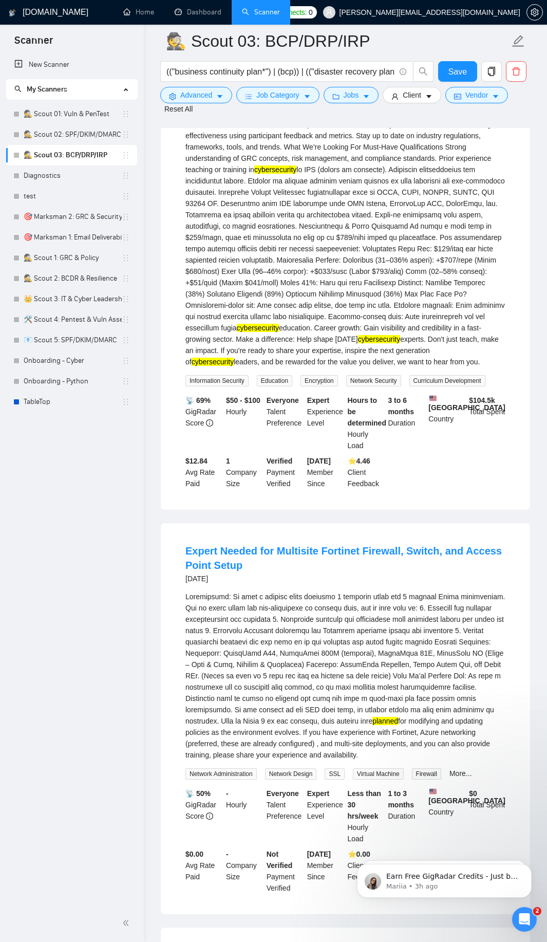
scroll to position [2159, 0]
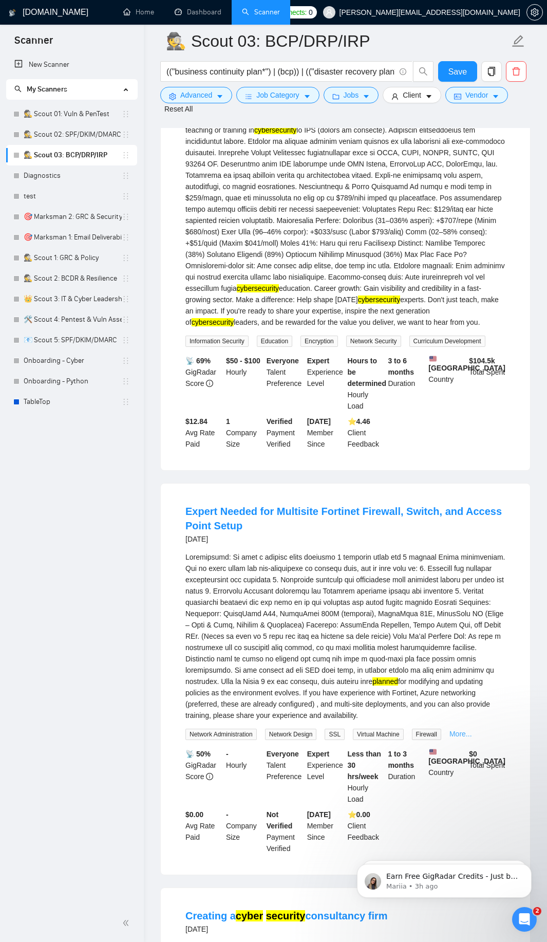
click at [459, 738] on link "More..." at bounding box center [461, 734] width 23 height 8
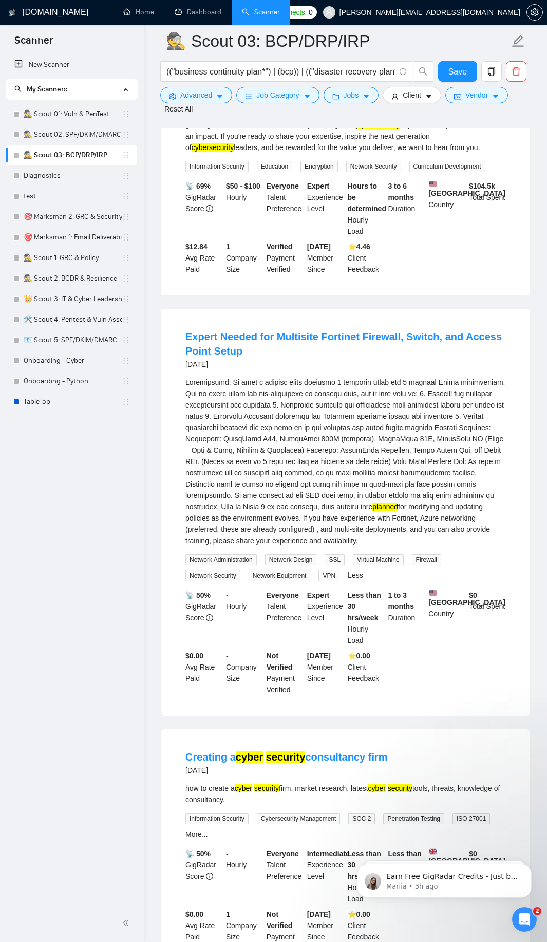
scroll to position [2344, 0]
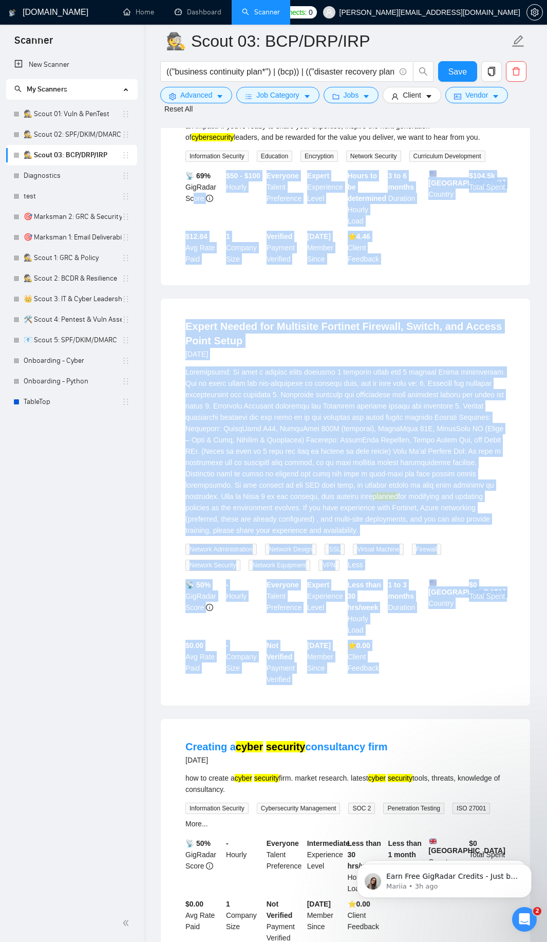
drag, startPoint x: 399, startPoint y: 691, endPoint x: 192, endPoint y: 214, distance: 519.6
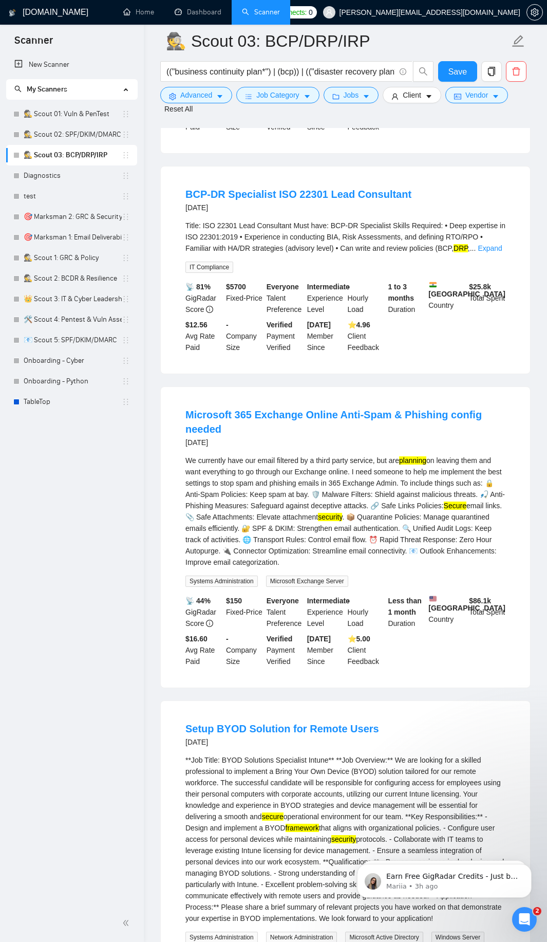
scroll to position [370, 0]
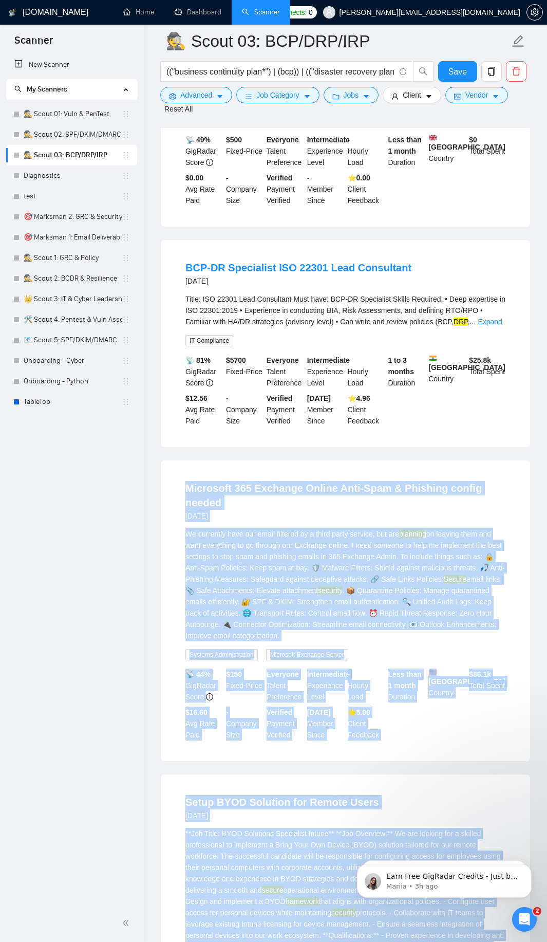
click at [178, 497] on li "Microsoft 365 Exchange Online Anti-Spam & Phishing config needed [DATE] We curr…" at bounding box center [345, 611] width 345 height 276
click at [201, 100] on span "Advanced" at bounding box center [196, 94] width 32 height 11
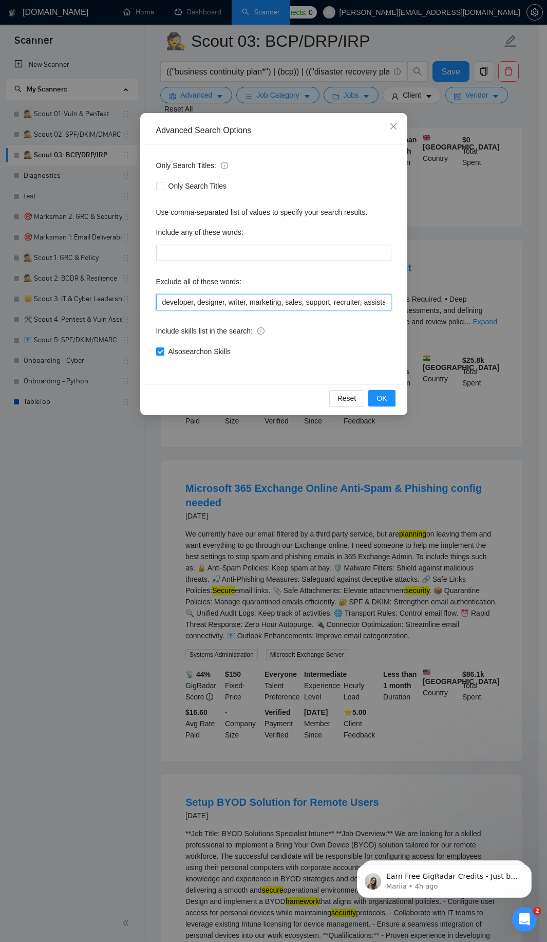
click at [271, 303] on input "developer, designer, writer, marketing, sales, support, recruiter, assistant, m…" at bounding box center [273, 302] width 235 height 16
paste input "tickets, discount, email, spam, phishing, SPF, DKIM, Exchange, BYOD, Intune, "B…"
type input "developer, designer, writer, marketing, sales, support, recruiter, assistant, m…"
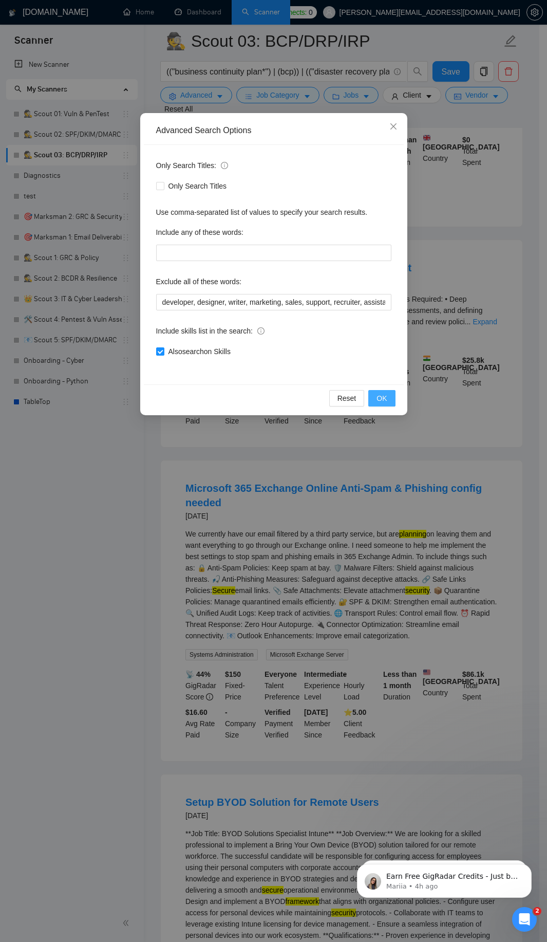
click at [389, 404] on button "OK" at bounding box center [382, 398] width 27 height 16
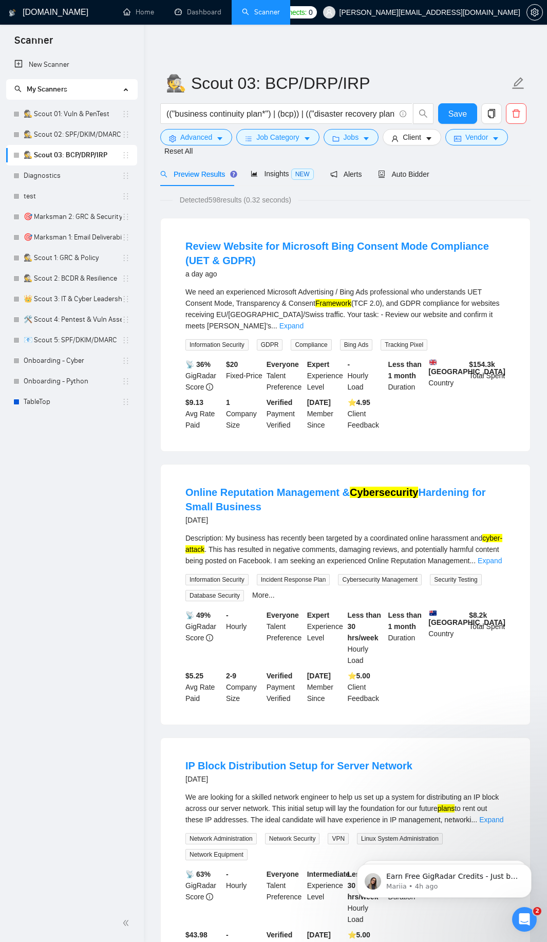
click at [493, 309] on div "We need an experienced Microsoft Advertising / Bing Ads professional who unders…" at bounding box center [346, 308] width 320 height 45
click at [304, 322] on link "Expand" at bounding box center [292, 326] width 24 height 8
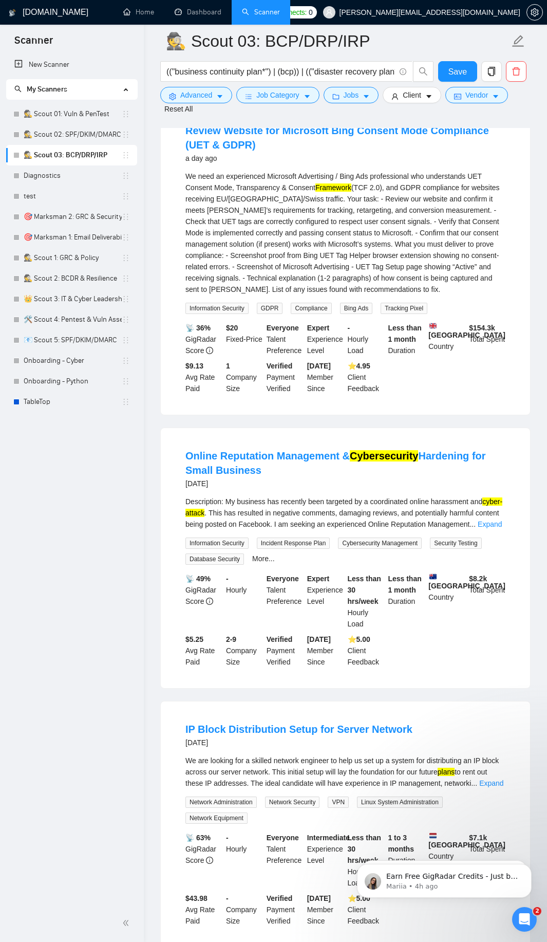
scroll to position [123, 0]
click at [500, 528] on link "Expand" at bounding box center [490, 525] width 24 height 8
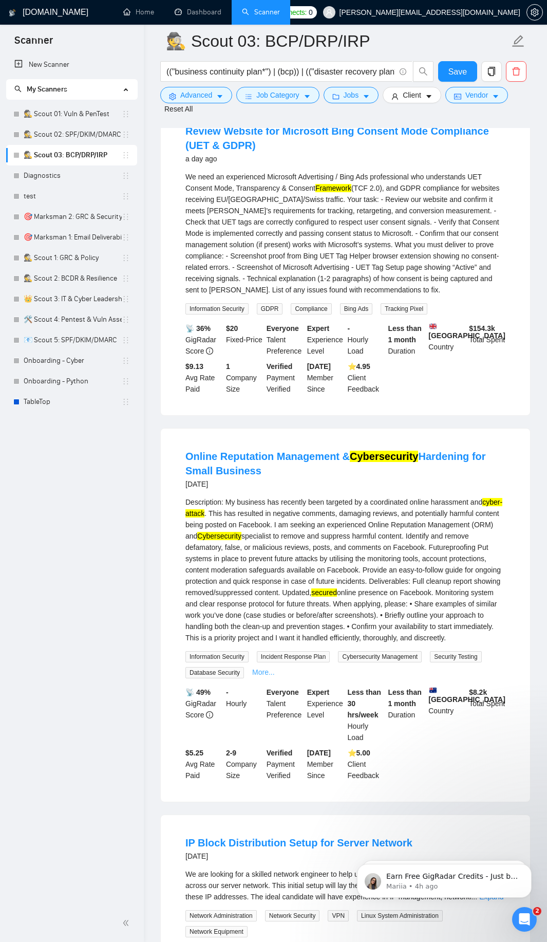
click at [254, 676] on link "More..." at bounding box center [263, 672] width 23 height 8
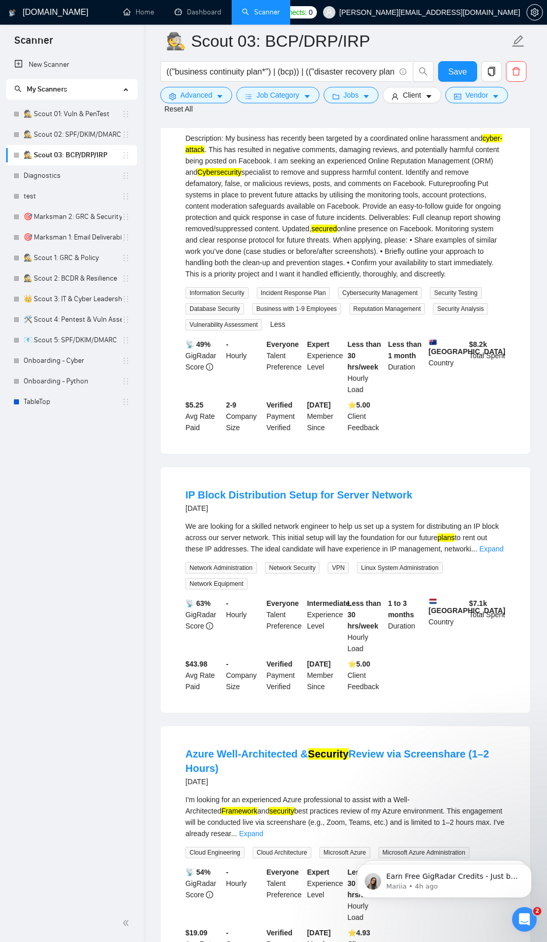
scroll to position [493, 0]
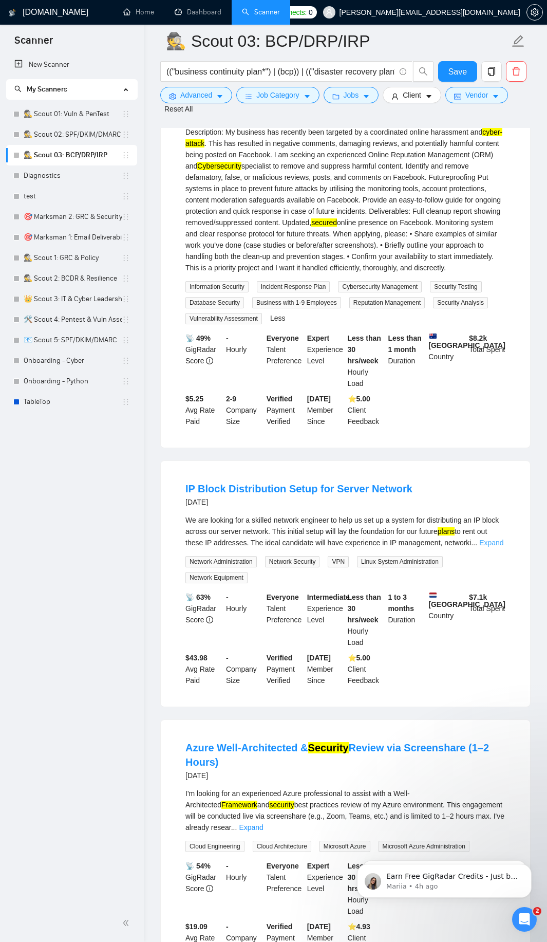
click at [486, 547] on link "Expand" at bounding box center [492, 543] width 24 height 8
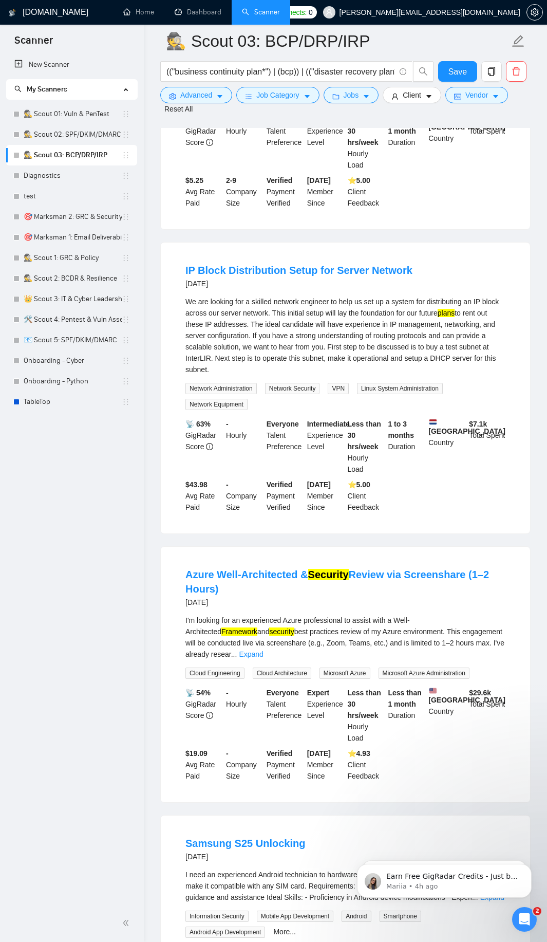
scroll to position [740, 0]
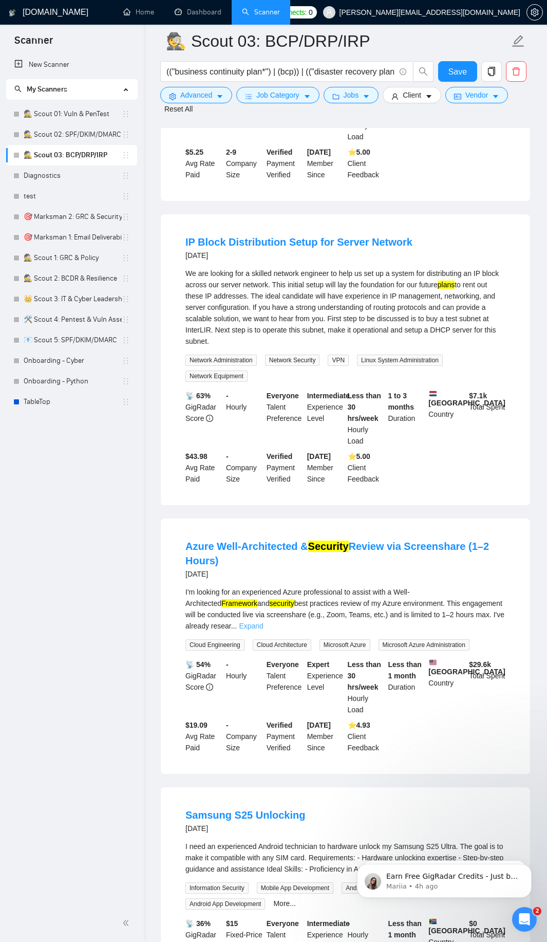
click at [263, 623] on link "Expand" at bounding box center [251, 626] width 24 height 8
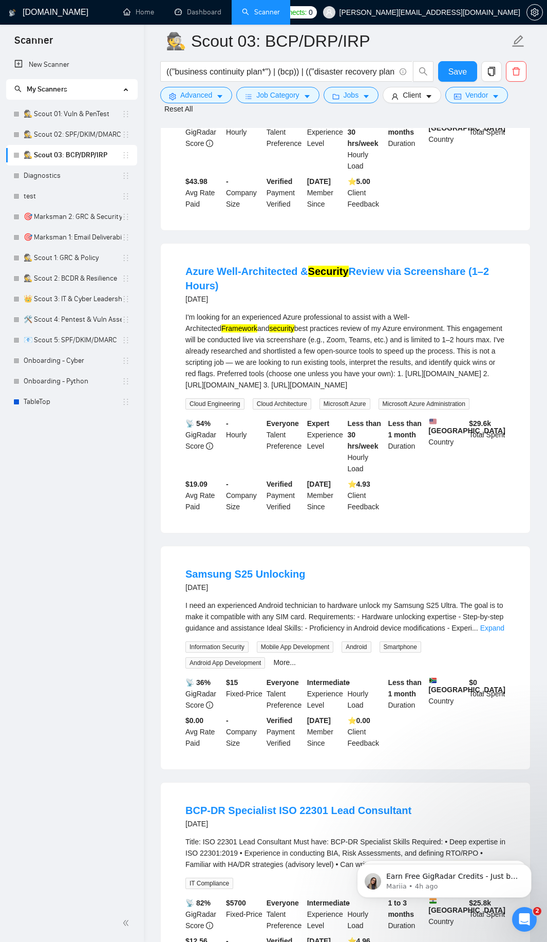
scroll to position [1049, 0]
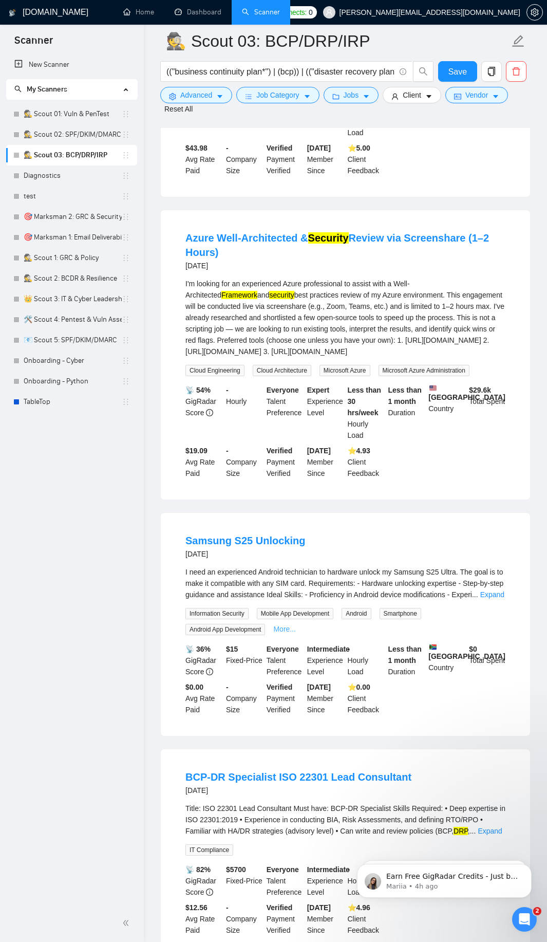
click at [282, 633] on link "More..." at bounding box center [284, 629] width 23 height 8
click at [493, 599] on link "Expand" at bounding box center [493, 595] width 24 height 8
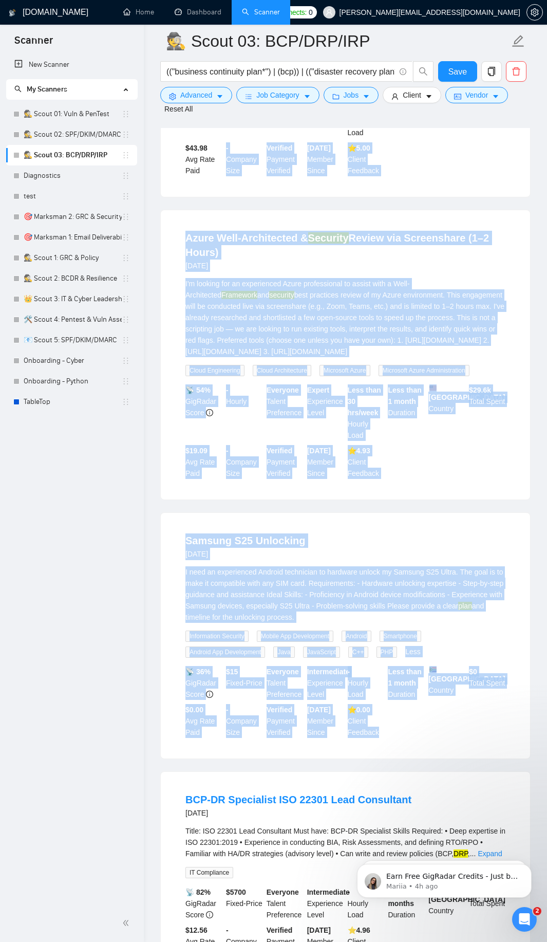
drag, startPoint x: 400, startPoint y: 761, endPoint x: 213, endPoint y: 202, distance: 590.3
click at [209, 177] on ul "Review Website for Microsoft Bing Consent Mode Compliance (UET & GDPR) a day ag…" at bounding box center [345, 575] width 371 height 2794
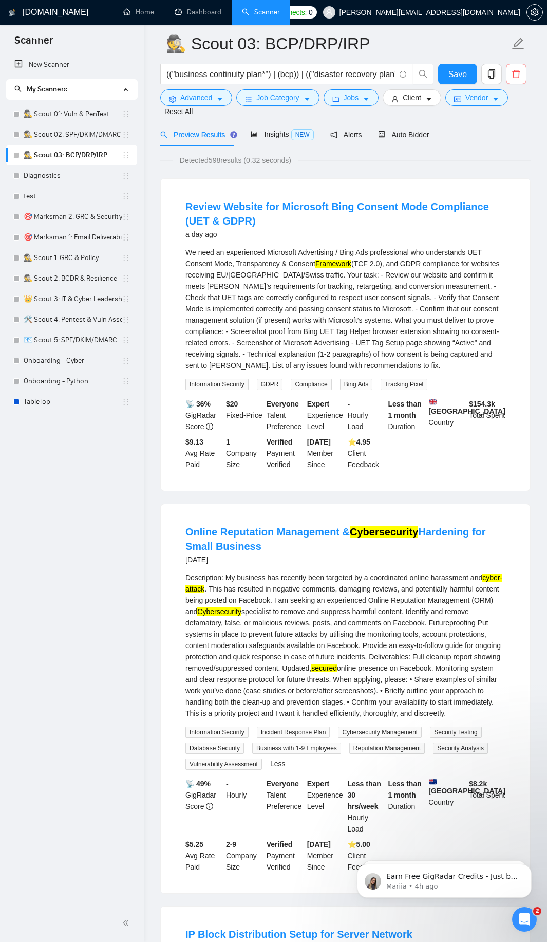
scroll to position [0, 0]
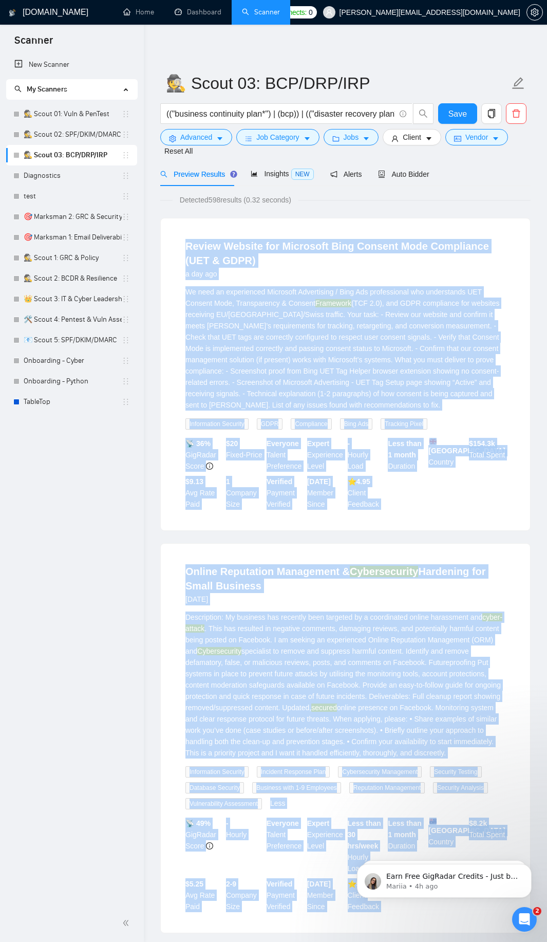
click at [177, 248] on li "Review Website for Microsoft Bing Consent Mode Compliance (UET & GDPR) a day ag…" at bounding box center [345, 374] width 345 height 287
click at [209, 136] on span "Advanced" at bounding box center [196, 137] width 32 height 11
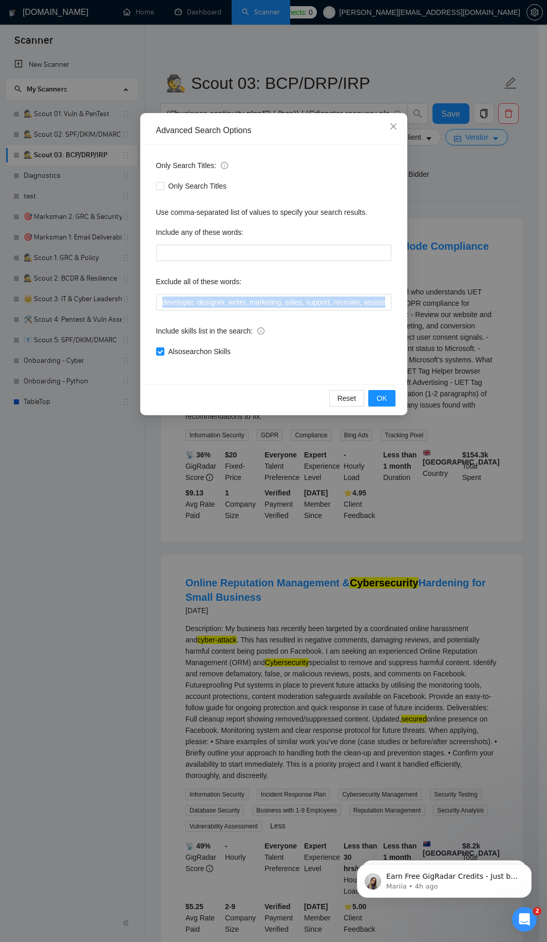
click at [238, 309] on div "Only Search Titles: Only Search Titles Use comma-separated list of values to sp…" at bounding box center [274, 265] width 260 height 240
click at [235, 307] on input "developer, designer, writer, marketing, sales, support, recruiter, assistant, m…" at bounding box center [273, 302] width 235 height 16
click at [392, 394] on button "OK" at bounding box center [382, 398] width 27 height 16
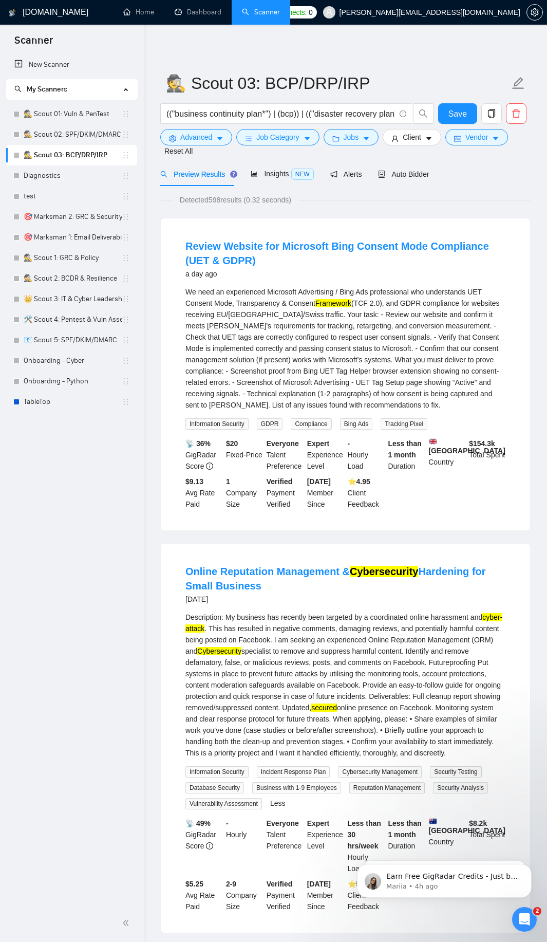
drag, startPoint x: 162, startPoint y: 190, endPoint x: 184, endPoint y: 178, distance: 24.2
click at [215, 110] on input "(("business continuity plan*") | (bcp)) | (("disaster recovery plan*") | (drp))…" at bounding box center [281, 113] width 229 height 13
click at [218, 142] on icon "caret-down" at bounding box center [219, 138] width 7 height 7
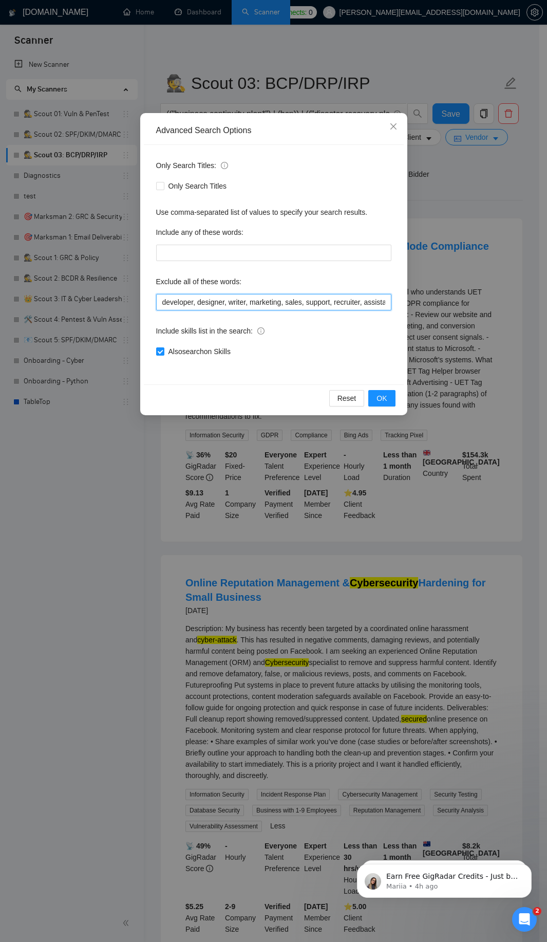
click at [223, 306] on input "developer, designer, writer, marketing, sales, support, recruiter, assistant, m…" at bounding box center [273, 302] width 235 height 16
click at [380, 403] on span "OK" at bounding box center [382, 398] width 10 height 11
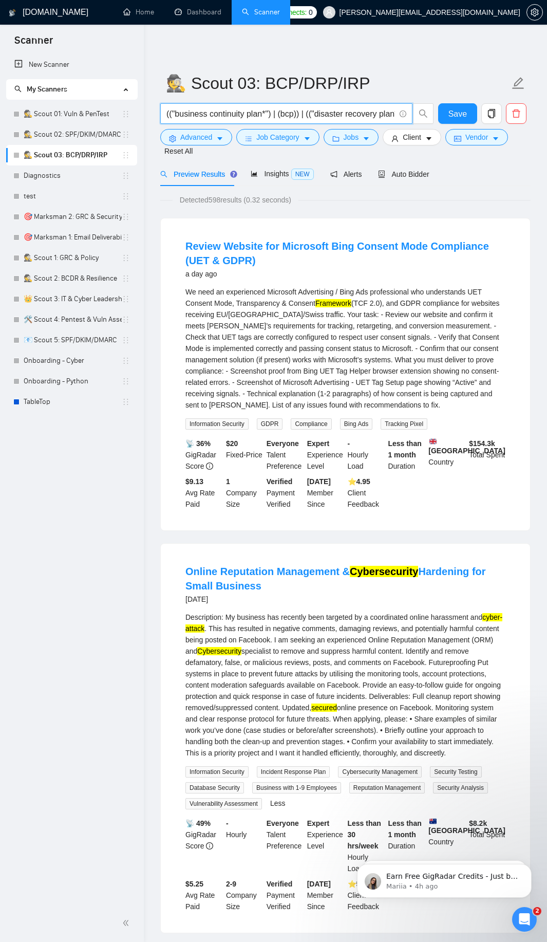
click at [188, 115] on input "(("business continuity plan*") | (bcp)) | (("disaster recovery plan*") | (drp))…" at bounding box center [281, 113] width 229 height 13
click at [184, 140] on span "Advanced" at bounding box center [196, 137] width 32 height 11
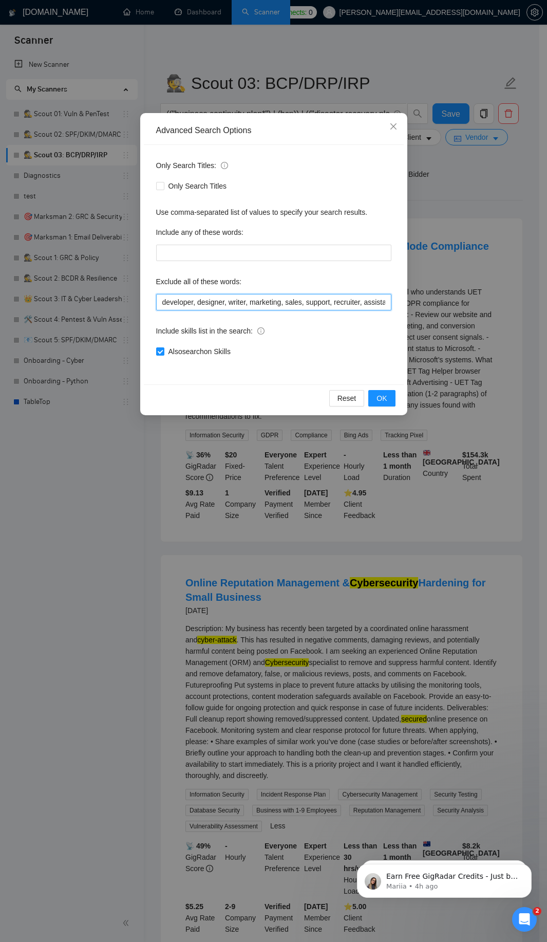
click at [227, 307] on input "developer, designer, writer, marketing, sales, support, recruiter, assistant, m…" at bounding box center [273, 302] width 235 height 16
click at [181, 346] on span "Also search on Skills" at bounding box center [199, 351] width 70 height 11
click at [163, 348] on input "Also search on Skills" at bounding box center [159, 351] width 7 height 7
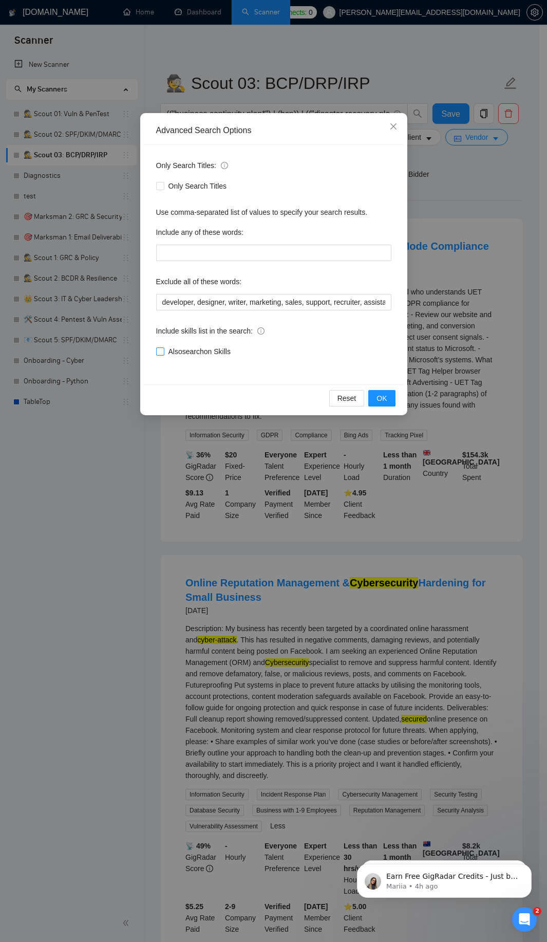
click at [196, 352] on span "Also search on Skills" at bounding box center [199, 351] width 70 height 11
click at [163, 352] on input "Also search on Skills" at bounding box center [159, 351] width 7 height 7
click at [198, 355] on span "Also search on Skills" at bounding box center [199, 351] width 70 height 11
click at [163, 355] on input "Also search on Skills" at bounding box center [159, 351] width 7 height 7
checkbox input "false"
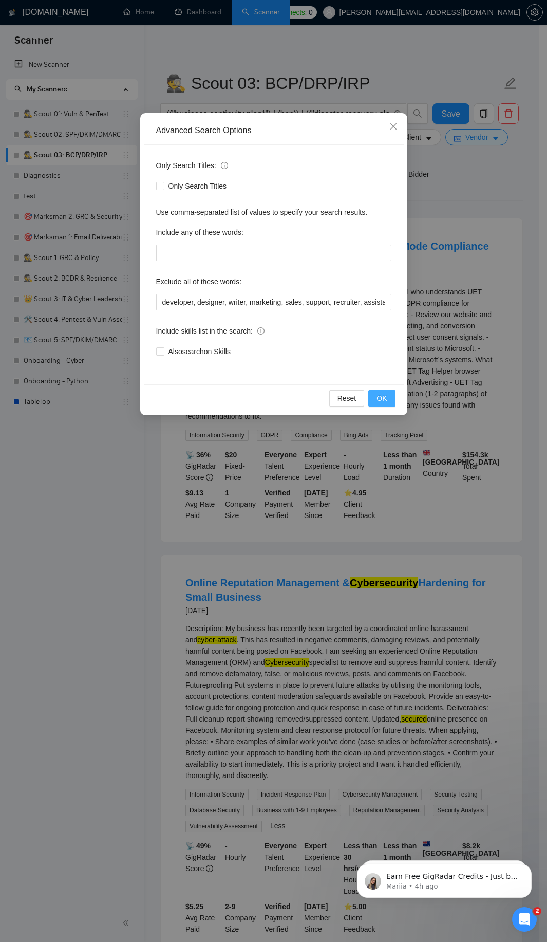
click at [382, 405] on button "OK" at bounding box center [382, 398] width 27 height 16
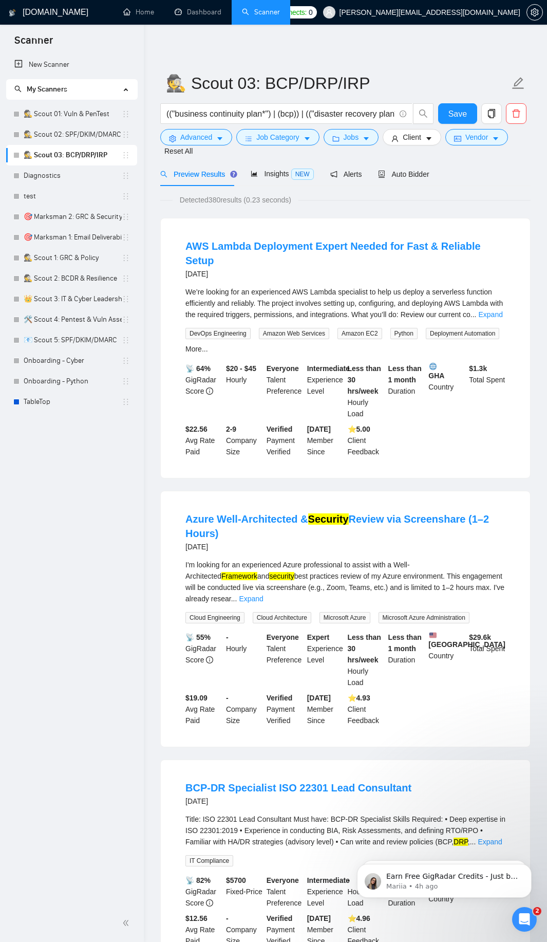
click at [497, 593] on div "I'm looking for an experienced Azure professional to assist with a Well-Archite…" at bounding box center [346, 581] width 320 height 45
click at [263, 595] on link "Expand" at bounding box center [251, 599] width 24 height 8
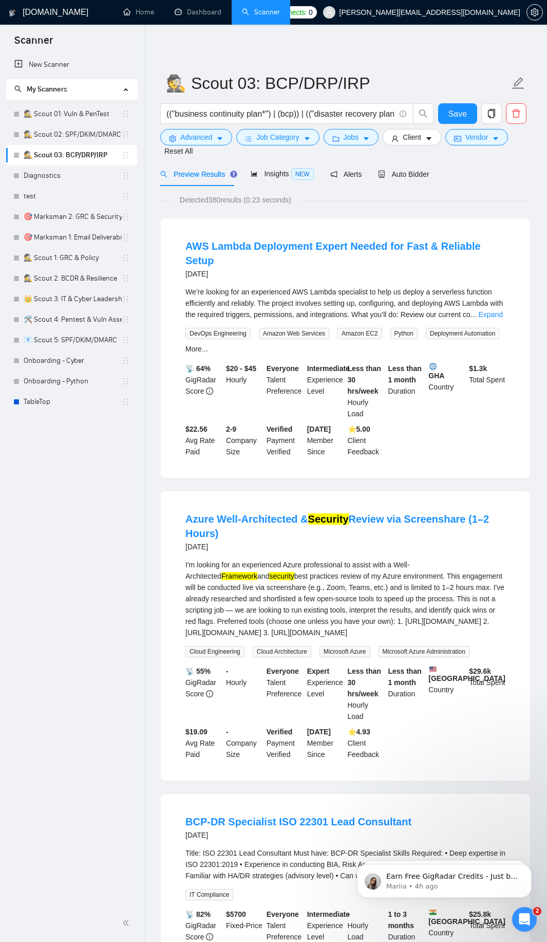
click at [497, 313] on link "Expand" at bounding box center [491, 314] width 24 height 8
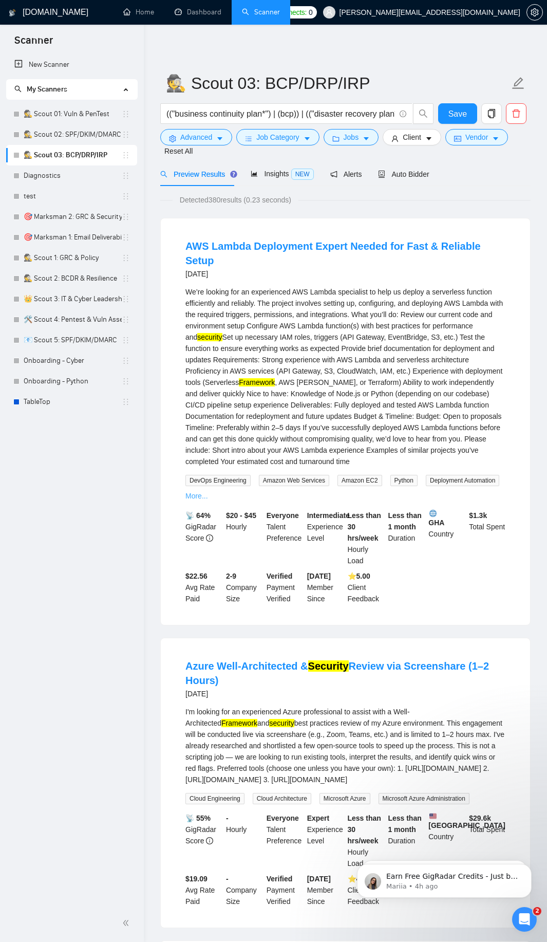
click at [196, 496] on link "More..." at bounding box center [197, 496] width 23 height 8
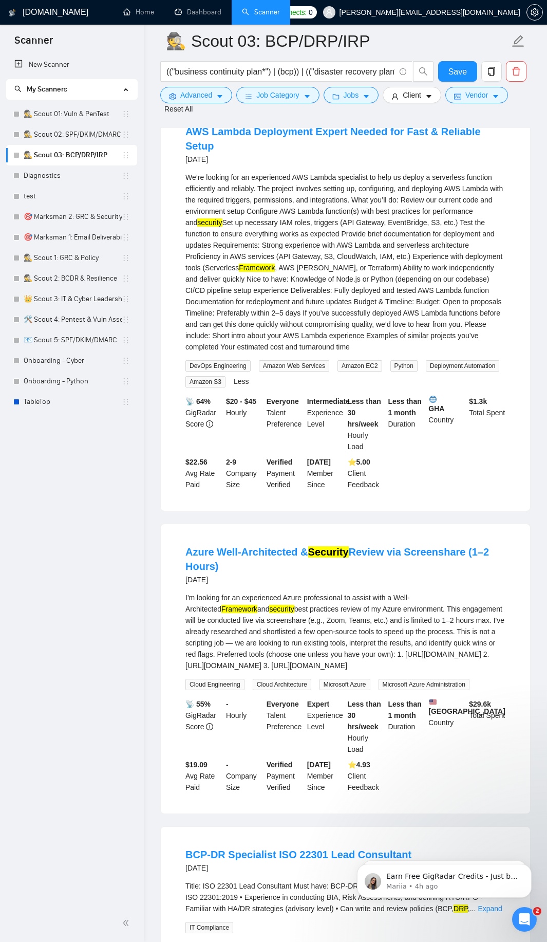
scroll to position [123, 0]
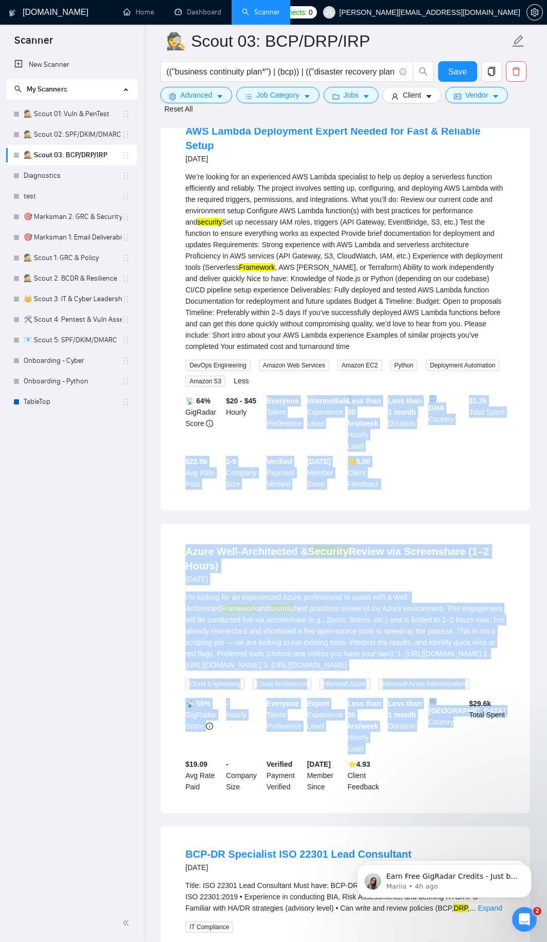
drag, startPoint x: 430, startPoint y: 802, endPoint x: 248, endPoint y: 462, distance: 385.7
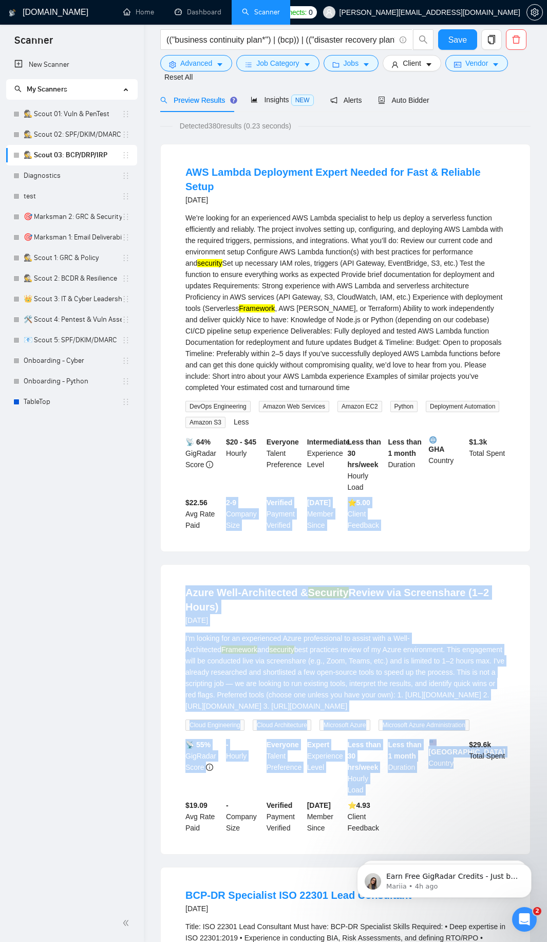
scroll to position [0, 0]
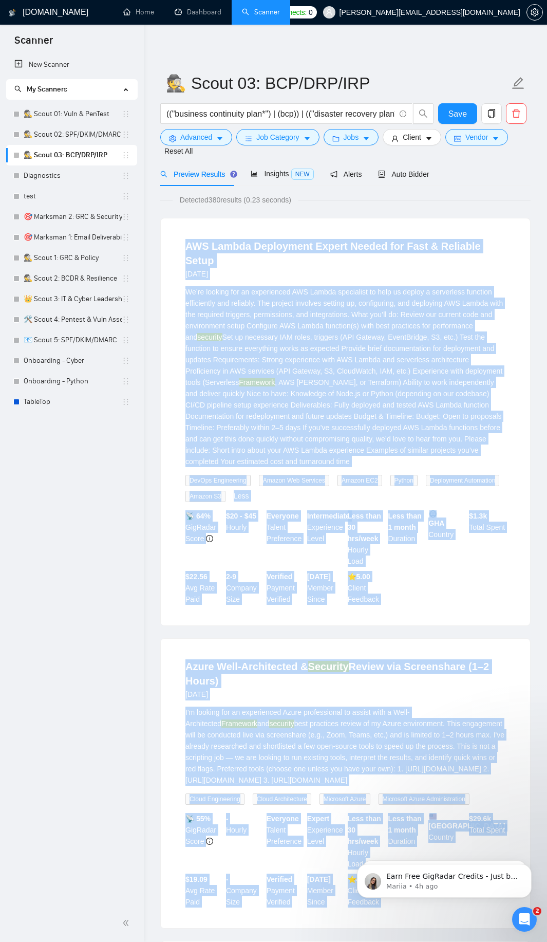
drag, startPoint x: 513, startPoint y: 1084, endPoint x: 363, endPoint y: 982, distance: 180.9
click at [218, 137] on icon "caret-down" at bounding box center [219, 138] width 7 height 7
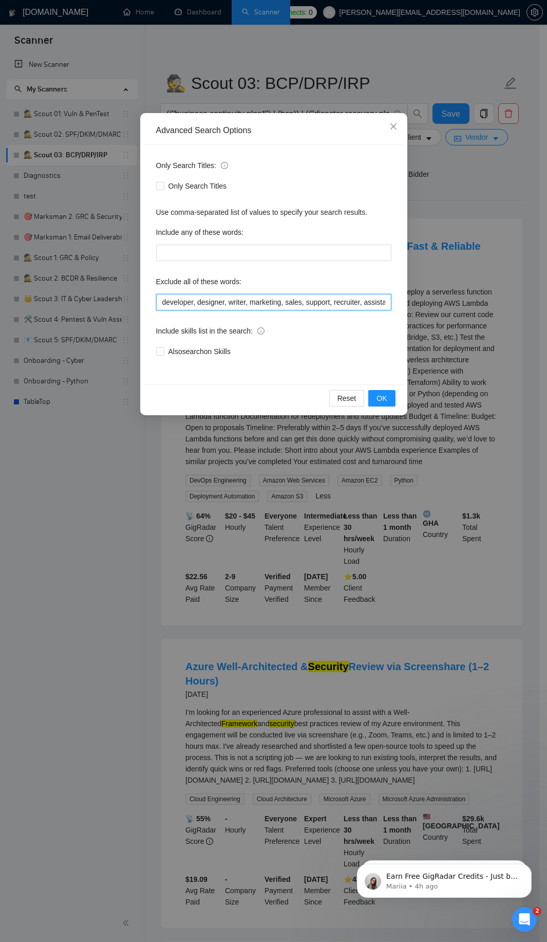
click at [198, 304] on input "developer, designer, writer, marketing, sales, support, recruiter, assistant, m…" at bounding box center [273, 302] width 235 height 16
paste input "Lambda, serverless, IAM, AWS, Azure, screenshare"
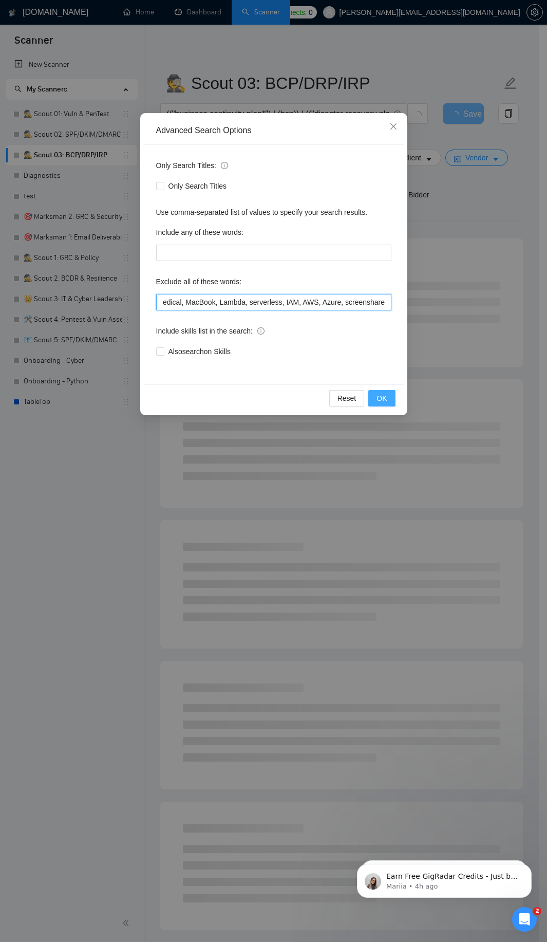
type input "developer, designer, writer, marketing, sales, support, recruiter, assistant, m…"
click at [378, 403] on span "OK" at bounding box center [382, 398] width 10 height 11
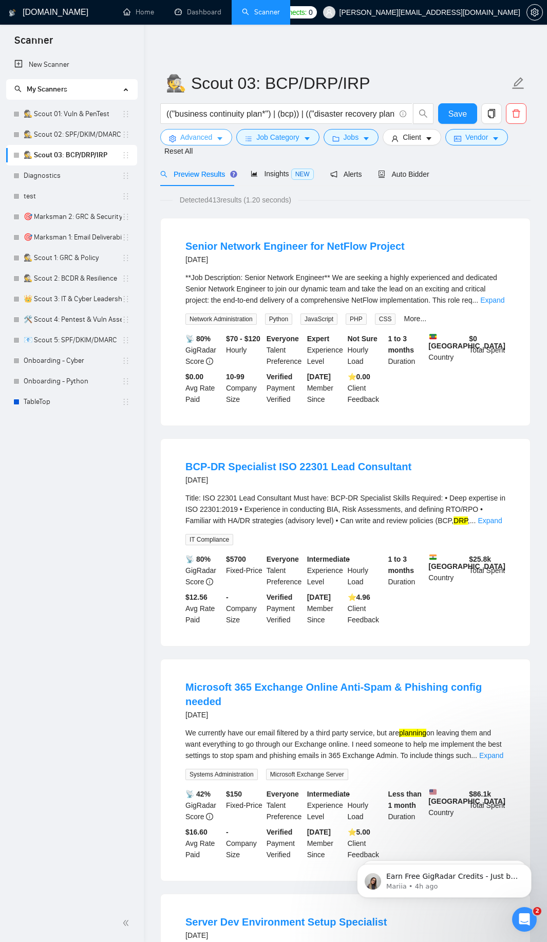
click at [202, 137] on span "Advanced" at bounding box center [196, 137] width 32 height 11
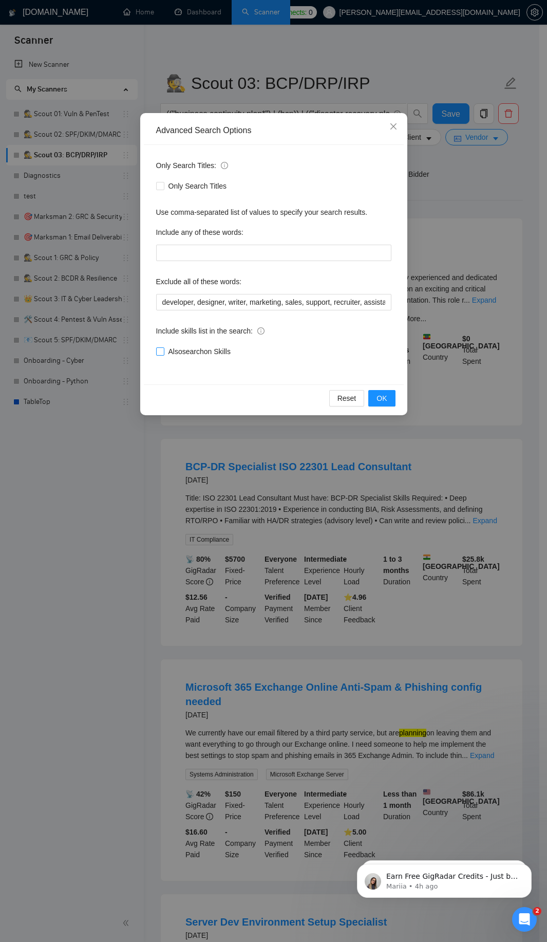
click at [197, 351] on span "Also search on Skills" at bounding box center [199, 351] width 70 height 11
click at [163, 351] on input "Also search on Skills" at bounding box center [159, 351] width 7 height 7
click at [392, 400] on button "OK" at bounding box center [382, 398] width 27 height 16
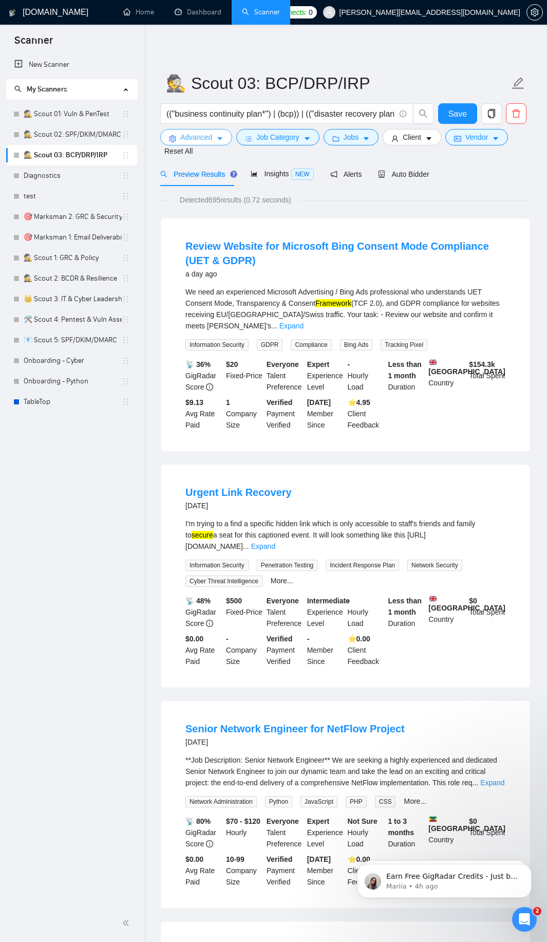
click at [212, 134] on span "Advanced" at bounding box center [196, 137] width 32 height 11
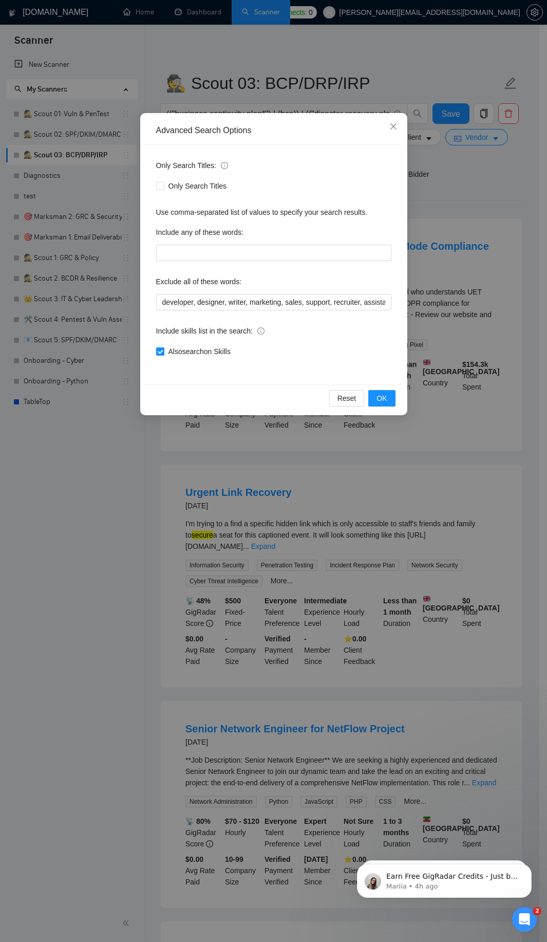
click at [189, 352] on span "Also search on Skills" at bounding box center [199, 351] width 70 height 11
click at [163, 352] on input "Also search on Skills" at bounding box center [159, 351] width 7 height 7
click at [379, 395] on span "OK" at bounding box center [382, 398] width 10 height 11
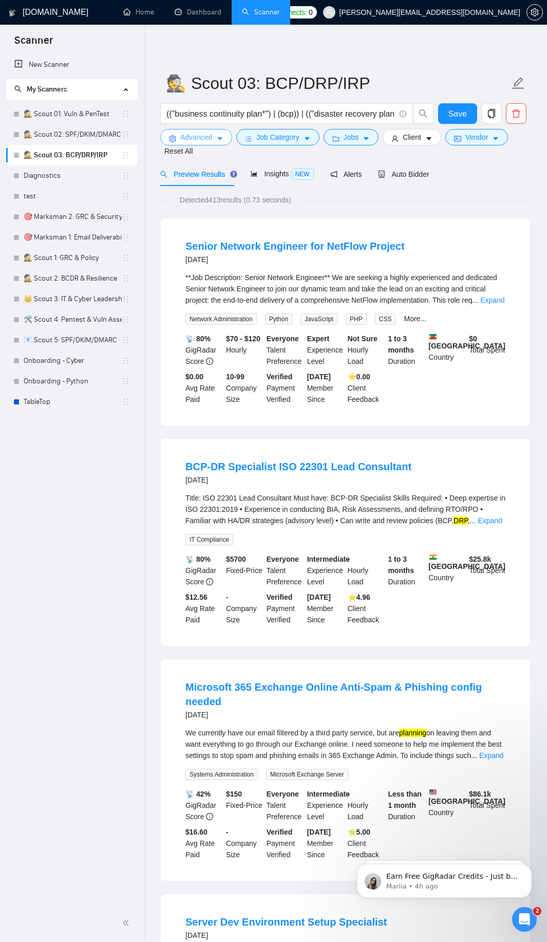
click at [200, 135] on span "Advanced" at bounding box center [196, 137] width 32 height 11
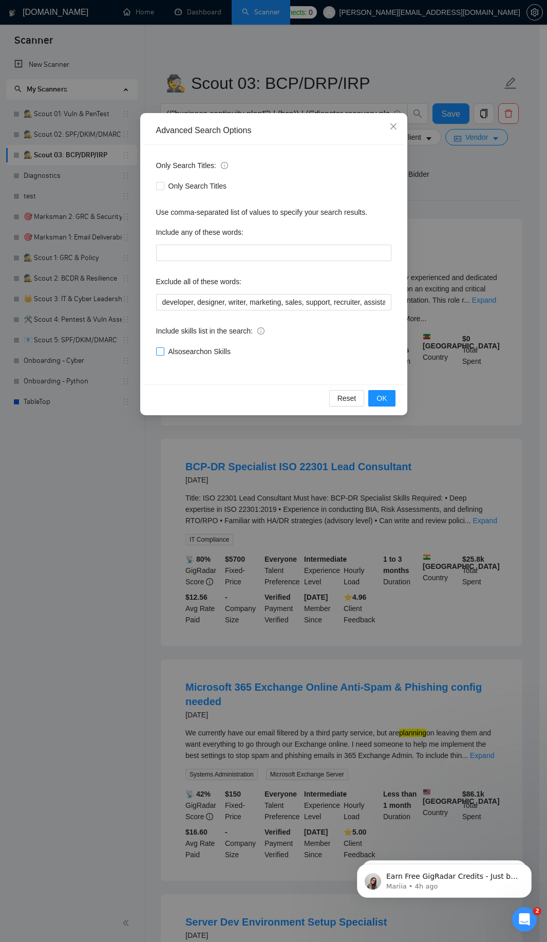
click at [186, 353] on span "Also search on Skills" at bounding box center [199, 351] width 70 height 11
click at [163, 353] on input "Also search on Skills" at bounding box center [159, 351] width 7 height 7
checkbox input "true"
click at [389, 400] on button "OK" at bounding box center [382, 398] width 27 height 16
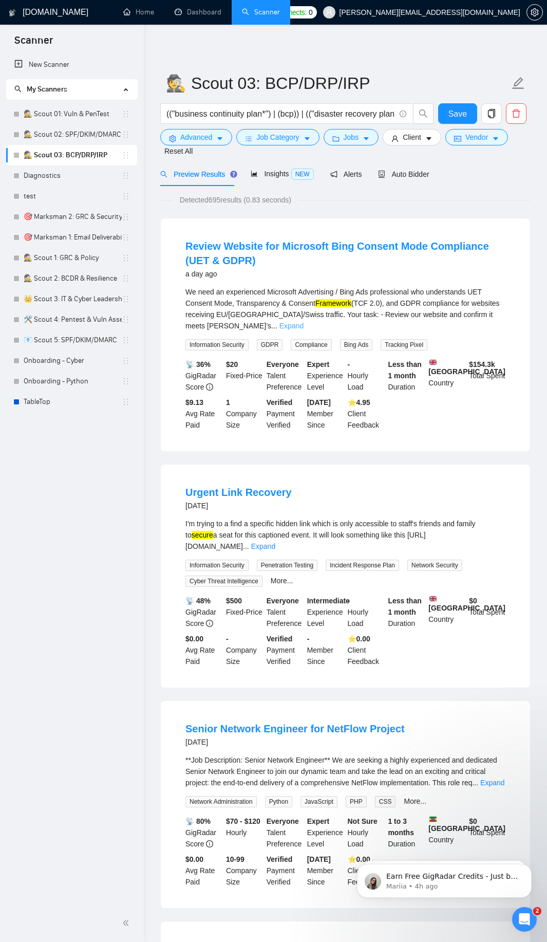
click at [304, 322] on link "Expand" at bounding box center [292, 326] width 24 height 8
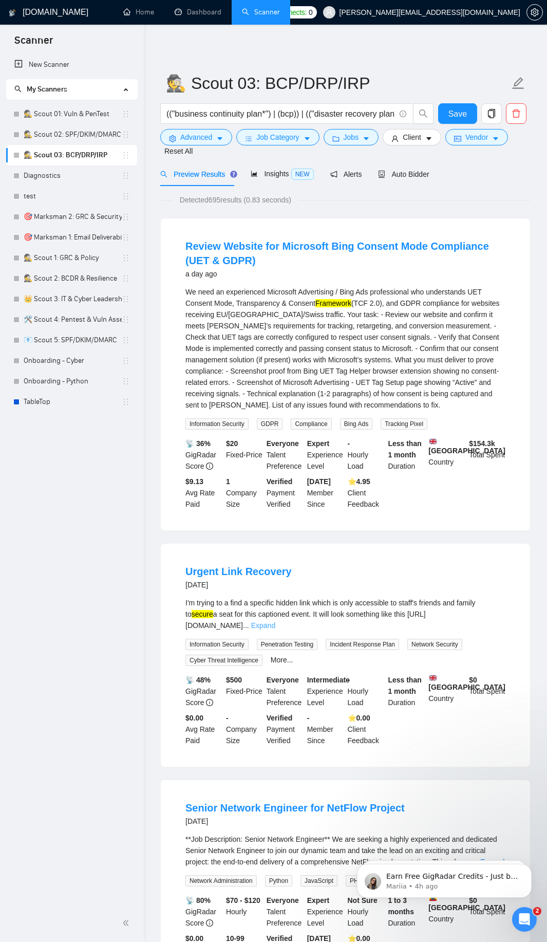
click at [276, 630] on link "Expand" at bounding box center [263, 625] width 24 height 8
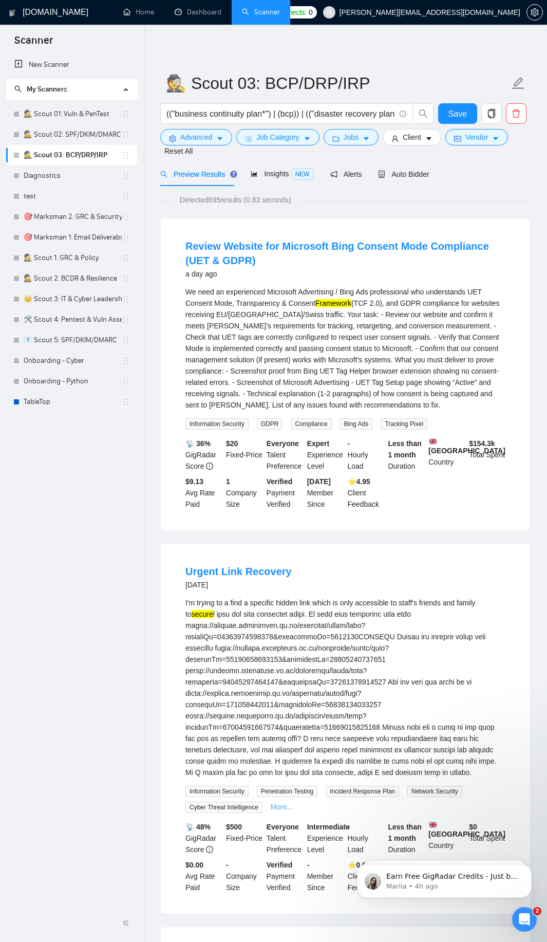
click at [276, 811] on link "More..." at bounding box center [282, 807] width 23 height 8
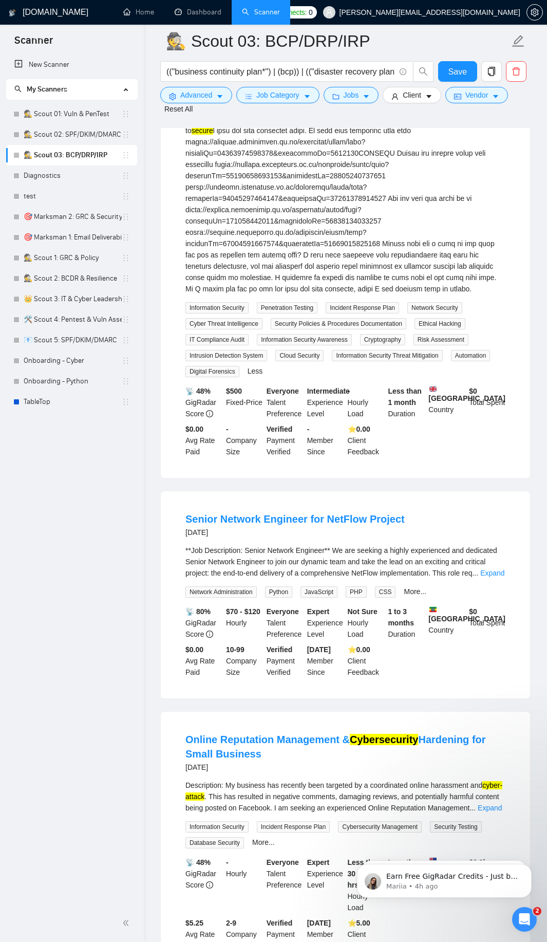
scroll to position [493, 0]
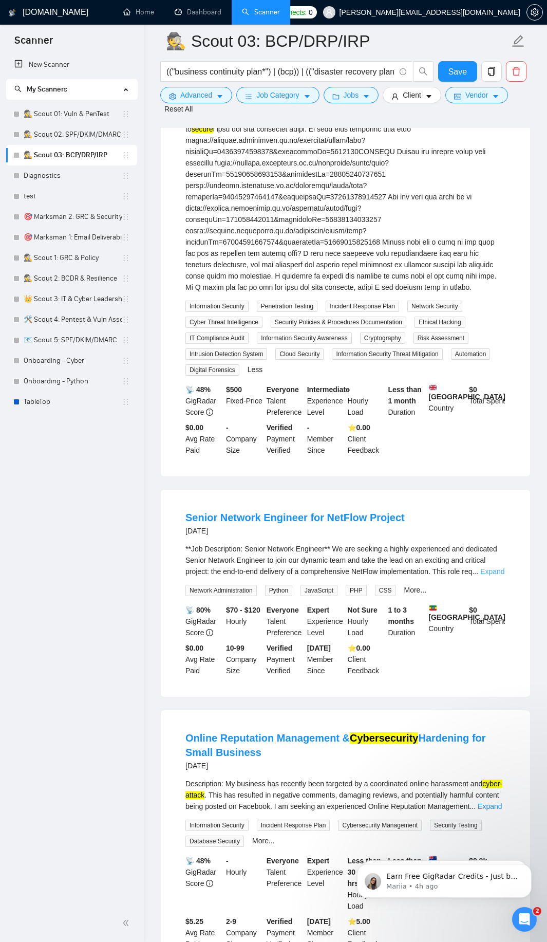
click at [495, 576] on link "Expand" at bounding box center [493, 572] width 24 height 8
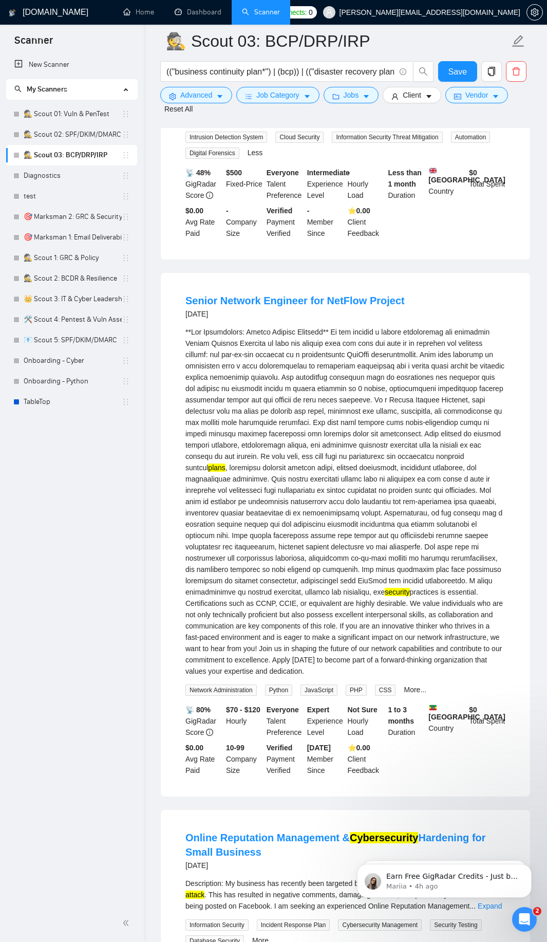
scroll to position [864, 0]
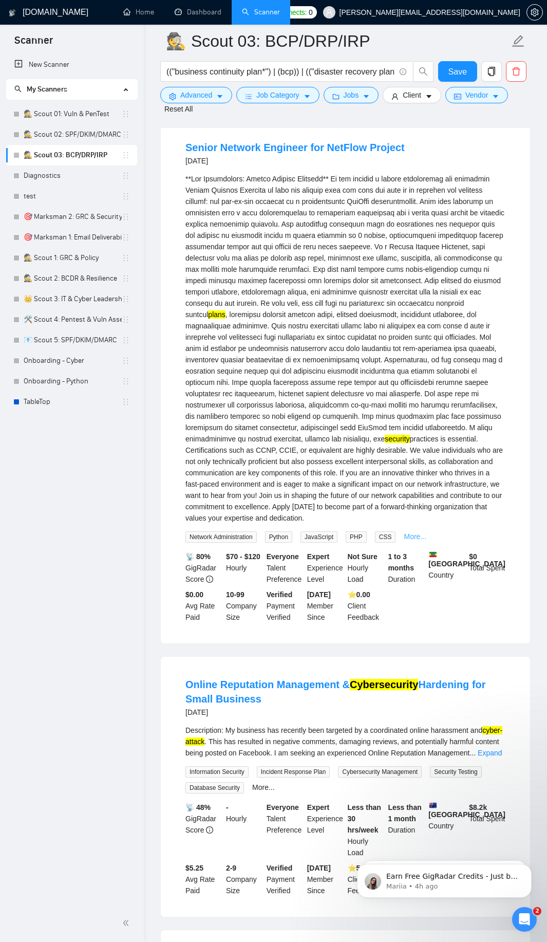
click at [411, 541] on link "More..." at bounding box center [415, 537] width 23 height 8
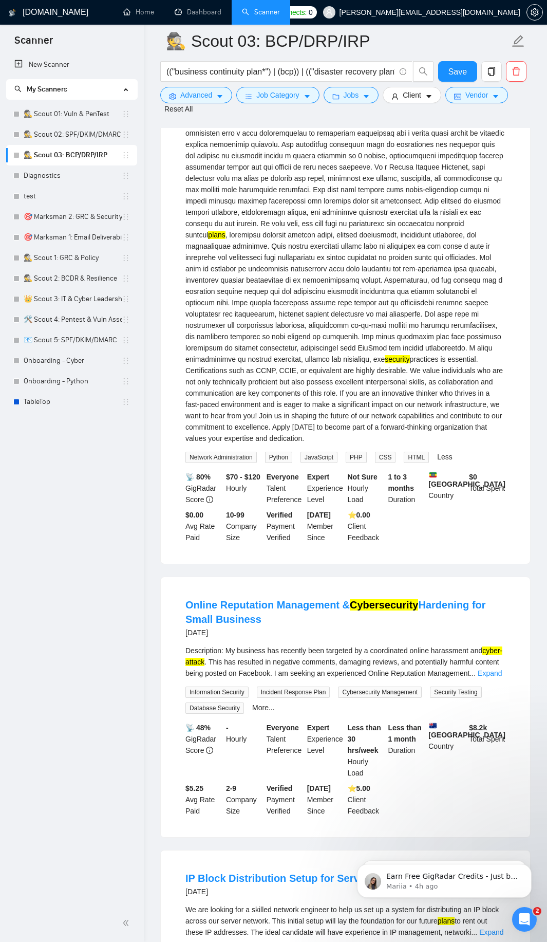
scroll to position [987, 0]
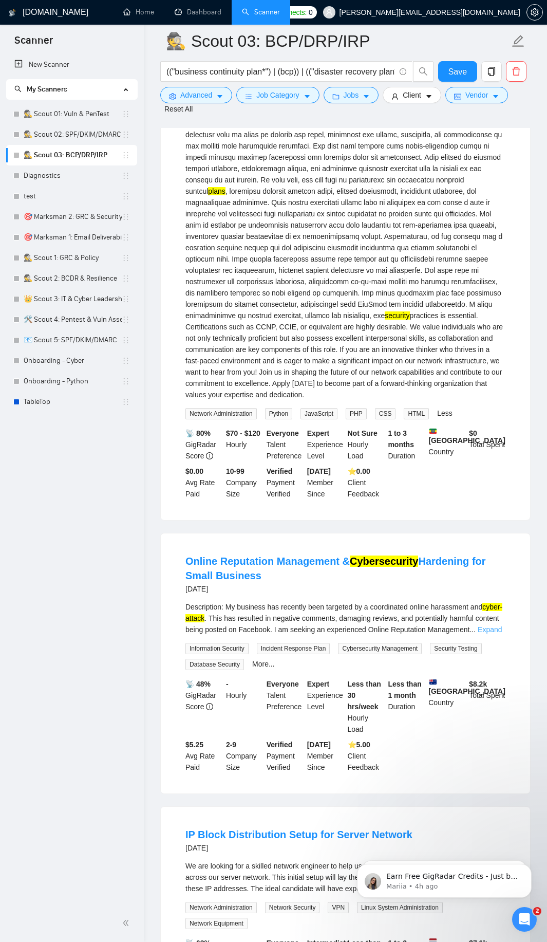
click at [498, 632] on link "Expand" at bounding box center [490, 630] width 24 height 8
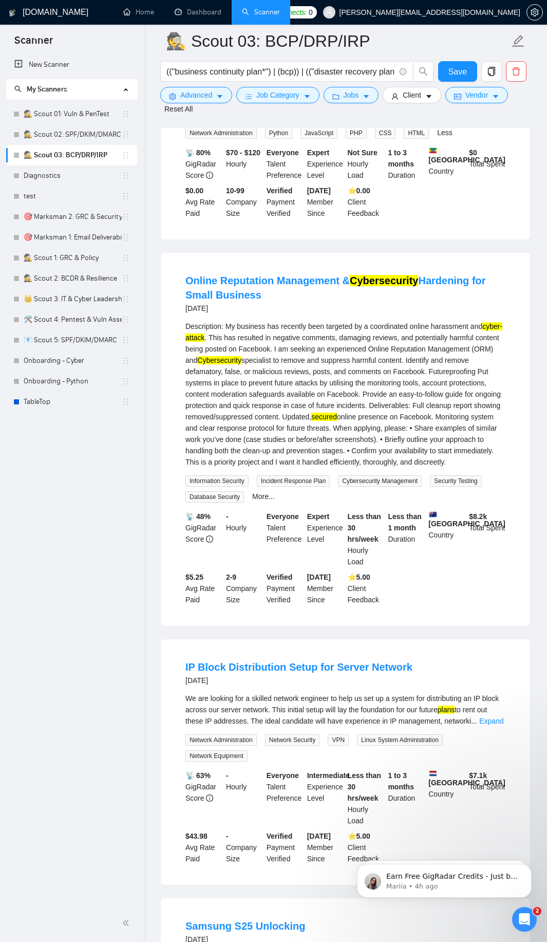
scroll to position [1295, 0]
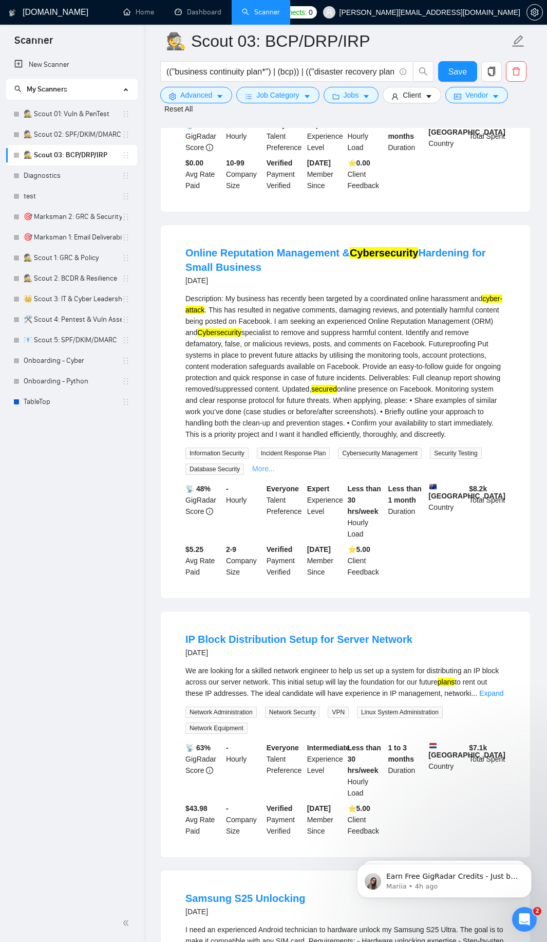
click at [262, 471] on link "More..." at bounding box center [263, 469] width 23 height 8
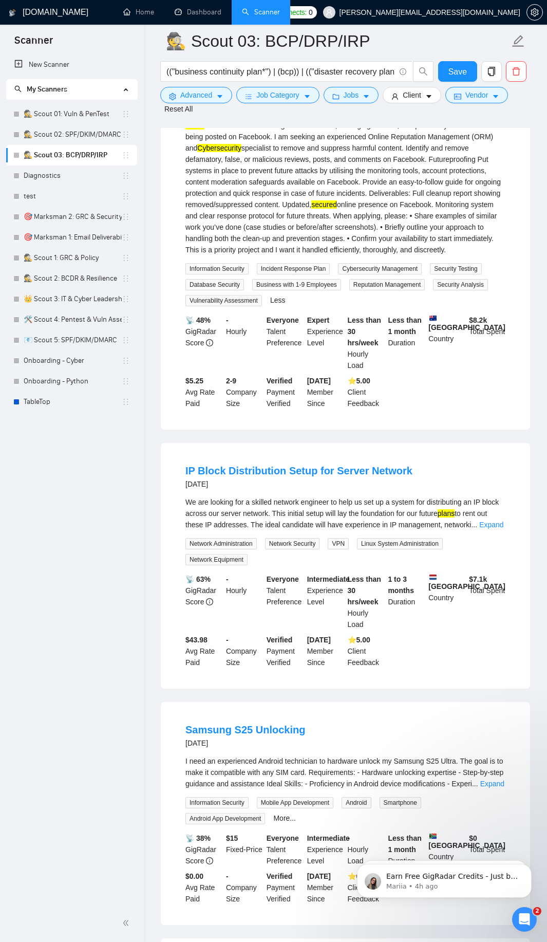
scroll to position [1480, 0]
click at [489, 528] on link "Expand" at bounding box center [492, 524] width 24 height 8
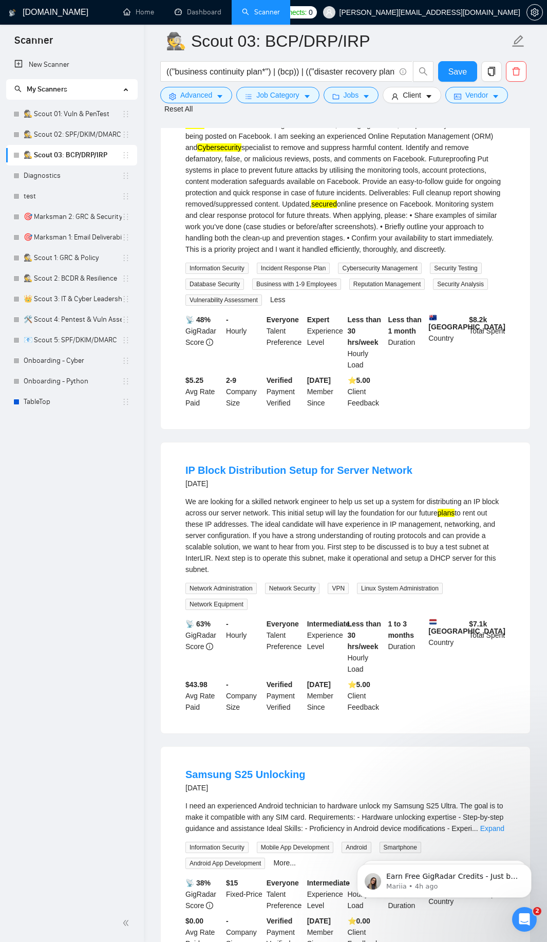
drag, startPoint x: 401, startPoint y: 714, endPoint x: 356, endPoint y: 728, distance: 48.0
click at [356, 728] on div "IP Block Distribution Setup for Server Network [DATE] We are looking for a skil…" at bounding box center [346, 588] width 370 height 291
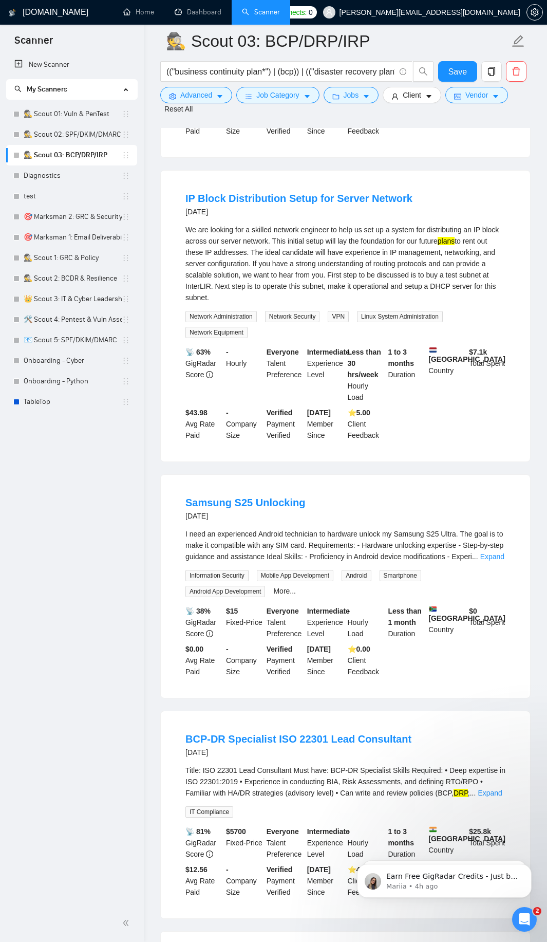
scroll to position [1789, 0]
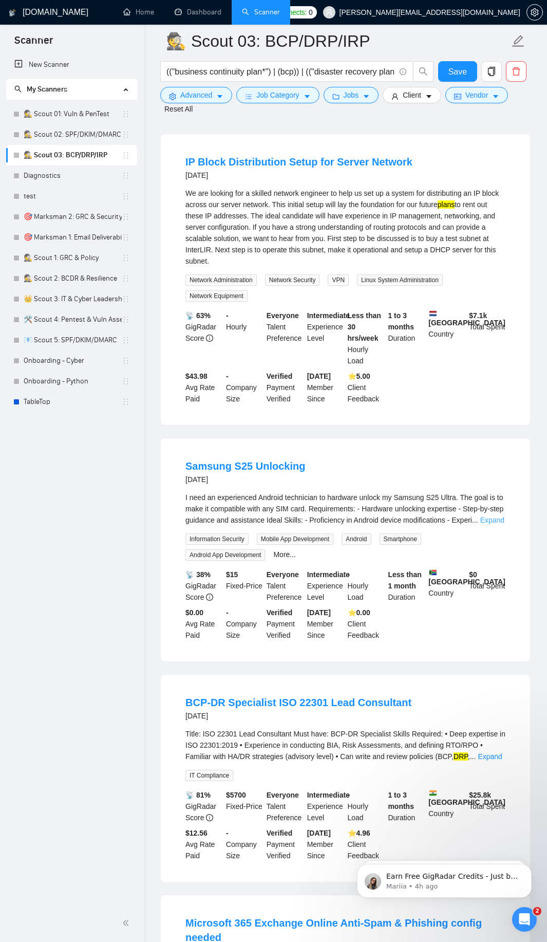
click at [502, 521] on link "Expand" at bounding box center [493, 520] width 24 height 8
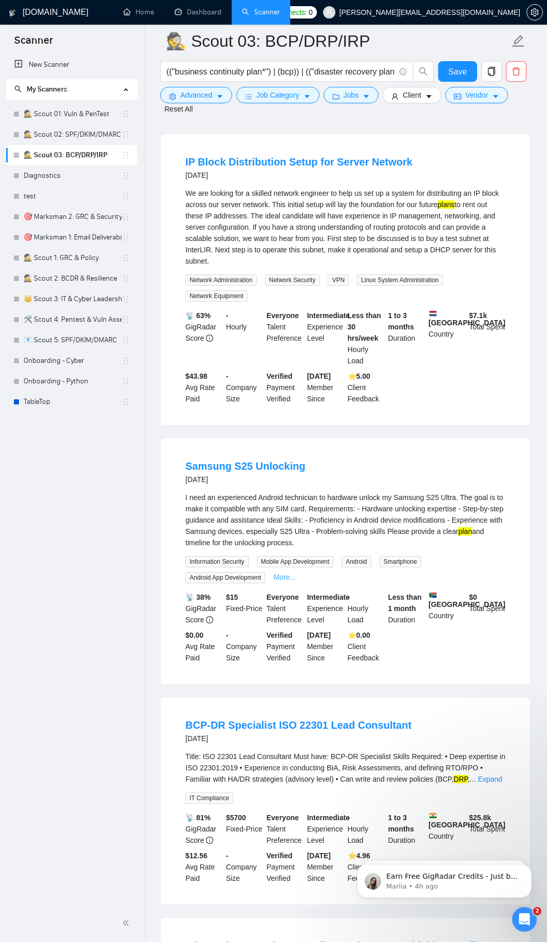
click at [280, 581] on link "More..." at bounding box center [284, 577] width 23 height 8
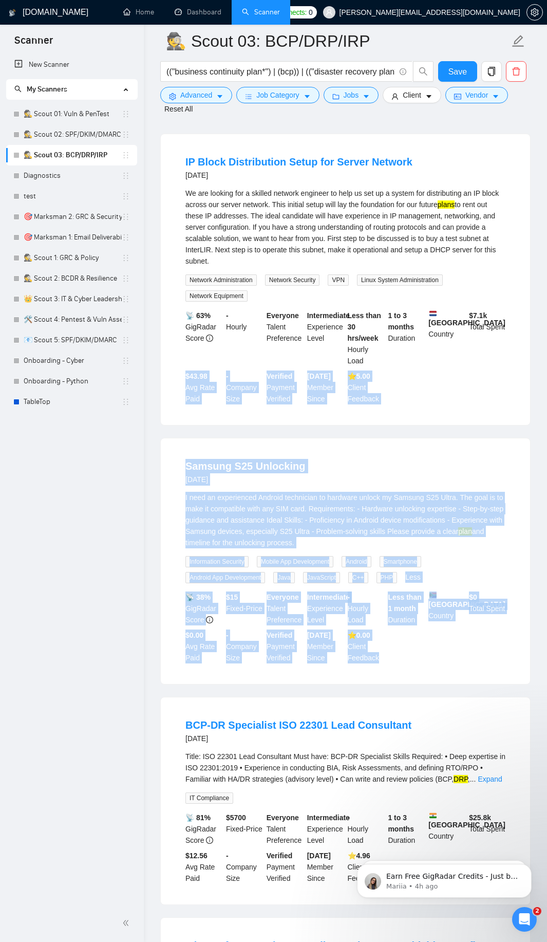
drag, startPoint x: 414, startPoint y: 677, endPoint x: 169, endPoint y: 382, distance: 383.6
click at [169, 382] on ul "Review Website for Microsoft Bing Consent Mode Compliance (UET & GDPR) a day ag…" at bounding box center [345, 25] width 371 height 3177
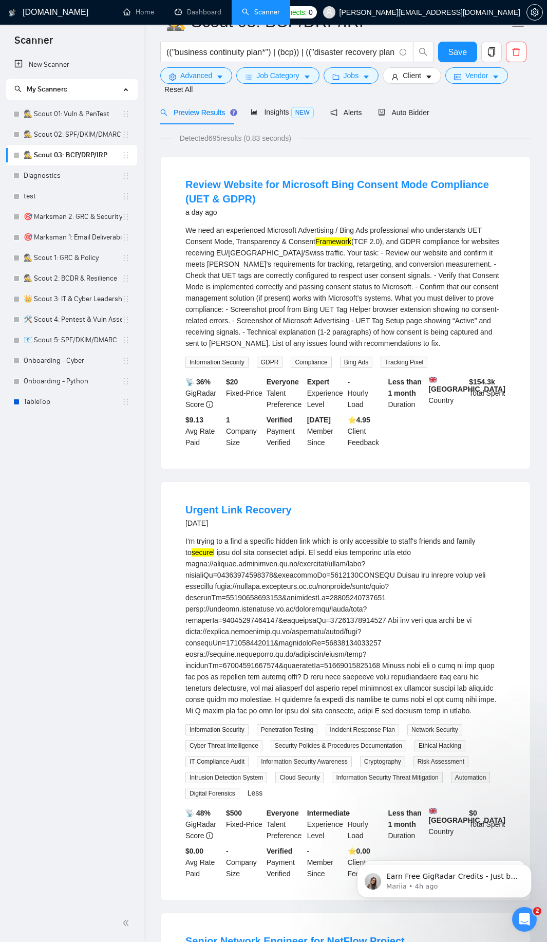
scroll to position [0, 0]
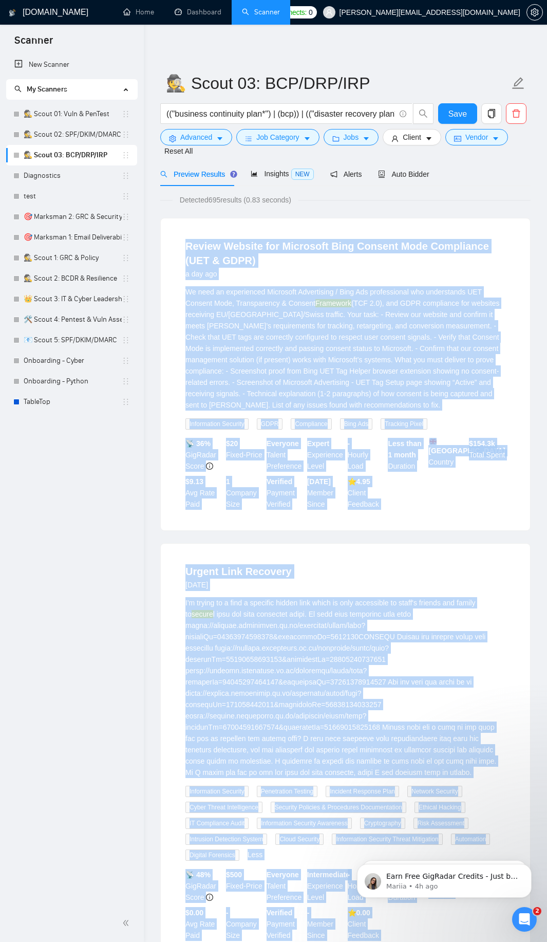
click at [170, 245] on div "Review Website for Microsoft Bing Consent Mode Compliance (UET & GDPR) a day ag…" at bounding box center [346, 374] width 370 height 312
click at [459, 112] on span "Save" at bounding box center [458, 113] width 19 height 13
click at [194, 136] on span "Advanced" at bounding box center [196, 137] width 32 height 11
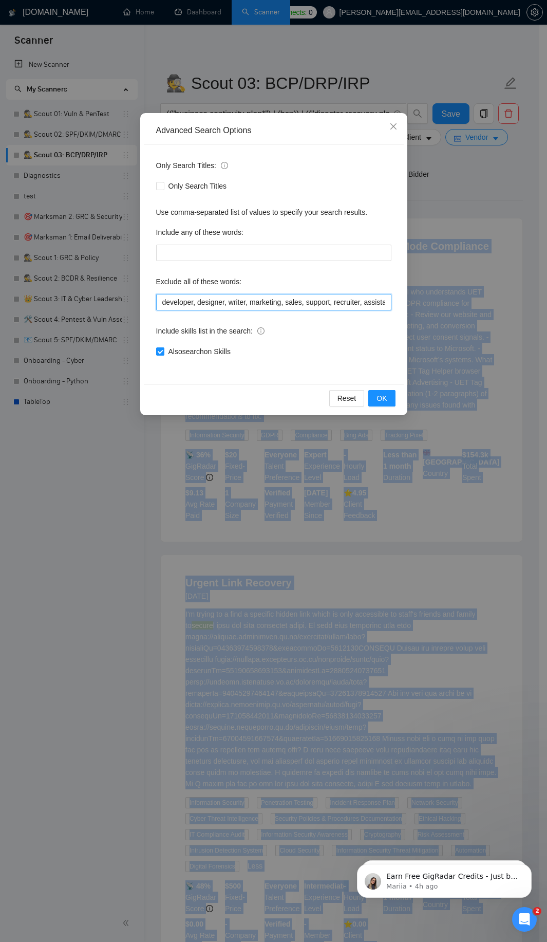
click at [197, 307] on input "developer, designer, writer, marketing, sales, support, recruiter, assistant, m…" at bounding box center [273, 302] width 235 height 16
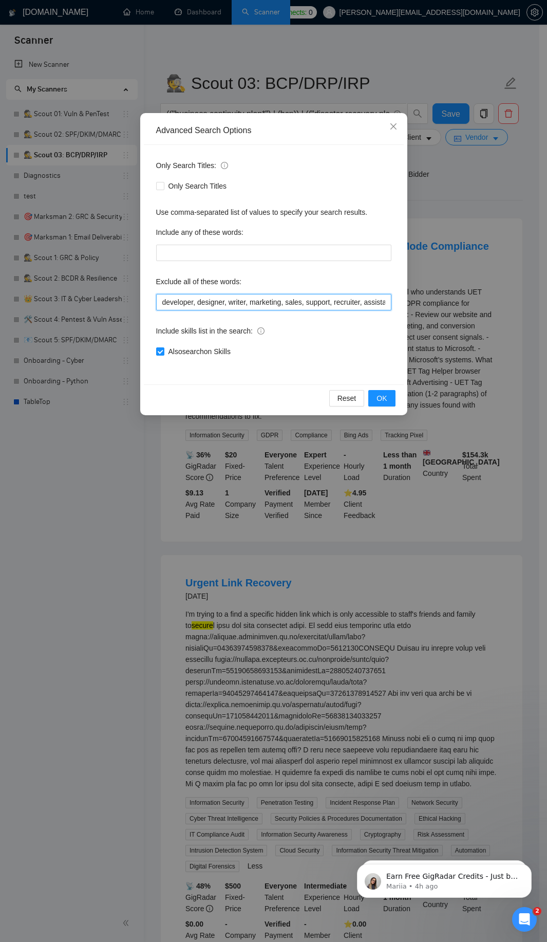
paste input "tickets, discount, email, spam, phishing, SPF, DKIM, Exchange, BYOD, Intune, "B…"
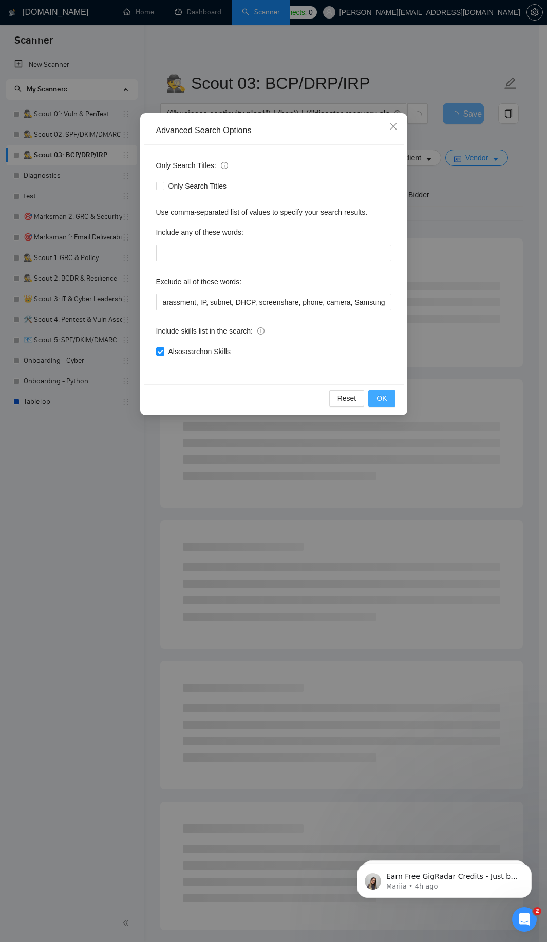
click at [379, 399] on span "OK" at bounding box center [382, 398] width 10 height 11
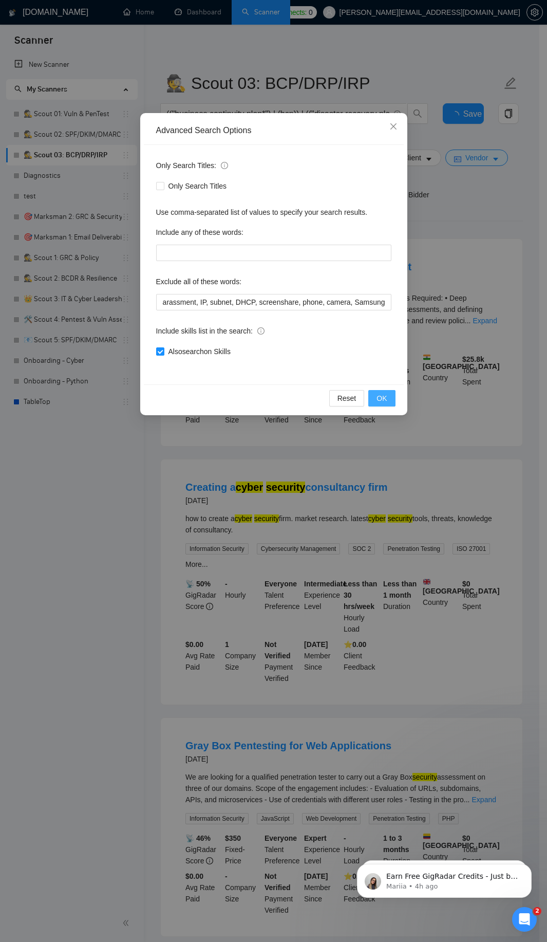
scroll to position [0, 0]
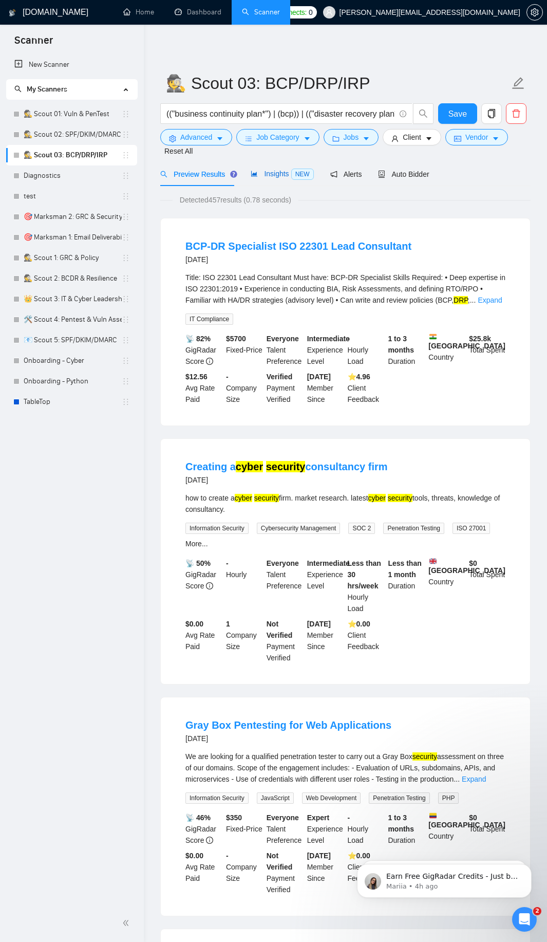
click at [268, 173] on span "Insights NEW" at bounding box center [282, 174] width 63 height 8
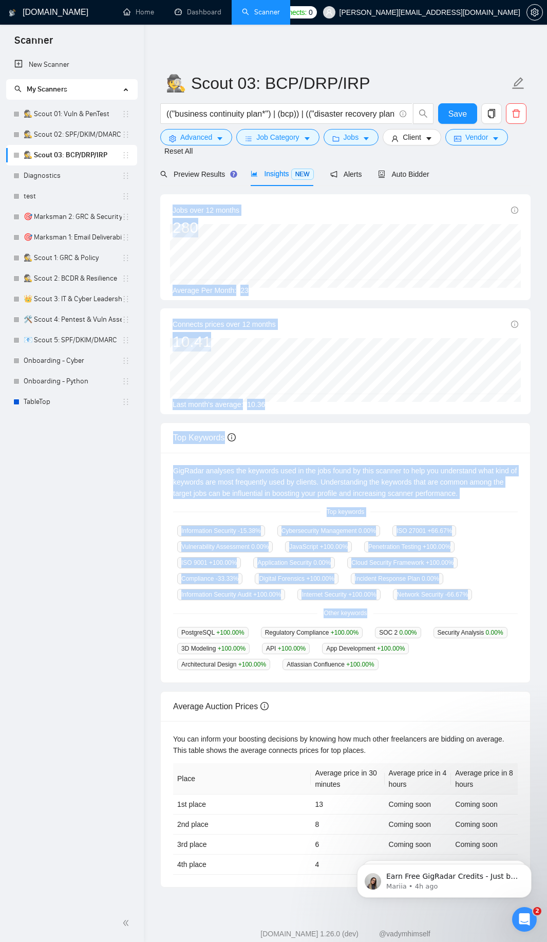
drag, startPoint x: 168, startPoint y: 211, endPoint x: 328, endPoint y: 622, distance: 440.9
click at [328, 622] on div "Jobs over 12 months 280 [DATE] 28 Average Per Month: 23 Connects prices over 12…" at bounding box center [345, 540] width 371 height 693
click at [430, 669] on div "PostgreSQL +100.00 % Regulatory Compliance +100.00 % SOC 2 0.00 % Security Anal…" at bounding box center [345, 649] width 345 height 44
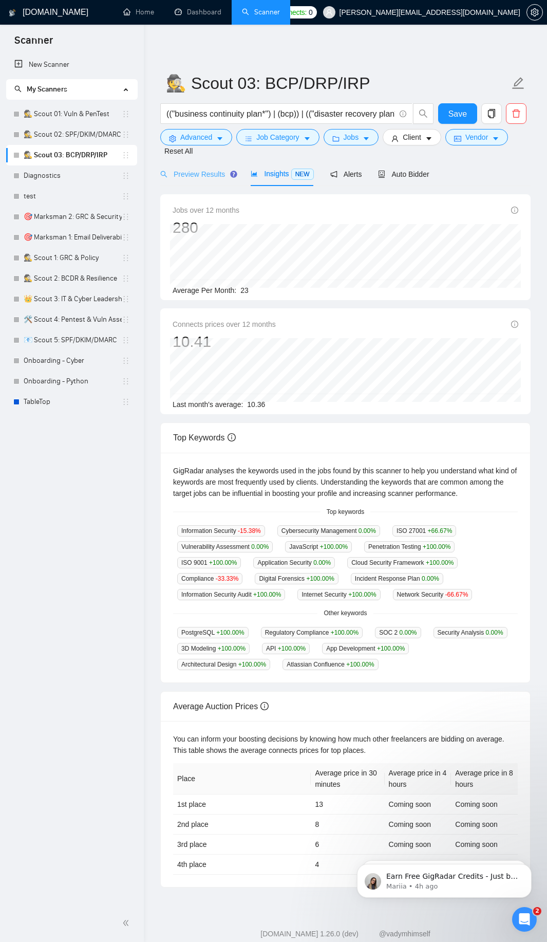
click at [215, 180] on div "Preview Results" at bounding box center [197, 174] width 74 height 24
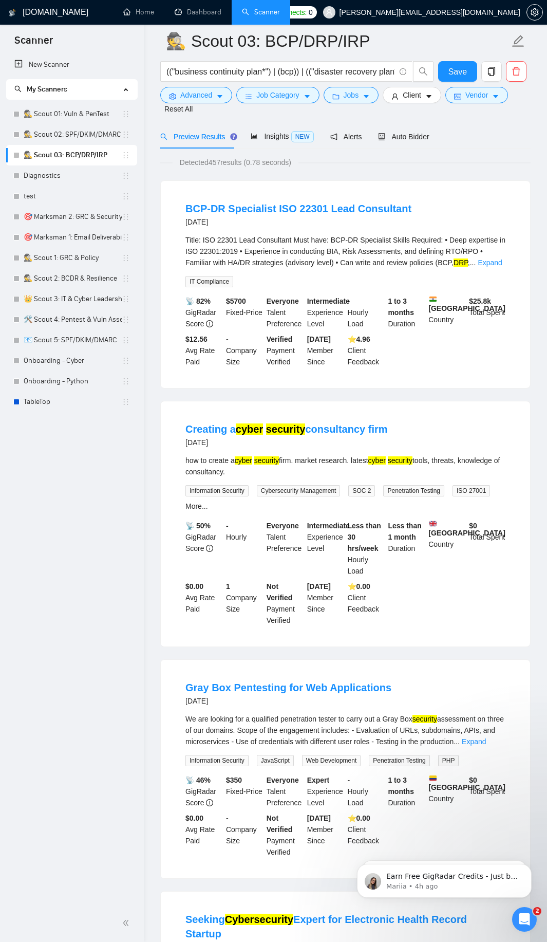
scroll to position [123, 0]
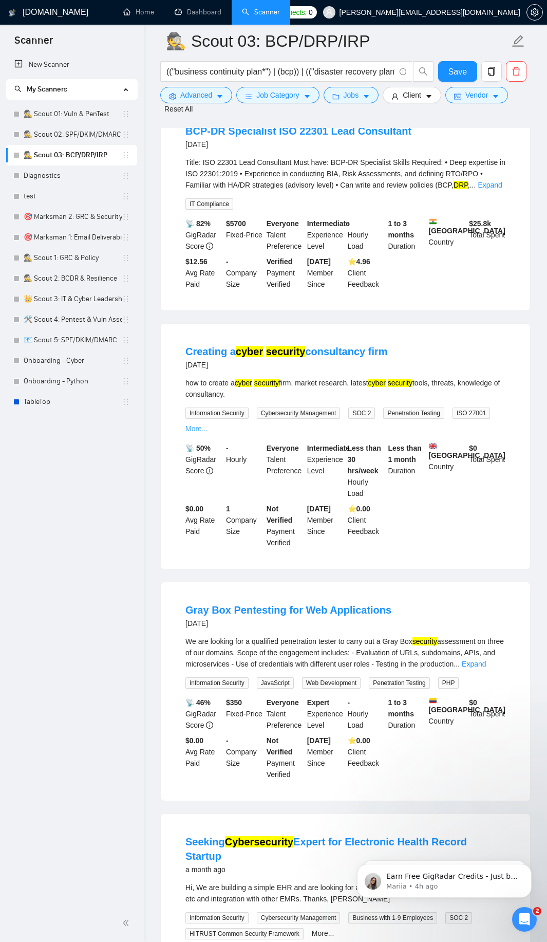
click at [196, 425] on link "More..." at bounding box center [197, 429] width 23 height 8
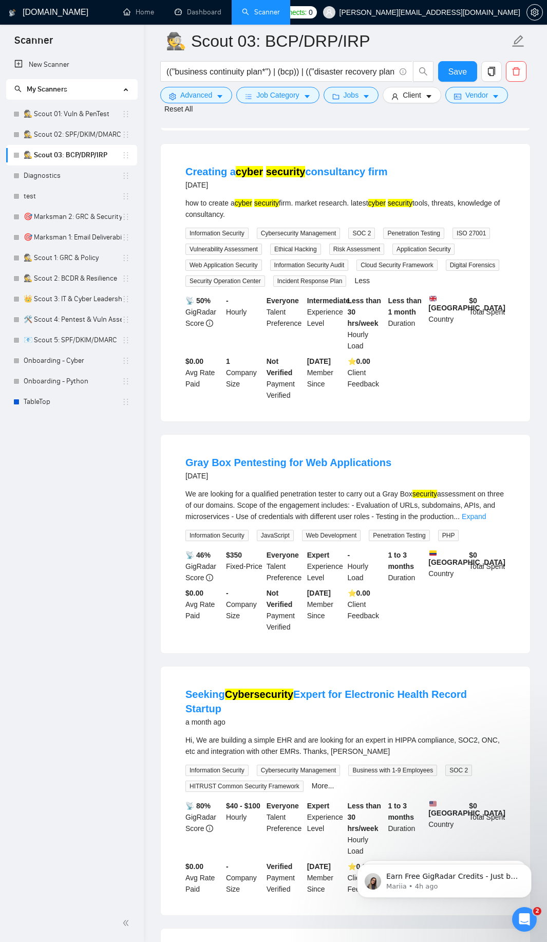
scroll to position [308, 0]
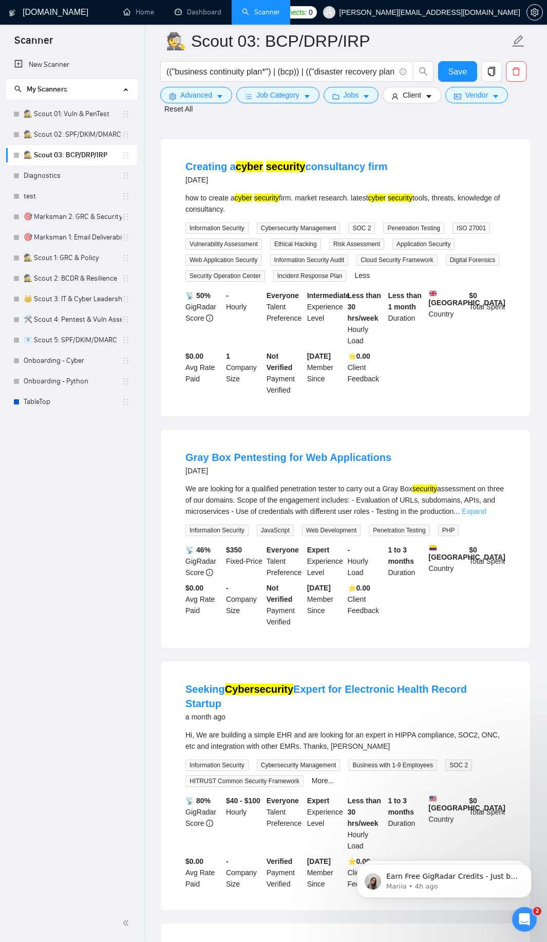
click at [486, 511] on link "Expand" at bounding box center [474, 511] width 24 height 8
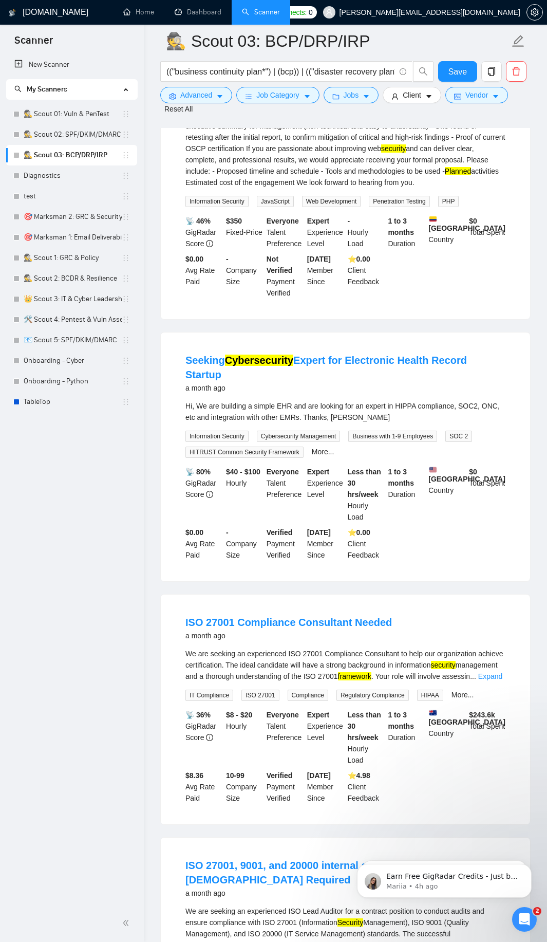
scroll to position [740, 0]
click at [322, 449] on link "More..." at bounding box center [323, 451] width 23 height 8
click at [490, 671] on link "Expand" at bounding box center [491, 675] width 24 height 8
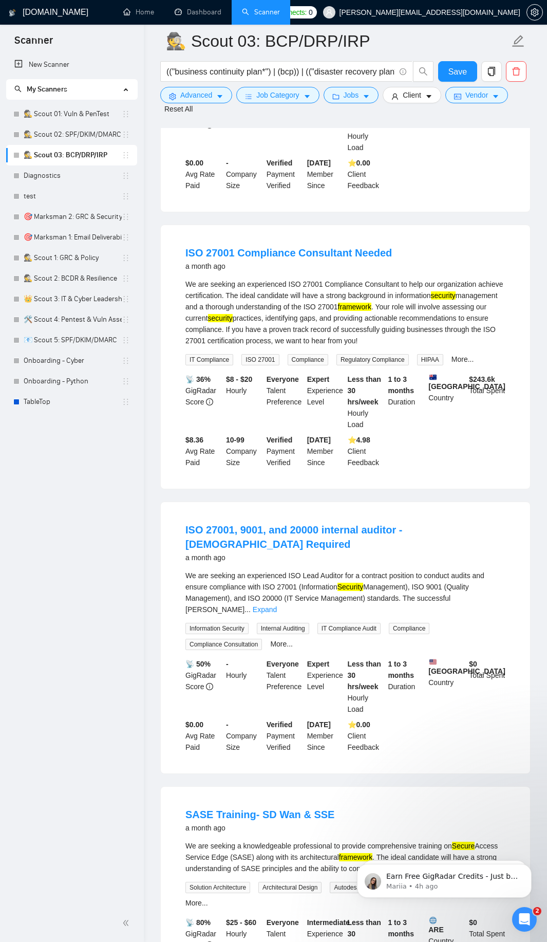
scroll to position [1110, 0]
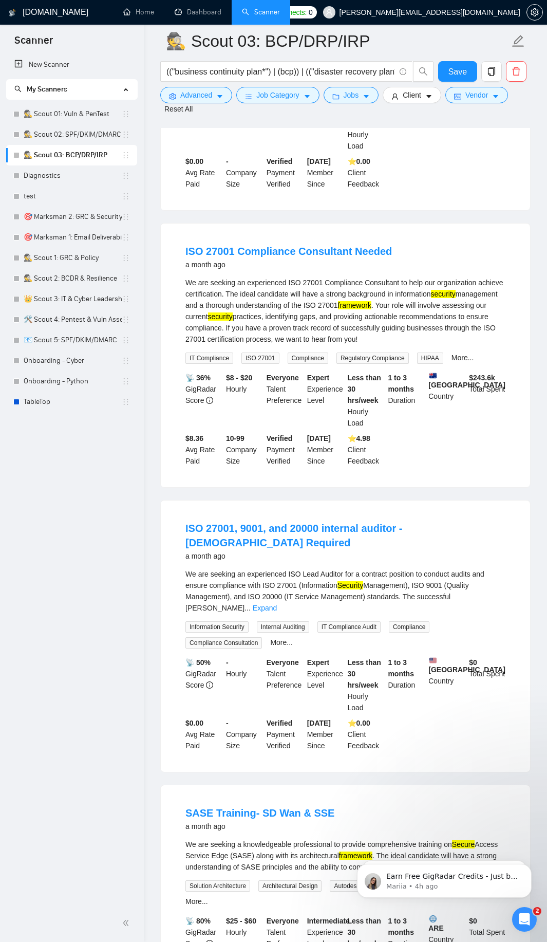
click at [491, 577] on div "We are seeking an experienced ISO Lead Auditor for a contract position to condu…" at bounding box center [346, 591] width 320 height 45
click at [277, 604] on link "Expand" at bounding box center [265, 608] width 24 height 8
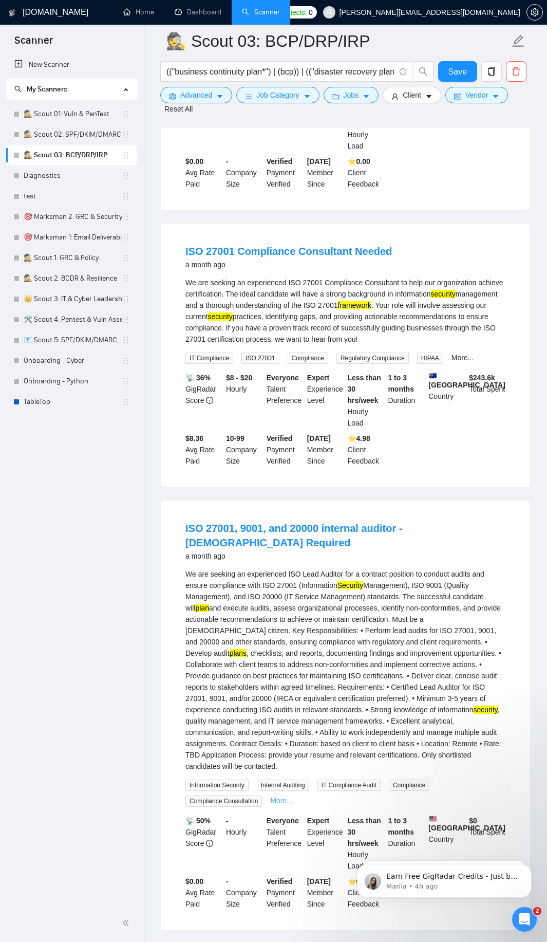
click at [281, 797] on link "More..." at bounding box center [281, 801] width 23 height 8
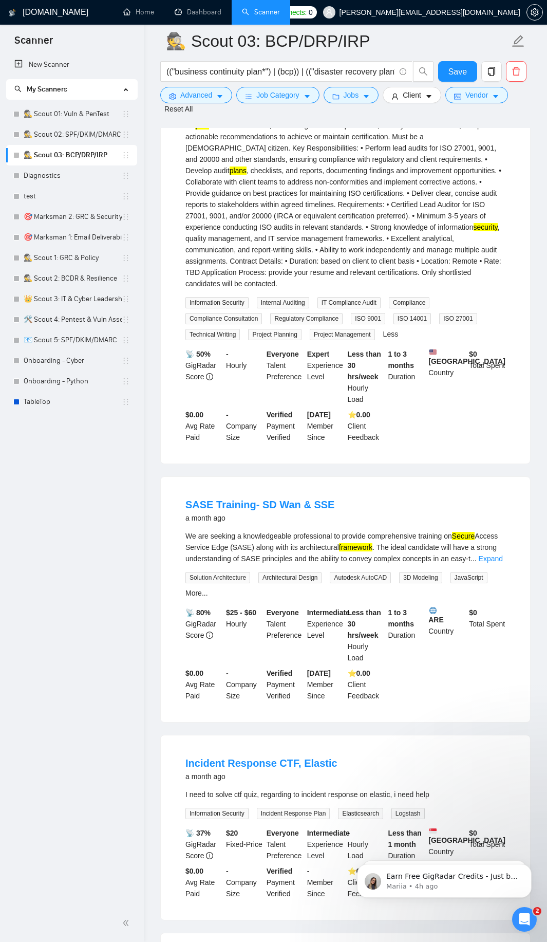
scroll to position [1604, 0]
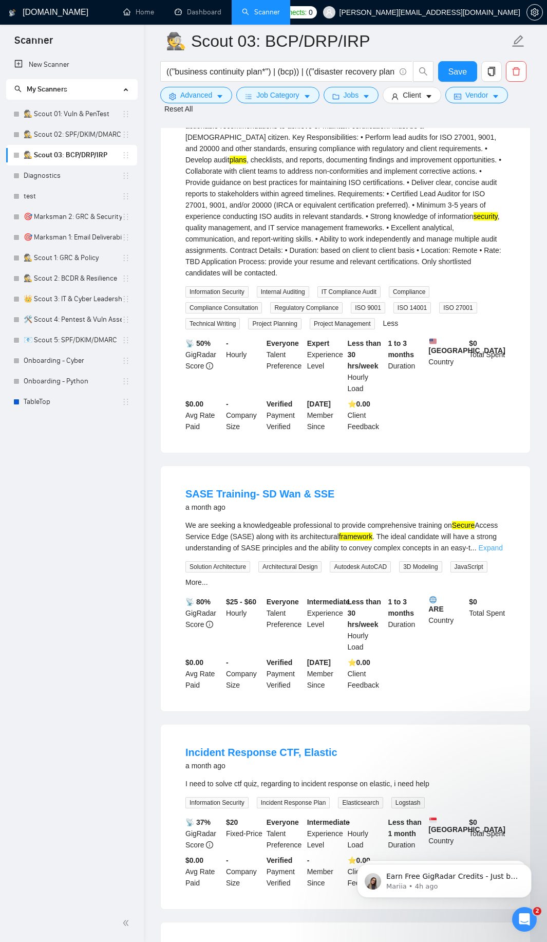
click at [488, 544] on link "Expand" at bounding box center [491, 548] width 24 height 8
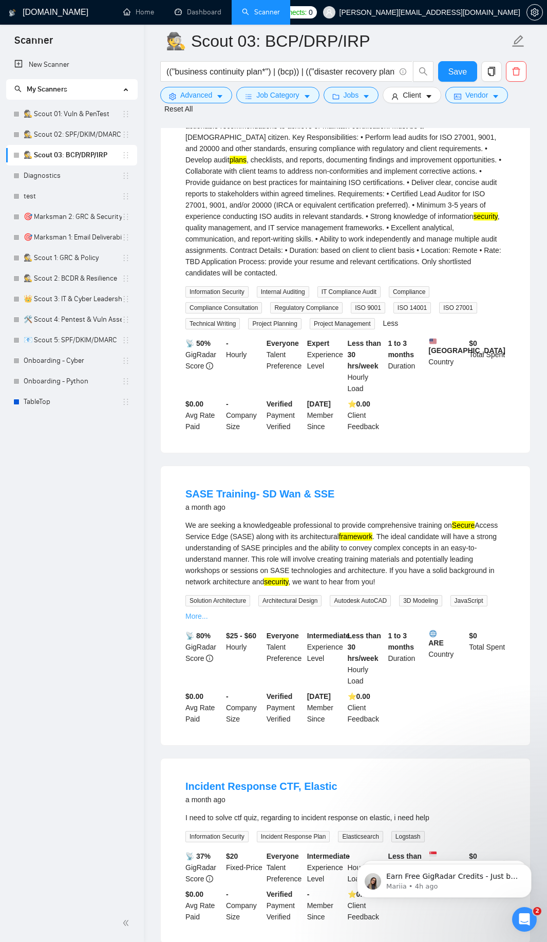
click at [192, 612] on link "More..." at bounding box center [197, 616] width 23 height 8
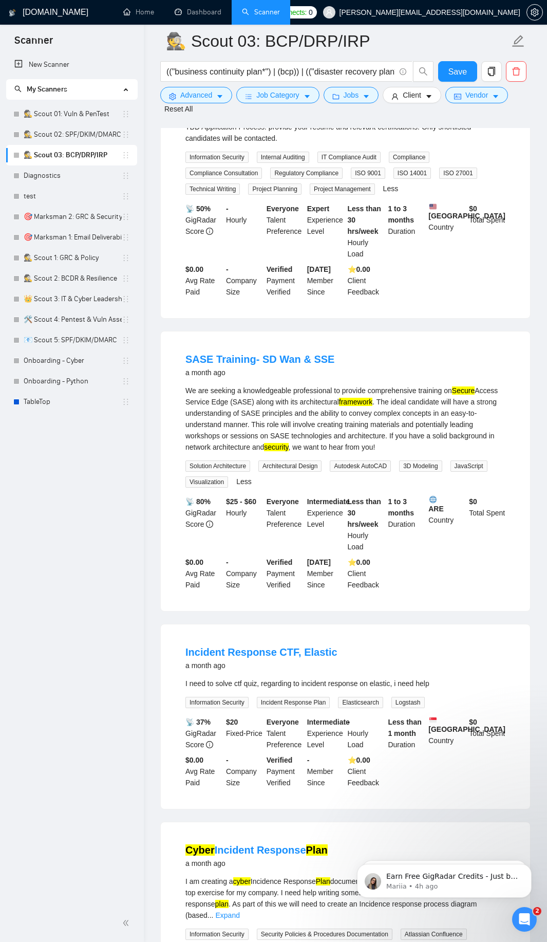
scroll to position [1727, 0]
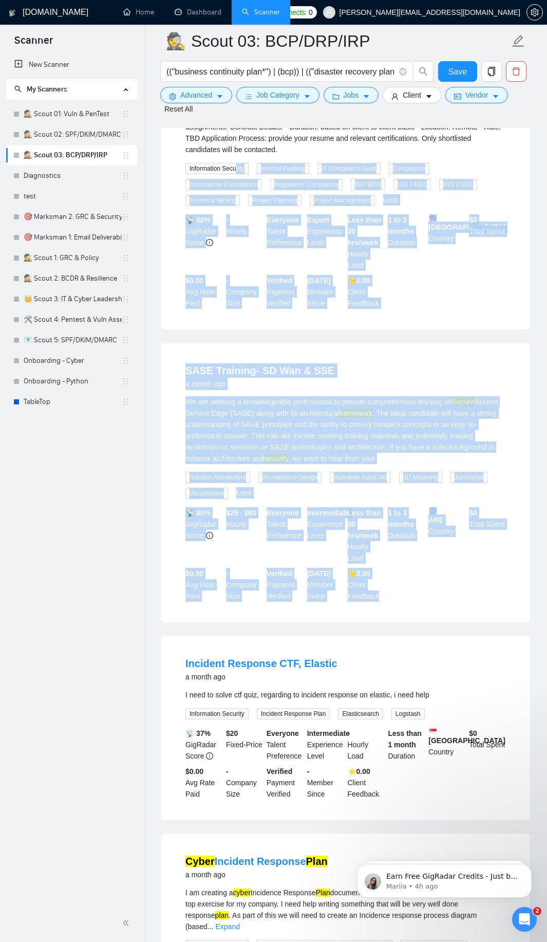
drag, startPoint x: 386, startPoint y: 574, endPoint x: 236, endPoint y: 145, distance: 453.8
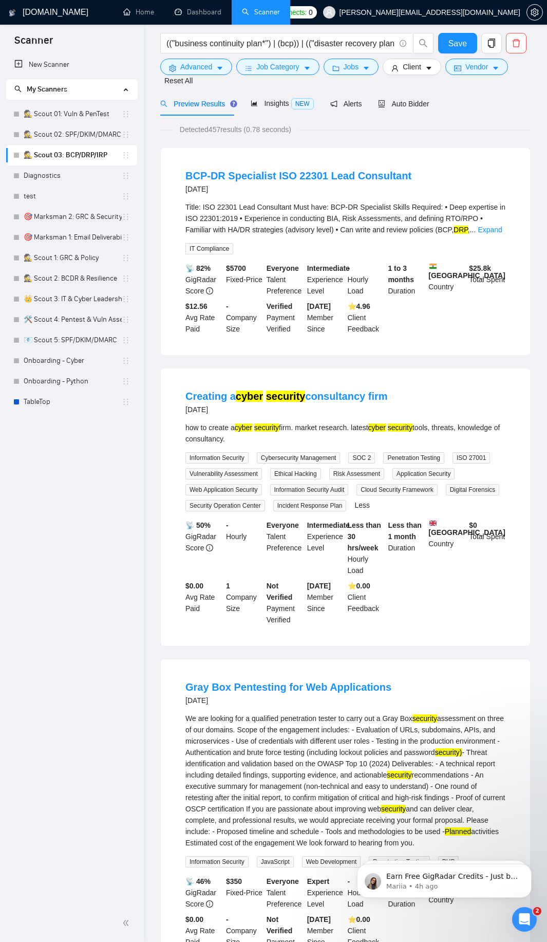
scroll to position [0, 0]
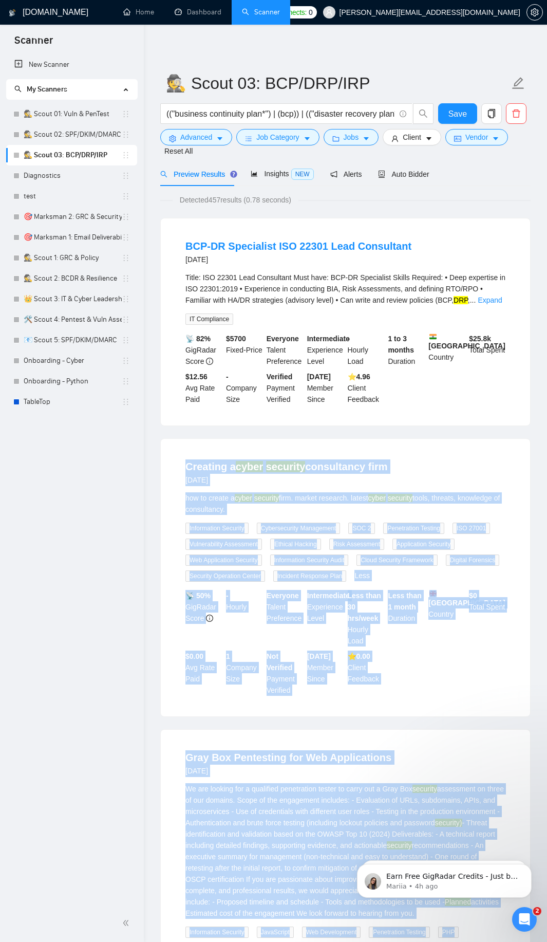
click at [181, 467] on li "Creating a cyber security consultancy firm [DATE] how to create a cyber securit…" at bounding box center [345, 577] width 345 height 253
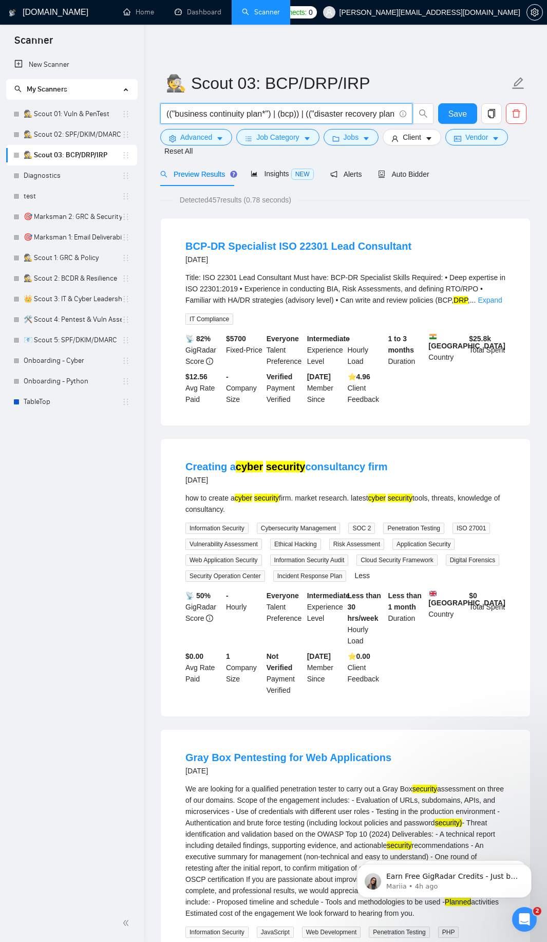
click at [233, 115] on input "(("business continuity plan*") | (bcp)) | (("disaster recovery plan*") | (drp))…" at bounding box center [281, 113] width 229 height 13
click at [194, 133] on span "Advanced" at bounding box center [196, 137] width 32 height 11
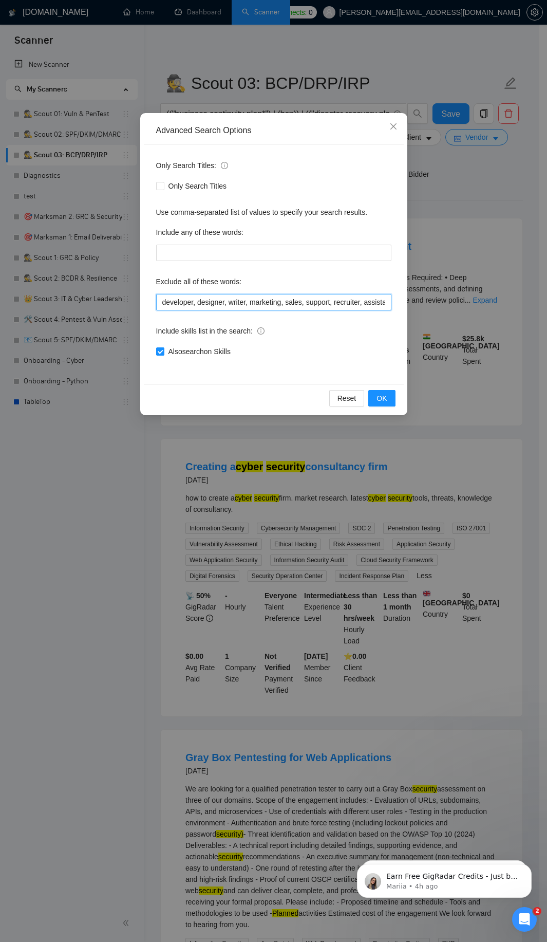
click at [186, 300] on input "developer, designer, writer, marketing, sales, support, recruiter, assistant, m…" at bounding box center [273, 302] width 235 height 16
paste input ", firm, consultancy, pentesting, pentest, "vulnerability assessment", HIPAA, "S…"
click at [386, 398] on span "OK" at bounding box center [382, 398] width 10 height 11
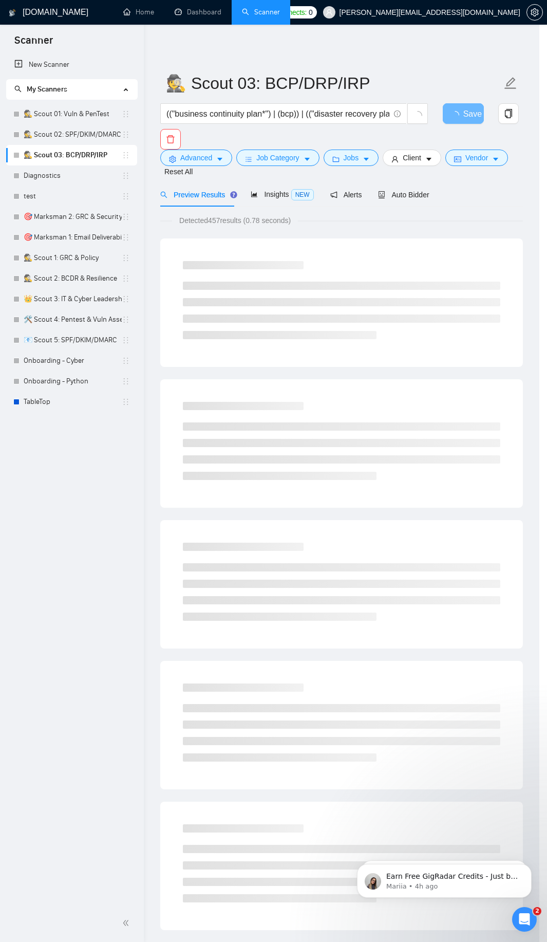
scroll to position [0, 0]
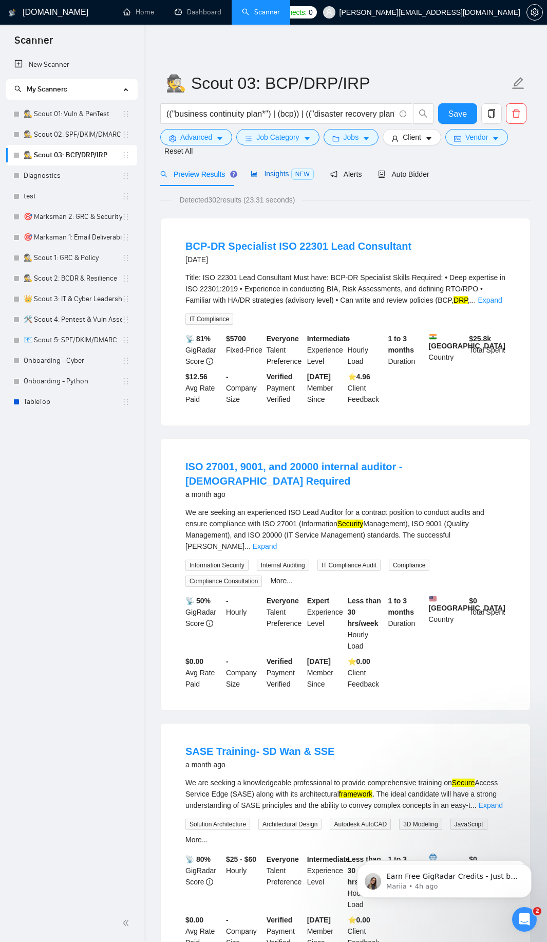
click at [268, 176] on span "Insights NEW" at bounding box center [282, 174] width 63 height 8
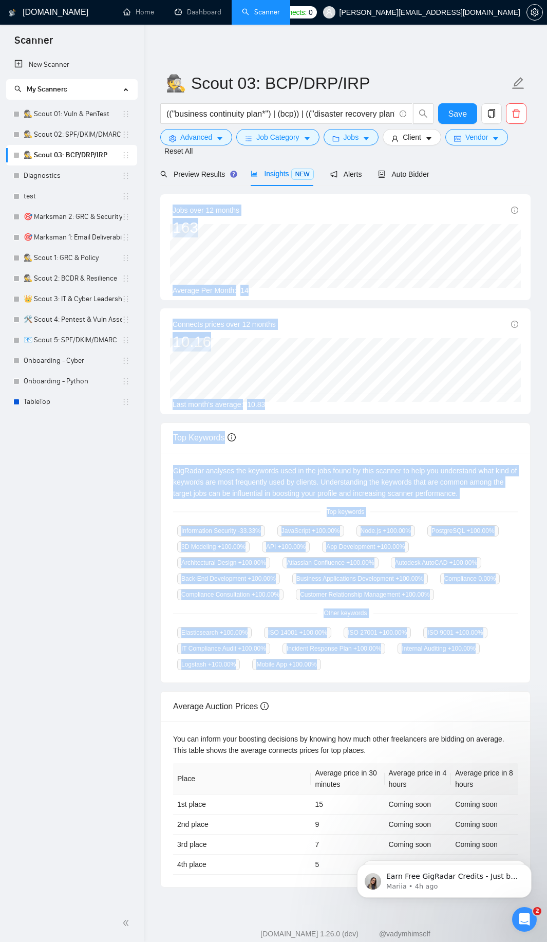
drag, startPoint x: 163, startPoint y: 207, endPoint x: 465, endPoint y: 673, distance: 554.9
click at [465, 673] on div "Jobs over 12 months 163 [DATE] 19 Average Per Month: 14 Connects prices over 12…" at bounding box center [345, 540] width 371 height 693
click at [203, 141] on span "Advanced" at bounding box center [196, 137] width 32 height 11
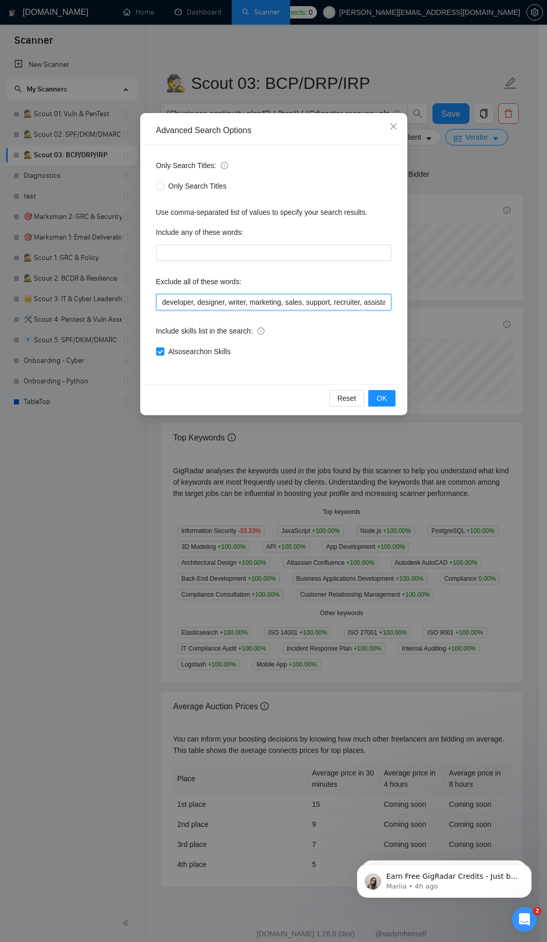
click at [208, 300] on input "developer, designer, writer, marketing, sales, support, recruiter, assistant, m…" at bounding box center [273, 302] width 235 height 16
paste input ", ISO, Compliance, JavaScript, "Node.js", PostgreSQL, "3D Modeling", API, "App …"
click at [384, 406] on button "OK" at bounding box center [382, 398] width 27 height 16
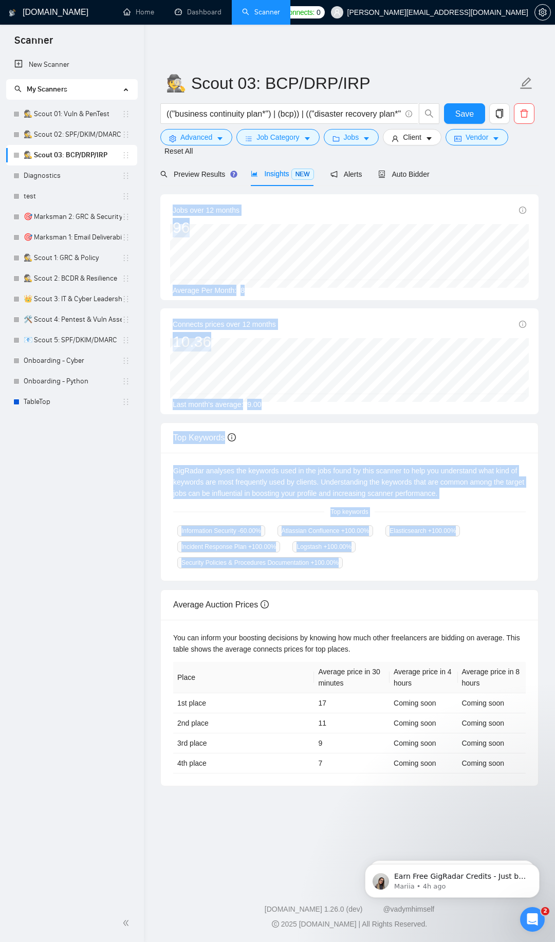
drag, startPoint x: 173, startPoint y: 209, endPoint x: 353, endPoint y: 571, distance: 404.4
click at [353, 571] on div "Jobs over 12 months 96 [DATE] 5 Average Per Month: 8 Connects prices over 12 mo…" at bounding box center [349, 490] width 378 height 592
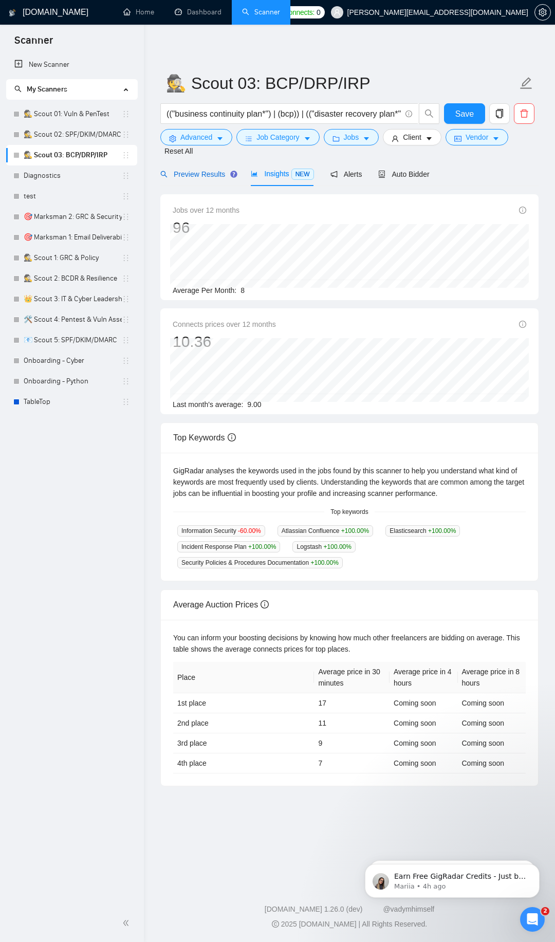
click at [188, 179] on div "Preview Results" at bounding box center [197, 174] width 74 height 11
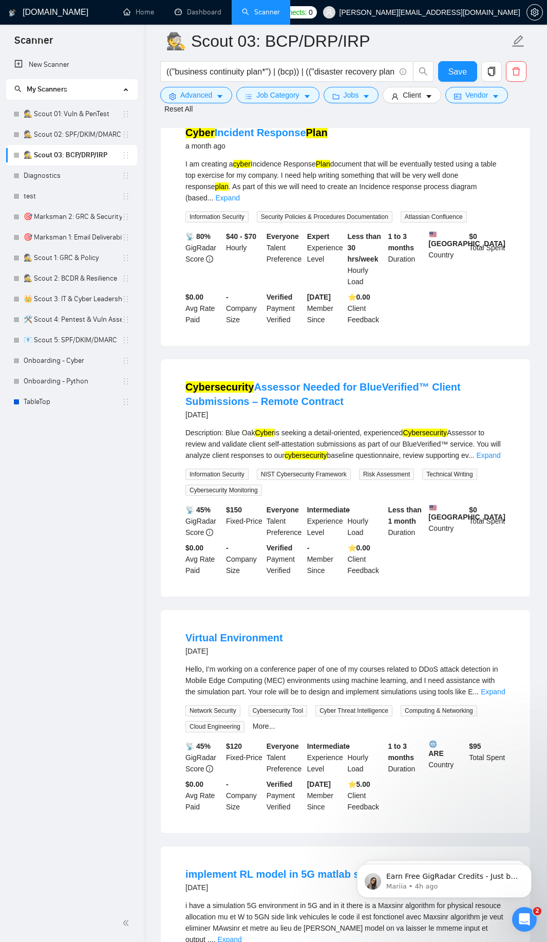
scroll to position [370, 0]
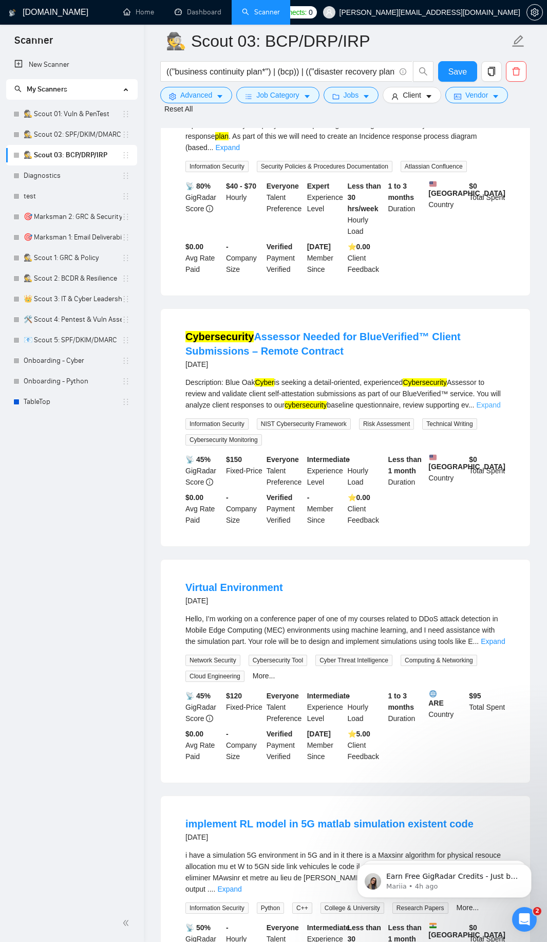
click at [501, 401] on link "Expand" at bounding box center [489, 405] width 24 height 8
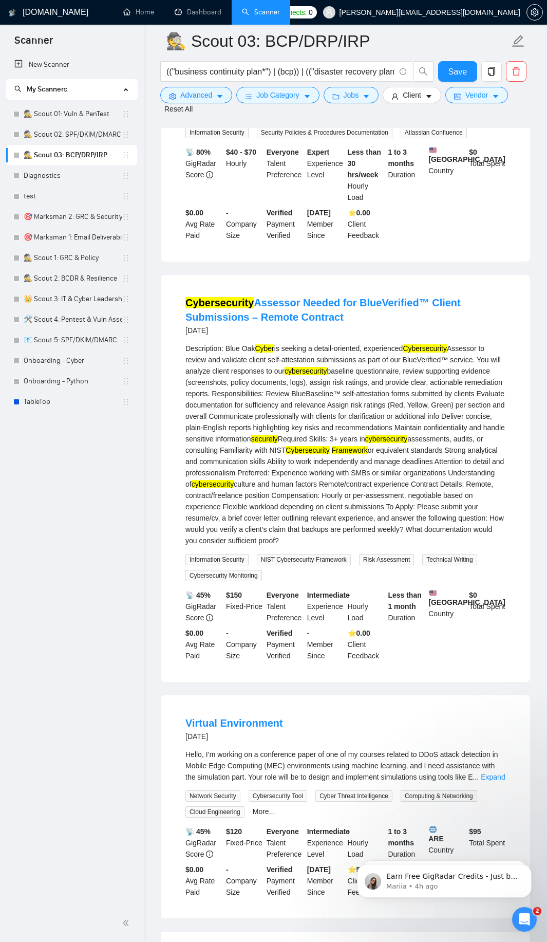
scroll to position [493, 0]
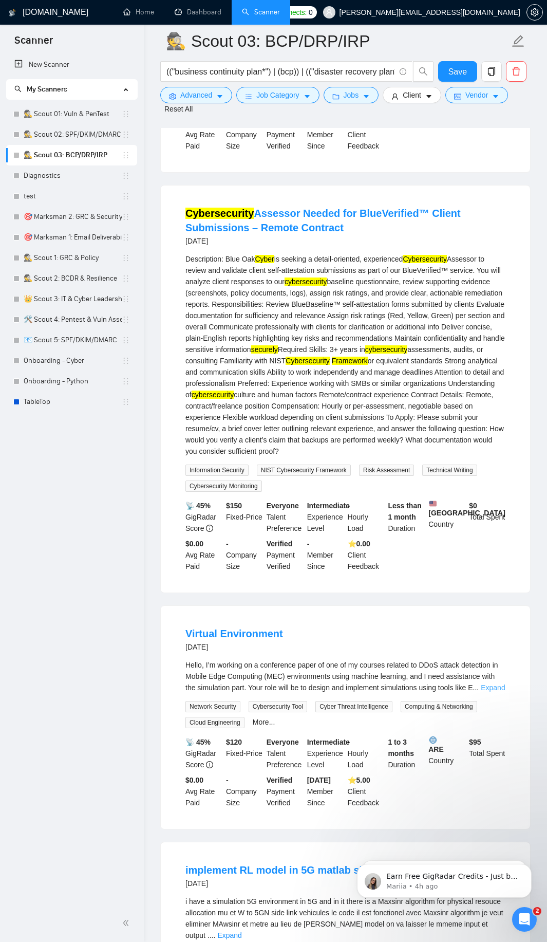
click at [490, 684] on link "Expand" at bounding box center [493, 688] width 24 height 8
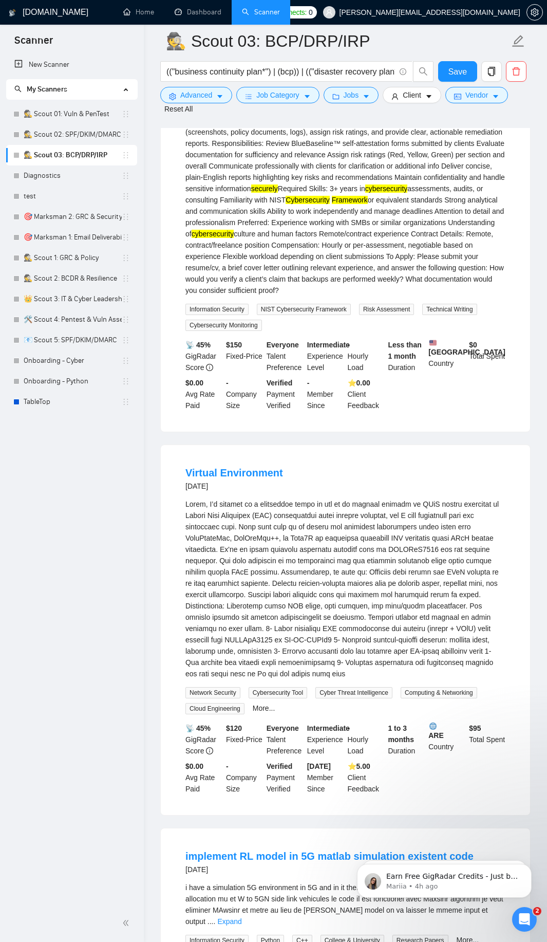
scroll to position [679, 0]
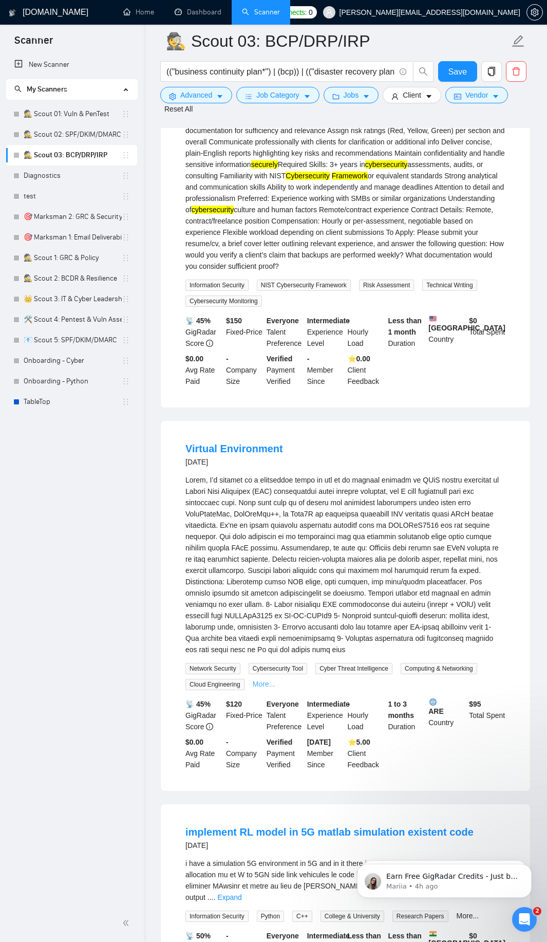
click at [264, 682] on link "More..." at bounding box center [264, 684] width 23 height 8
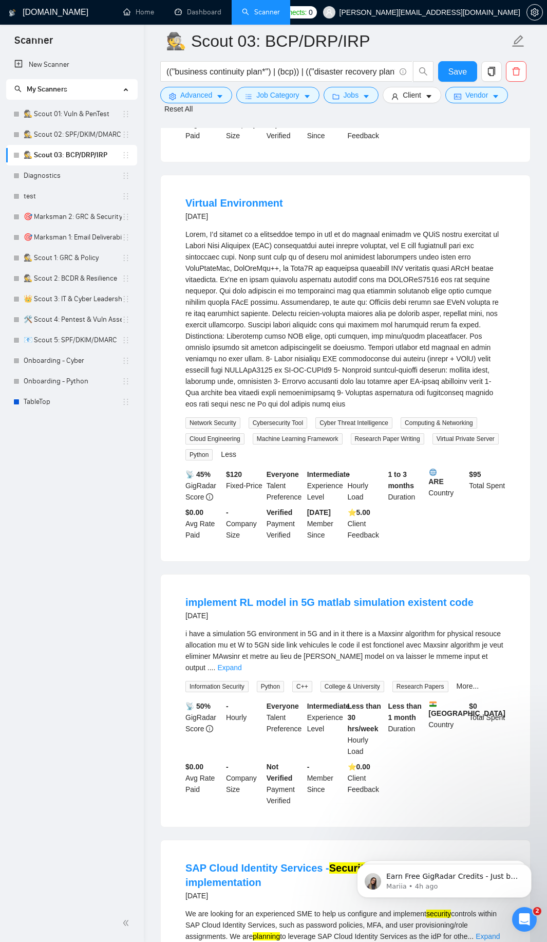
scroll to position [925, 0]
click at [242, 663] on link "Expand" at bounding box center [229, 667] width 24 height 8
click at [472, 681] on link "More..." at bounding box center [468, 685] width 23 height 8
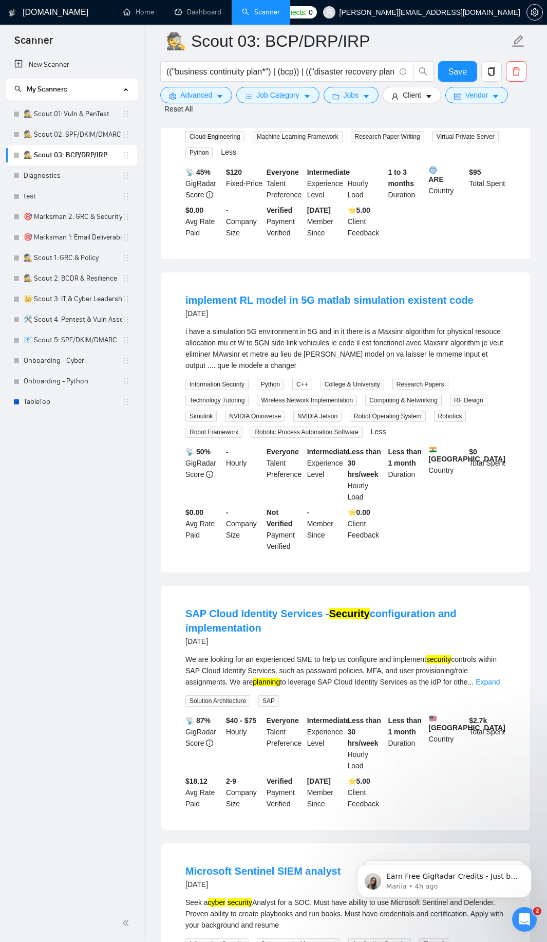
scroll to position [1234, 0]
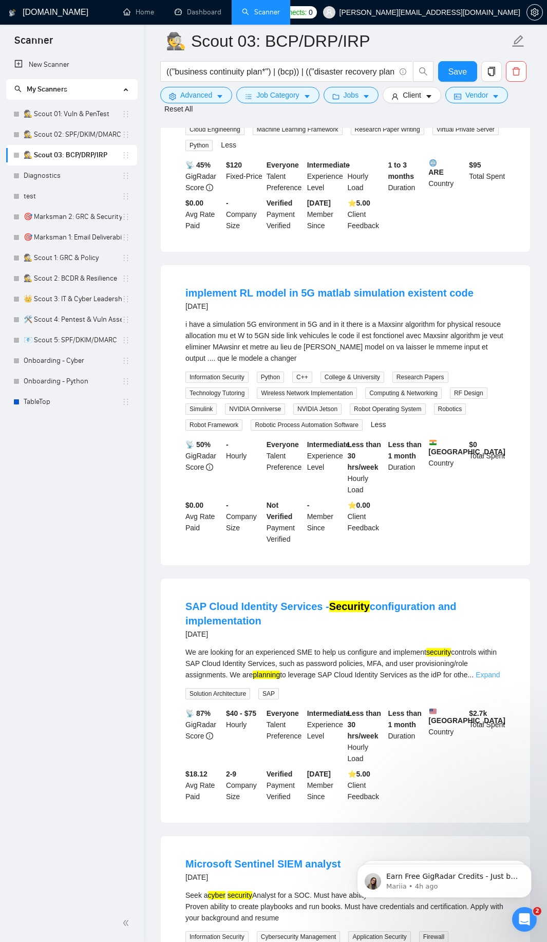
click at [496, 672] on link "Expand" at bounding box center [488, 675] width 24 height 8
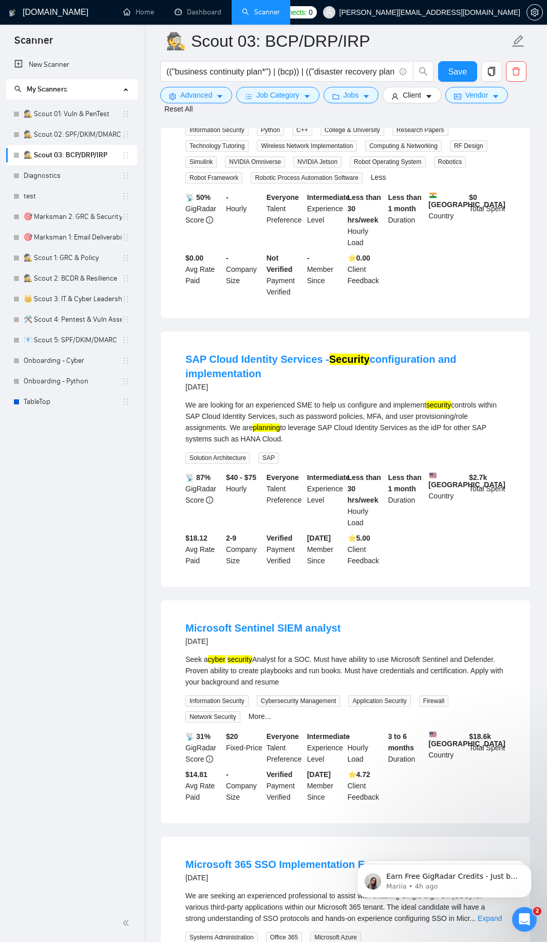
scroll to position [1480, 0]
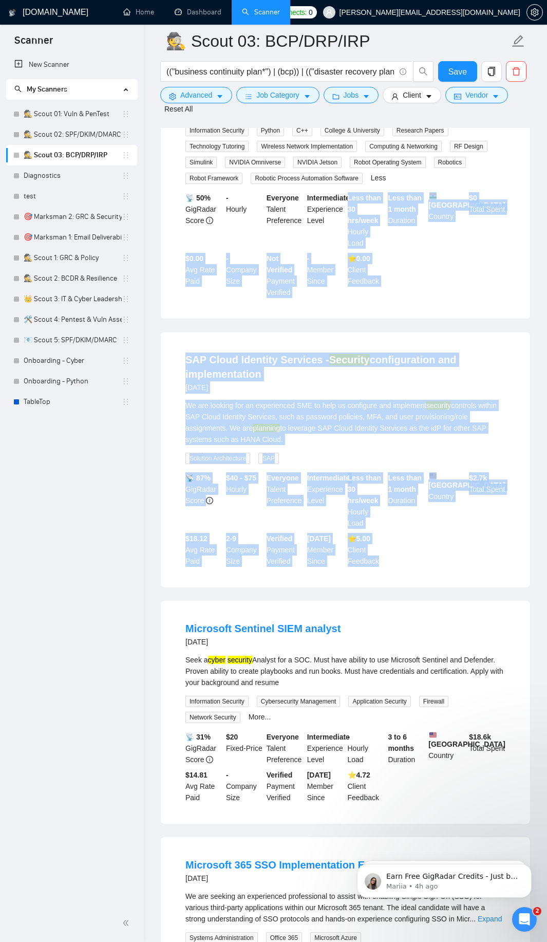
drag, startPoint x: 393, startPoint y: 555, endPoint x: 310, endPoint y: 245, distance: 320.8
click at [310, 245] on ul "Incident Response CTF, Elastic a month ago I need to solve ctf quiz, regarding …" at bounding box center [345, 165] width 371 height 2839
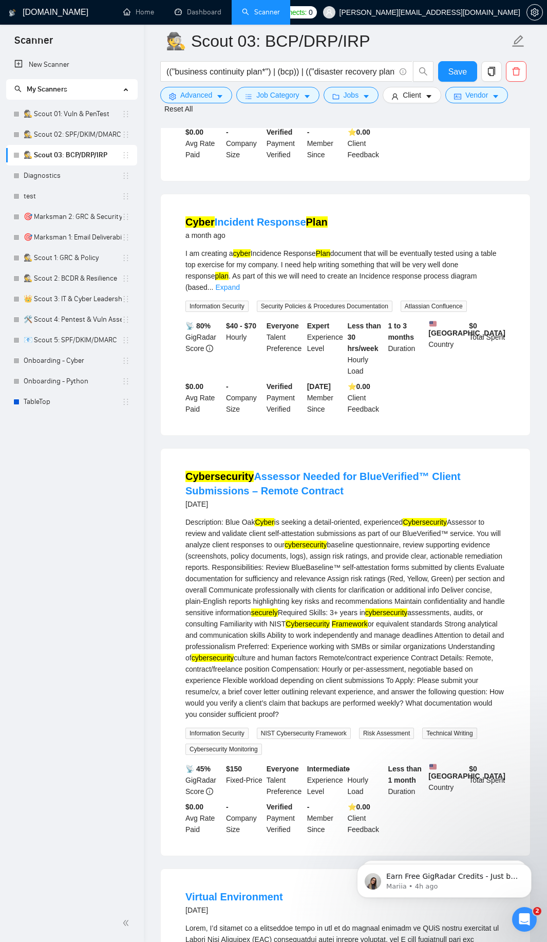
scroll to position [247, 0]
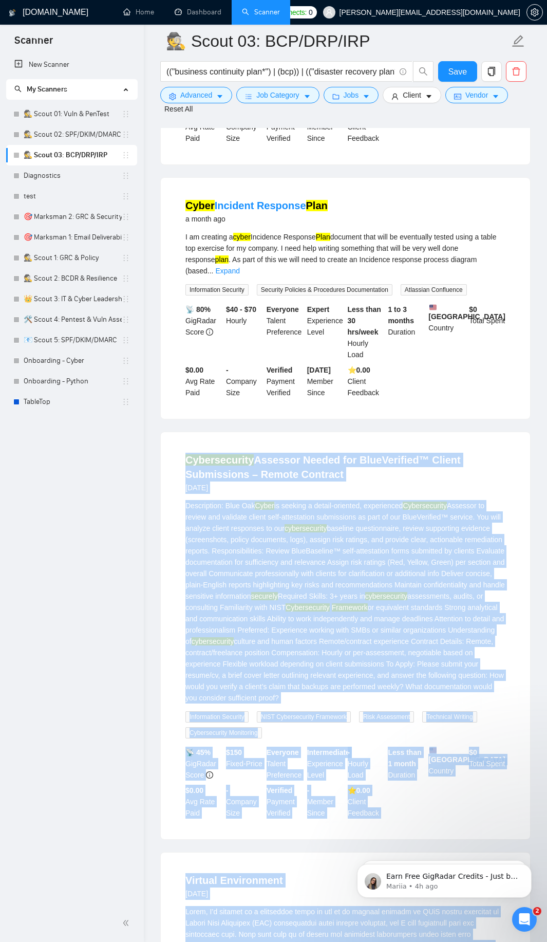
click at [169, 453] on div "Cybersecurity Assessor Needed for BlueVerified™ Client Submissions – Remote Con…" at bounding box center [346, 635] width 370 height 407
click at [210, 94] on span "Advanced" at bounding box center [196, 94] width 32 height 11
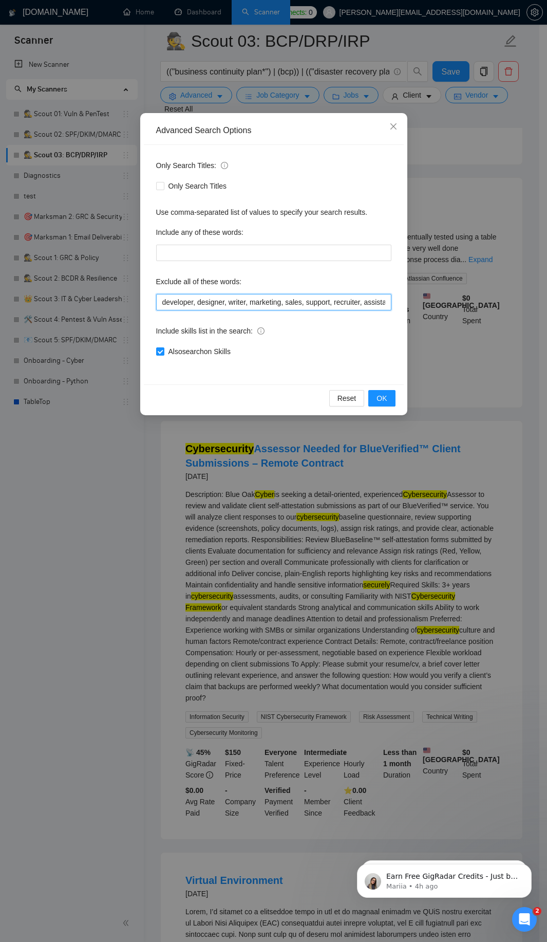
click at [248, 299] on input "developer, designer, writer, marketing, sales, support, recruiter, assistant, m…" at bounding box center [273, 302] width 235 height 16
paste input "assessor, certification, "Machine Learning", research, simulation, matlab, robo…"
click at [385, 395] on span "OK" at bounding box center [382, 398] width 10 height 11
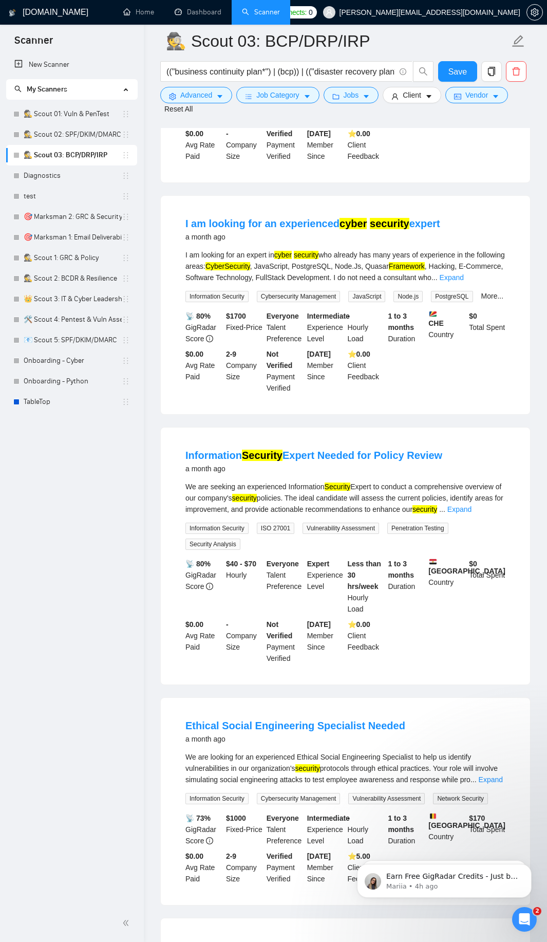
scroll to position [1357, 0]
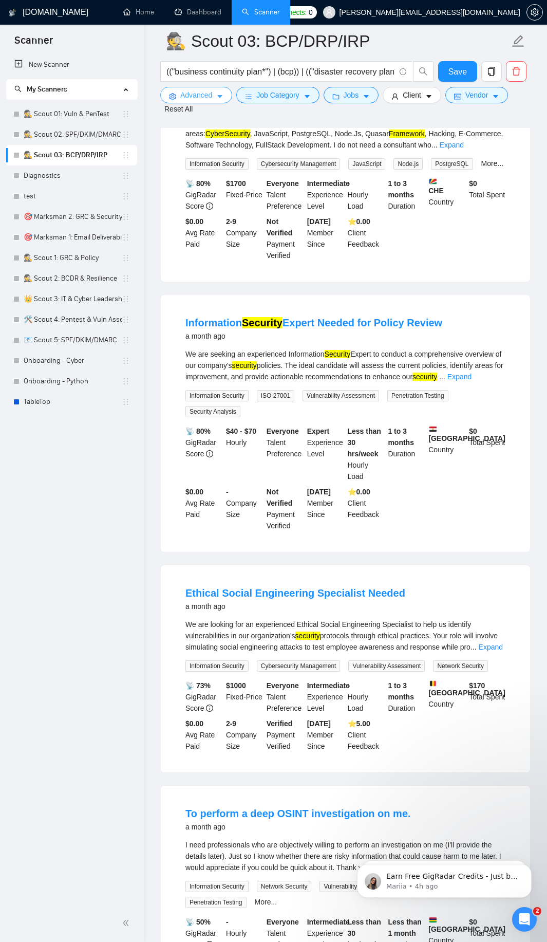
click at [214, 99] on button "Advanced" at bounding box center [196, 95] width 72 height 16
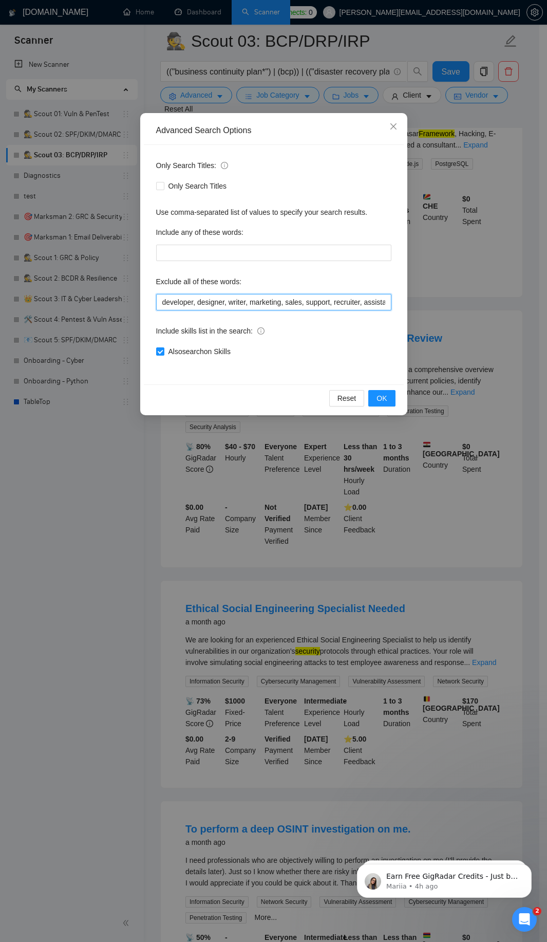
click at [222, 302] on input "developer, designer, writer, marketing, sales, support, recruiter, assistant, m…" at bounding box center [273, 302] width 235 height 16
paste input ", Helpdesk, technician, repair, Atlassian, [GEOGRAPHIC_DATA], Confluence, Servi…"
click at [394, 403] on button "OK" at bounding box center [382, 398] width 27 height 16
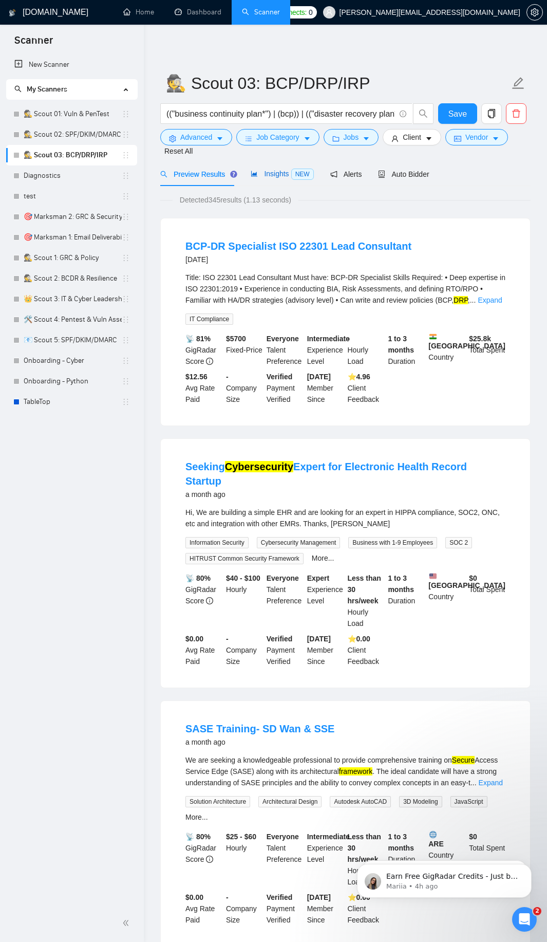
click at [283, 173] on span "Insights NEW" at bounding box center [282, 174] width 63 height 8
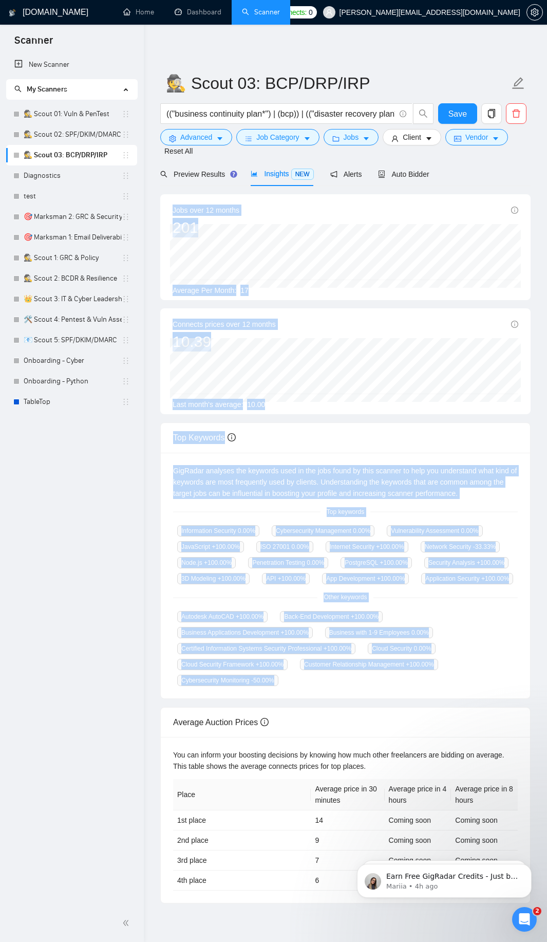
drag, startPoint x: 172, startPoint y: 208, endPoint x: 405, endPoint y: 694, distance: 539.4
click at [407, 692] on div "Jobs over 12 months 201 [DATE] 21 Average Per Month: 17 Connects prices over 12…" at bounding box center [345, 548] width 371 height 709
click at [212, 134] on span "Advanced" at bounding box center [196, 137] width 32 height 11
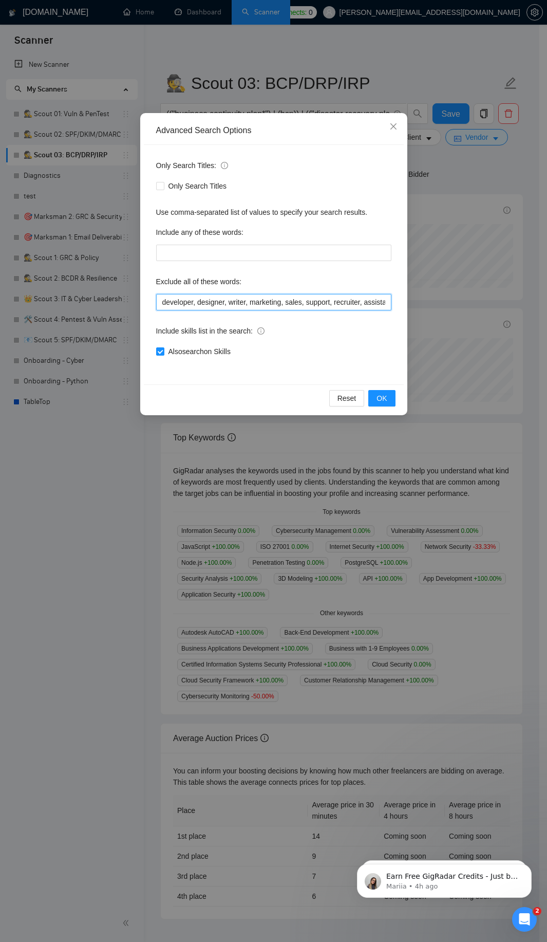
click at [283, 303] on input "developer, designer, writer, marketing, sales, support, recruiter, assistant, m…" at bounding box center [273, 302] width 235 height 16
paste input "firm, consultancy, pentesting, pentest, "vulnerability assessment", HIPAA, "SOC…"
type input "developer, designer, writer, marketing, sales, support, recruiter, assistant, m…"
click at [387, 404] on span "OK" at bounding box center [382, 398] width 10 height 11
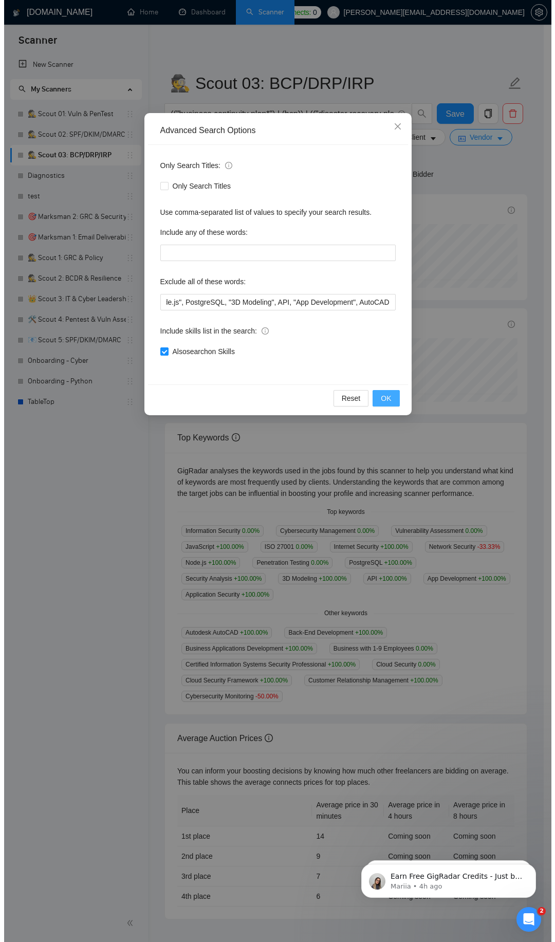
scroll to position [0, 0]
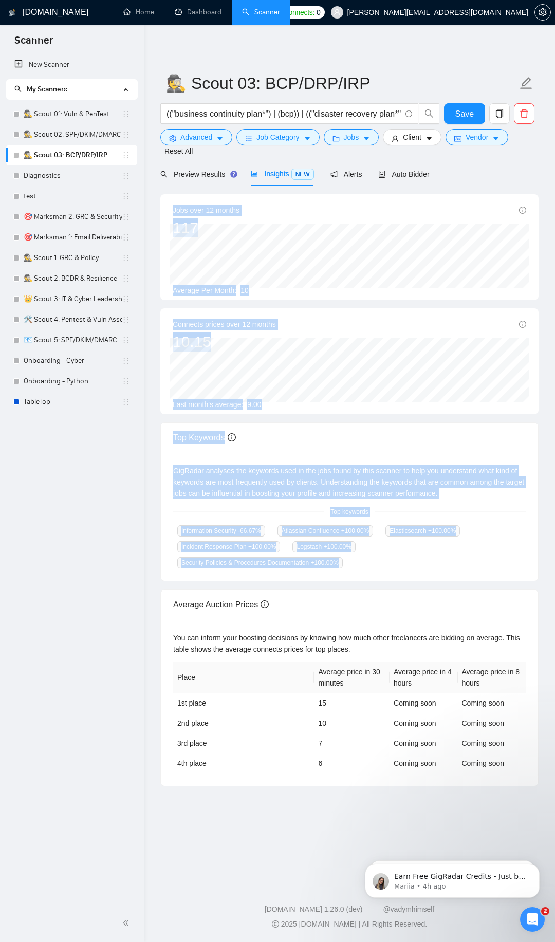
drag, startPoint x: 170, startPoint y: 208, endPoint x: 355, endPoint y: 574, distance: 410.4
click at [355, 574] on div "Jobs over 12 months 117 [DATE] 13 Average Per Month: 10 Connects prices over 12…" at bounding box center [349, 490] width 378 height 592
